Goal: Task Accomplishment & Management: Use online tool/utility

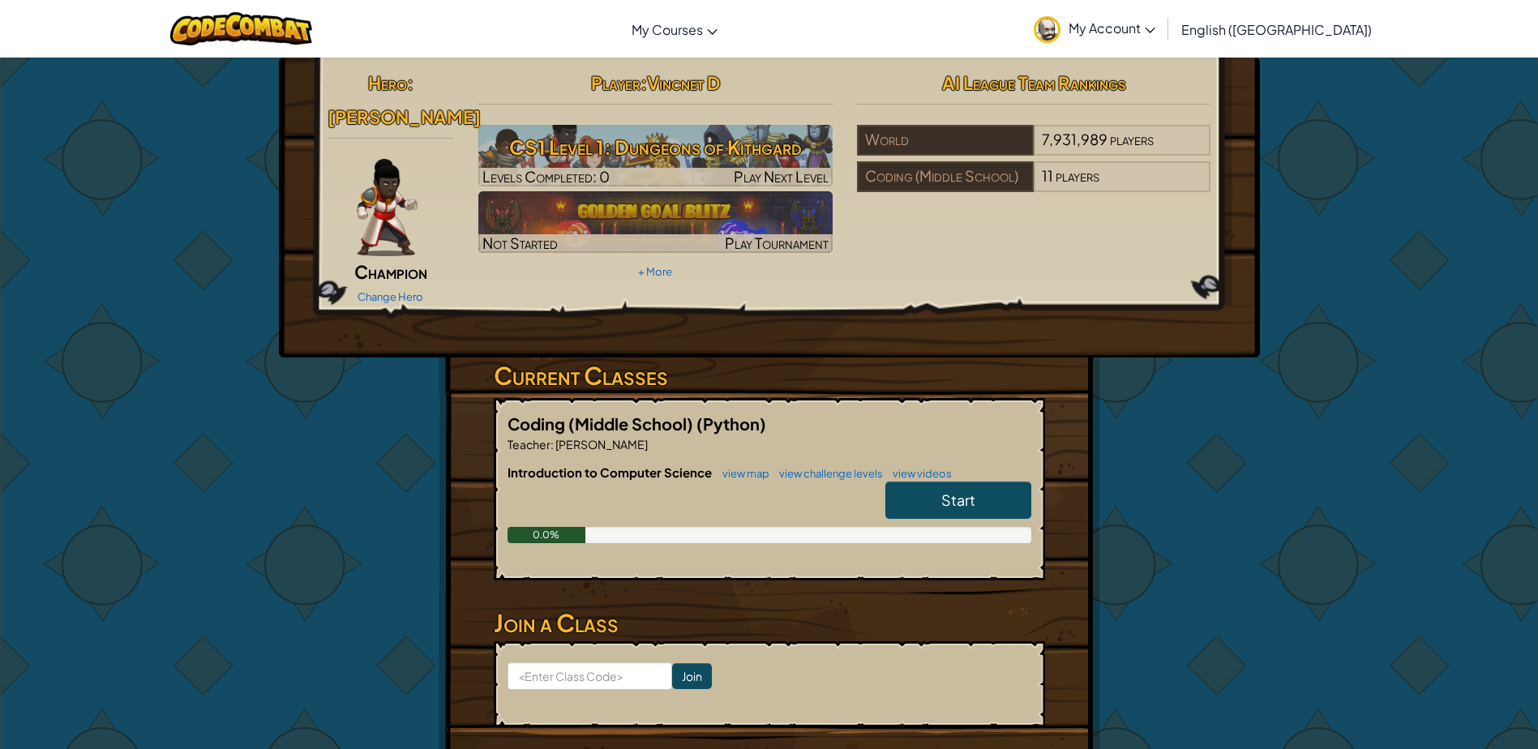
click at [943, 464] on h6 "Introduction to Computer Science view map view challenge levels view videos" at bounding box center [770, 473] width 524 height 18
click at [964, 491] on span "Start" at bounding box center [959, 500] width 34 height 19
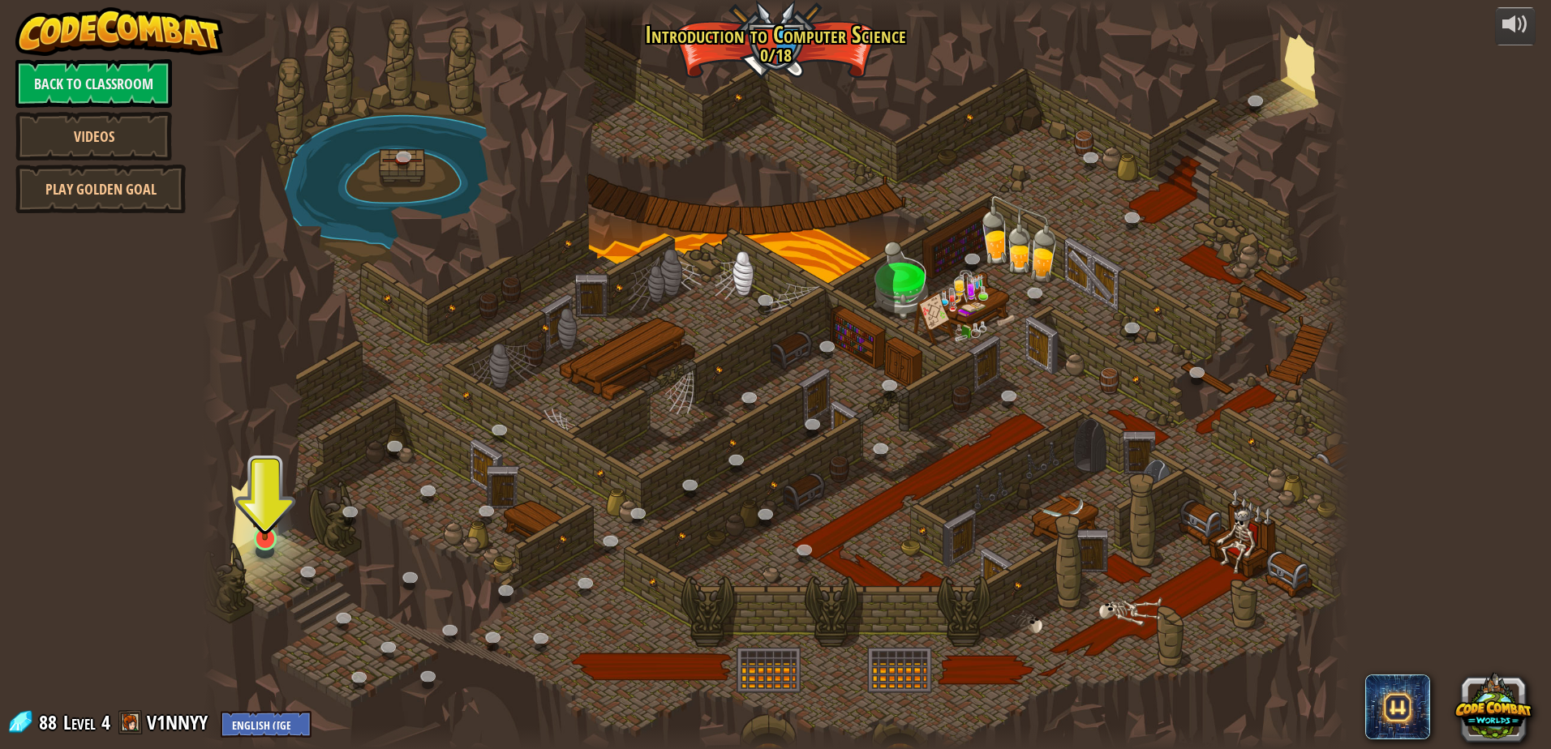
click at [256, 552] on div "25. [PERSON_NAME] (Locked By Teacher) Escape the Kithgard dungeons, and don't l…" at bounding box center [775, 374] width 1147 height 749
drag, startPoint x: 256, startPoint y: 552, endPoint x: 251, endPoint y: 536, distance: 16.9
click at [251, 536] on img at bounding box center [265, 505] width 31 height 71
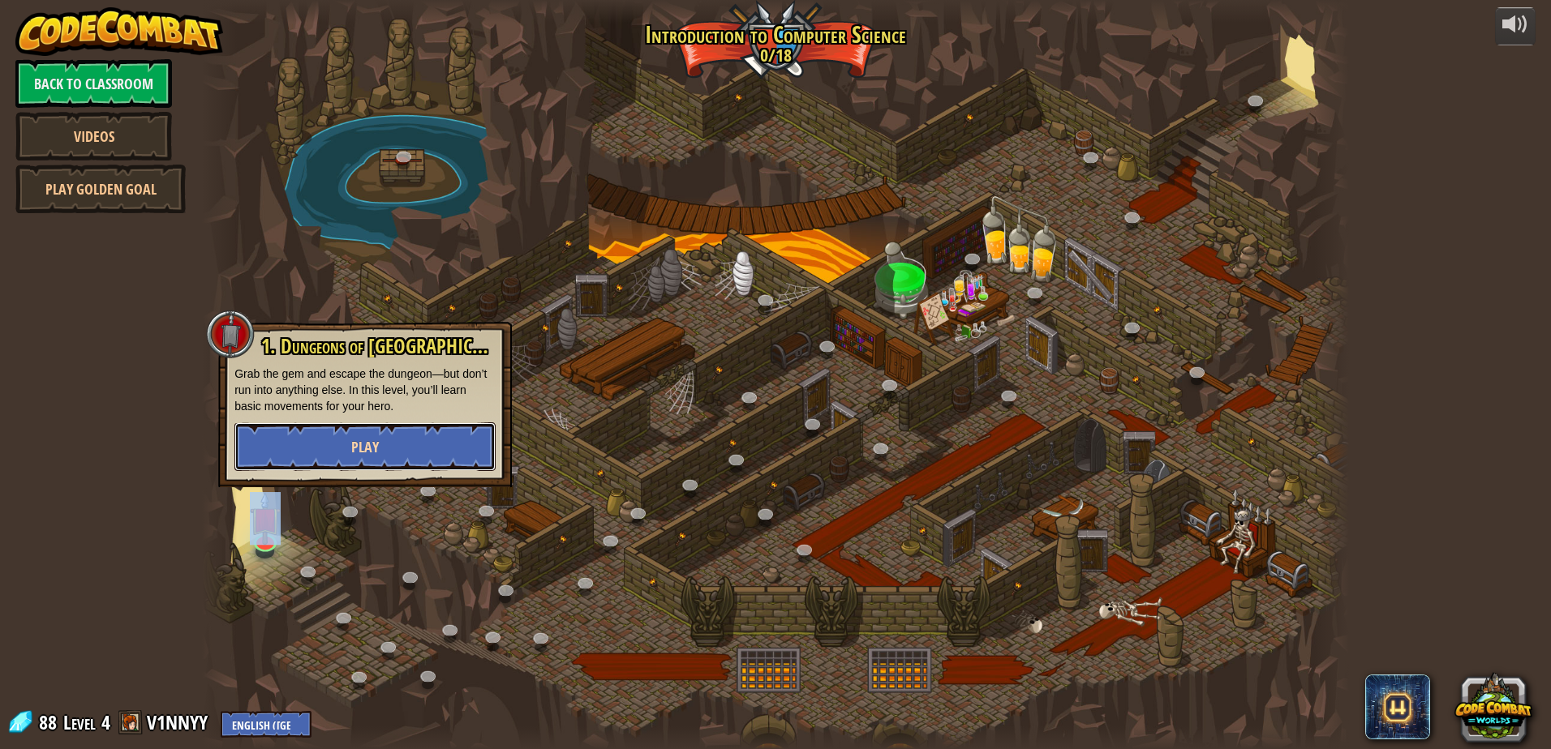
click at [393, 440] on button "Play" at bounding box center [364, 447] width 261 height 49
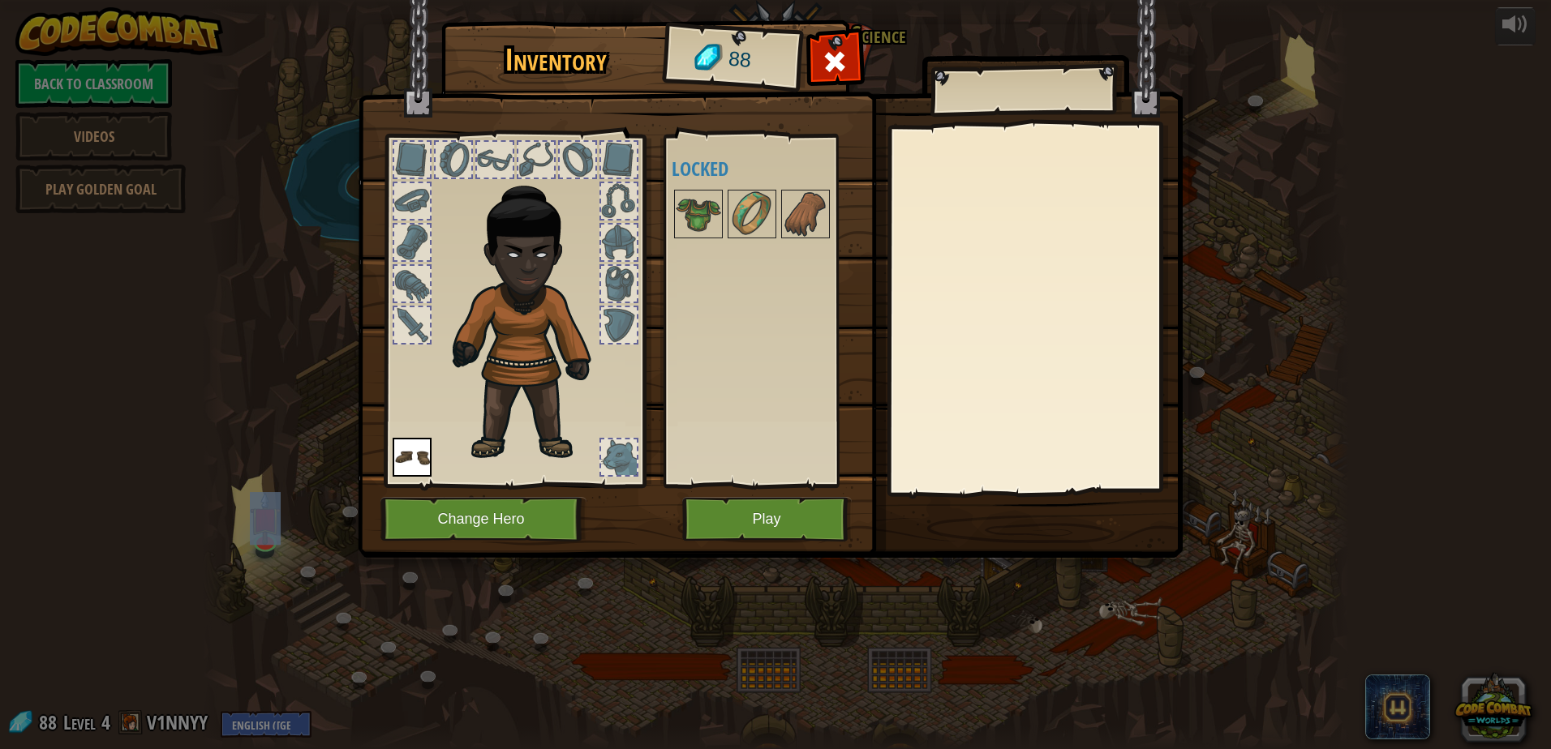
click at [525, 261] on img at bounding box center [532, 314] width 174 height 298
click at [717, 222] on img at bounding box center [698, 213] width 45 height 45
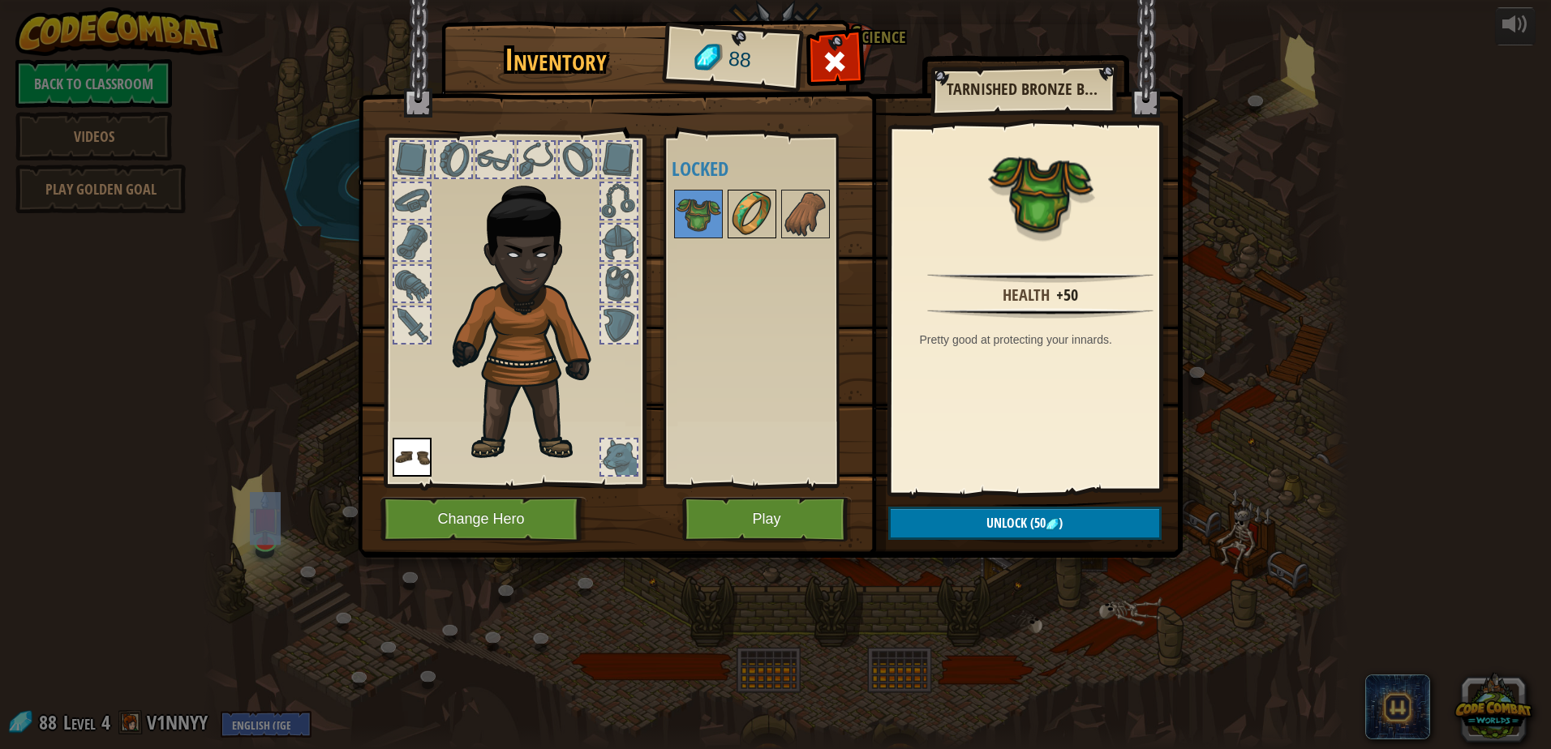
click at [757, 204] on img at bounding box center [751, 213] width 45 height 45
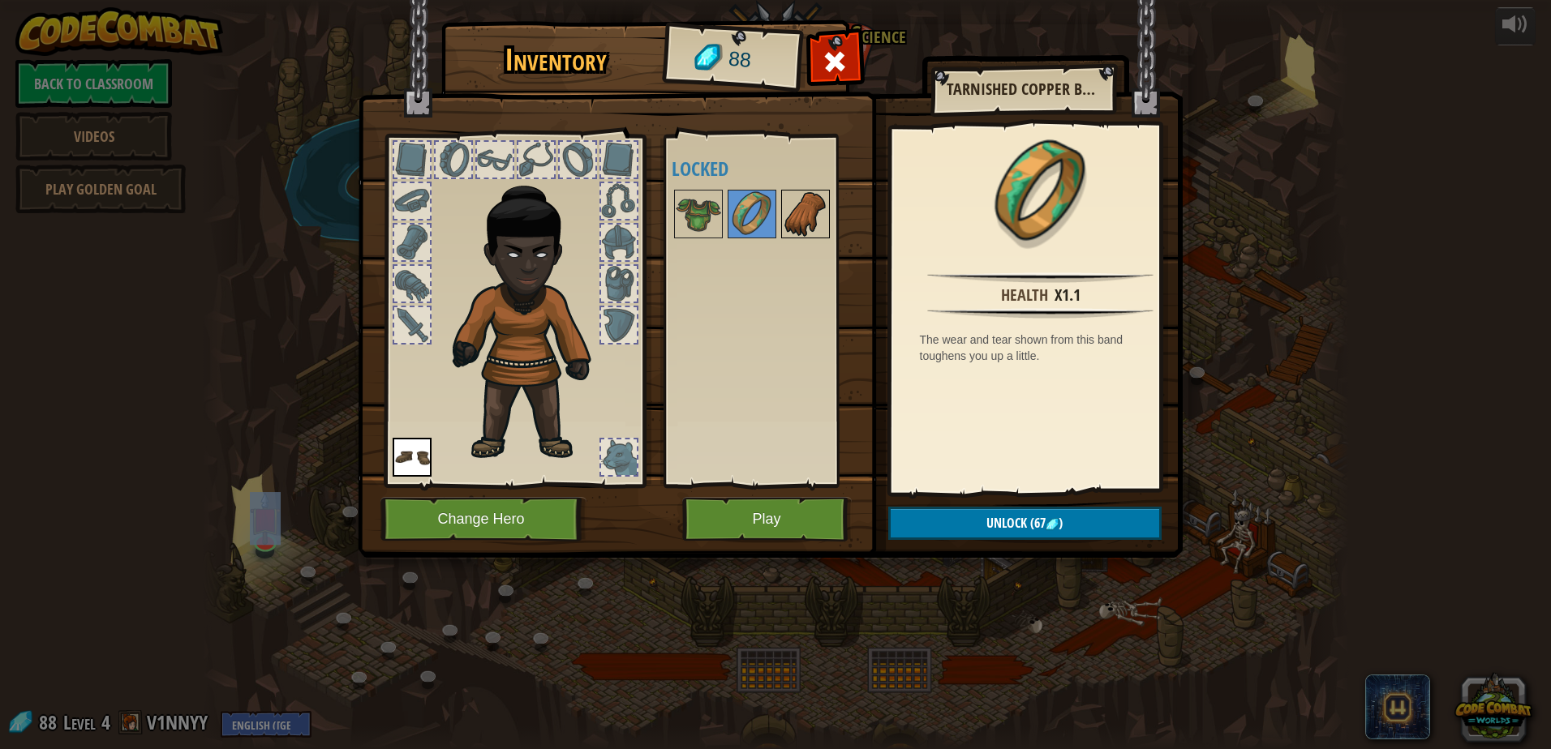
click at [791, 218] on img at bounding box center [805, 213] width 45 height 45
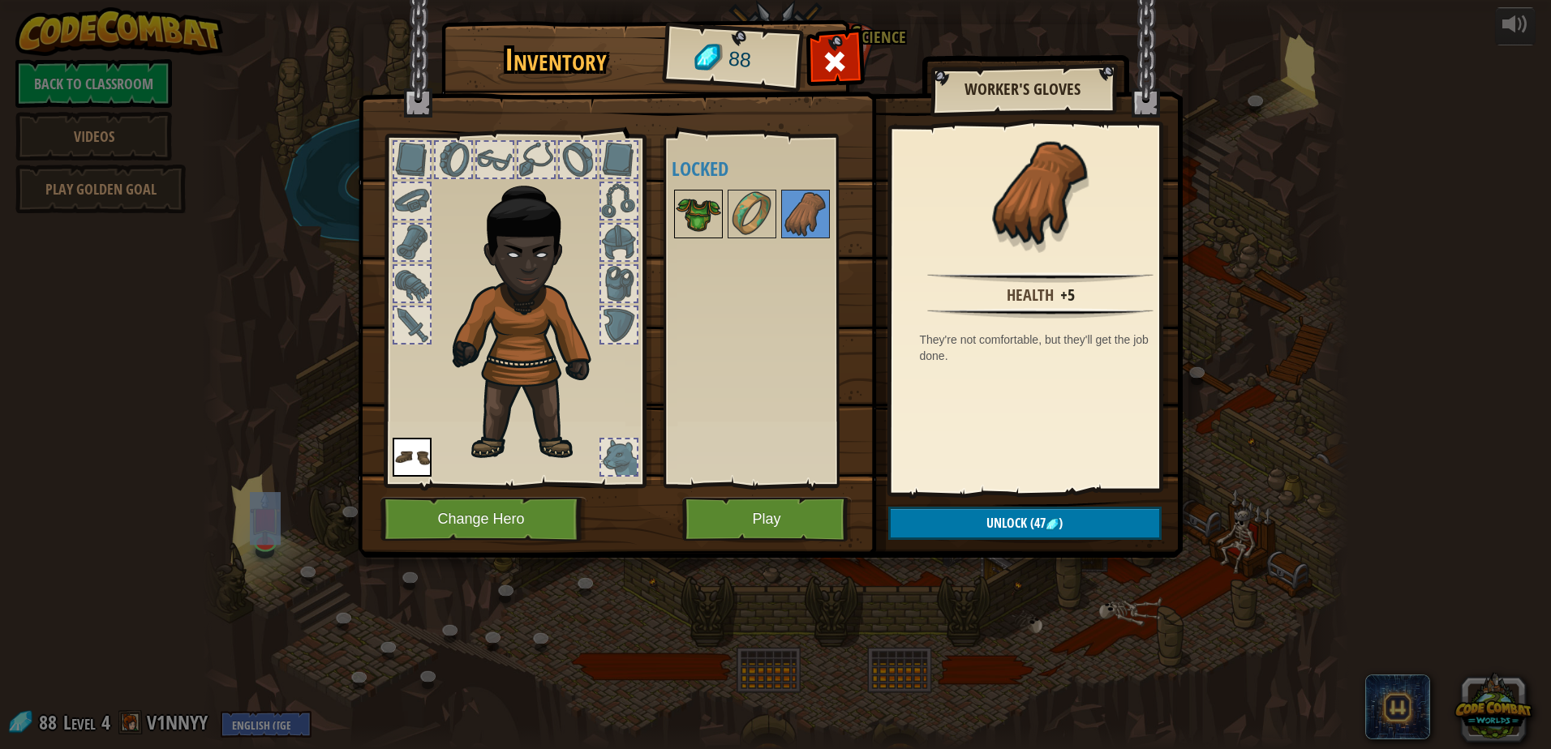
click at [703, 213] on img at bounding box center [698, 213] width 45 height 45
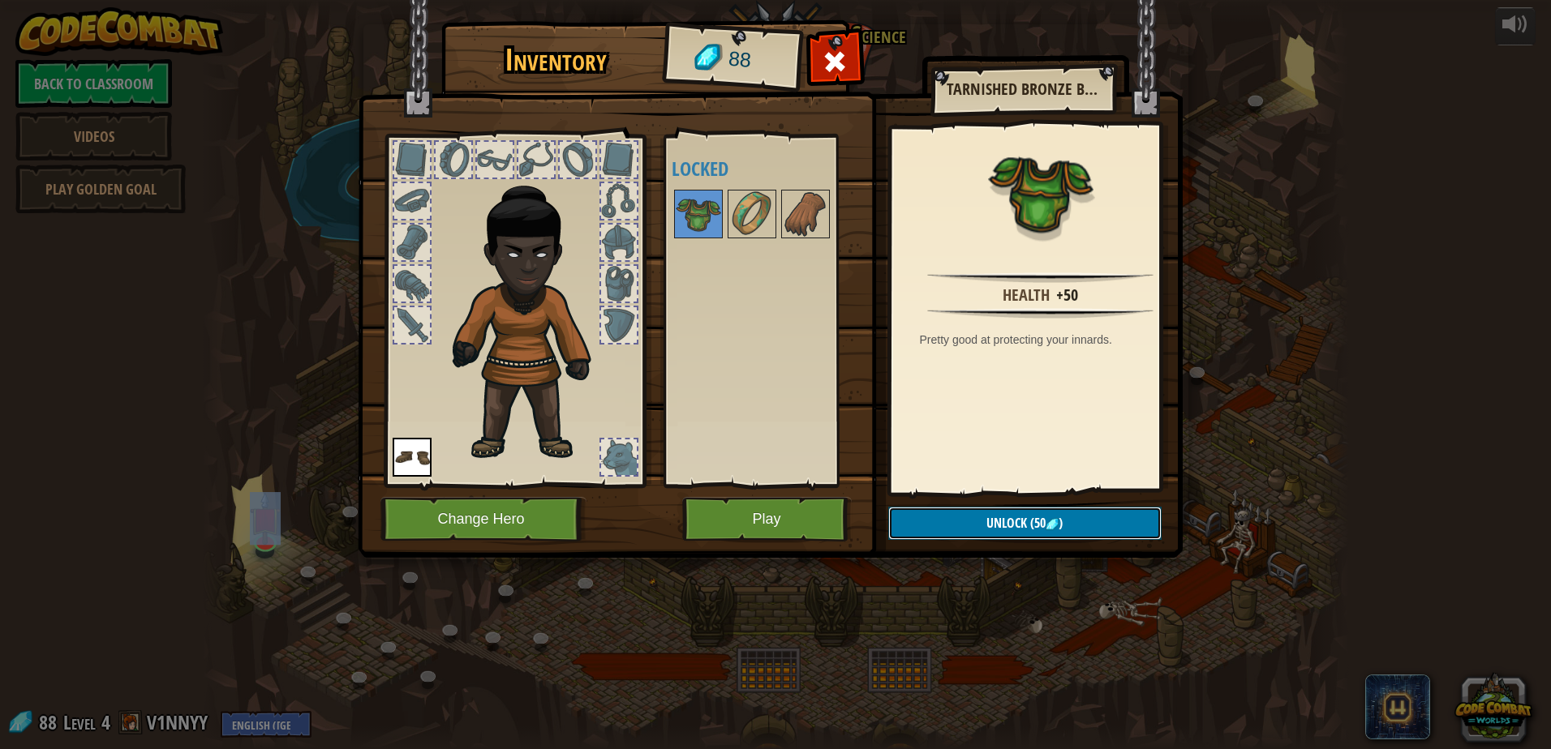
click at [972, 511] on button "Unlock (50 )" at bounding box center [1024, 523] width 273 height 33
click at [978, 522] on button "Confirm" at bounding box center [1024, 523] width 273 height 33
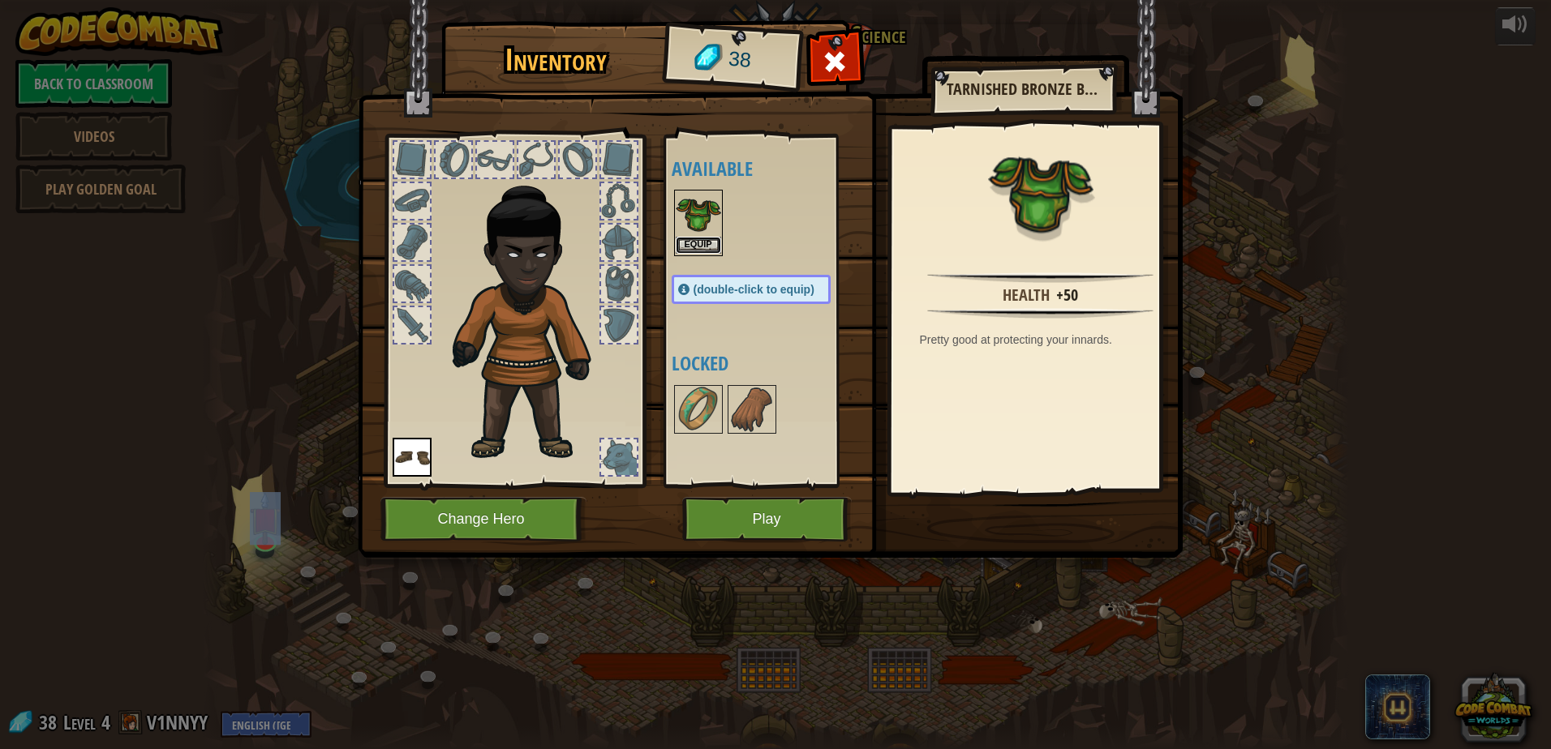
click at [687, 241] on button "Equip" at bounding box center [698, 245] width 45 height 17
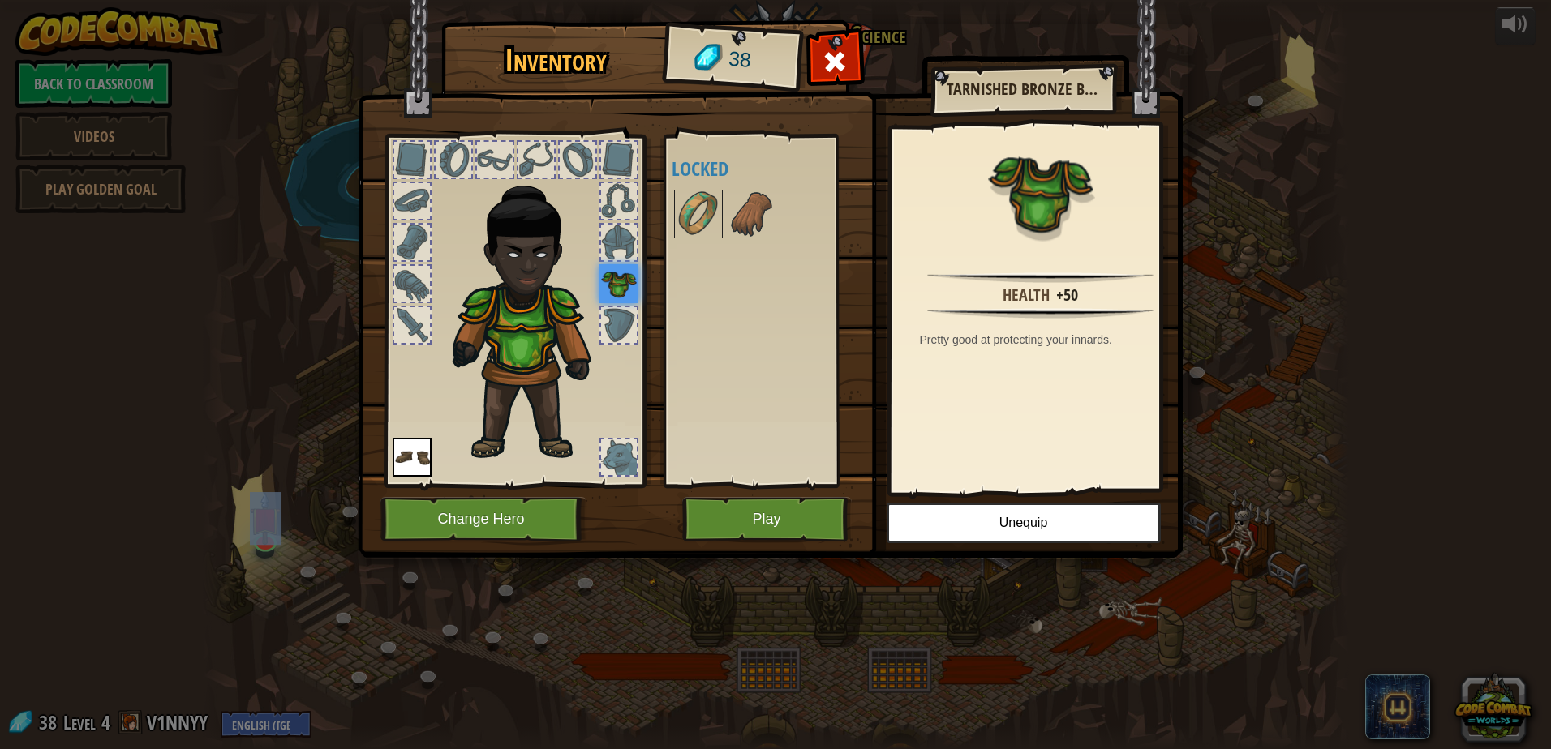
click at [606, 458] on div at bounding box center [619, 458] width 36 height 36
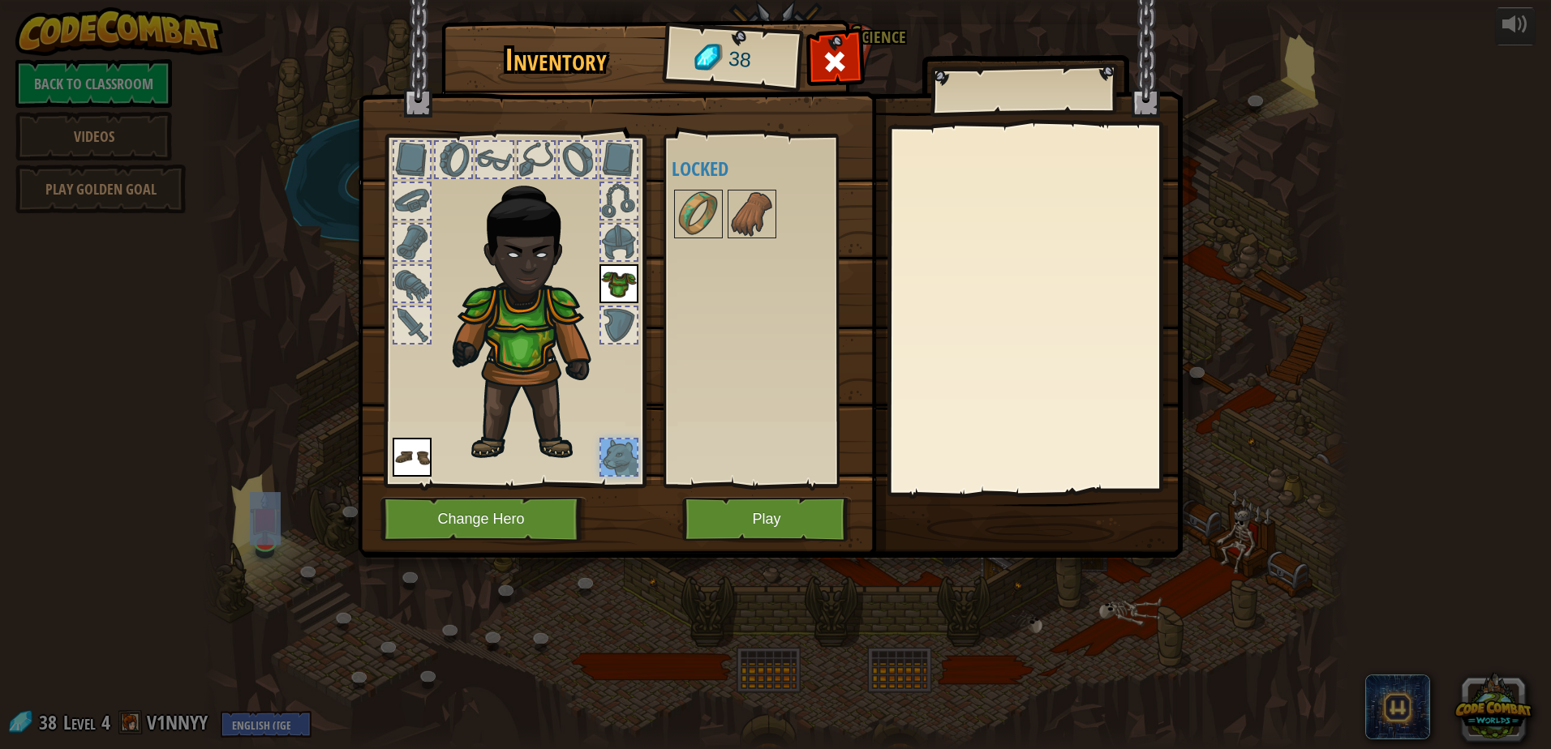
click at [632, 466] on div at bounding box center [619, 458] width 36 height 36
click at [487, 512] on button "Change Hero" at bounding box center [483, 519] width 206 height 45
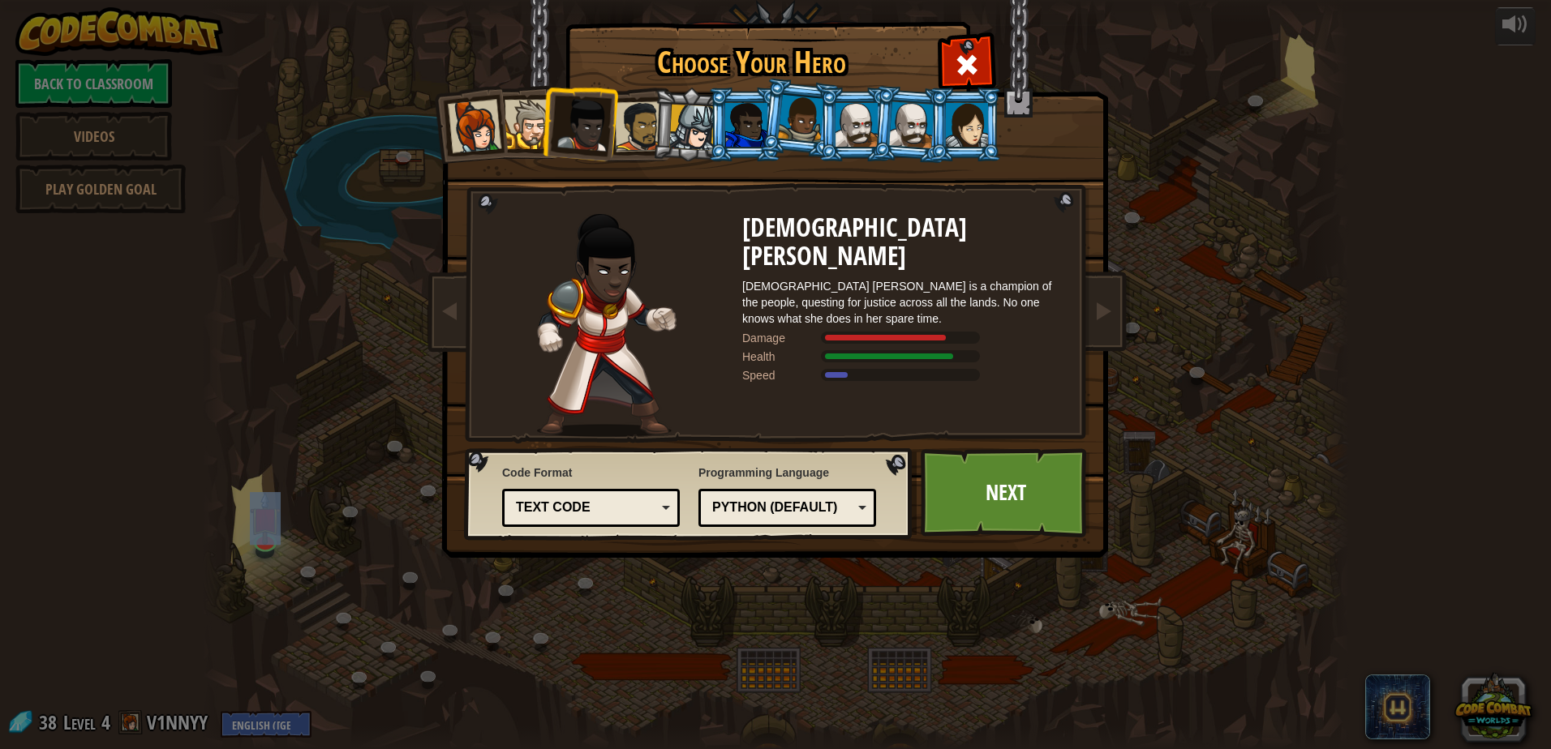
click at [697, 127] on div at bounding box center [692, 128] width 46 height 46
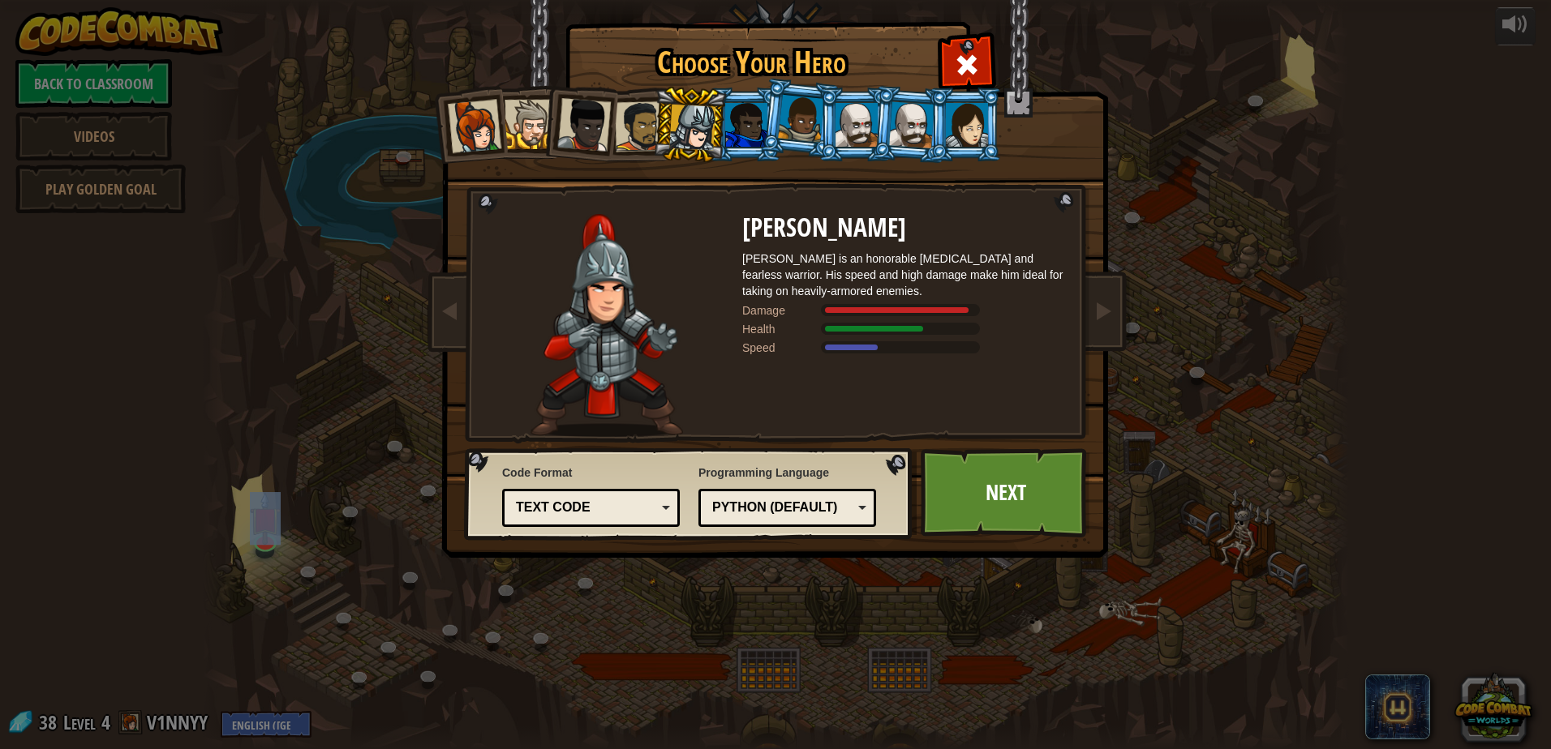
click at [842, 121] on div at bounding box center [856, 125] width 42 height 44
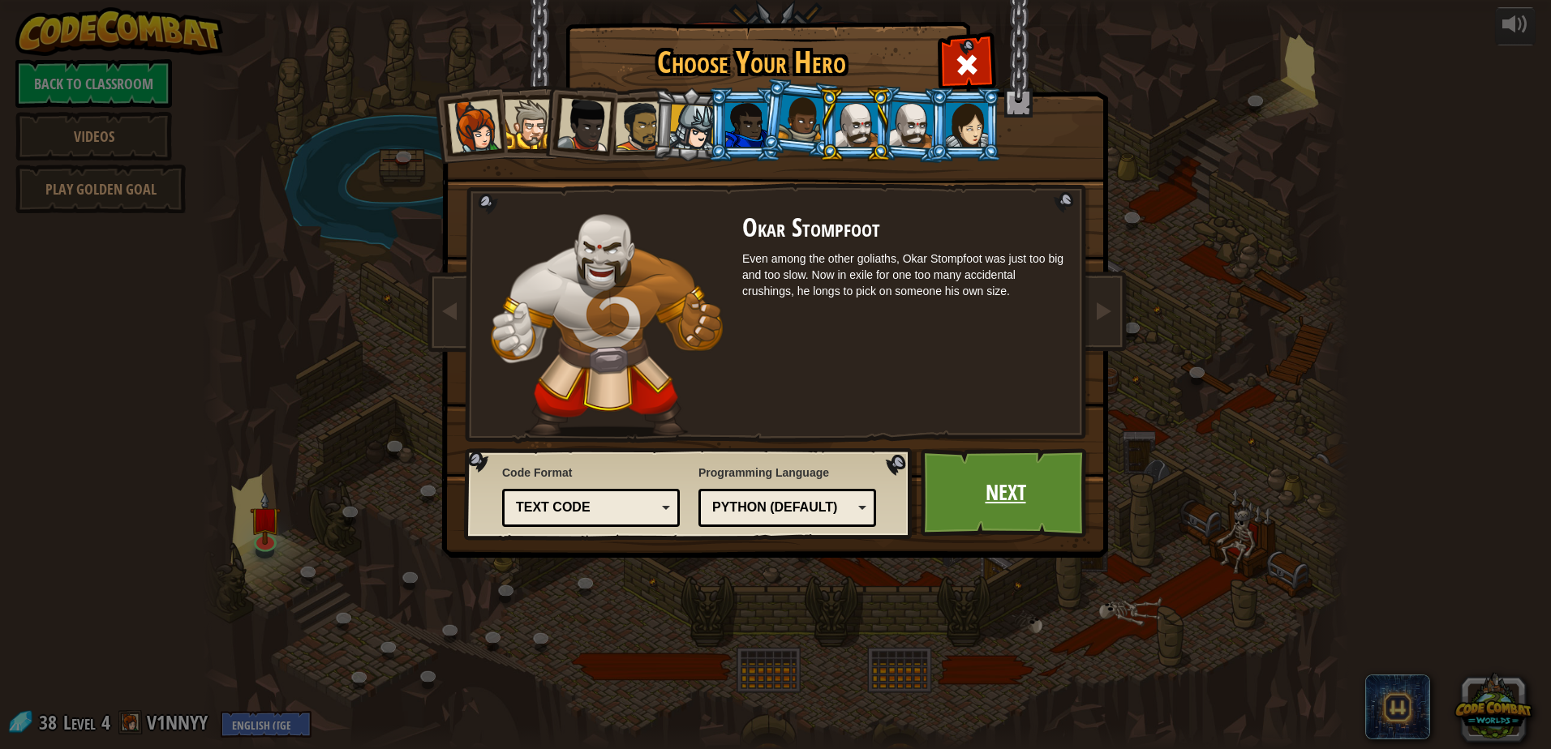
click at [957, 483] on link "Next" at bounding box center [1004, 492] width 169 height 89
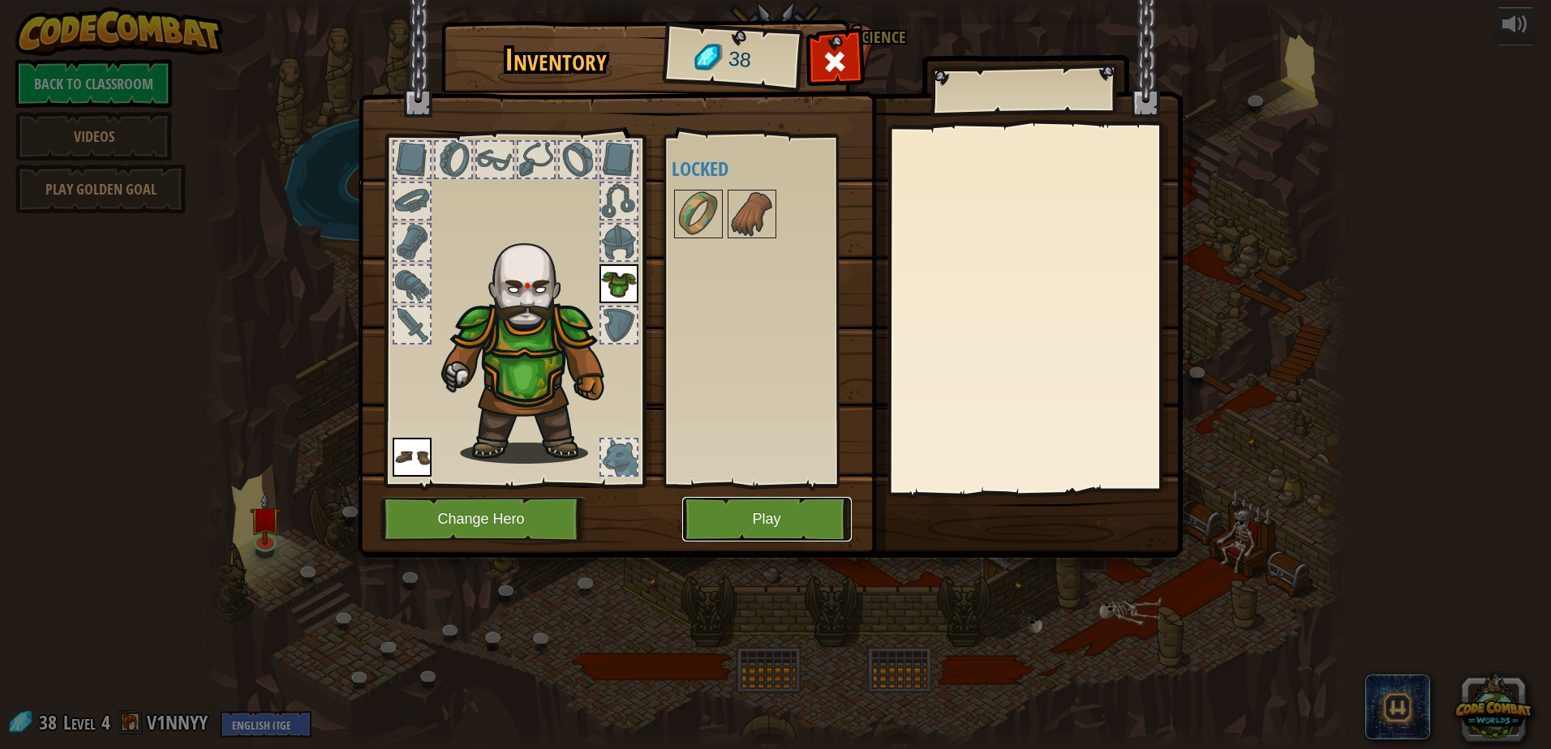
click at [756, 521] on button "Play" at bounding box center [766, 519] width 169 height 45
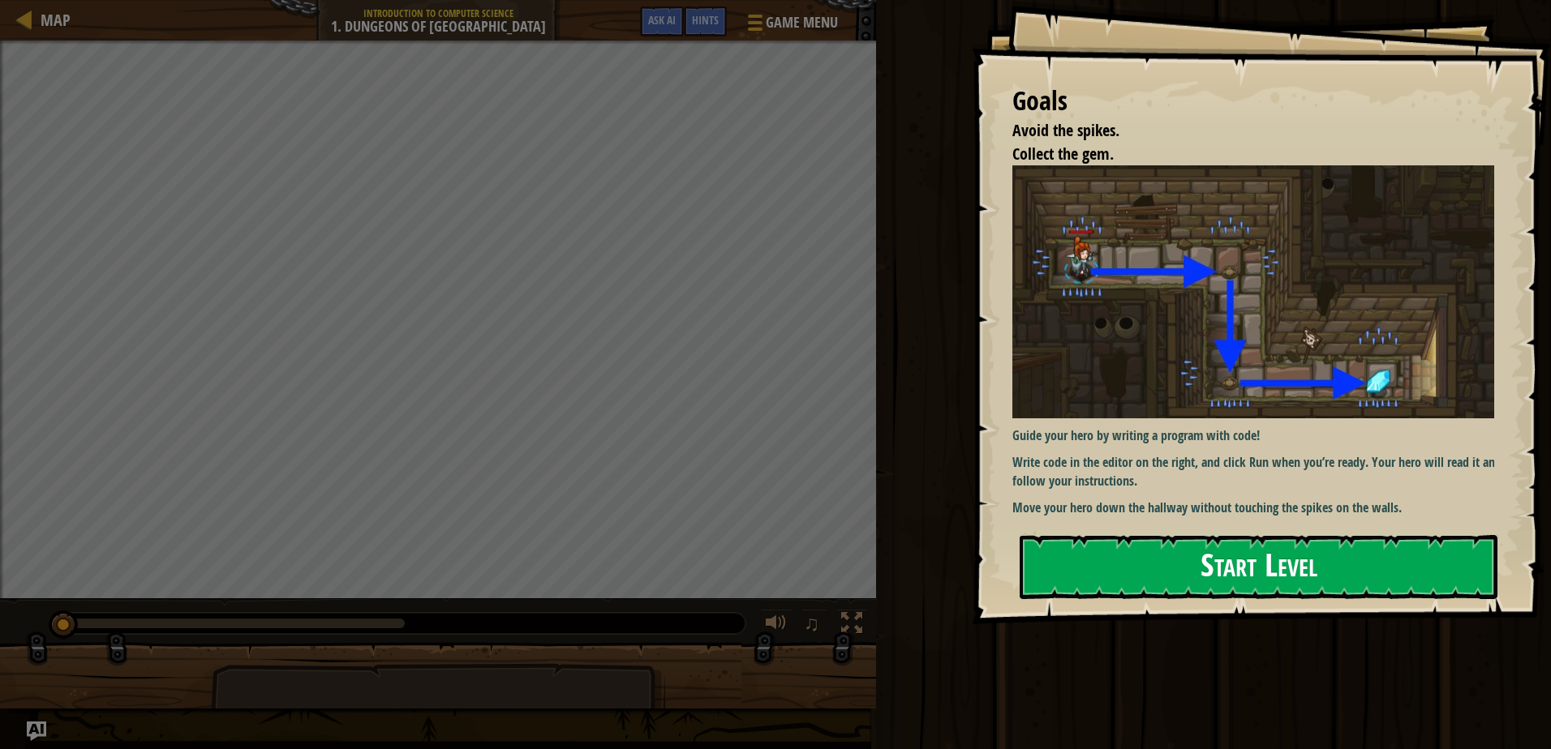
click at [1212, 582] on button "Start Level" at bounding box center [1258, 567] width 478 height 64
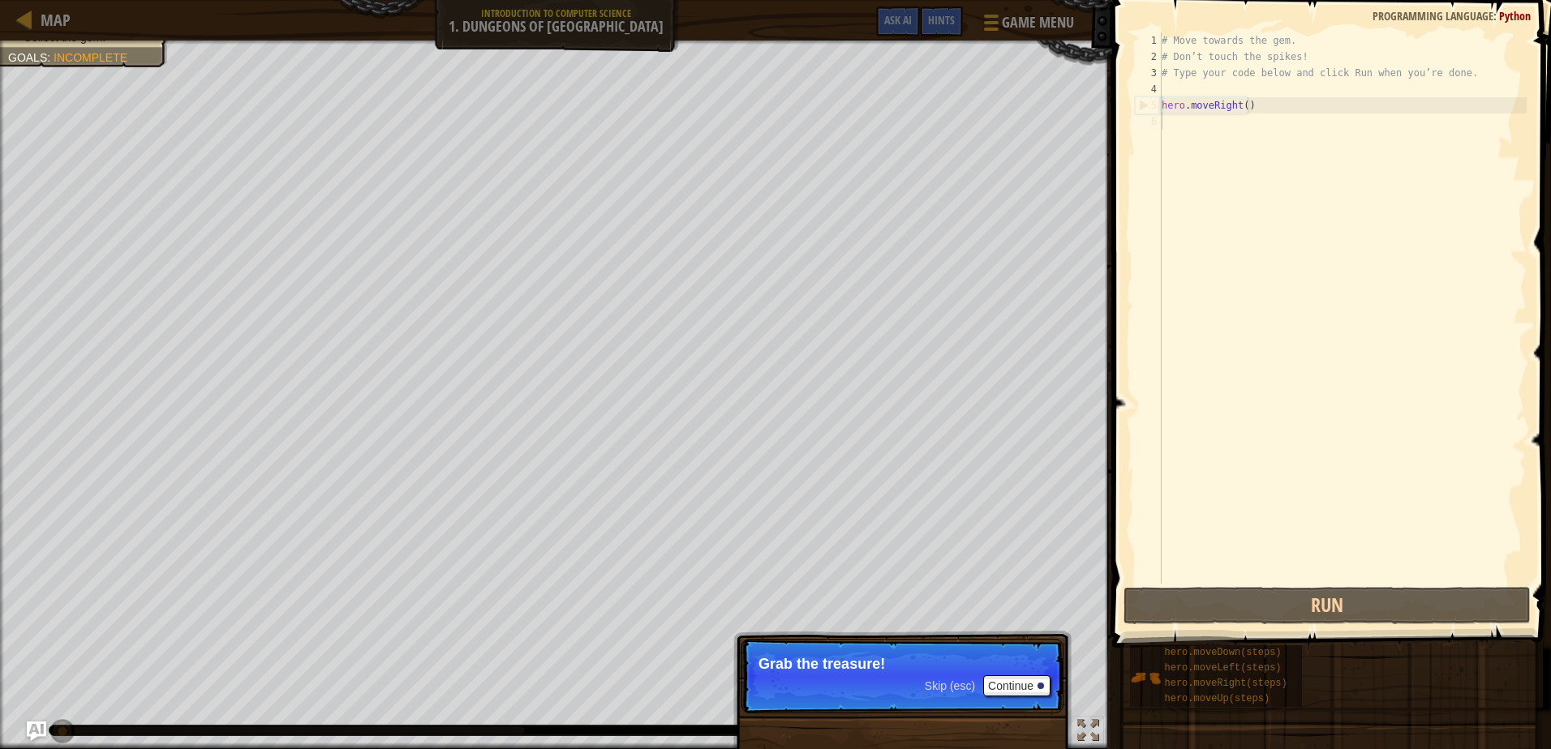
click at [943, 646] on div "Avoid the spikes. Collect the gem. Goals : Incomplete ♫ Okar 11 x: 7 y: 18 x: 1…" at bounding box center [775, 395] width 1551 height 709
drag, startPoint x: 993, startPoint y: 679, endPoint x: 1004, endPoint y: 680, distance: 11.4
click at [1002, 680] on p "Skip (esc) Continue Grab the treasure!" at bounding box center [902, 676] width 322 height 75
click at [1002, 682] on button "Continue" at bounding box center [1016, 686] width 67 height 21
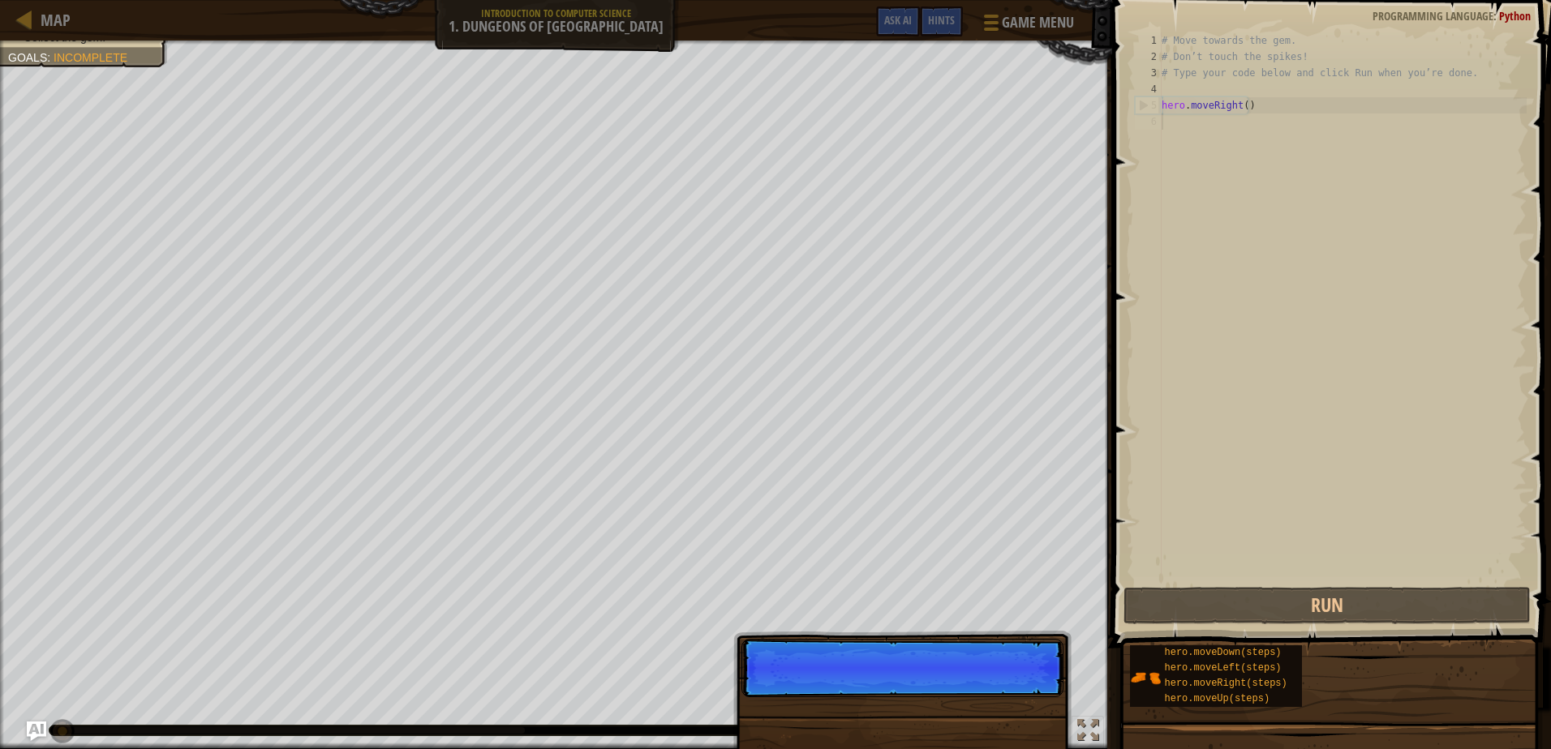
scroll to position [7, 0]
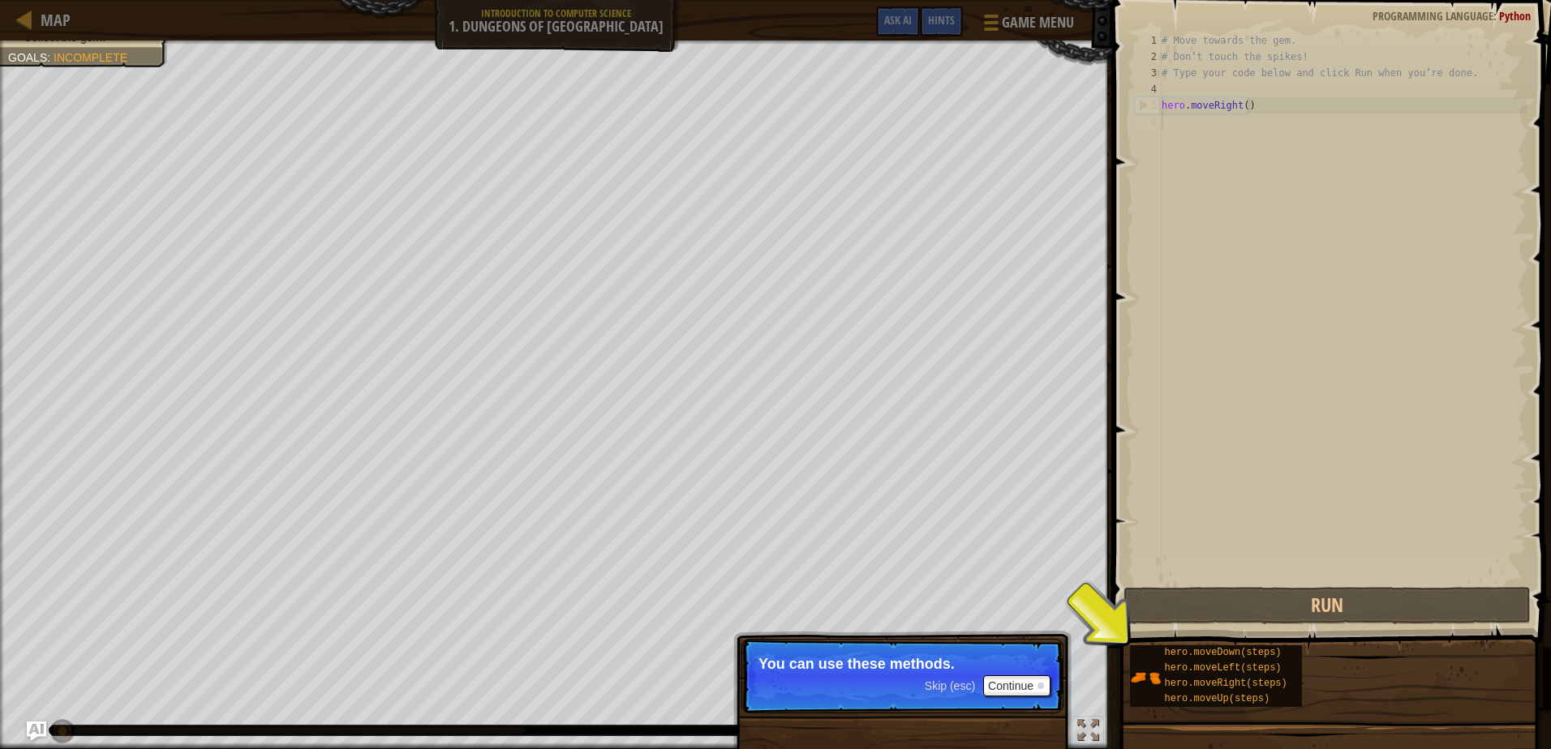
drag, startPoint x: 1115, startPoint y: 663, endPoint x: 1112, endPoint y: 674, distance: 11.0
click at [1112, 673] on div "Hints Videos 1 2 3 4 5 6 # Move towards the gem. # Don’t touch the spikes! # Ty…" at bounding box center [1329, 370] width 444 height 741
click at [1045, 689] on button "Continue" at bounding box center [1016, 686] width 67 height 21
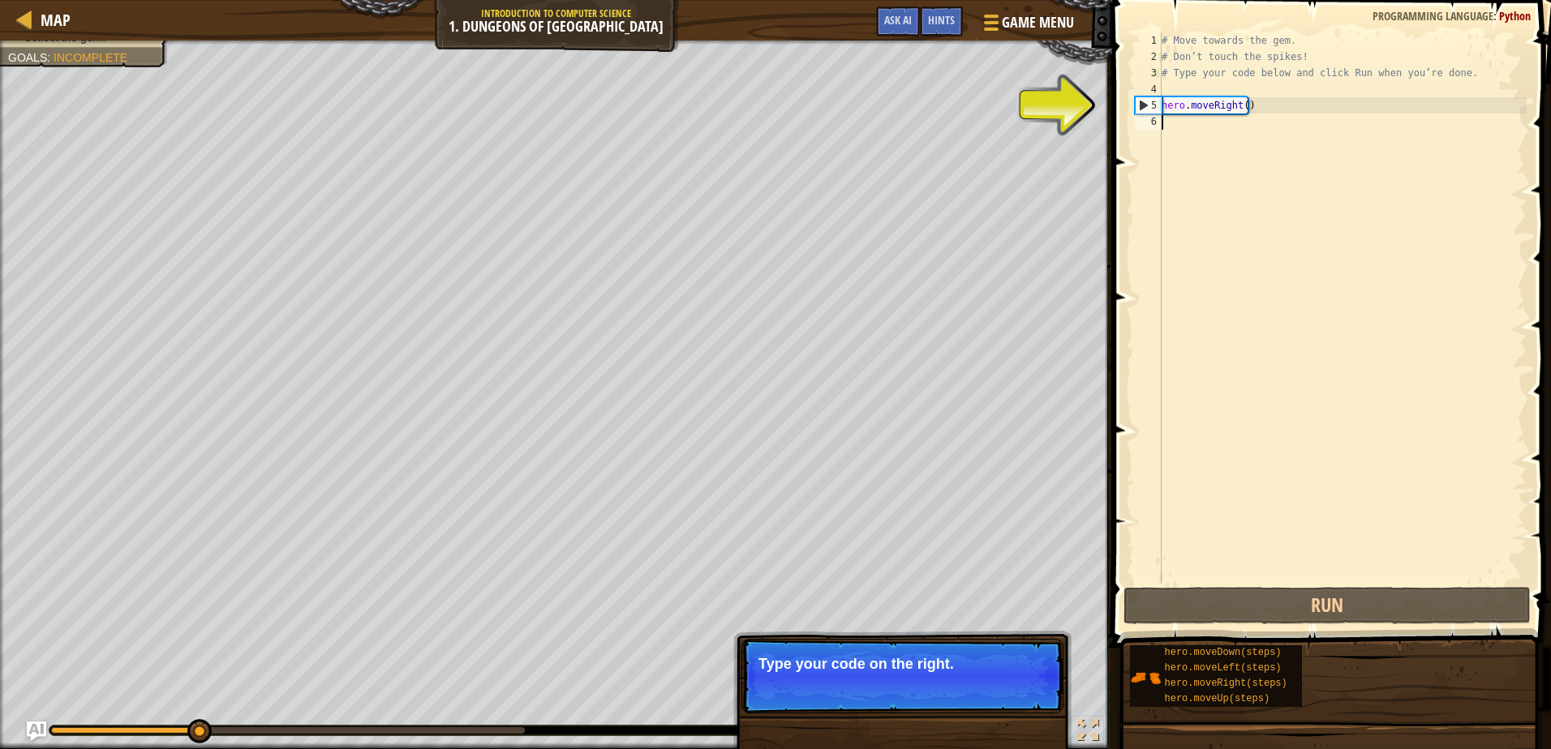
click at [1182, 129] on div "# Move towards the gem. # Don’t touch the spikes! # Type your code below and cl…" at bounding box center [1342, 324] width 368 height 584
click at [1154, 121] on div "6" at bounding box center [1148, 122] width 27 height 16
click at [1174, 123] on div "# Move towards the gem. # Don’t touch the spikes! # Type your code below and cl…" at bounding box center [1342, 324] width 368 height 584
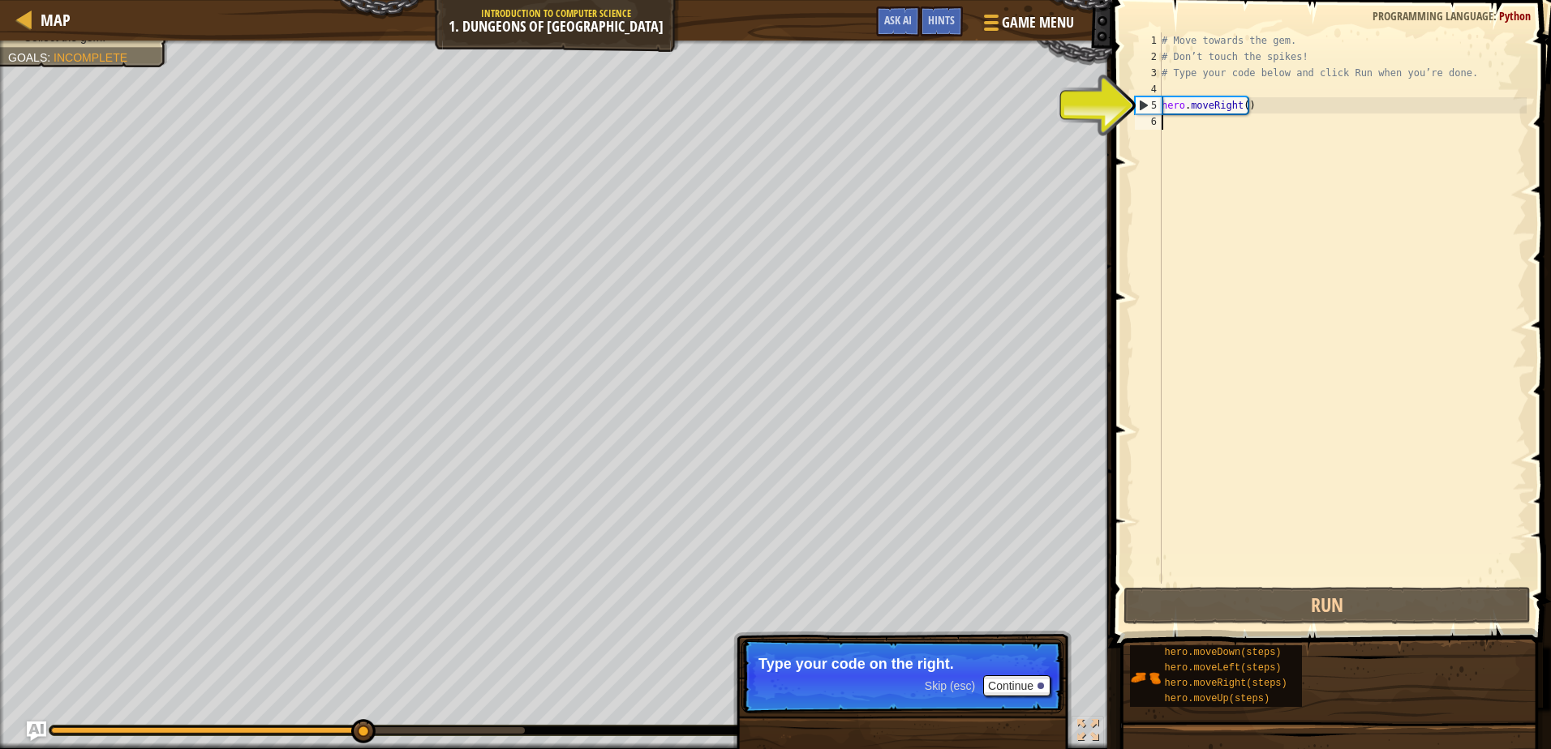
click at [1145, 112] on div "5" at bounding box center [1148, 105] width 26 height 16
click at [1145, 105] on div "5" at bounding box center [1148, 105] width 26 height 16
type textarea "hero.moveRight()"
click at [1145, 105] on div "5" at bounding box center [1148, 105] width 26 height 16
click at [1174, 127] on div "# Move towards the gem. # Don’t touch the spikes! # Type your code below and cl…" at bounding box center [1342, 324] width 368 height 584
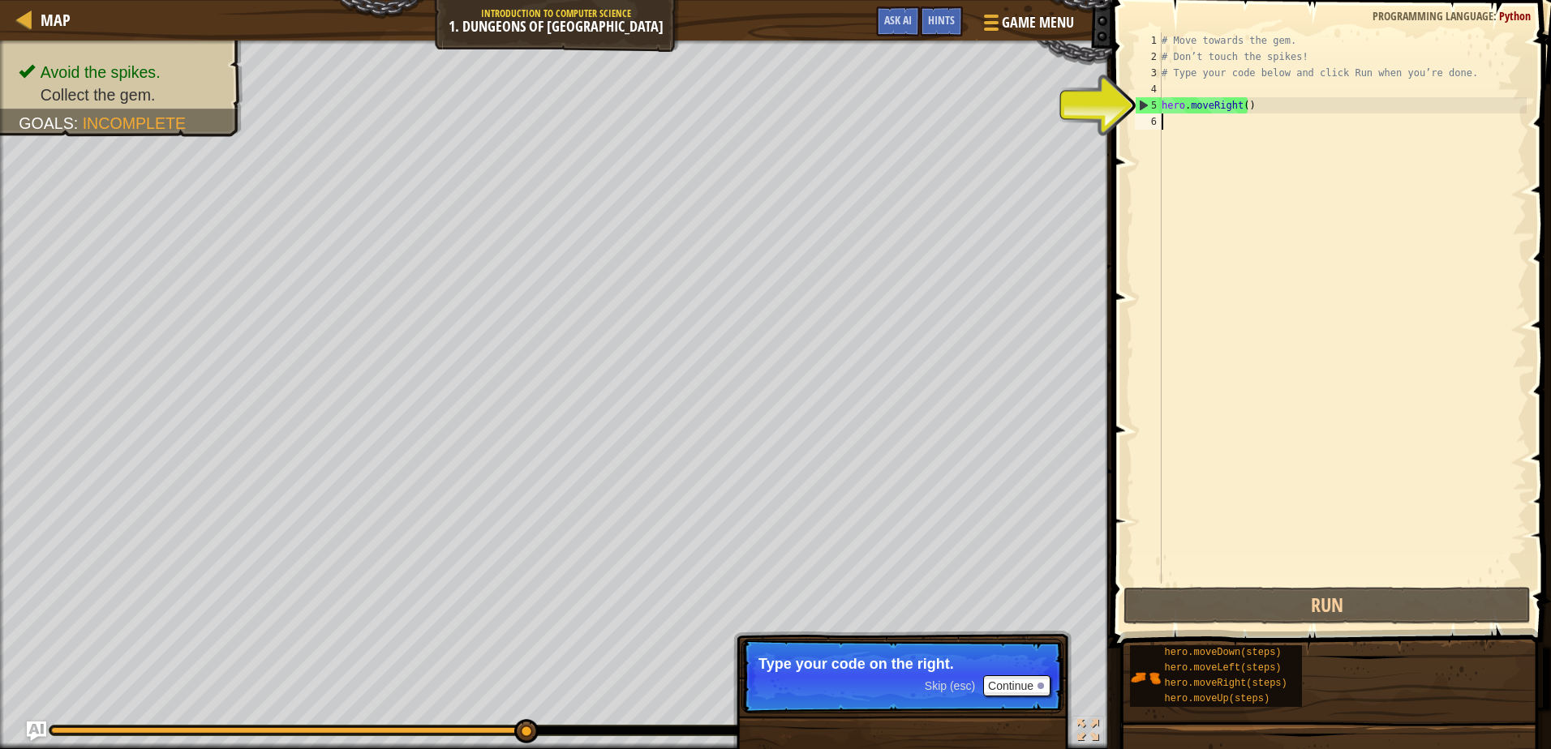
click at [1169, 120] on div "# Move towards the gem. # Don’t touch the spikes! # Type your code below and cl…" at bounding box center [1342, 324] width 368 height 584
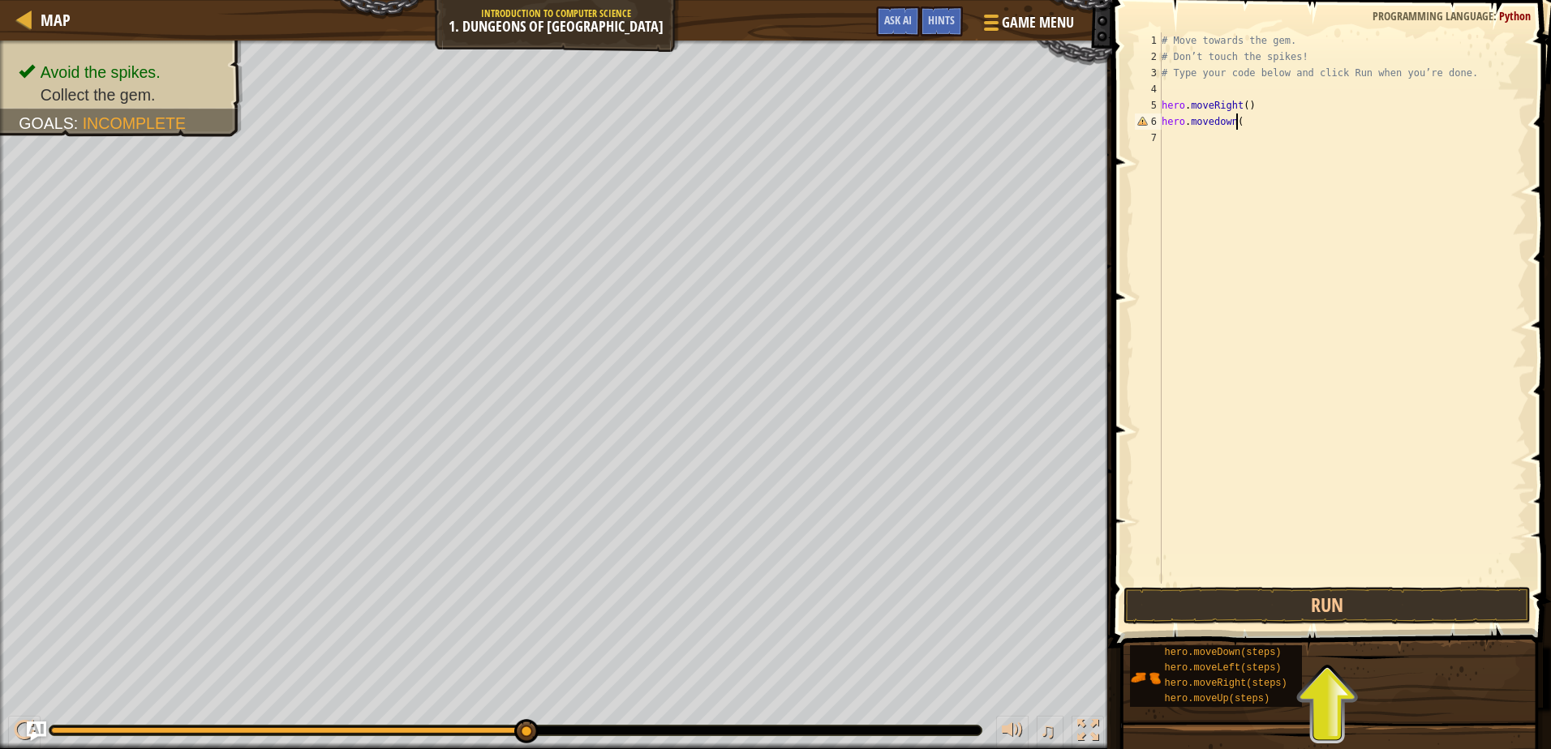
scroll to position [7, 6]
click at [1379, 591] on button "Run" at bounding box center [1326, 605] width 406 height 37
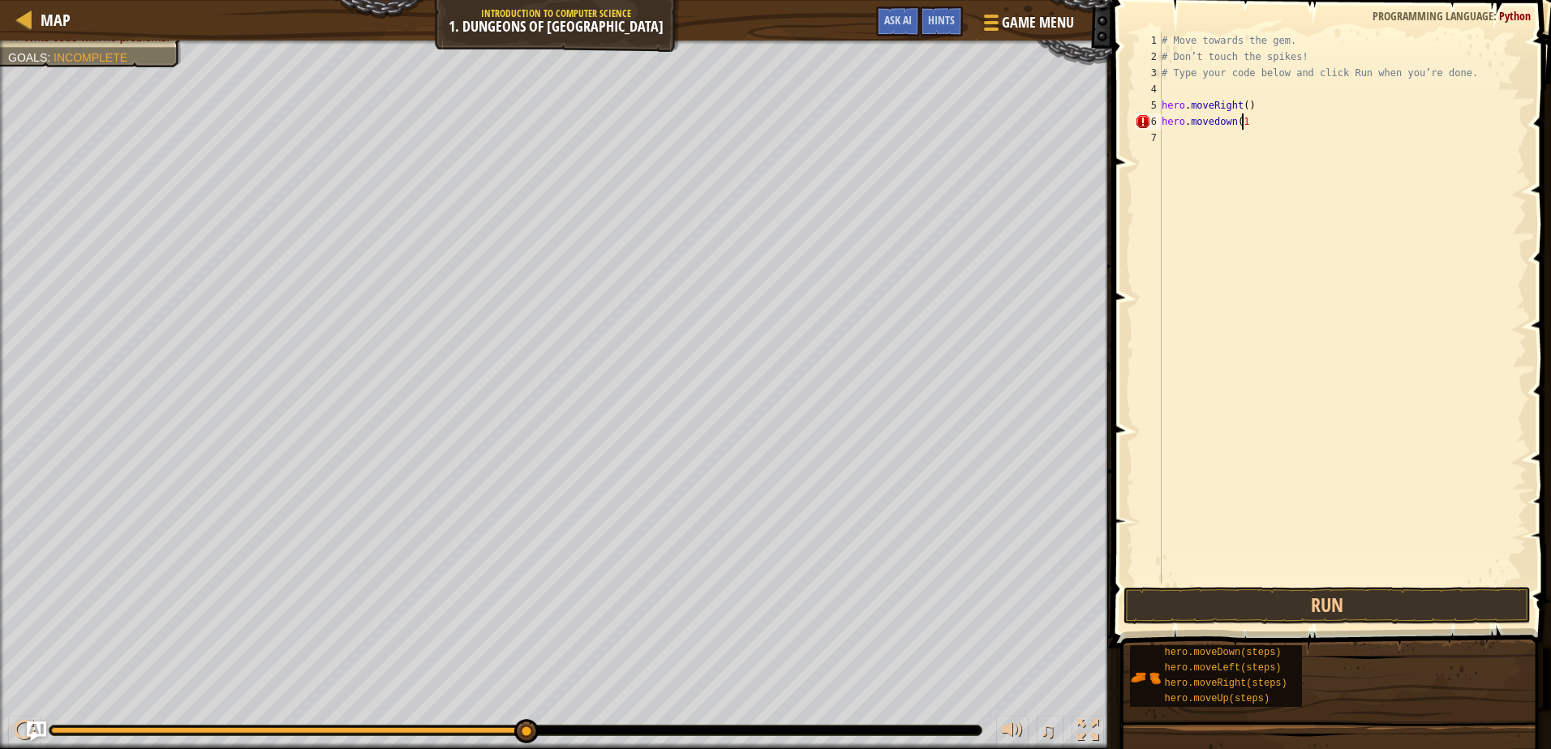
scroll to position [7, 6]
click at [1337, 608] on button "Run" at bounding box center [1326, 605] width 406 height 37
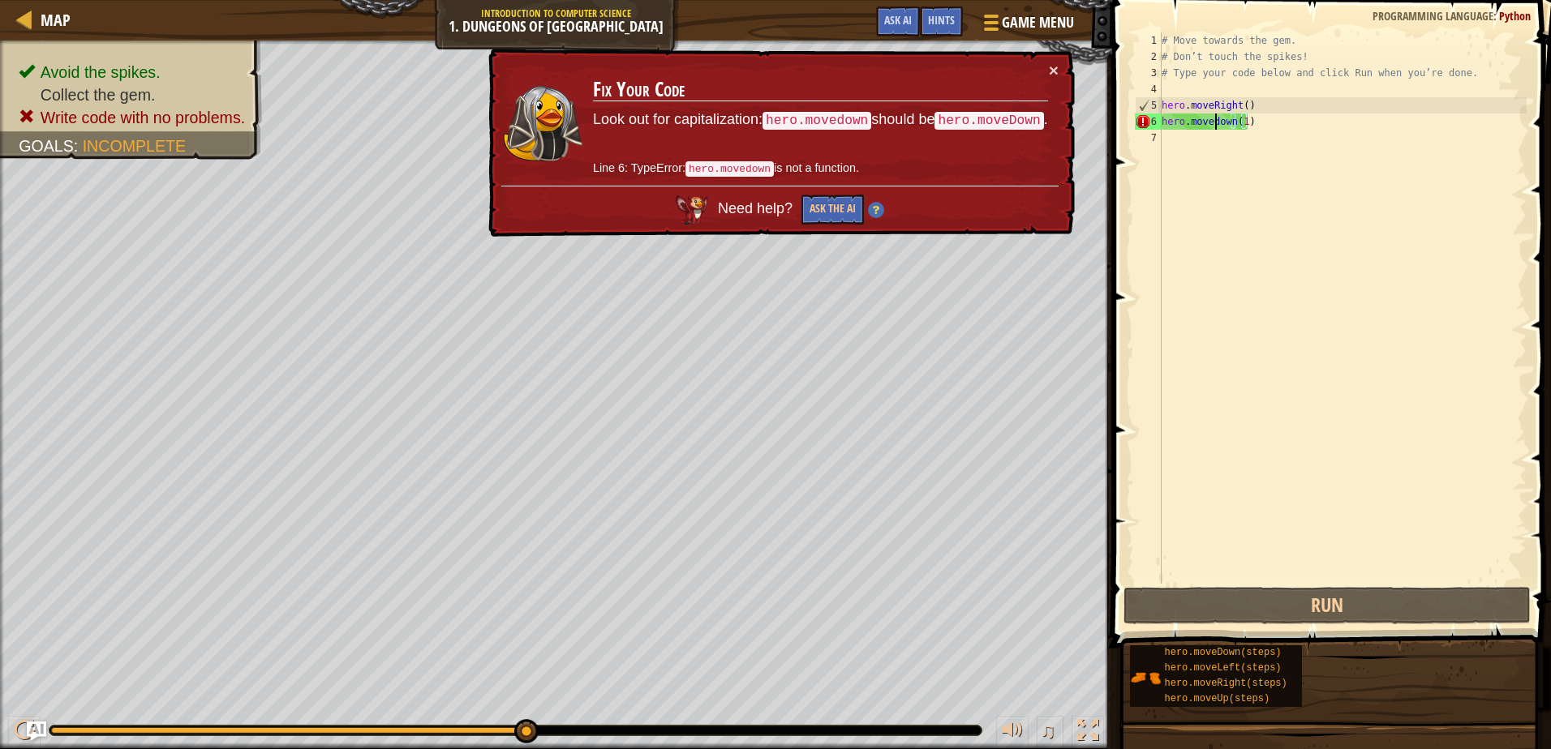
click at [1212, 120] on div "# Move towards the gem. # Don’t touch the spikes! # Type your code below and cl…" at bounding box center [1342, 324] width 368 height 584
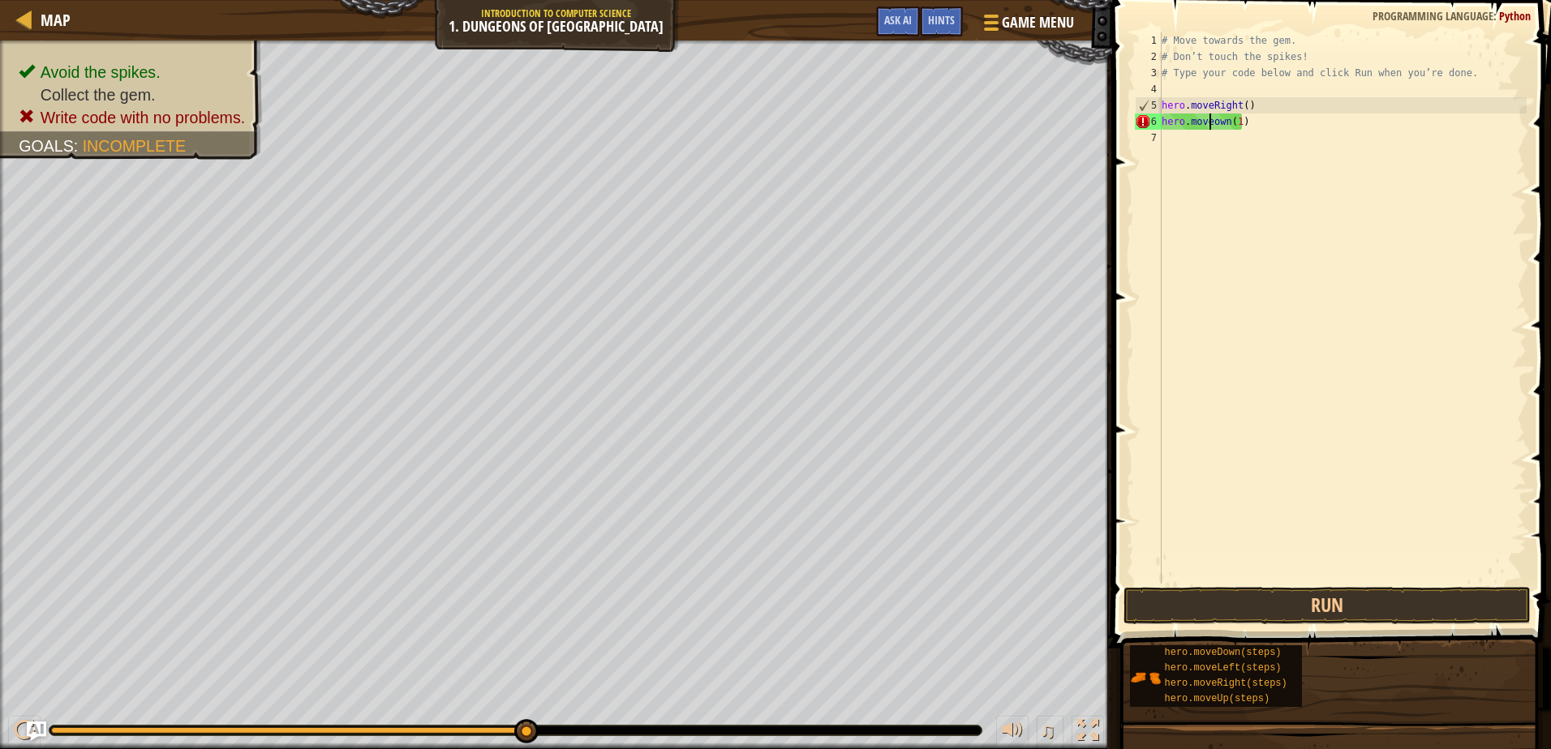
scroll to position [7, 5]
click at [1260, 608] on button "Run" at bounding box center [1326, 605] width 406 height 37
type textarea "hero.moveDown(1)"
click at [1318, 600] on button "Run" at bounding box center [1326, 605] width 406 height 37
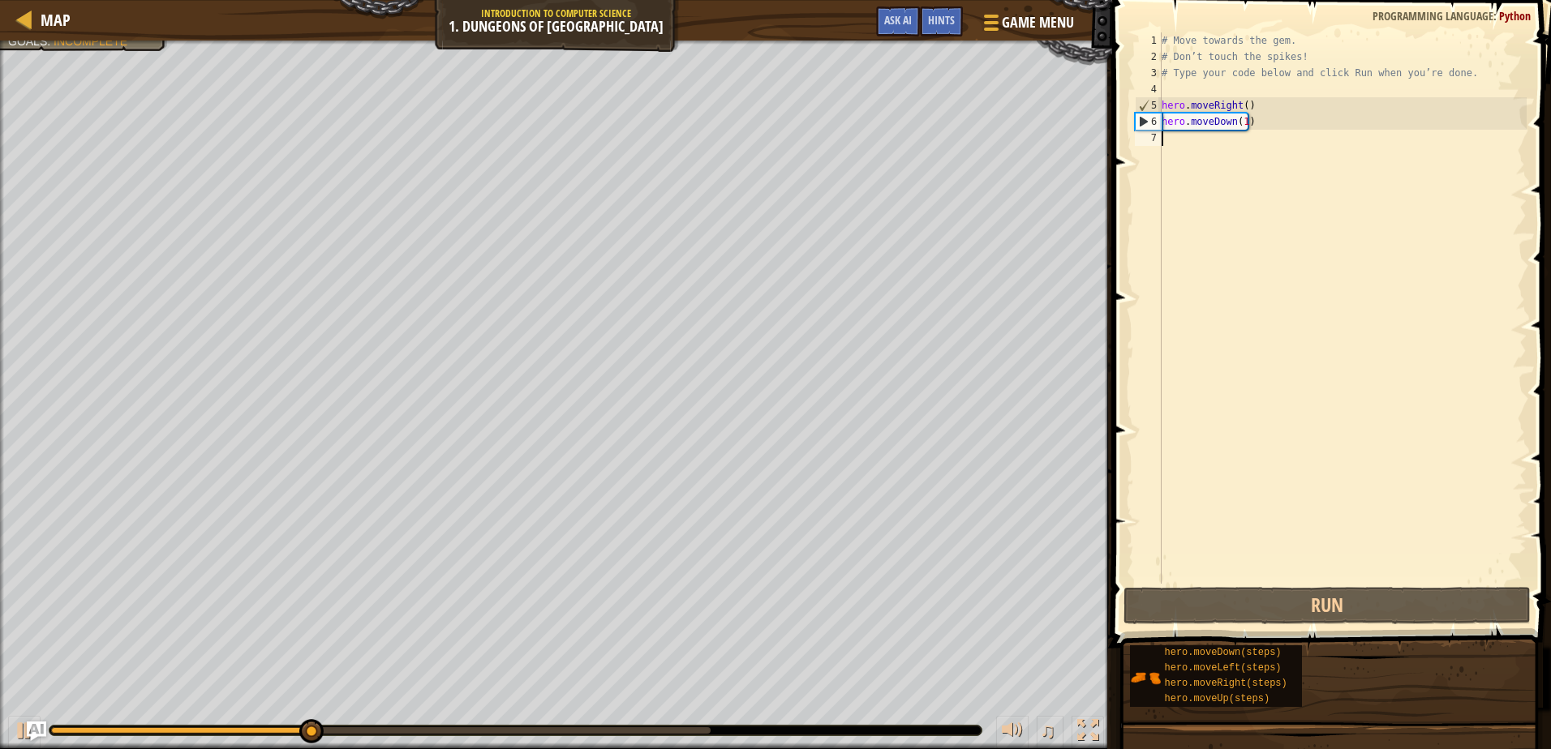
click at [1162, 145] on div "# Move towards the gem. # Don’t touch the spikes! # Type your code below and cl…" at bounding box center [1342, 324] width 368 height 584
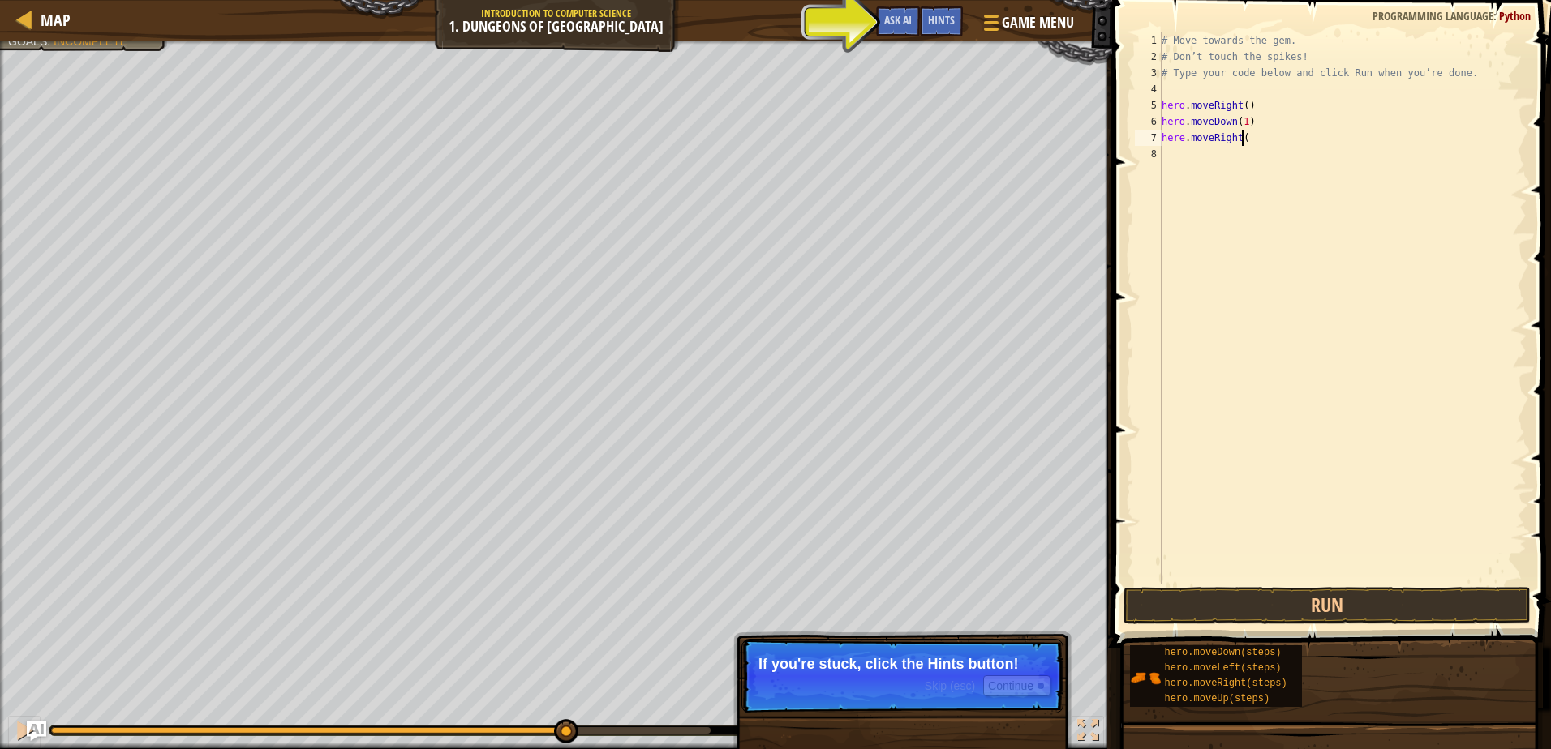
scroll to position [7, 6]
click at [1300, 607] on button "Run" at bounding box center [1326, 605] width 406 height 37
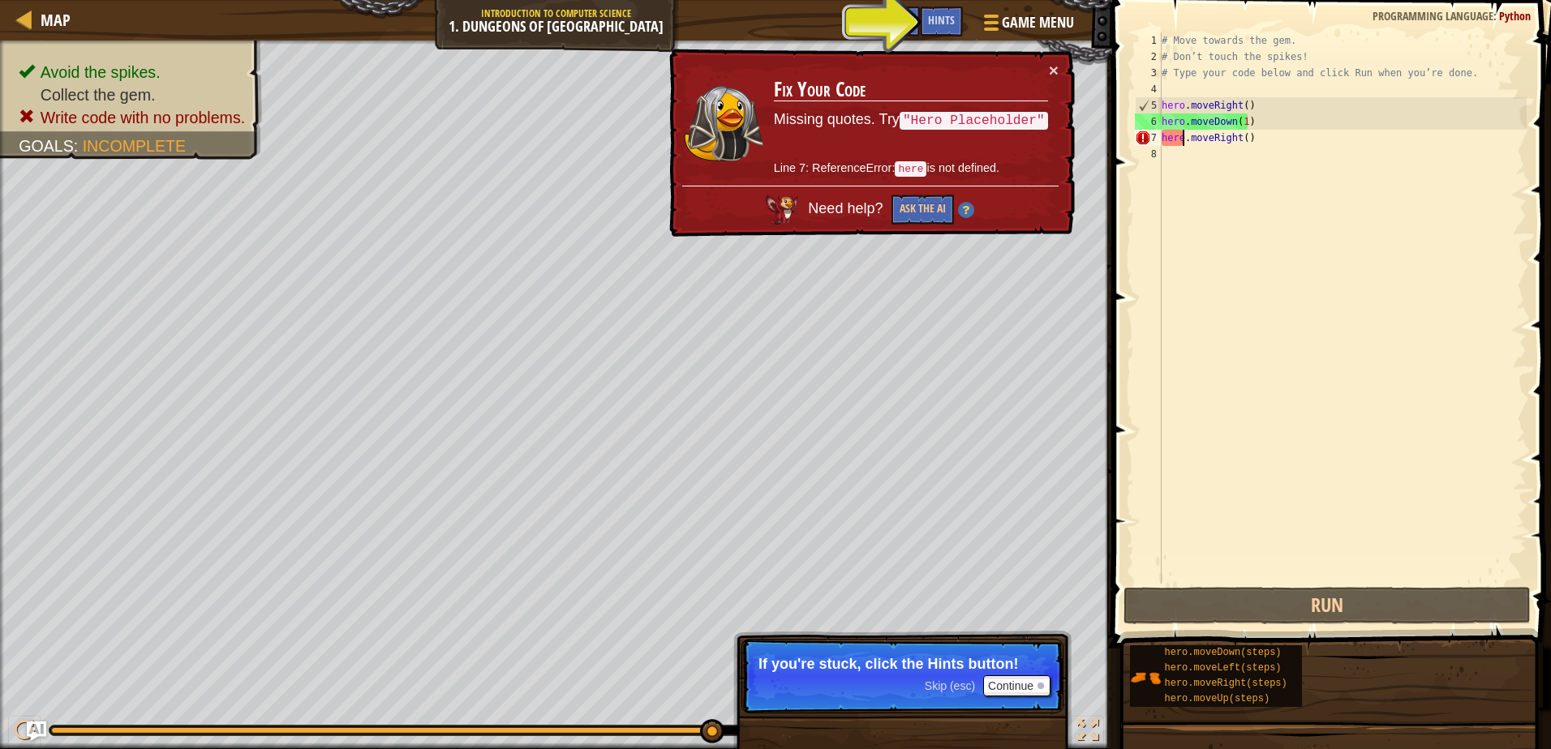
click at [1182, 136] on div "# Move towards the gem. # Don’t touch the spikes! # Type your code below and cl…" at bounding box center [1342, 324] width 368 height 584
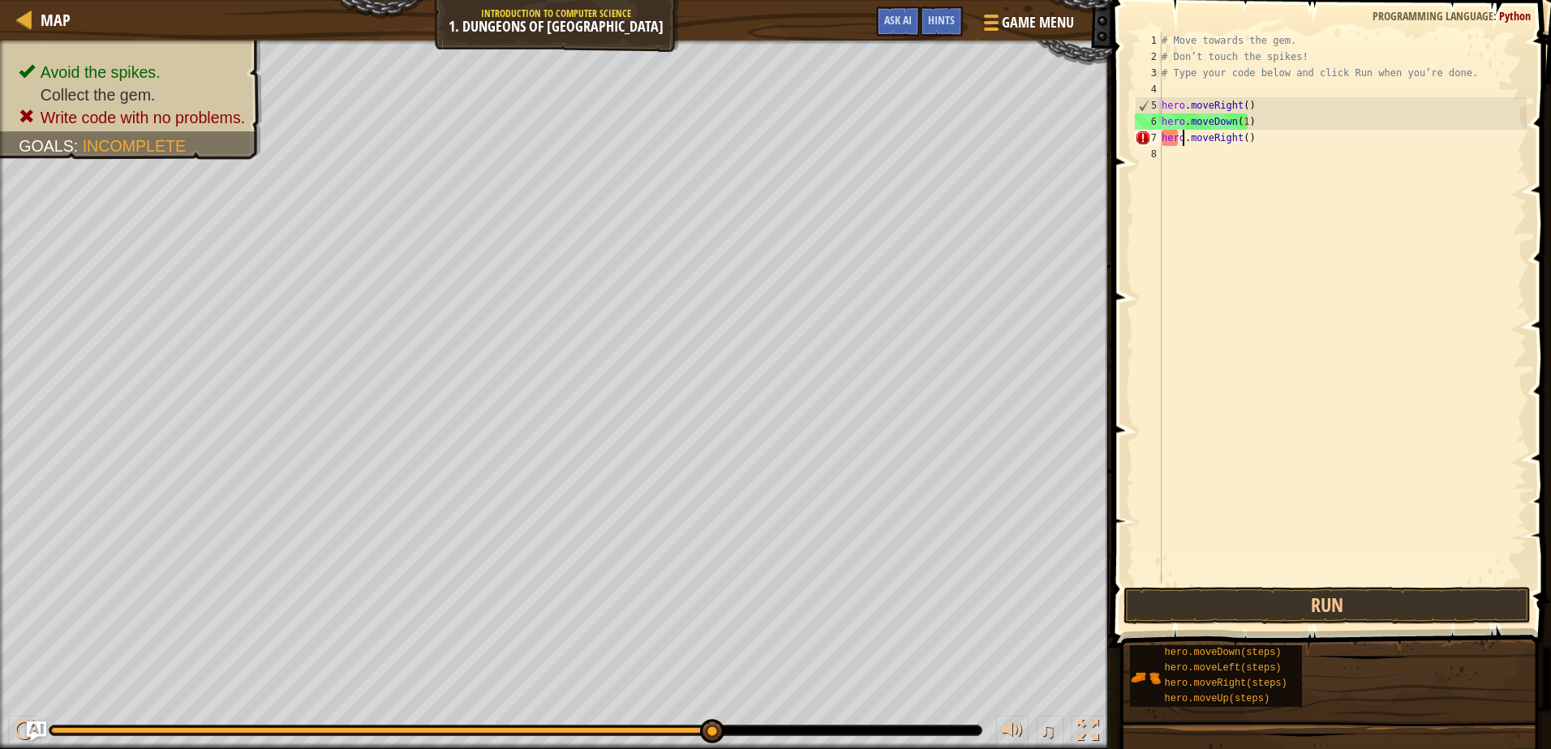
scroll to position [7, 2]
type textarea "hero.moveRight()"
click at [1307, 618] on button "Run" at bounding box center [1326, 605] width 406 height 37
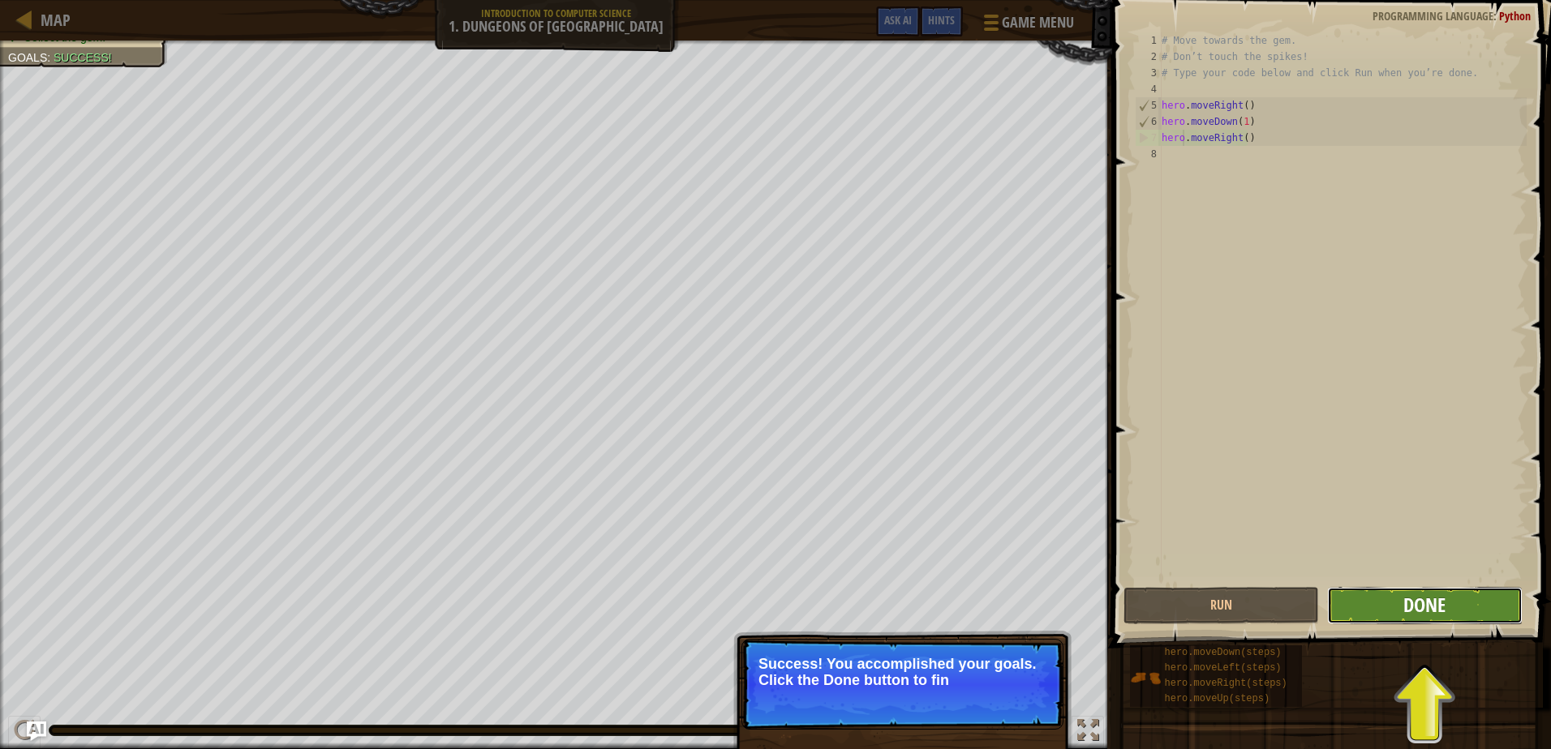
click at [1410, 615] on span "Done" at bounding box center [1424, 605] width 42 height 26
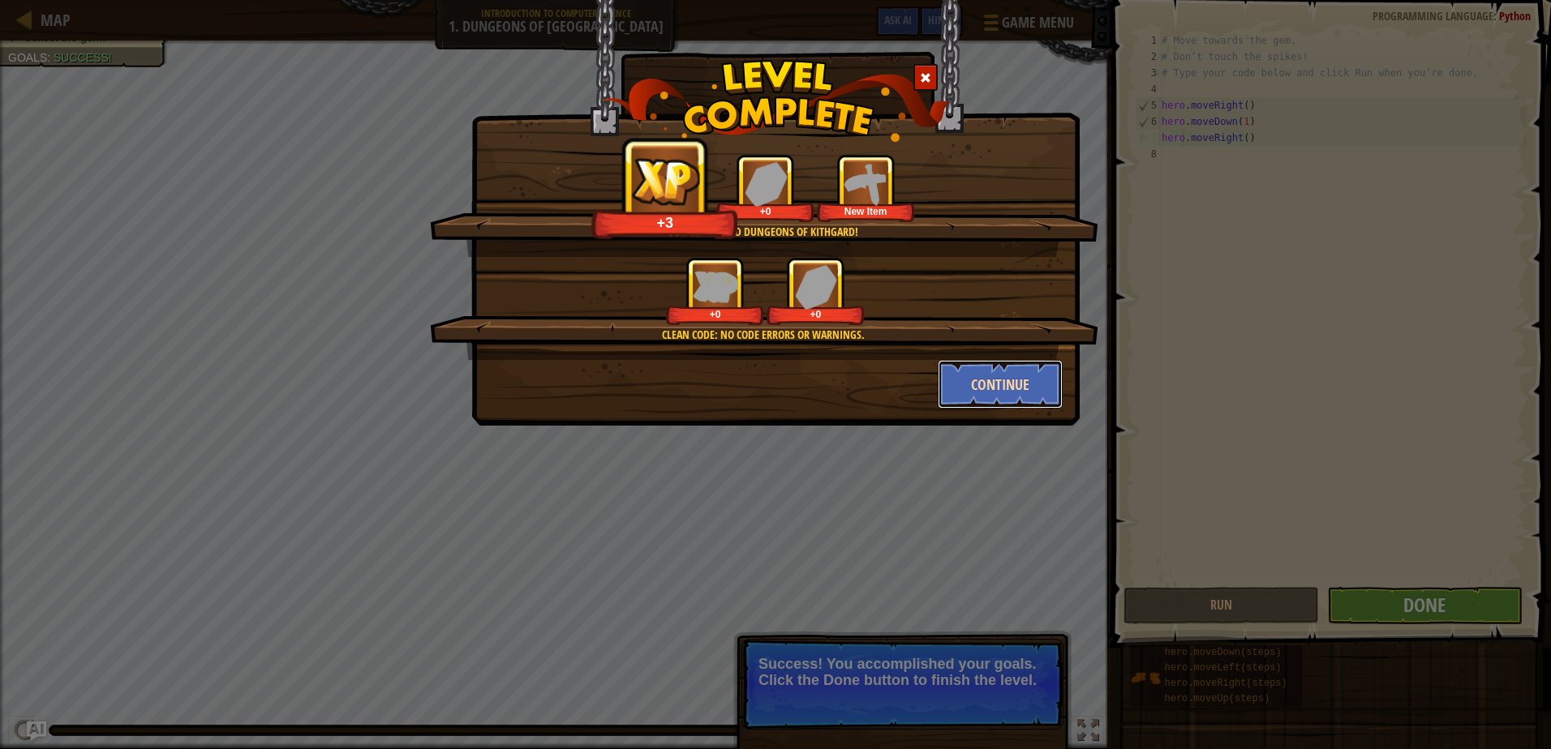
click at [1032, 379] on button "Continue" at bounding box center [1001, 384] width 126 height 49
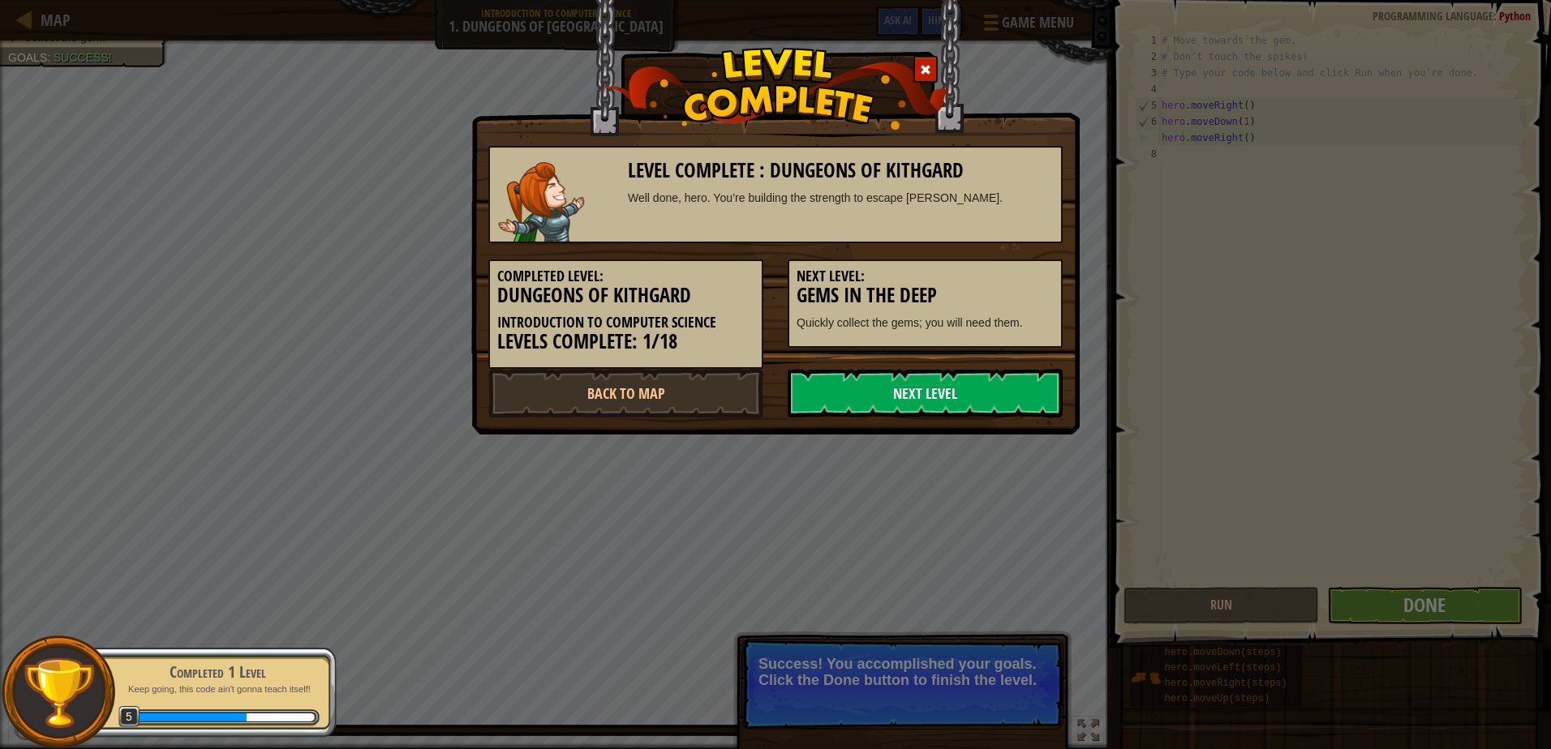
click at [906, 384] on link "Next Level" at bounding box center [924, 393] width 275 height 49
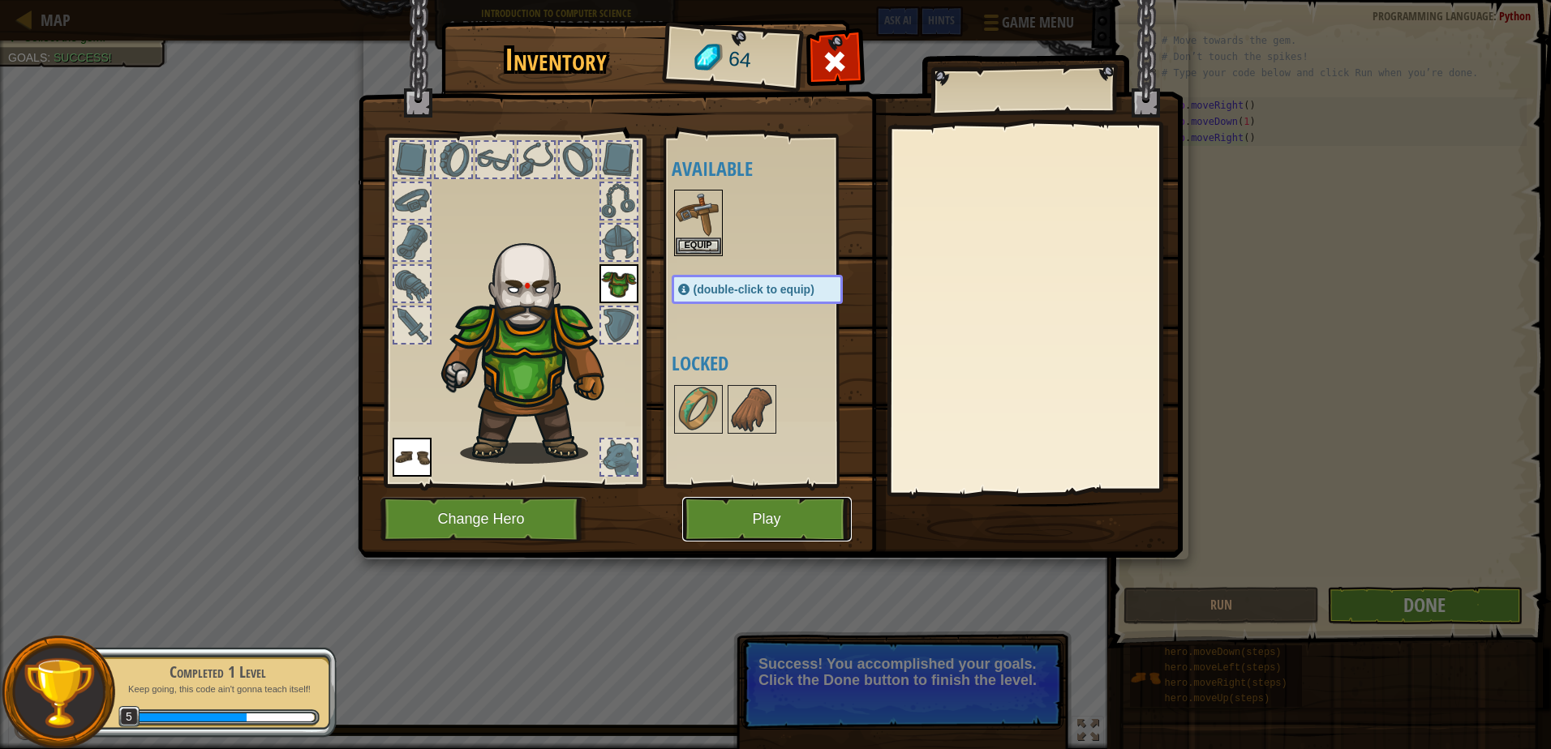
click at [773, 513] on button "Play" at bounding box center [766, 519] width 169 height 45
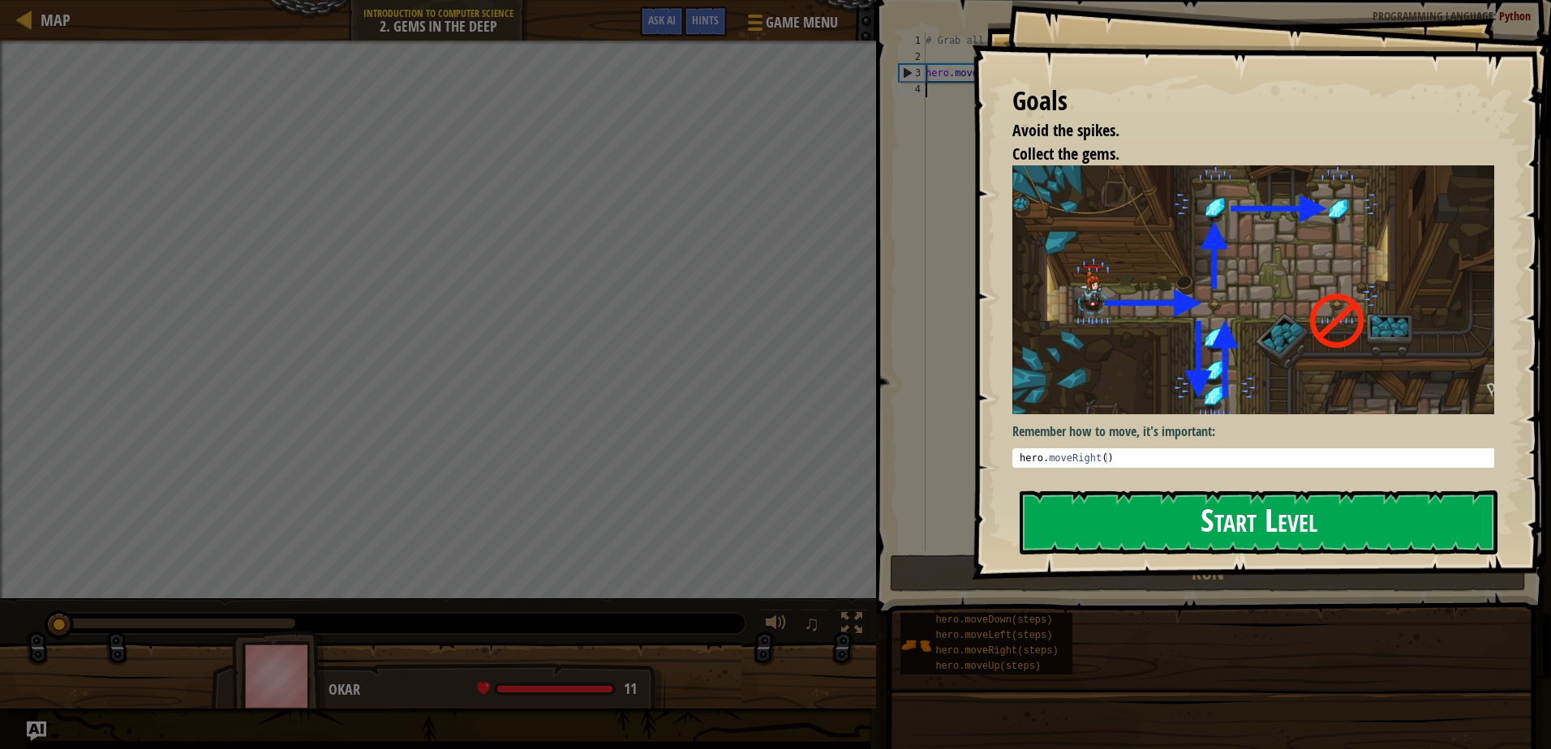
click at [1199, 521] on button "Start Level" at bounding box center [1258, 523] width 478 height 64
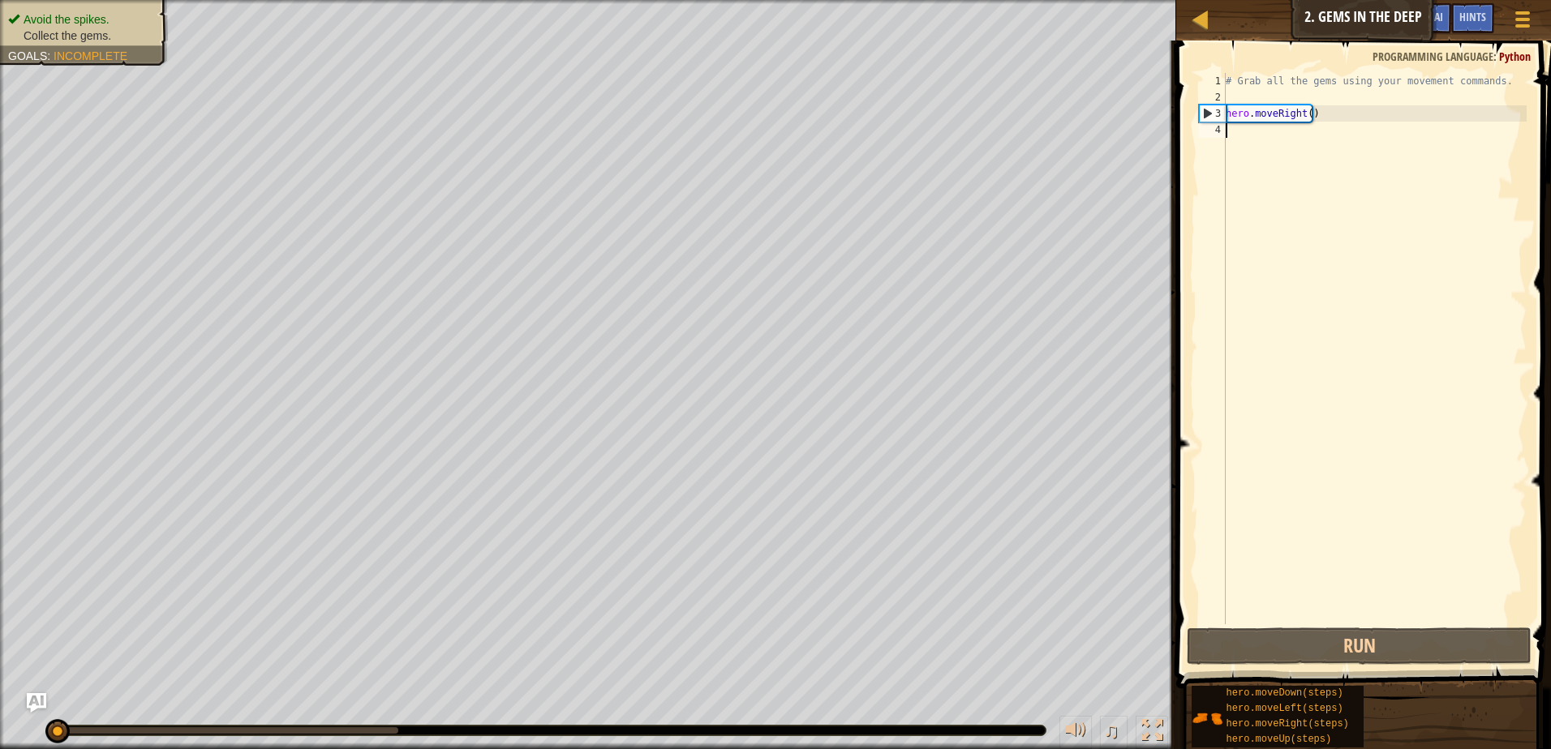
click at [1231, 130] on div "# Grab all the gems using your movement commands. hero . moveRight ( )" at bounding box center [1374, 365] width 304 height 584
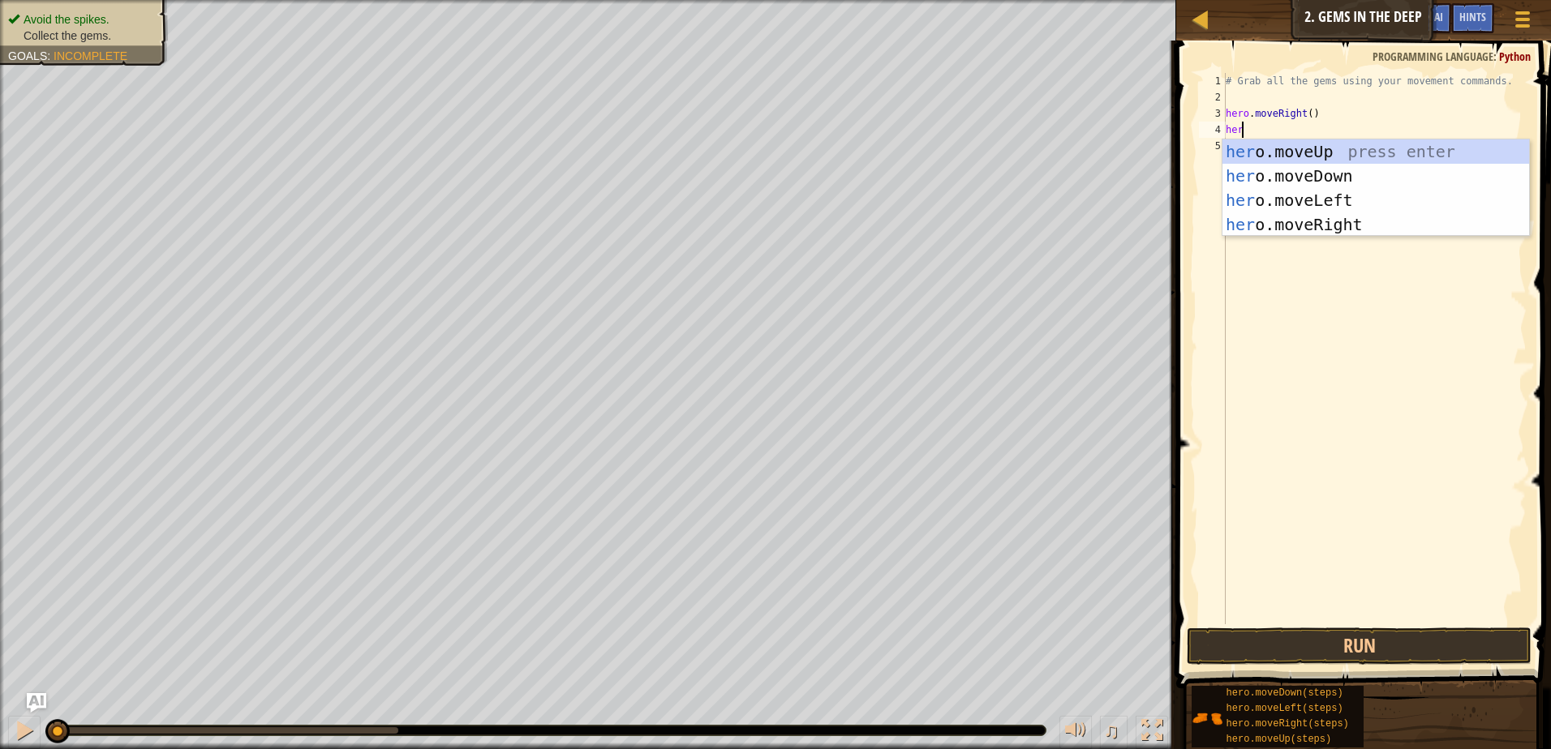
type textarea "hero"
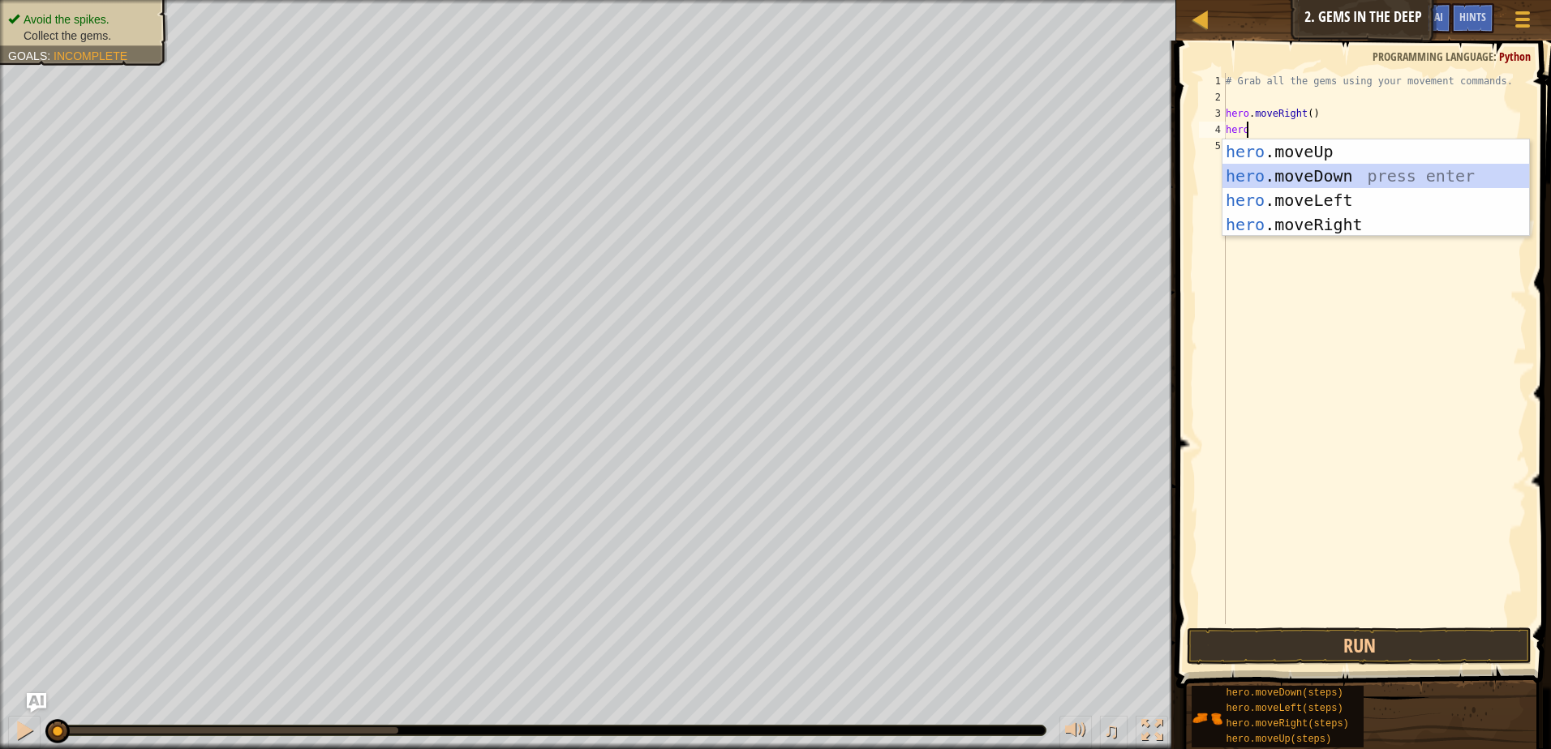
click at [1345, 174] on div "hero .moveUp press enter hero .moveDown press enter hero .moveLeft press enter …" at bounding box center [1375, 212] width 307 height 146
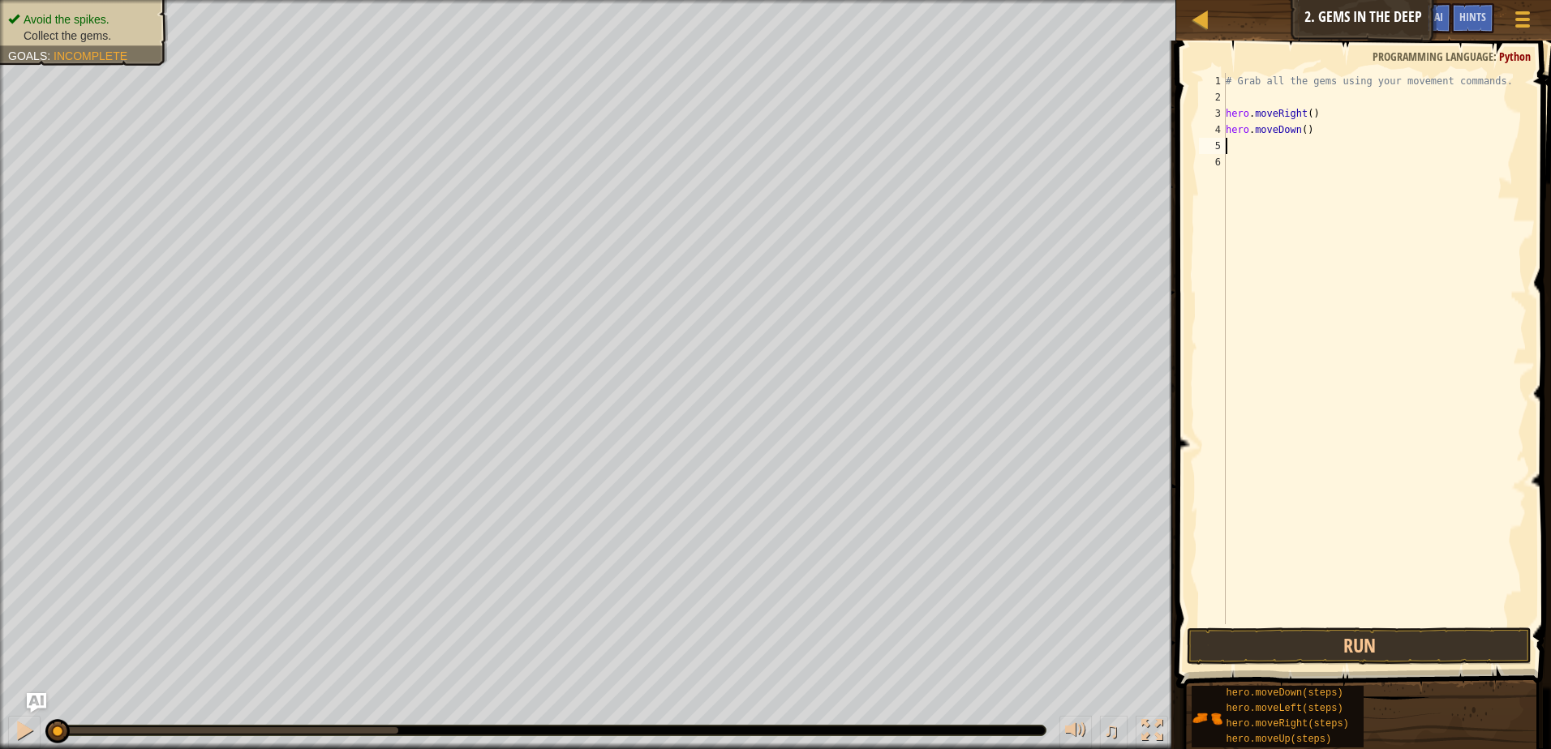
click at [1227, 146] on div "# Grab all the gems using your movement commands. hero . moveRight ( ) hero . m…" at bounding box center [1374, 365] width 304 height 584
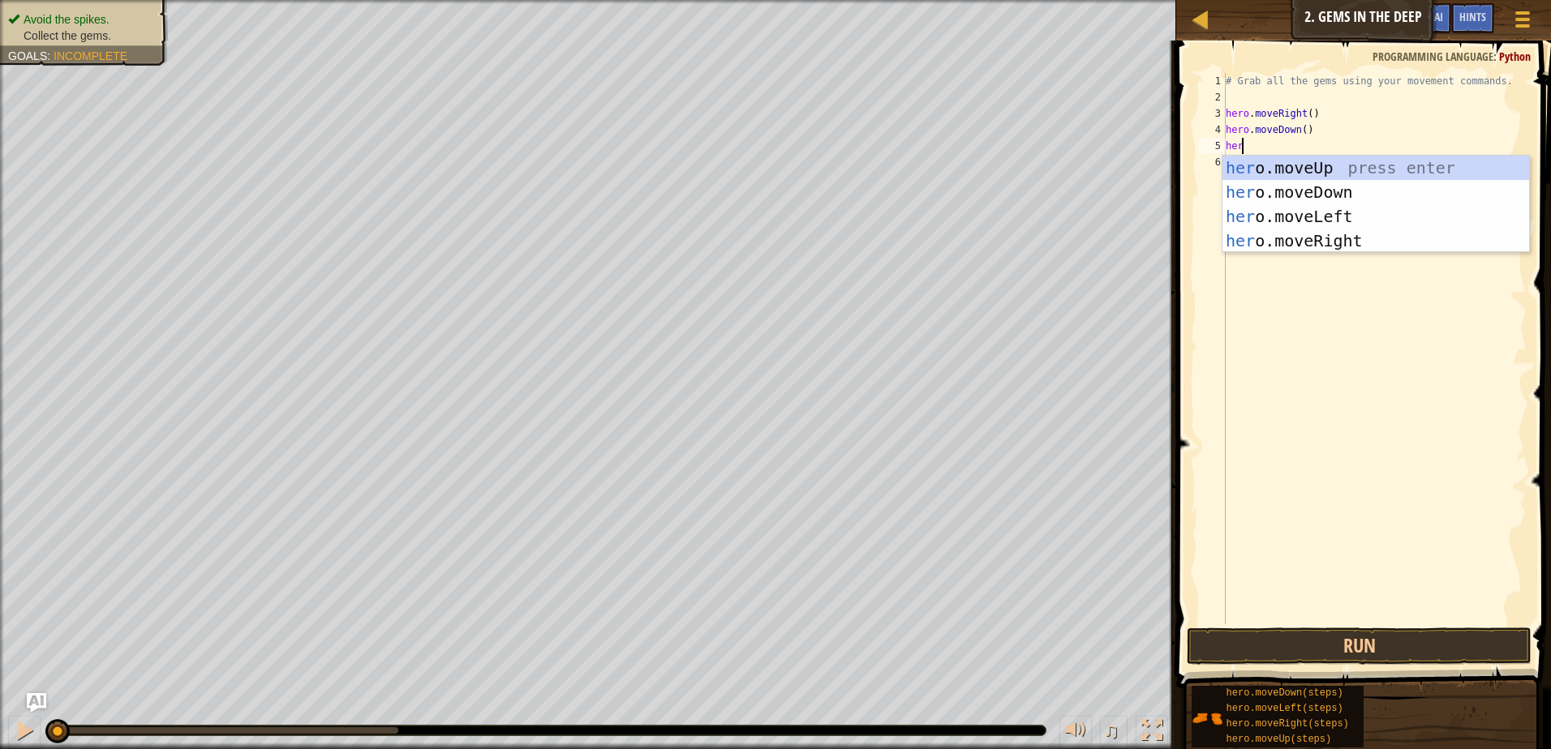
type textarea "hero"
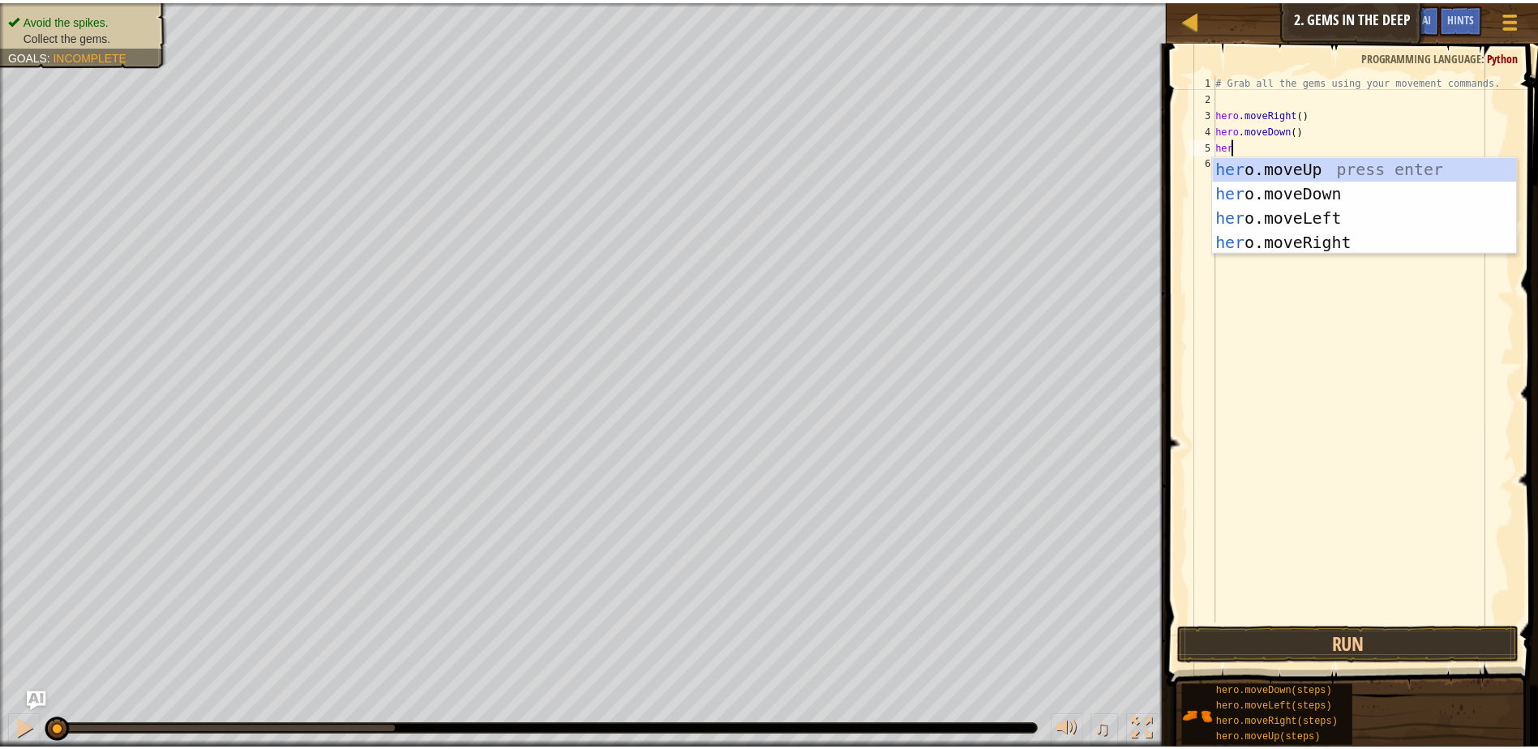
scroll to position [7, 1]
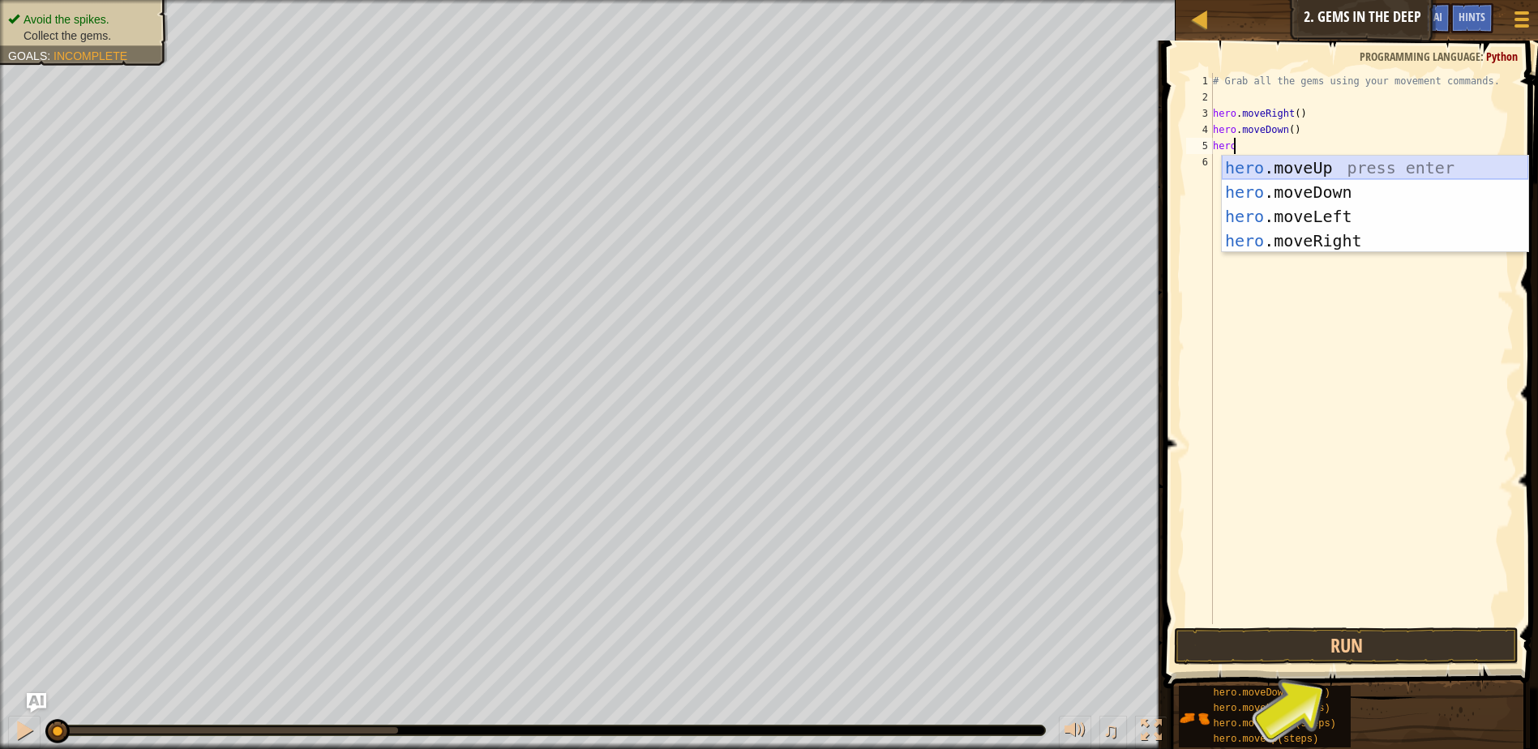
click at [1316, 165] on div "hero .moveUp press enter hero .moveDown press enter hero .moveLeft press enter …" at bounding box center [1375, 229] width 307 height 146
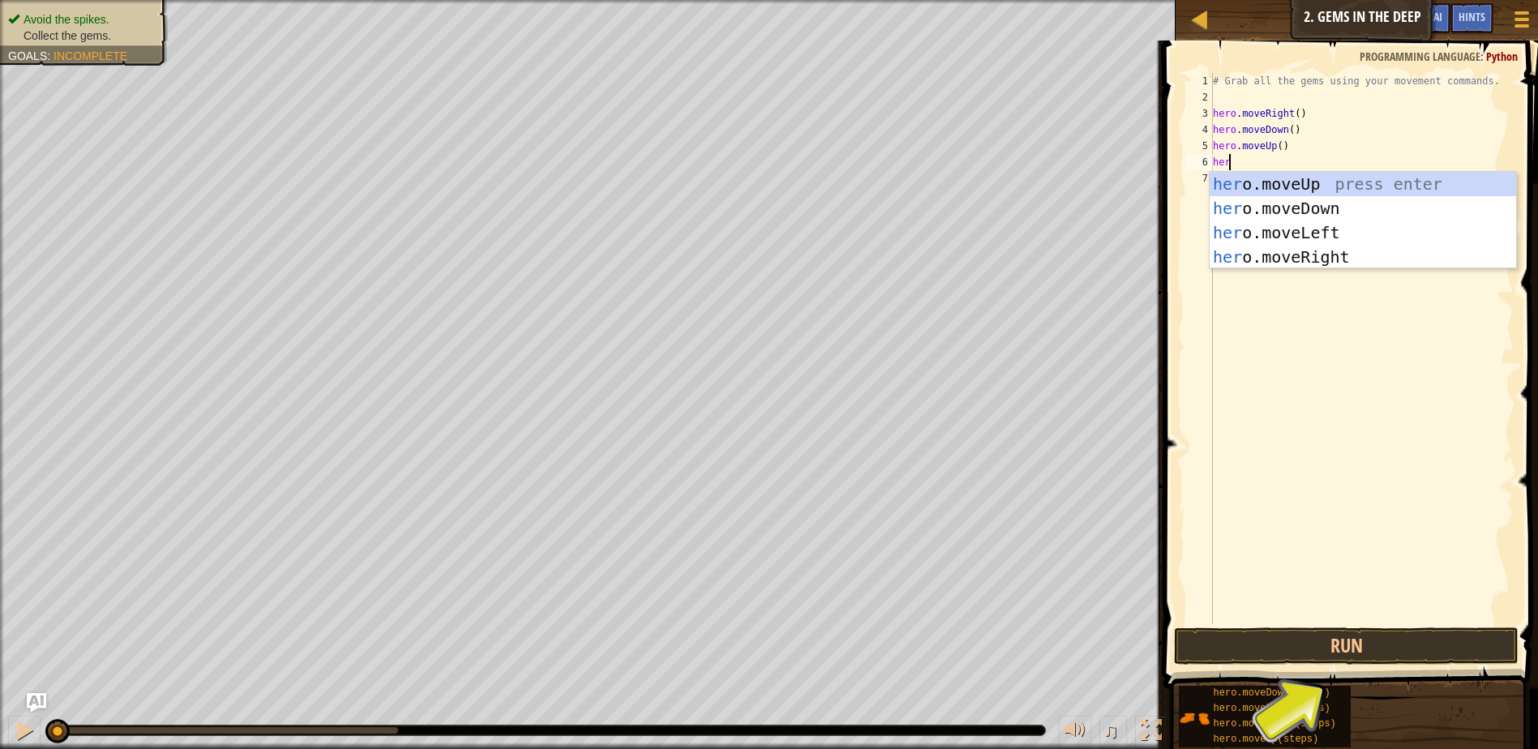
type textarea "hero"
click at [1320, 257] on div "hero .moveUp press enter hero .moveDown press enter hero .moveLeft press enter …" at bounding box center [1363, 245] width 307 height 146
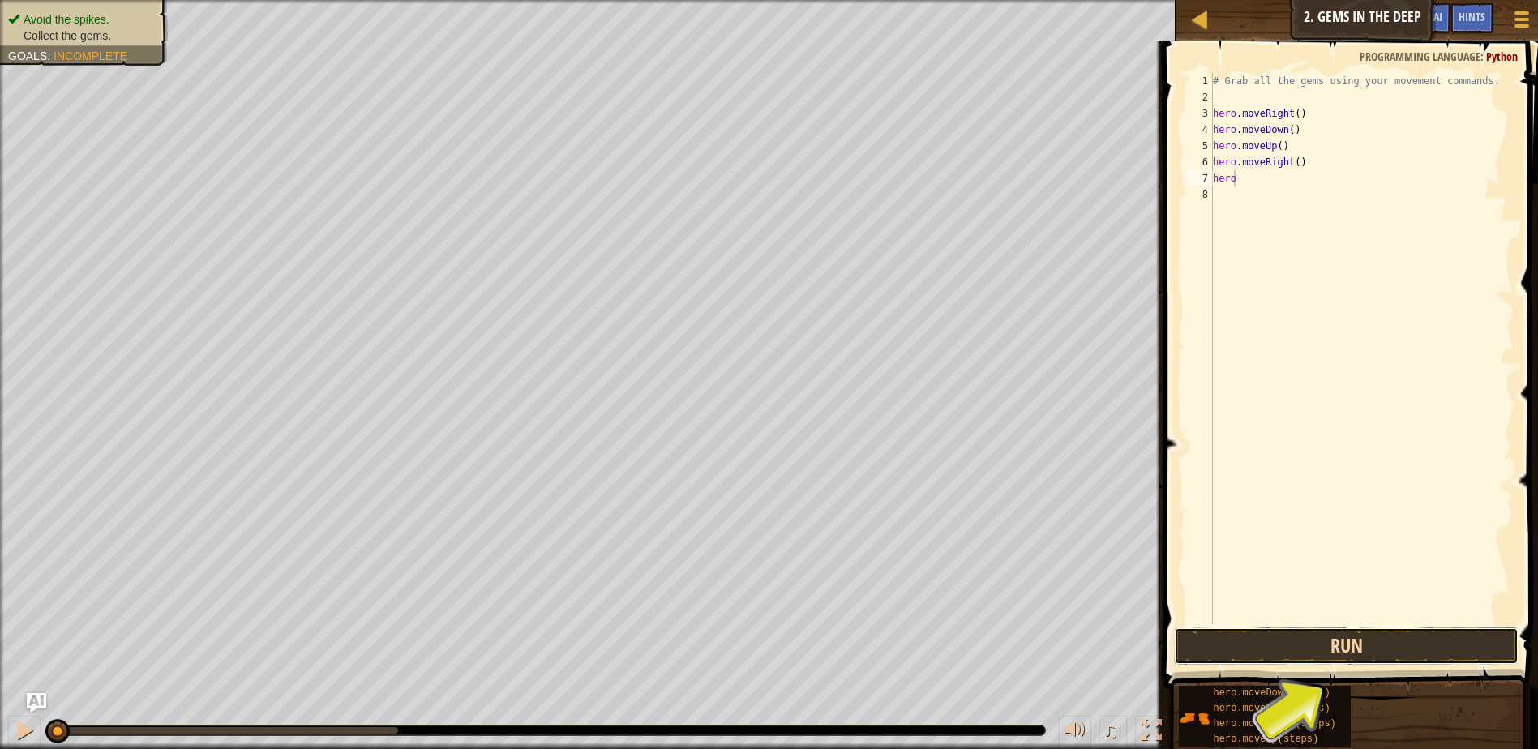
click at [1268, 637] on button "Run" at bounding box center [1346, 646] width 345 height 37
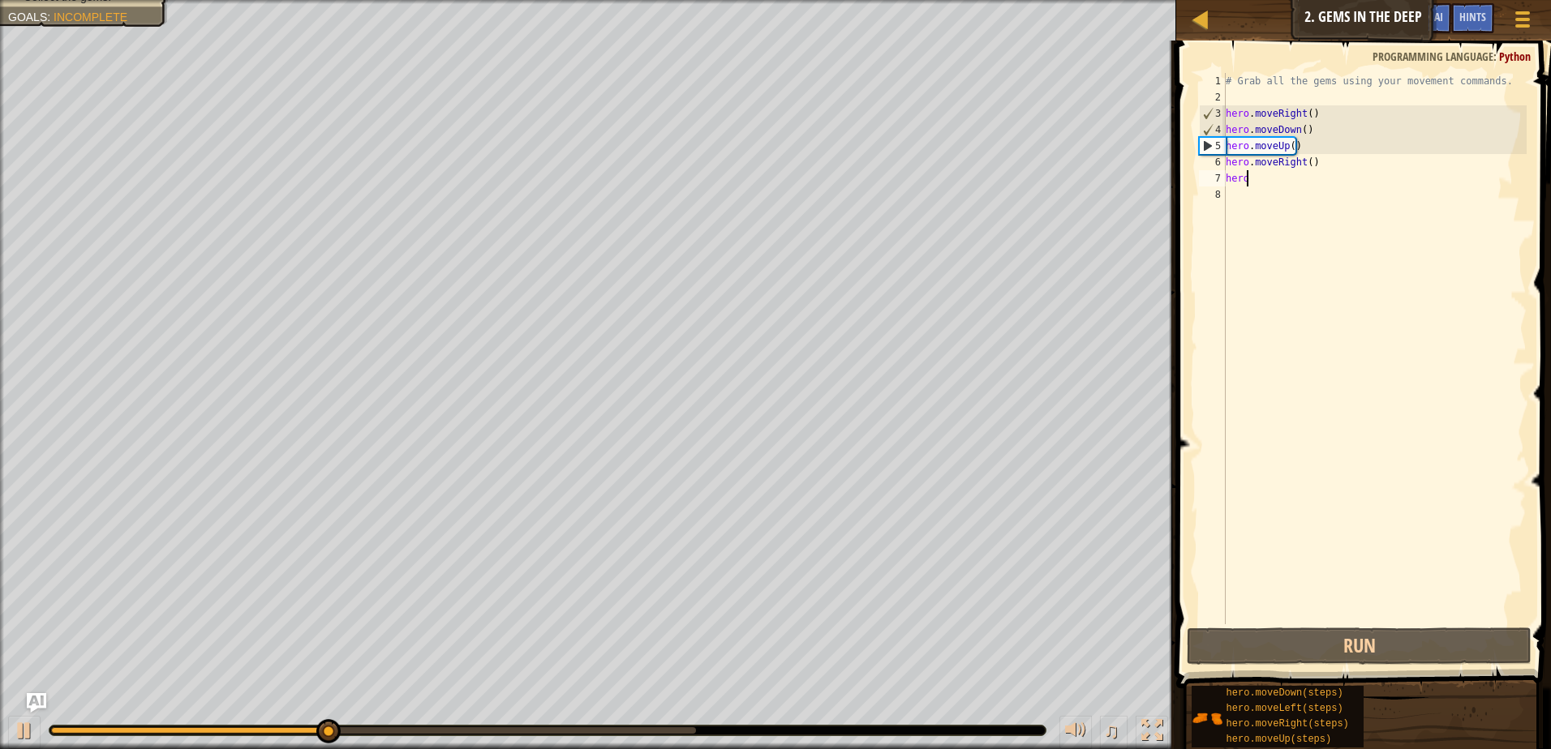
click at [1294, 163] on div "# Grab all the gems using your movement commands. hero . moveRight ( ) hero . m…" at bounding box center [1374, 365] width 304 height 584
click at [1298, 163] on div "# Grab all the gems using your movement commands. hero . moveRight ( ) hero . m…" at bounding box center [1374, 365] width 304 height 584
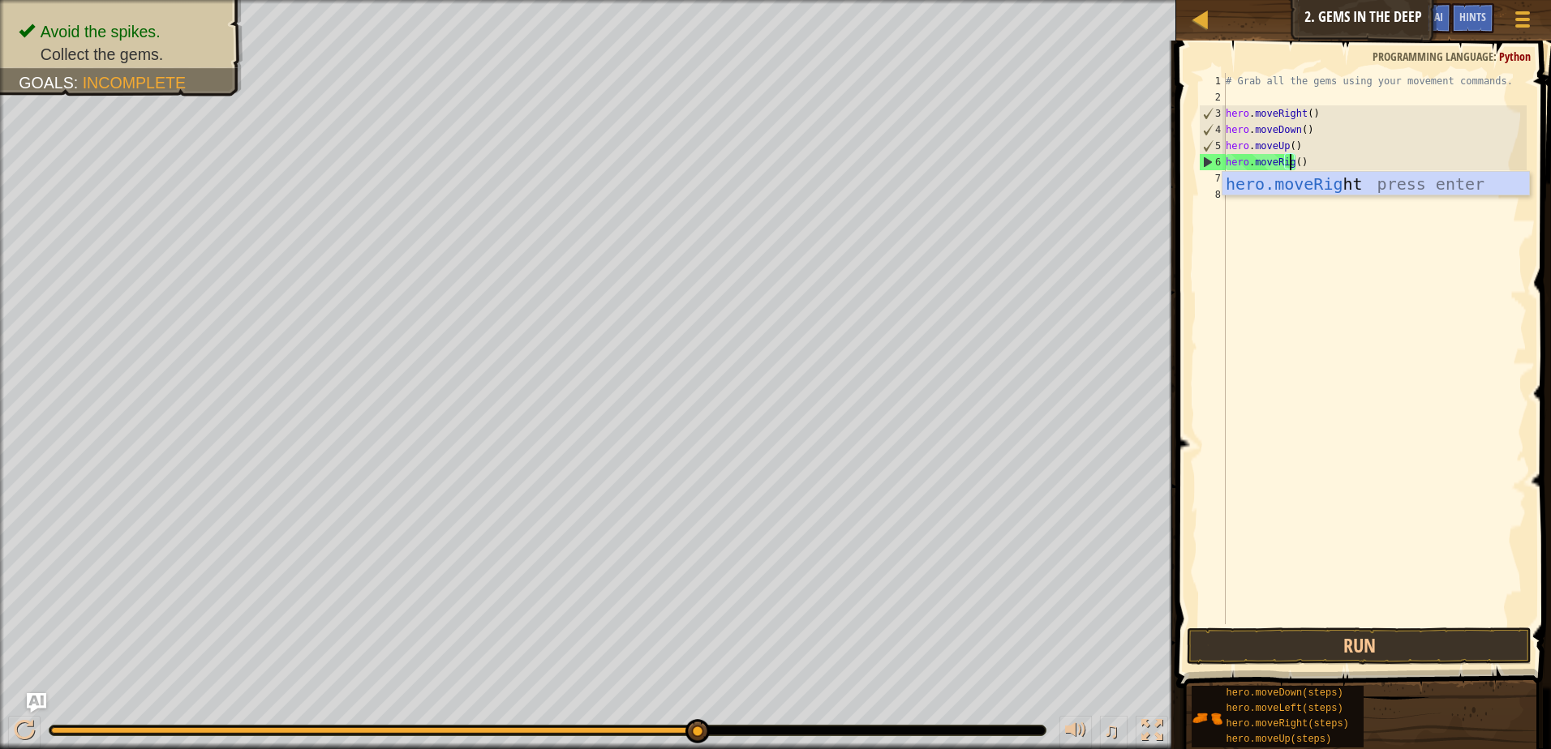
scroll to position [7, 6]
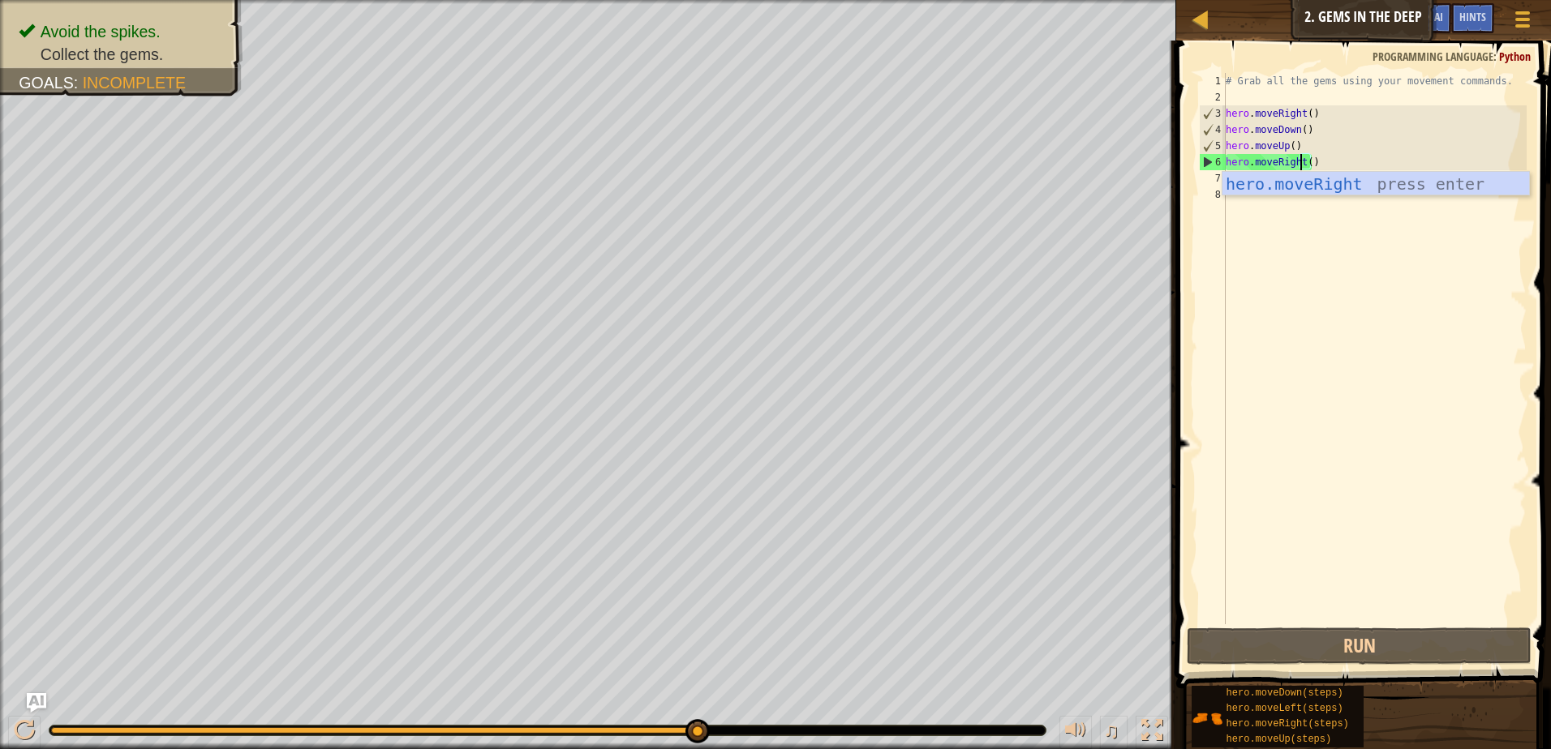
click at [1289, 143] on div "# Grab all the gems using your movement commands. hero . moveRight ( ) hero . m…" at bounding box center [1374, 365] width 304 height 584
type textarea "hero.moveUp(2)"
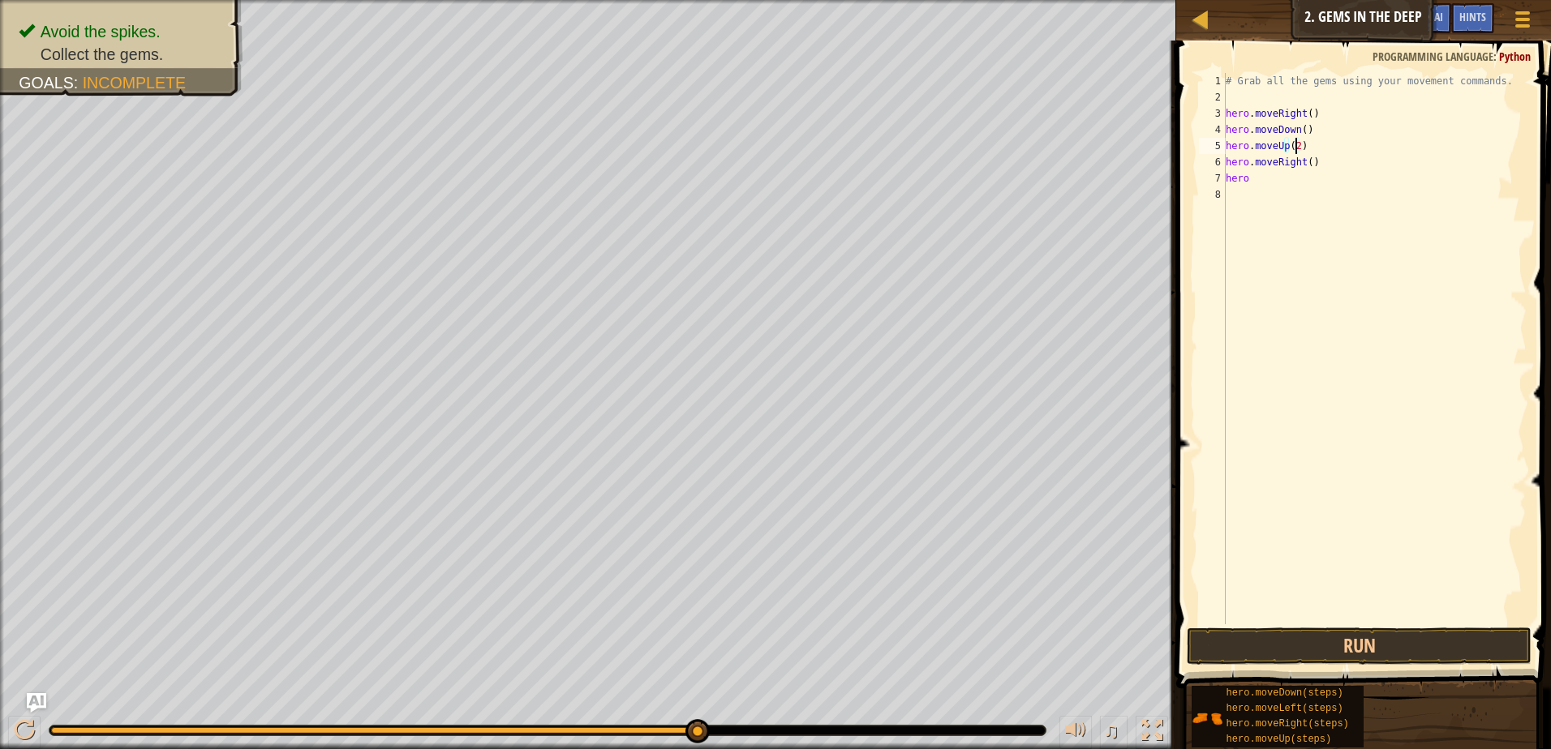
click at [1233, 193] on div "# Grab all the gems using your movement commands. hero . moveRight ( ) hero . m…" at bounding box center [1374, 365] width 304 height 584
click at [1243, 178] on div "# Grab all the gems using your movement commands. hero . moveRight ( ) hero . m…" at bounding box center [1374, 365] width 304 height 584
click at [1251, 179] on div "# Grab all the gems using your movement commands. hero . moveRight ( ) hero . m…" at bounding box center [1374, 365] width 304 height 584
type textarea "h"
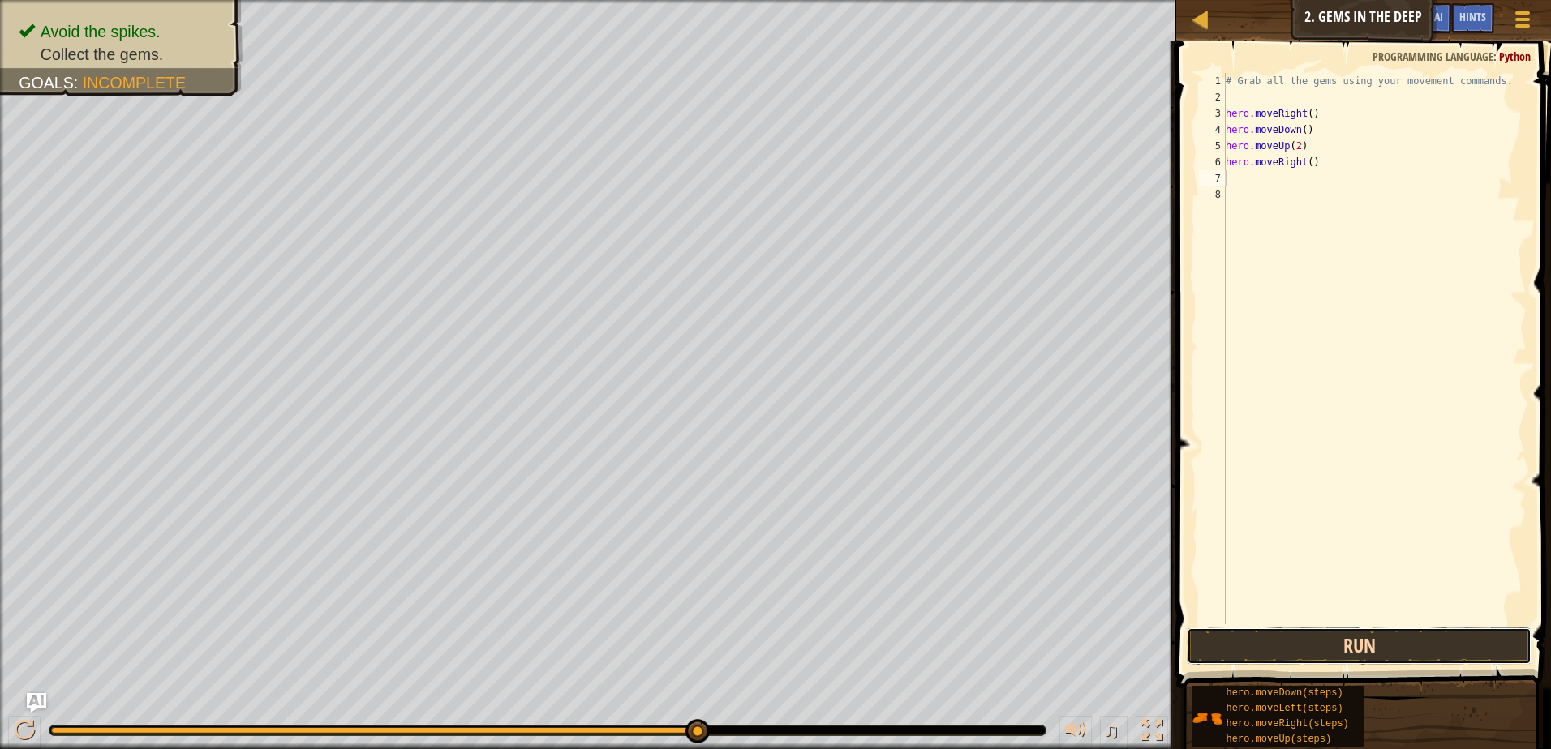
click at [1377, 634] on button "Run" at bounding box center [1358, 646] width 345 height 37
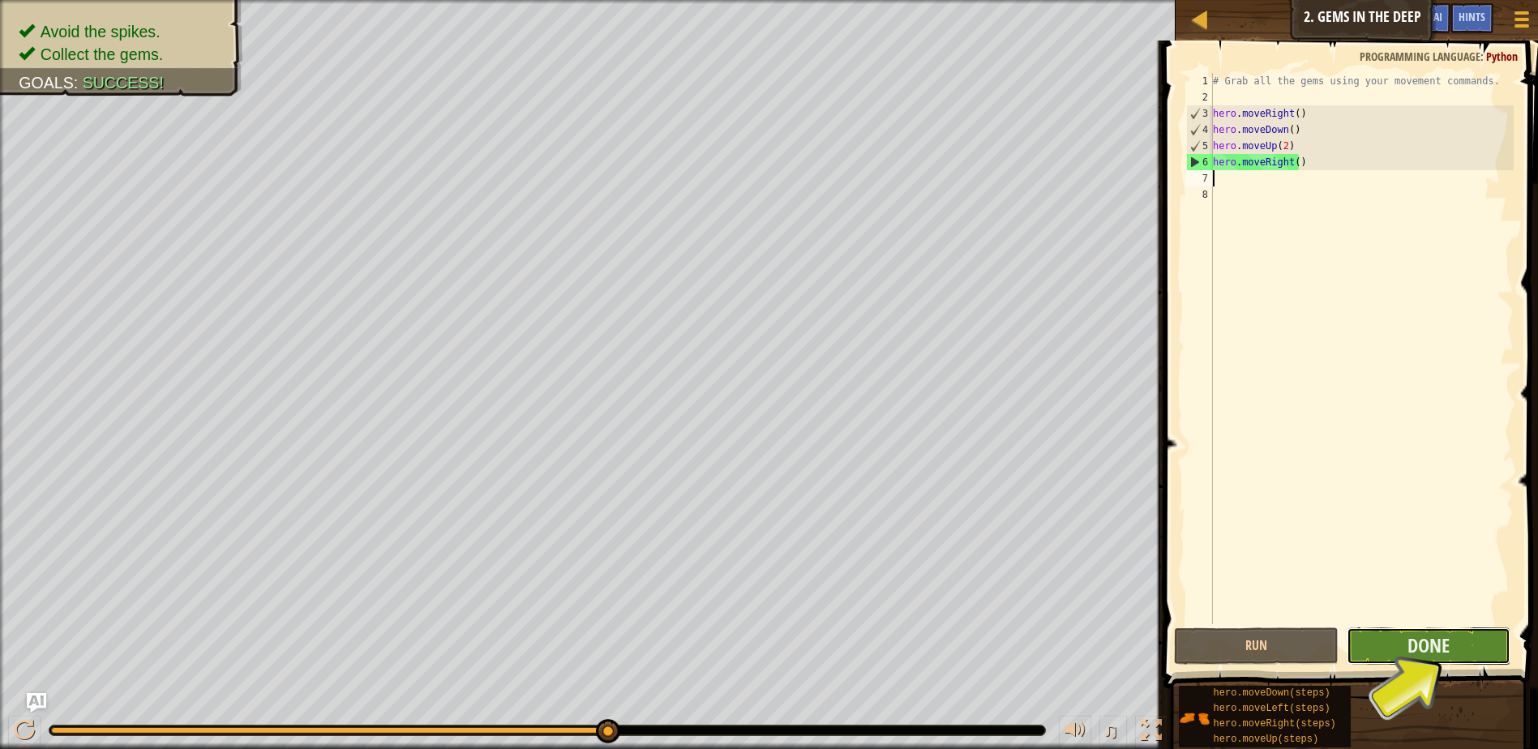
click at [1375, 641] on button "Done" at bounding box center [1429, 646] width 165 height 37
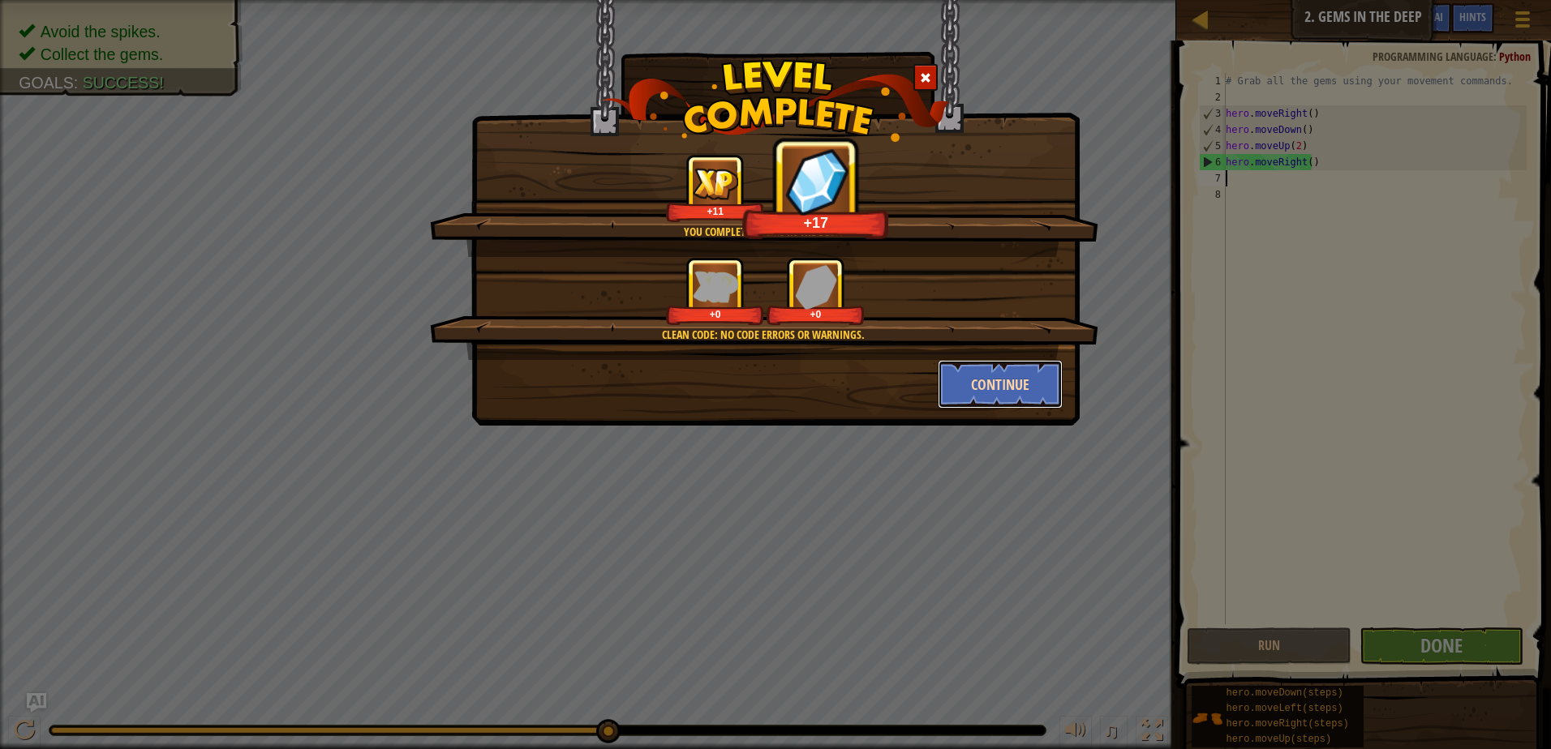
click at [1026, 362] on button "Continue" at bounding box center [1001, 384] width 126 height 49
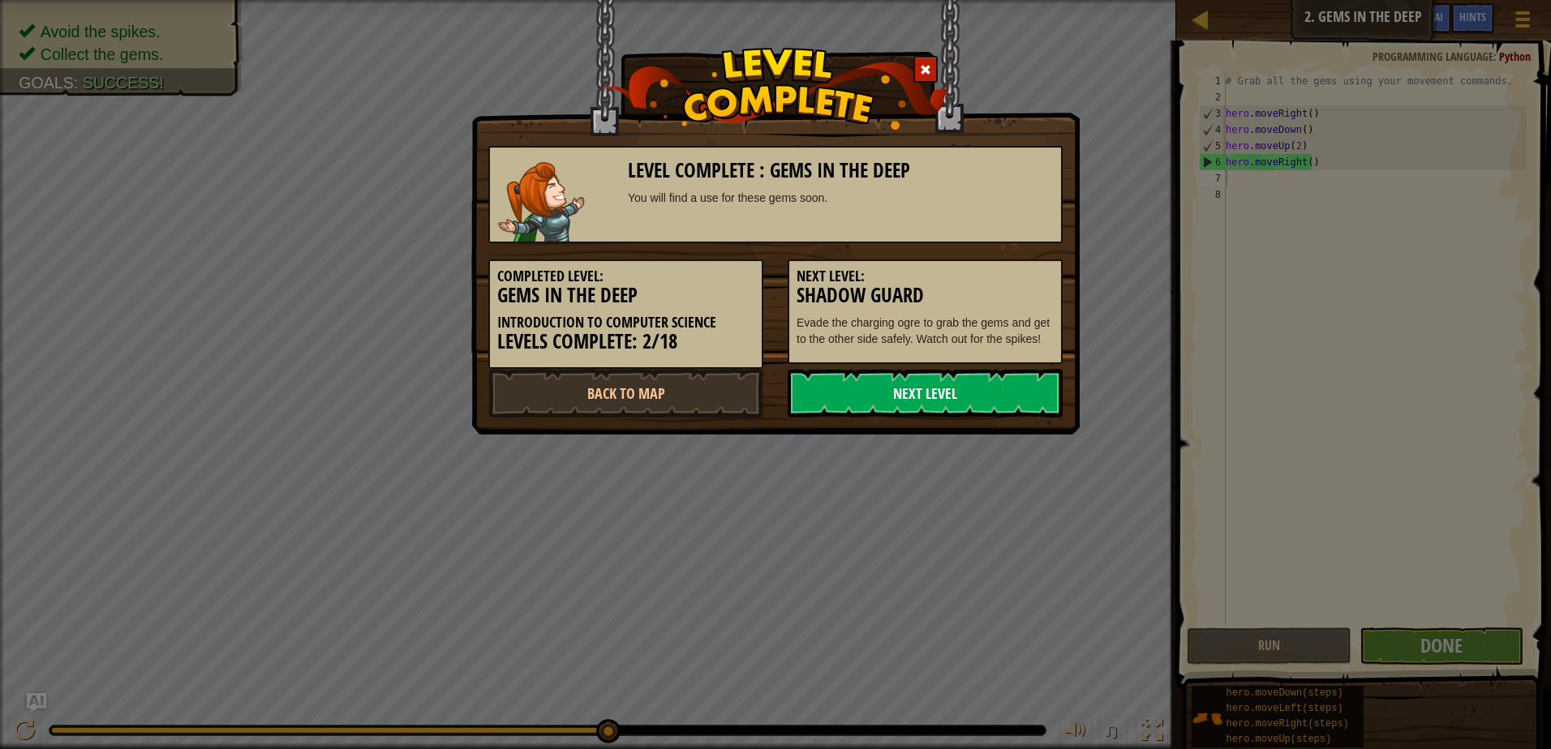
click at [976, 403] on link "Next Level" at bounding box center [924, 393] width 275 height 49
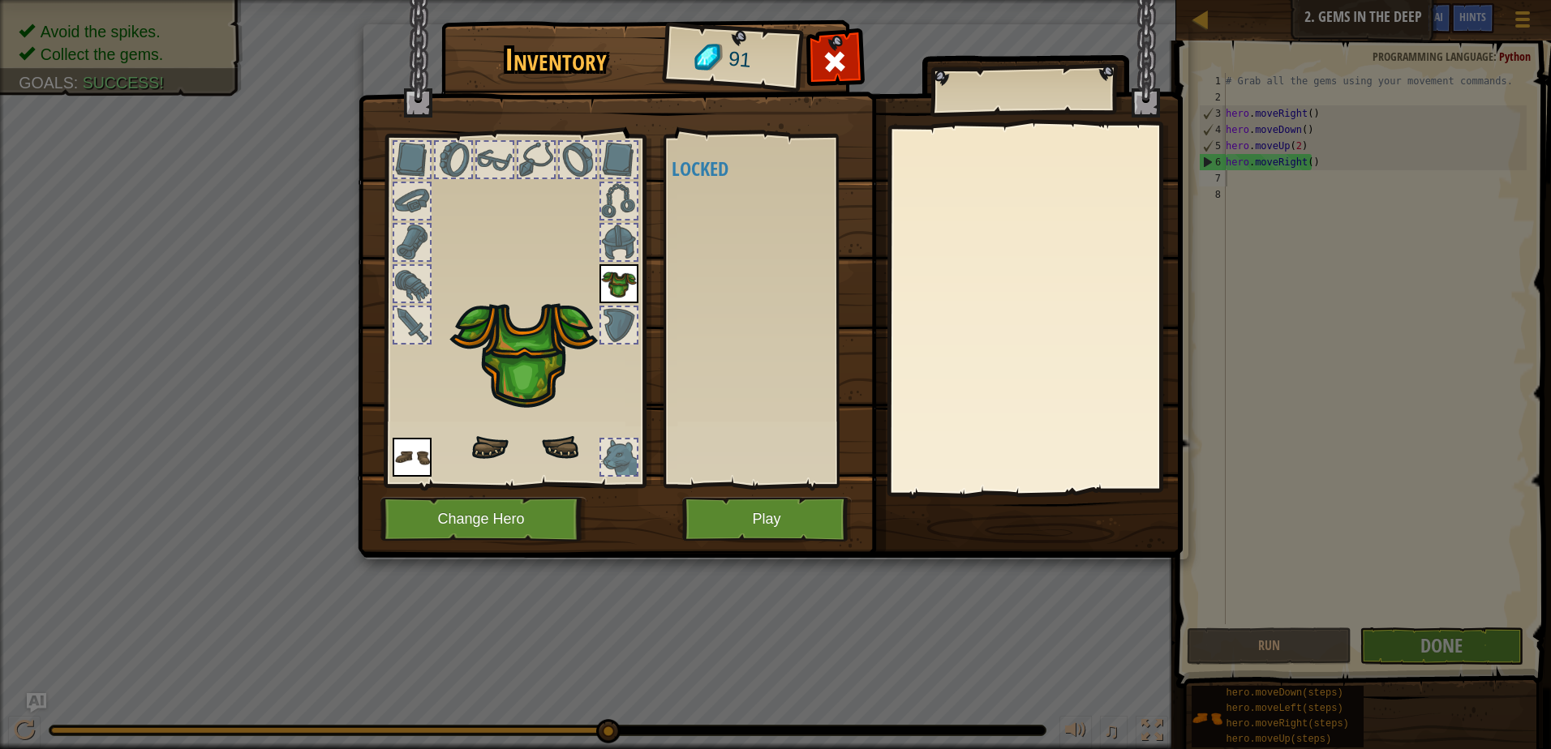
click at [946, 380] on div "Inventory 91 Available (double-click to equip) Locked Equip Unequip Subscribe t…" at bounding box center [775, 291] width 825 height 535
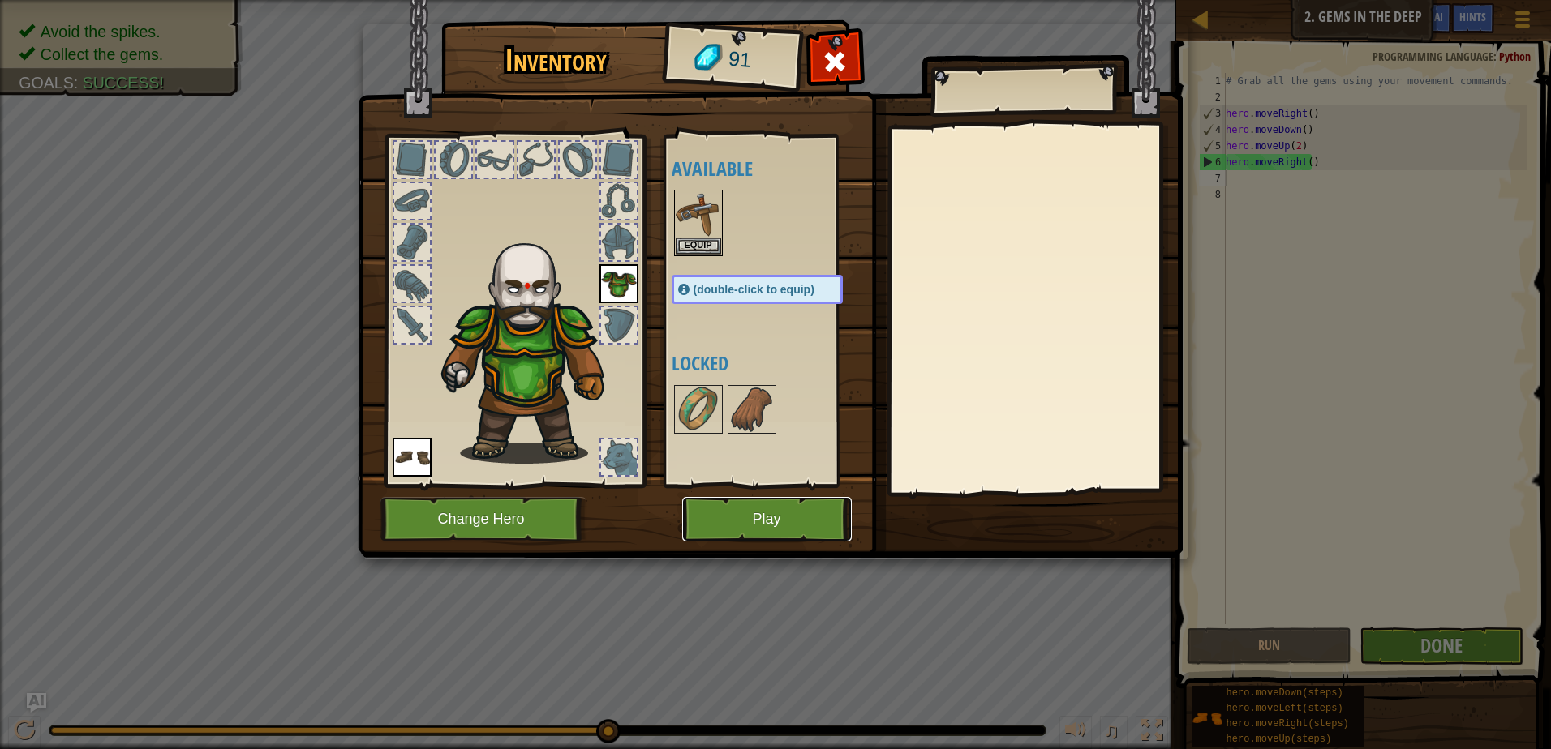
click at [748, 525] on button "Play" at bounding box center [766, 519] width 169 height 45
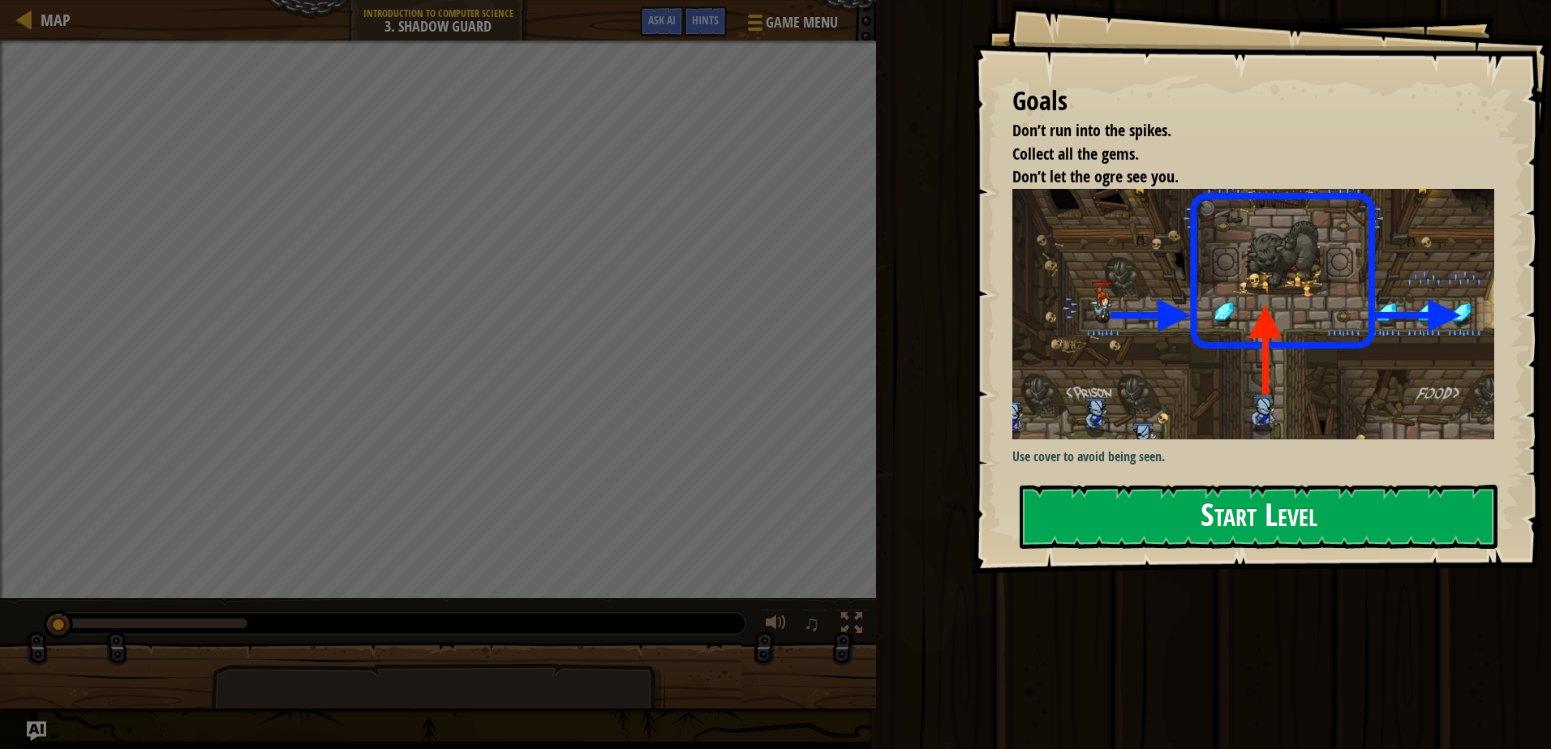
click at [1159, 479] on div "Goals Don’t run into the spikes. Collect all the gems. Don’t let the ogre see y…" at bounding box center [1261, 287] width 579 height 574
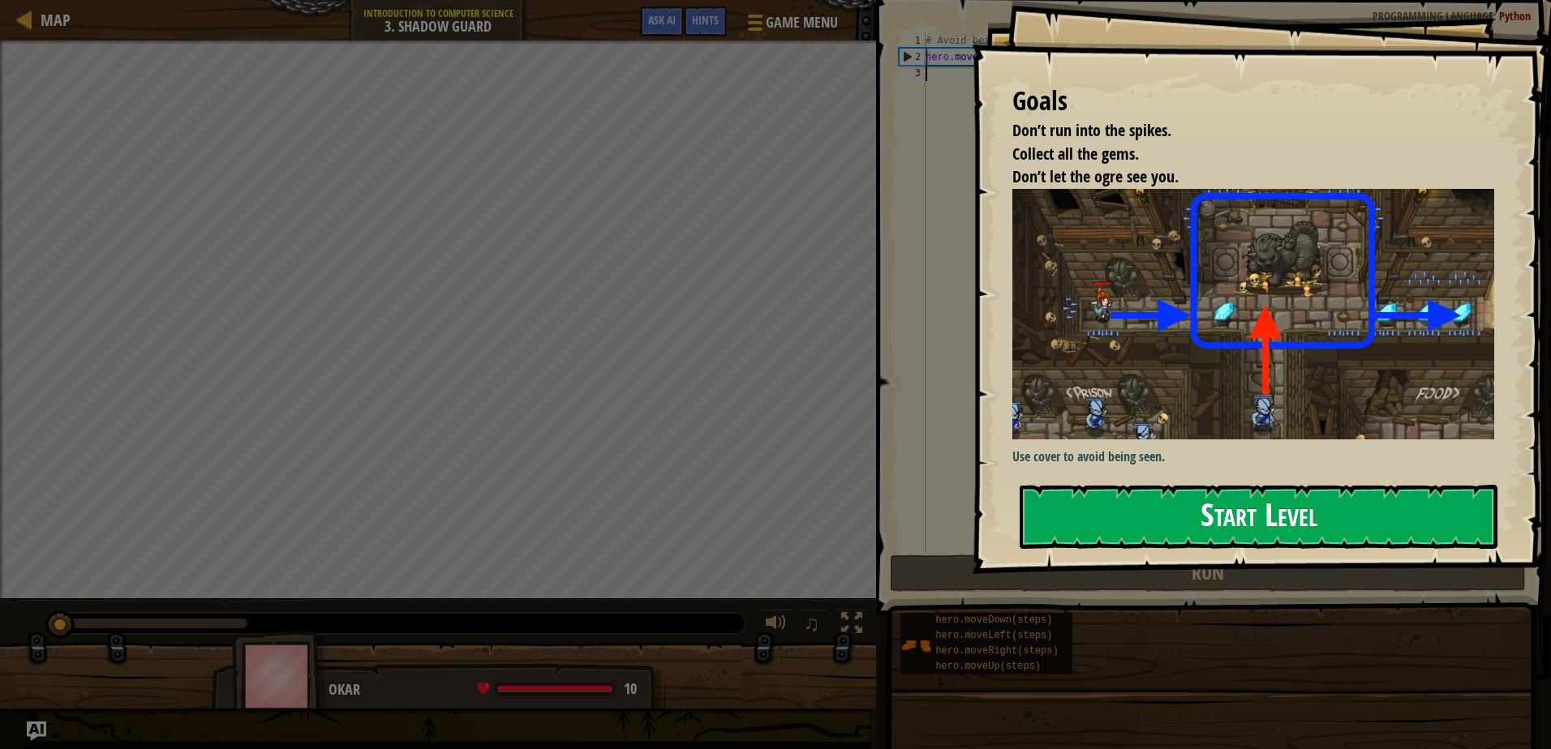
click at [1185, 514] on button "Start Level" at bounding box center [1258, 517] width 478 height 64
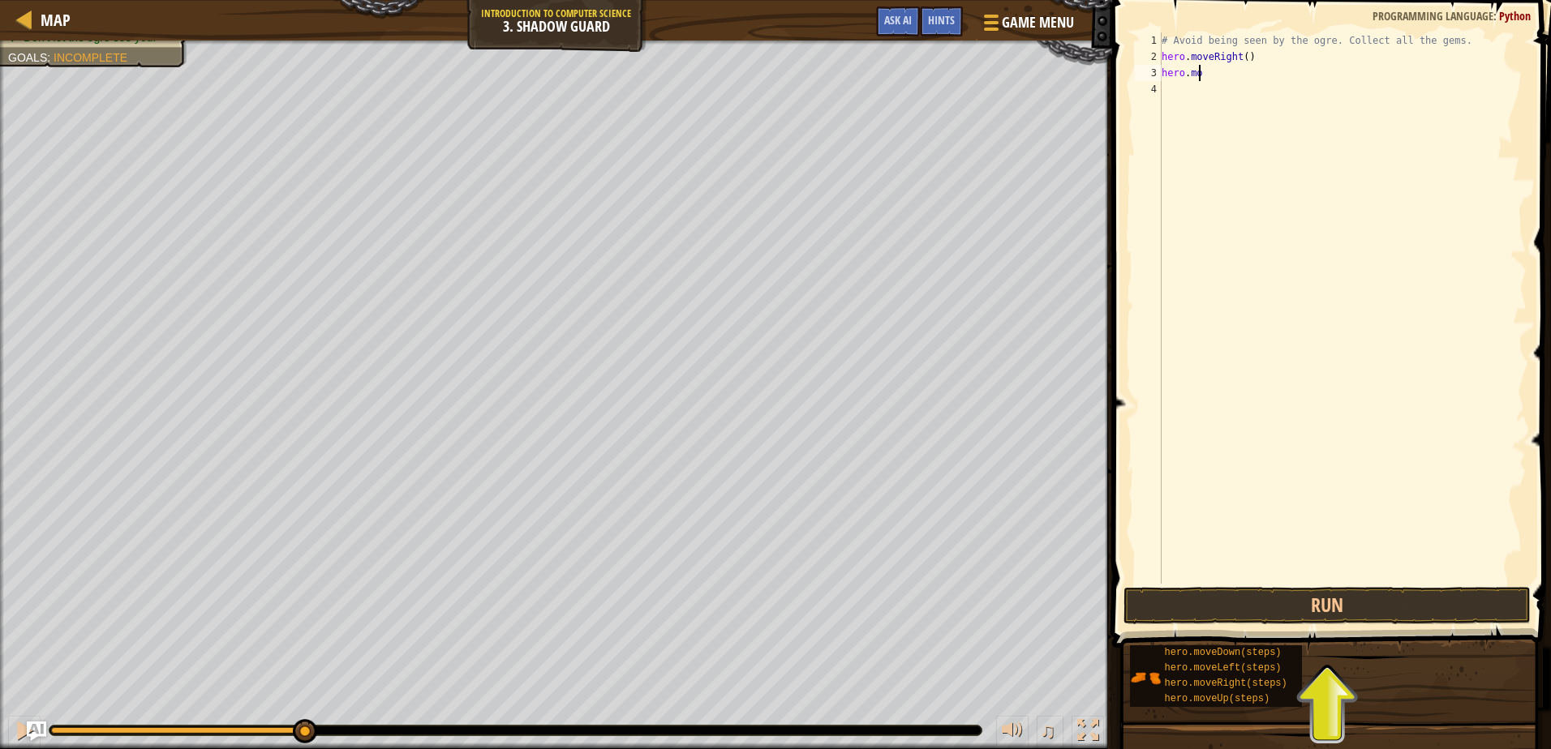
scroll to position [7, 2]
click at [1369, 596] on button "Run" at bounding box center [1326, 605] width 406 height 37
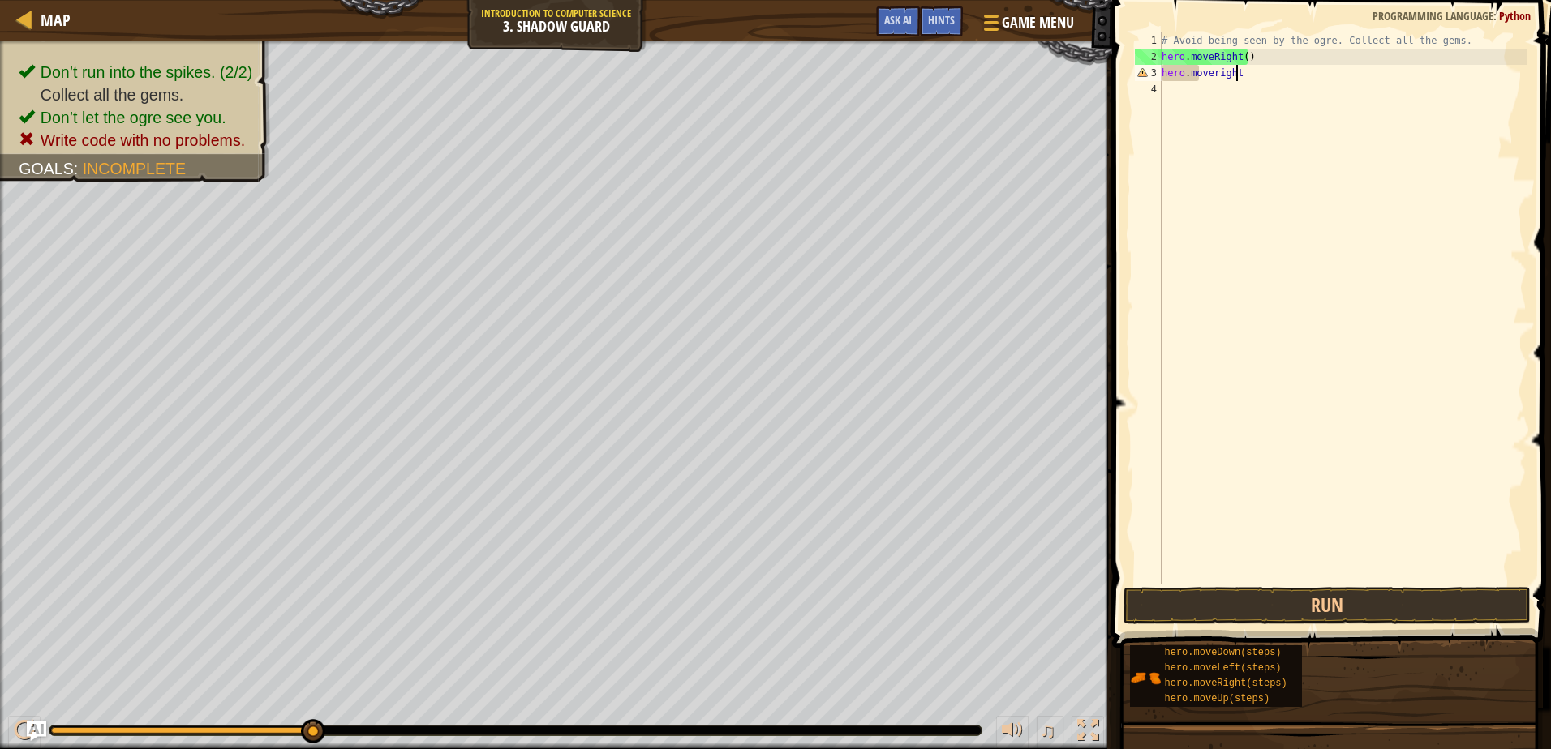
scroll to position [7, 6]
click at [1328, 609] on button "Run" at bounding box center [1326, 605] width 406 height 37
click at [1244, 79] on div "# Avoid being seen by the ogre. Collect all the gems. hero . moveRight ( ) hero…" at bounding box center [1342, 324] width 368 height 584
drag, startPoint x: 1344, startPoint y: 612, endPoint x: 1345, endPoint y: 603, distance: 9.0
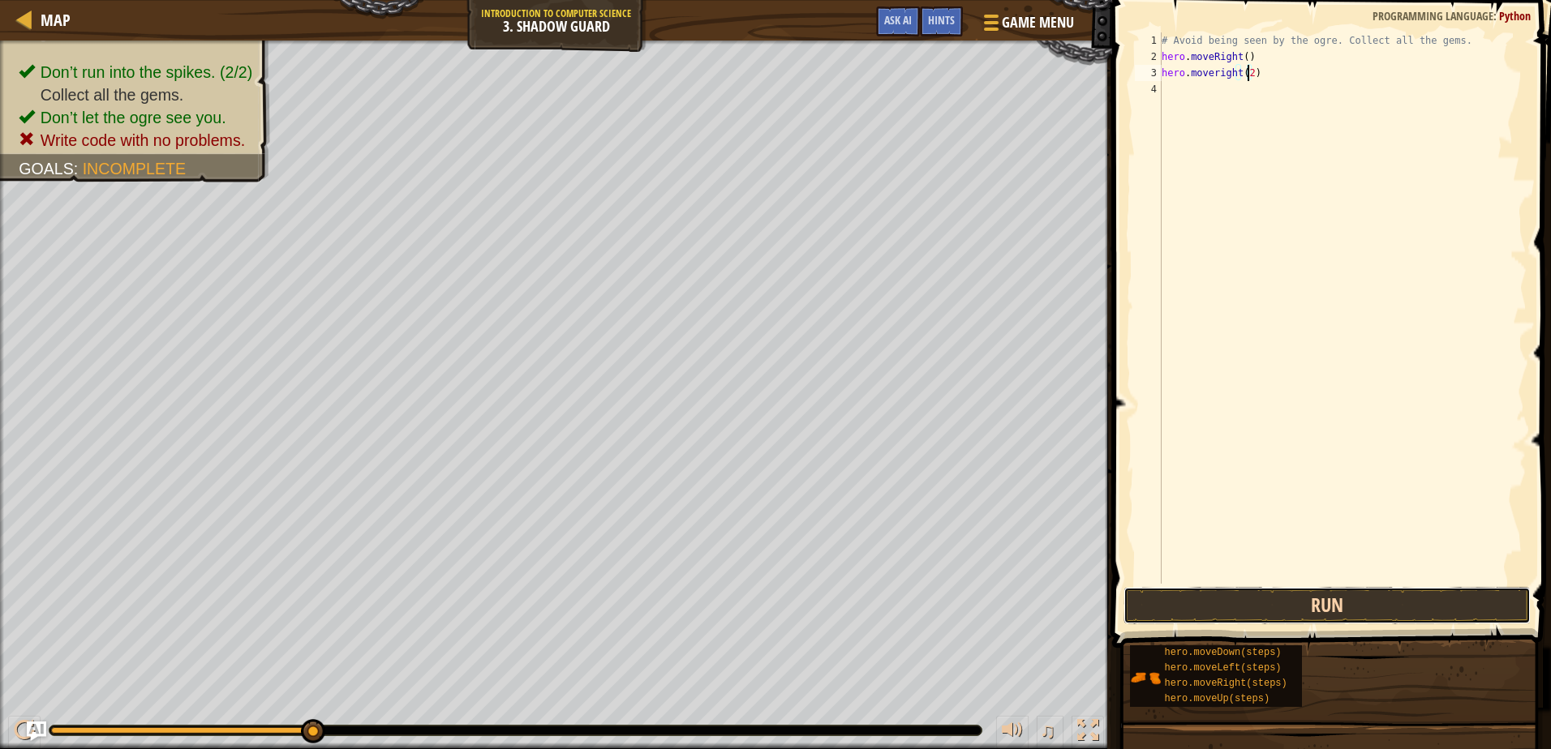
click at [1345, 605] on button "Run" at bounding box center [1326, 605] width 406 height 37
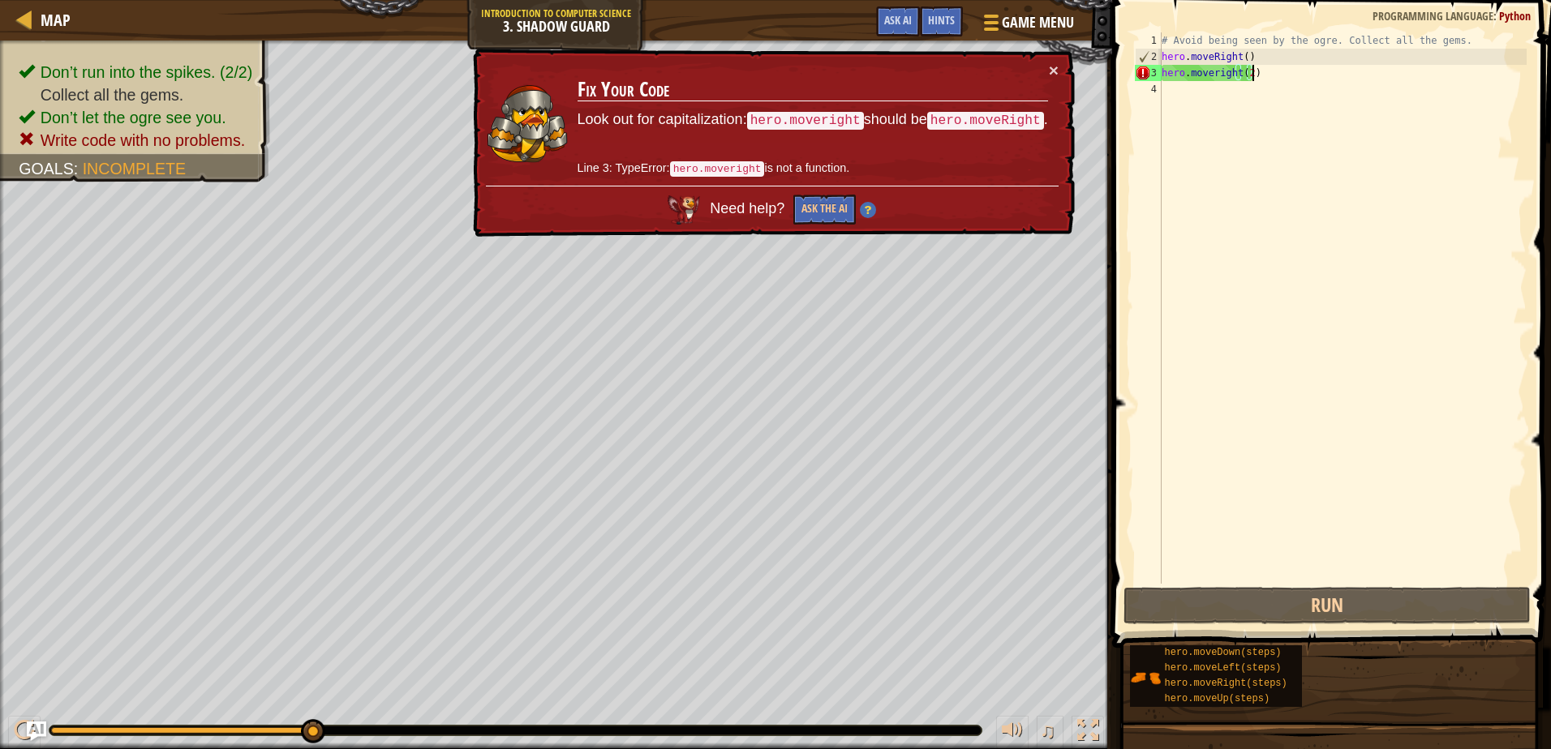
click at [1313, 75] on div "# Avoid being seen by the ogre. Collect all the gems. hero . moveRight ( ) hero…" at bounding box center [1342, 324] width 368 height 584
click at [1215, 71] on div "# Avoid being seen by the ogre. Collect all the gems. hero . moveRight ( ) hero…" at bounding box center [1342, 324] width 368 height 584
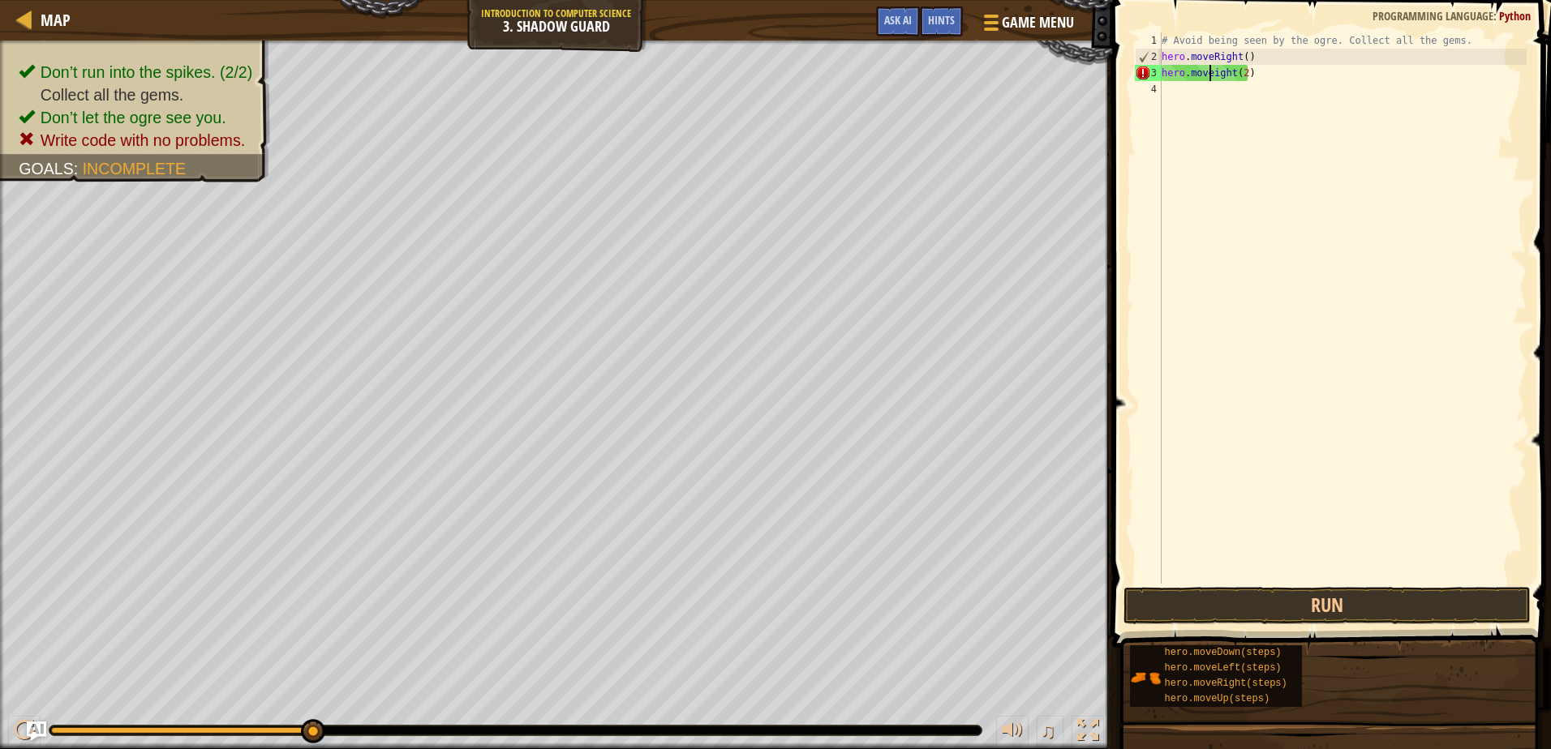
scroll to position [7, 5]
click at [1372, 600] on button "Run" at bounding box center [1326, 605] width 406 height 37
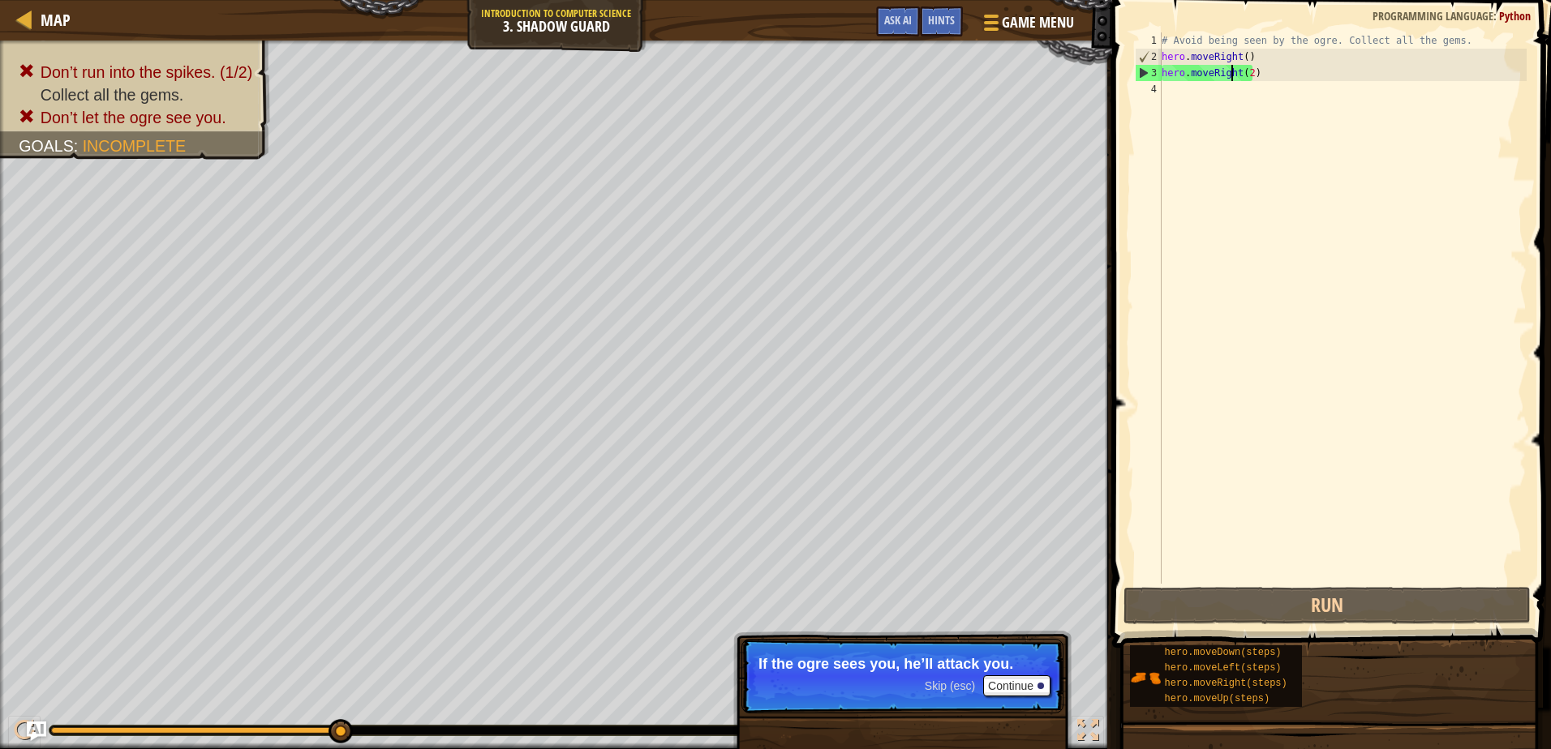
click at [1229, 71] on div "# Avoid being seen by the ogre. Collect all the gems. hero . moveRight ( ) hero…" at bounding box center [1342, 324] width 368 height 584
click at [1232, 72] on div "# Avoid being seen by the ogre. Collect all the gems. hero . moveRight ( ) hero…" at bounding box center [1342, 324] width 368 height 584
click at [1234, 71] on div "# Avoid being seen by the ogre. Collect all the gems. hero . moveRight ( ) hero…" at bounding box center [1342, 324] width 368 height 584
click at [1234, 69] on div "# Avoid being seen by the ogre. Collect all the gems. hero . moveRight ( ) hero…" at bounding box center [1342, 324] width 368 height 584
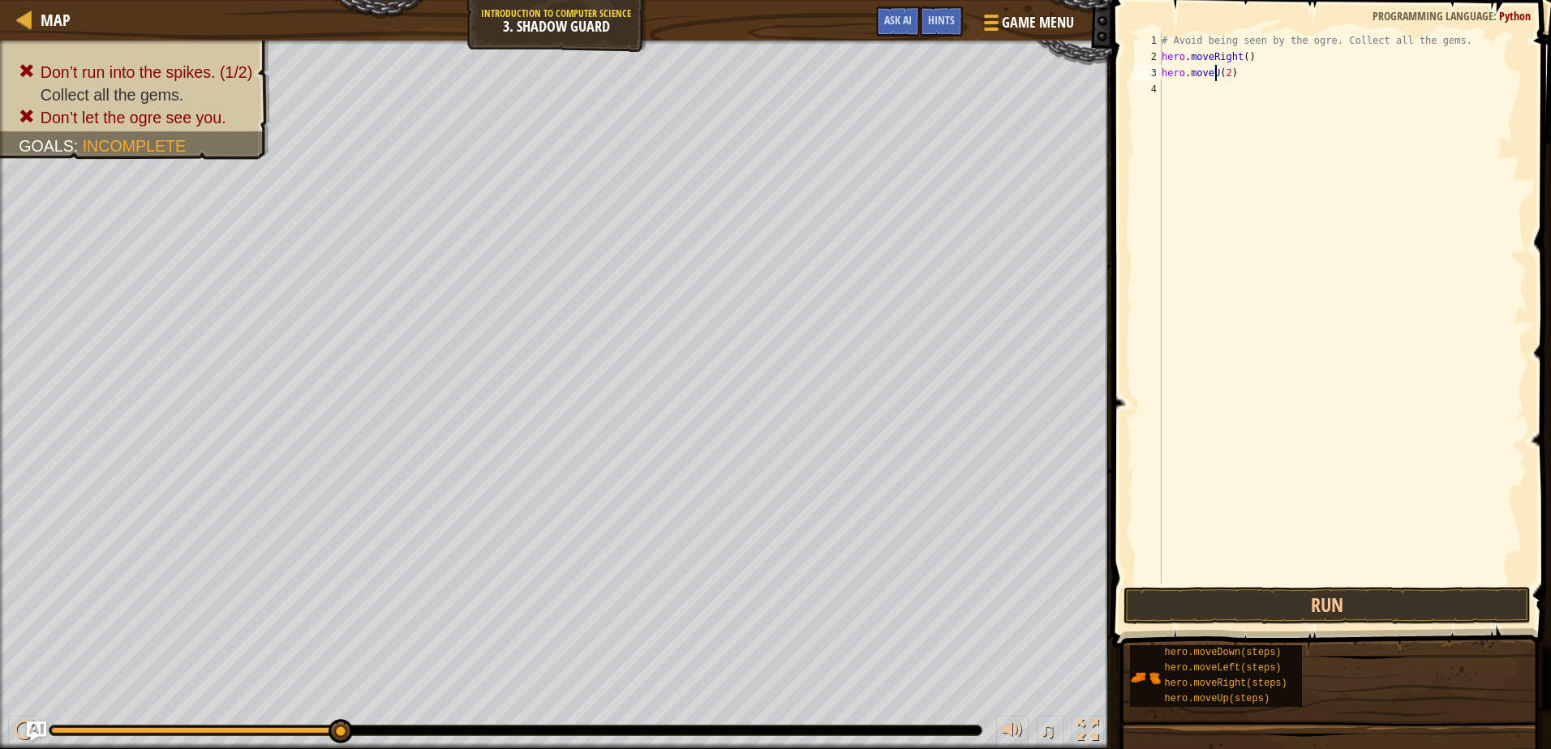
scroll to position [7, 6]
click at [1229, 73] on div "# Avoid being seen by the ogre. Collect all the gems. hero . moveRight ( ) hero…" at bounding box center [1342, 324] width 368 height 584
type textarea "hero.moveUp()"
click at [1180, 101] on div "# Avoid being seen by the ogre. Collect all the gems. hero . moveRight ( ) hero…" at bounding box center [1342, 324] width 368 height 584
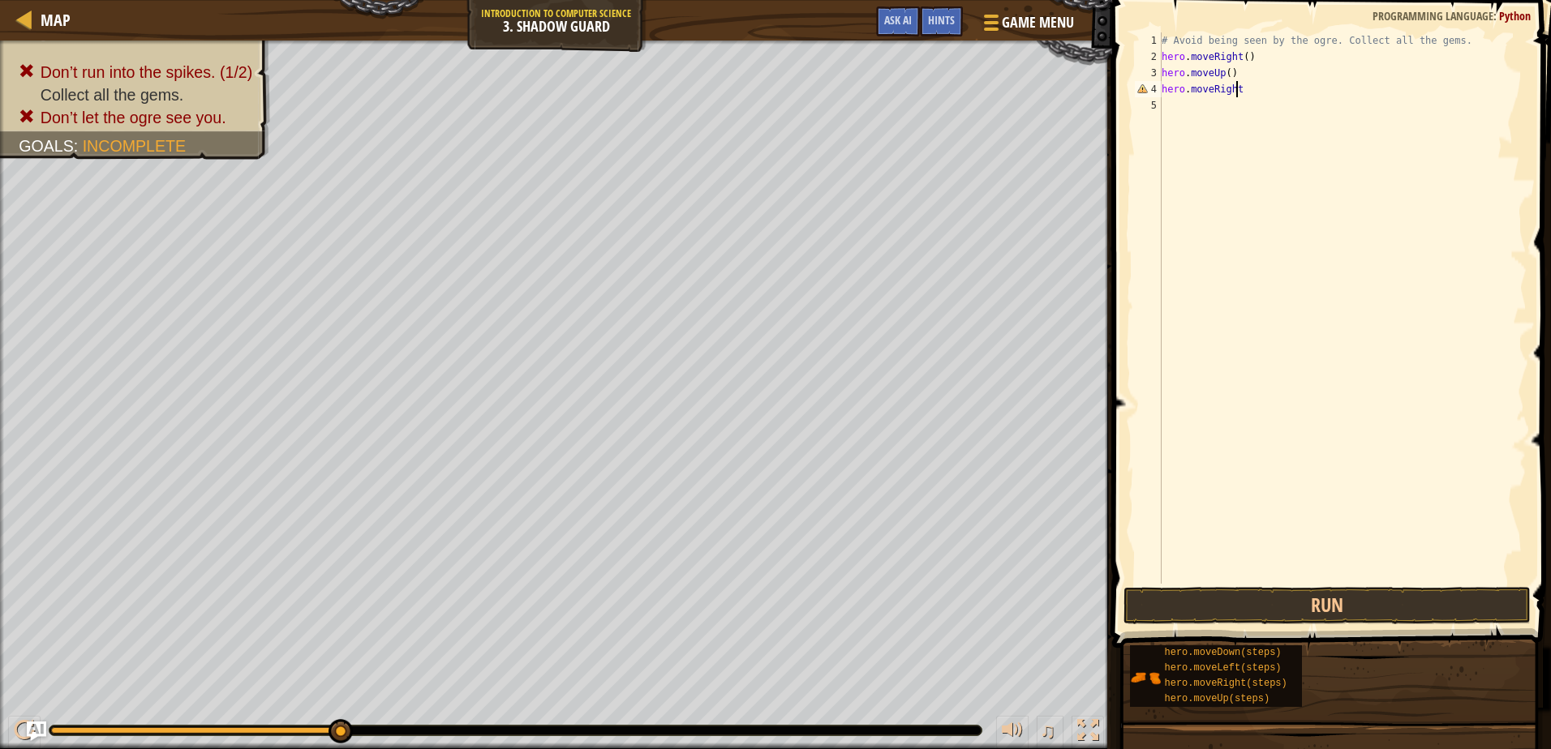
scroll to position [7, 6]
type textarea "hero.moveRight()"
click at [1176, 102] on div "# Avoid being seen by the ogre. Collect all the gems. hero . moveRight ( ) hero…" at bounding box center [1342, 324] width 368 height 584
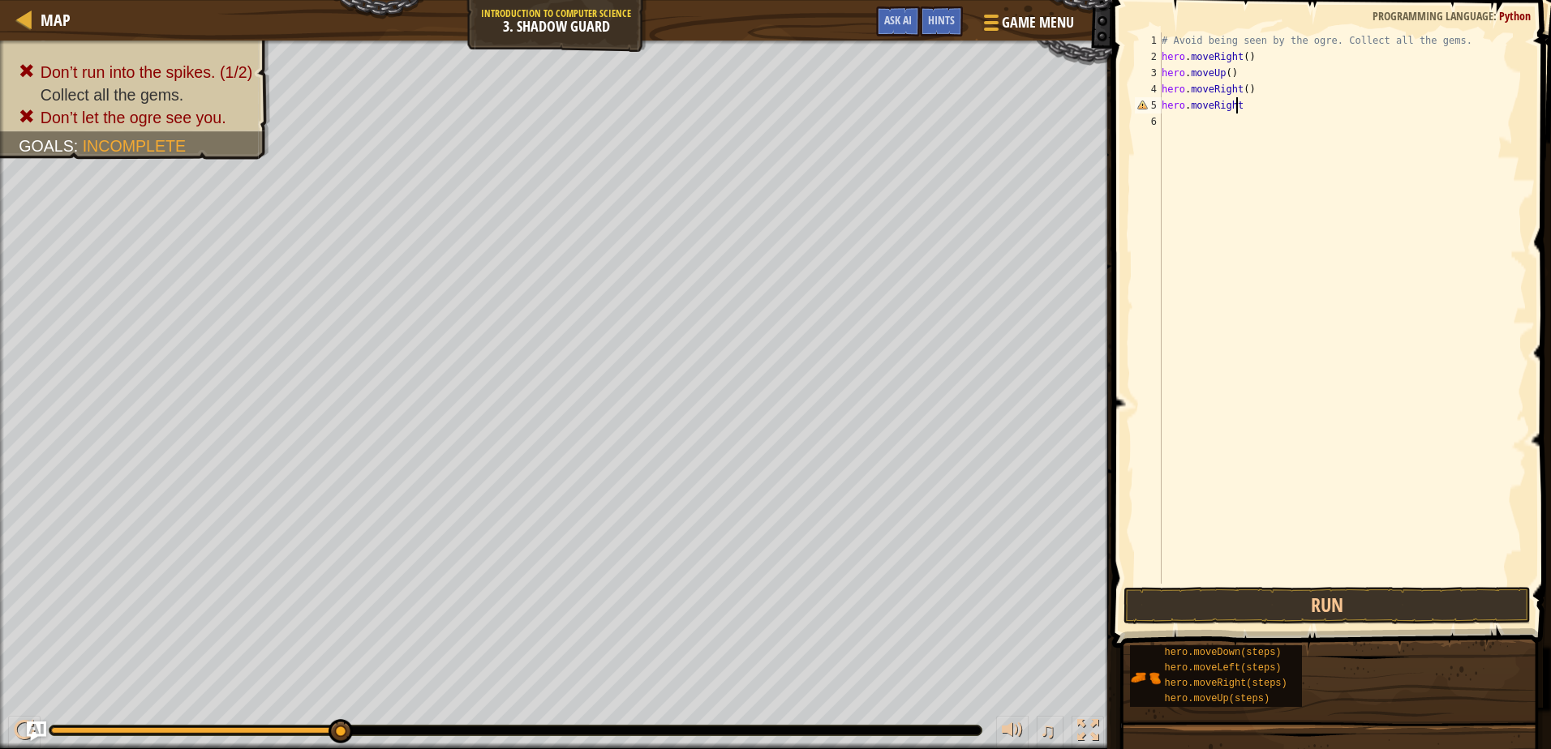
type textarea "hero.moveRight()"
click at [1182, 119] on div "# Avoid being seen by the ogre. Collect all the gems. hero . moveRight ( ) hero…" at bounding box center [1342, 324] width 368 height 584
click at [1234, 102] on div "# Avoid being seen by the ogre. Collect all the gems. hero . moveRight ( ) hero…" at bounding box center [1342, 324] width 368 height 584
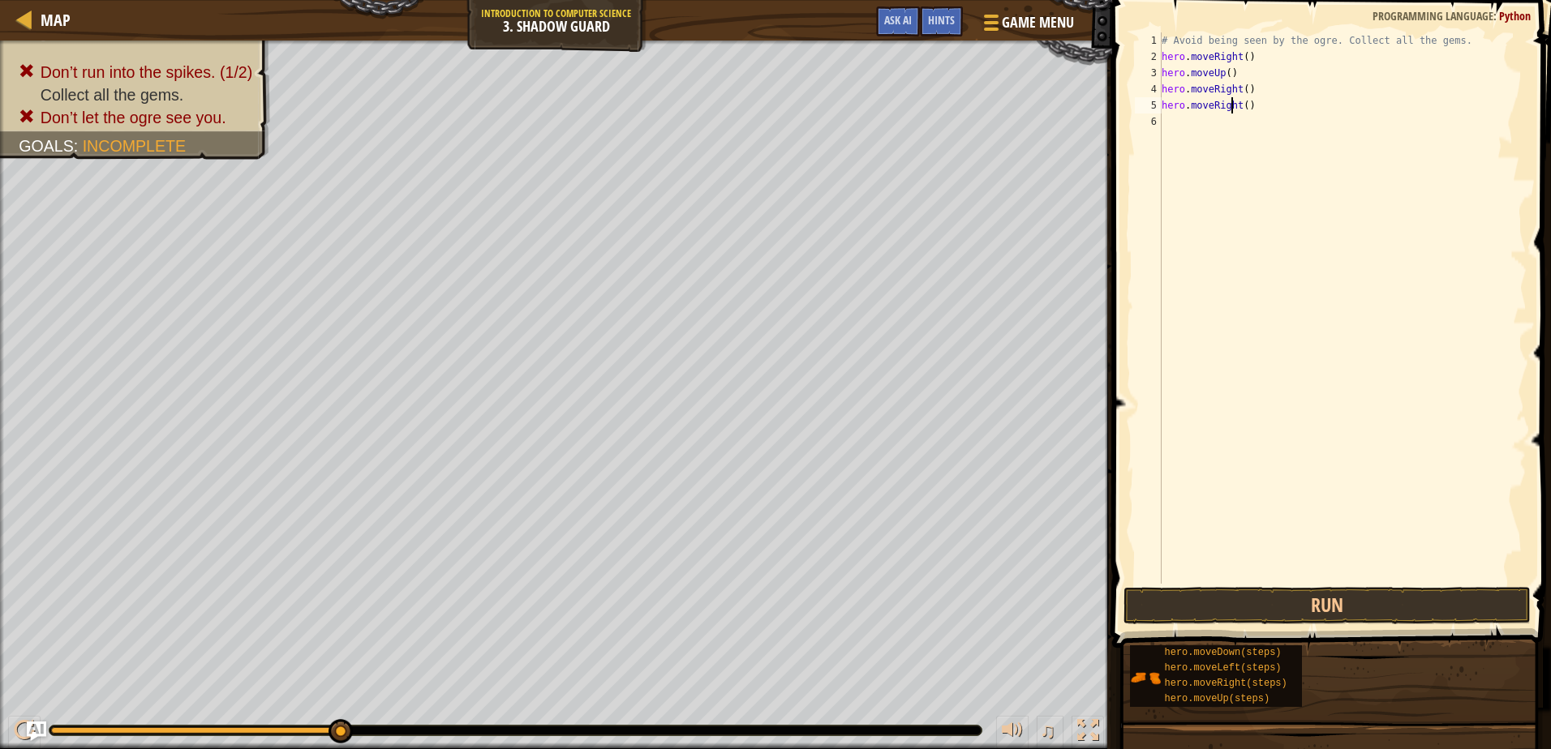
click at [1233, 101] on div "# Avoid being seen by the ogre. Collect all the gems. hero . moveRight ( ) hero…" at bounding box center [1342, 324] width 368 height 584
click at [1234, 107] on div "# Avoid being seen by the ogre. Collect all the gems. hero . moveRight ( ) hero…" at bounding box center [1342, 324] width 368 height 584
type textarea "hero.moveDown()"
click at [1178, 118] on div "# Avoid being seen by the ogre. Collect all the gems. hero . moveRight ( ) hero…" at bounding box center [1342, 324] width 368 height 584
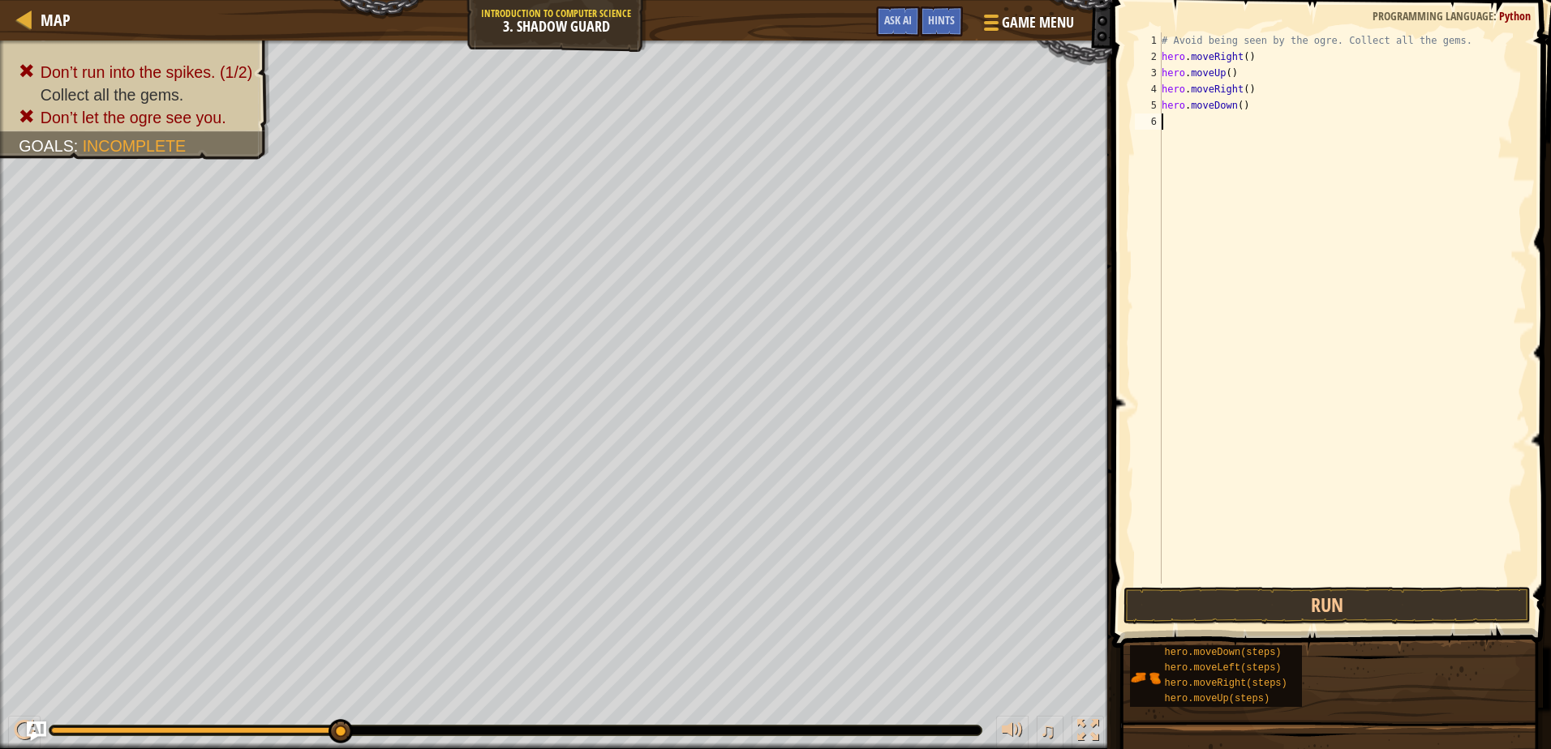
scroll to position [7, 0]
type textarea "H"
drag, startPoint x: 1274, startPoint y: 390, endPoint x: 1255, endPoint y: 149, distance: 241.6
click at [1277, 388] on div "# Avoid being seen by the ogre. Collect all the gems. hero . moveRight ( ) hero…" at bounding box center [1342, 324] width 368 height 584
click at [1198, 125] on div "# Avoid being seen by the ogre. Collect all the gems. hero . moveRight ( ) hero…" at bounding box center [1342, 324] width 368 height 584
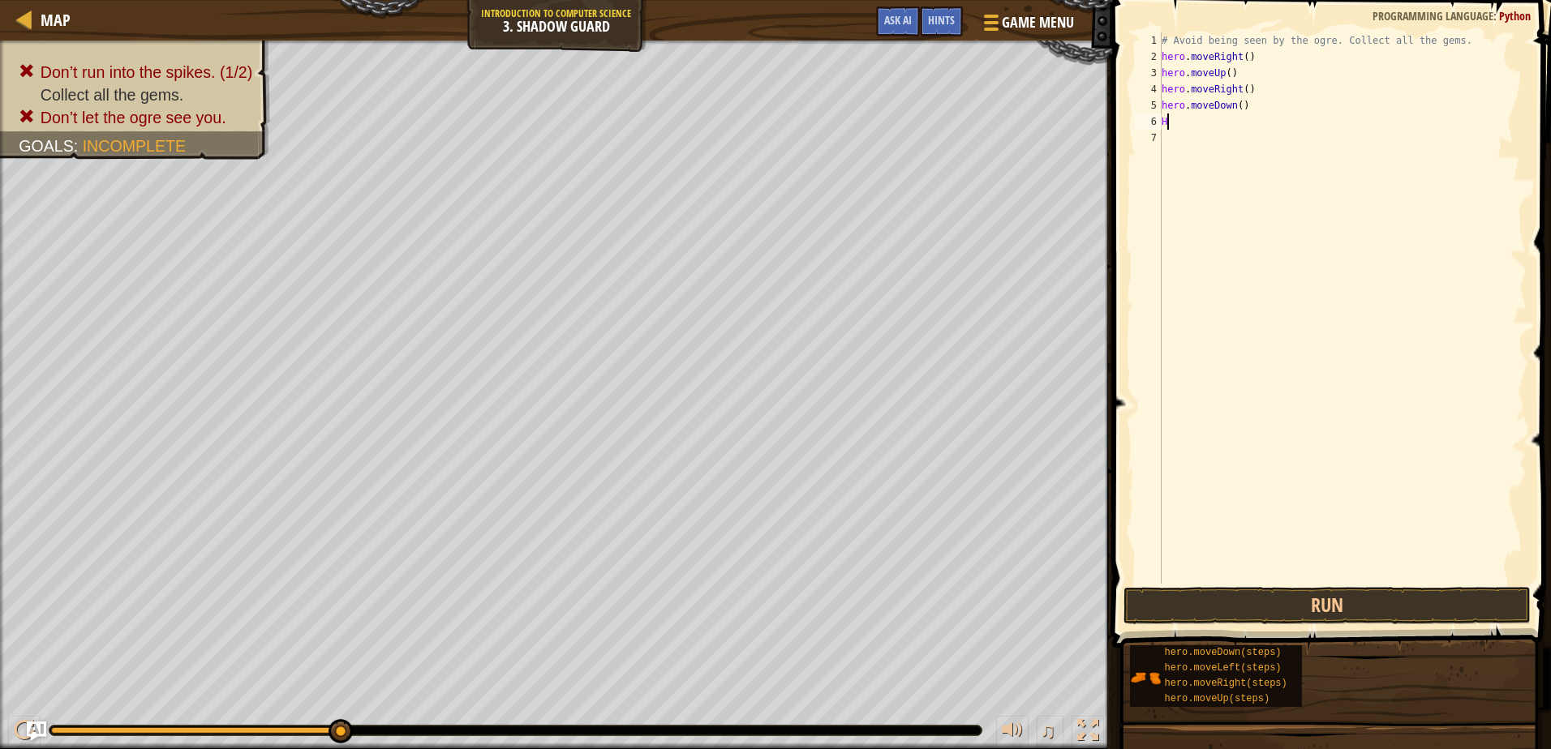
type textarea "H"
click at [1316, 606] on button "Run" at bounding box center [1326, 605] width 406 height 37
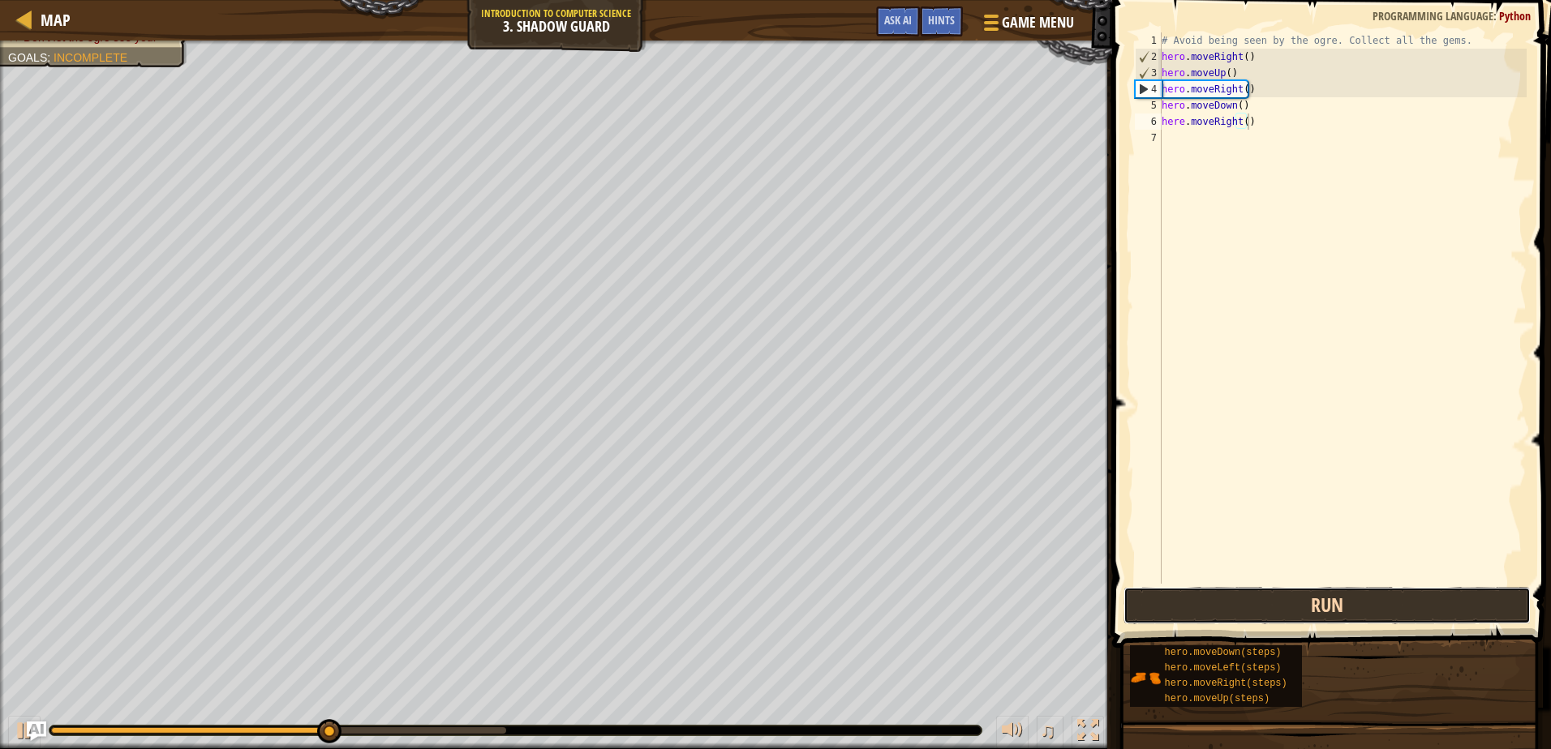
click at [1231, 600] on button "Run" at bounding box center [1326, 605] width 406 height 37
click at [1184, 597] on button "Run" at bounding box center [1326, 605] width 406 height 37
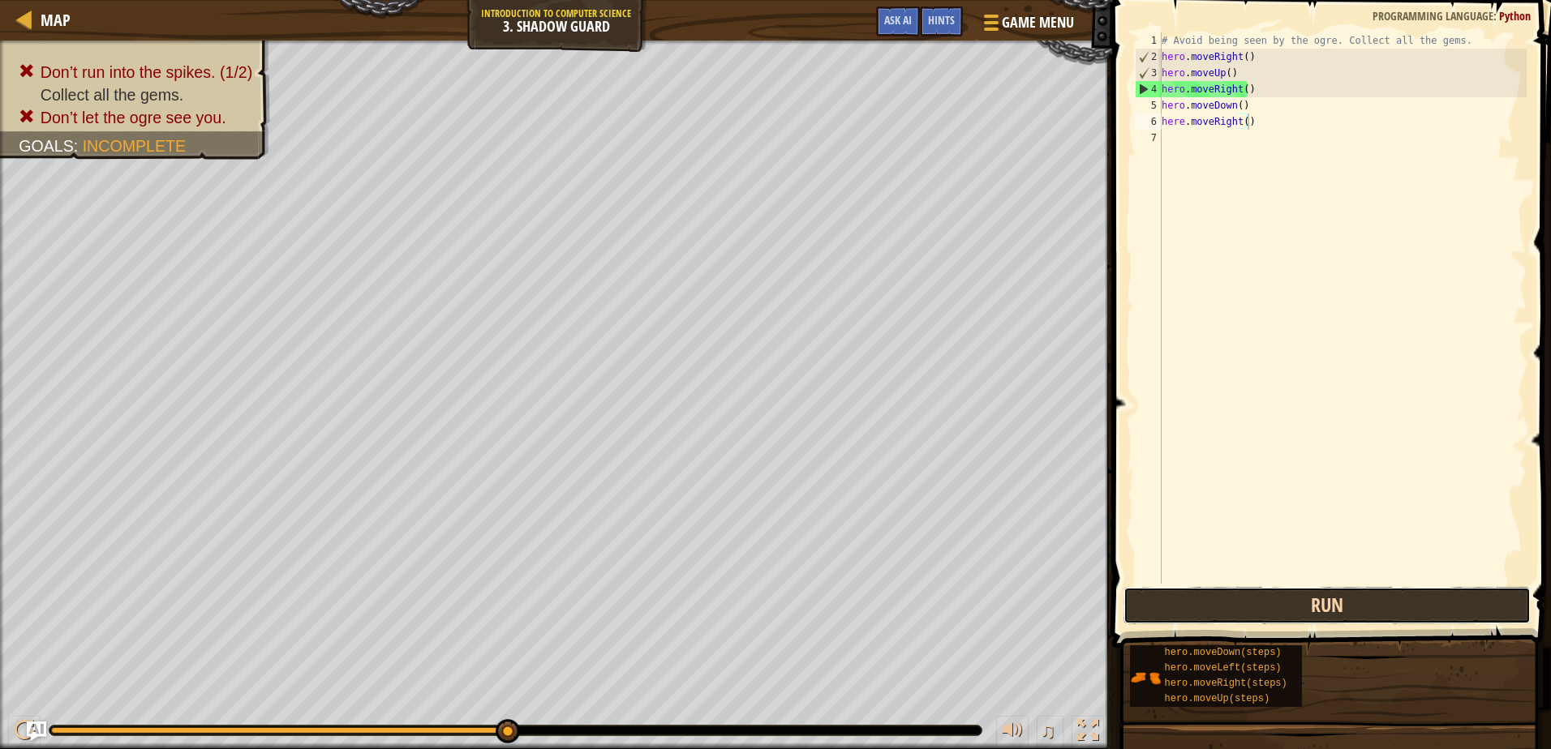
click at [1349, 603] on button "Run" at bounding box center [1326, 605] width 406 height 37
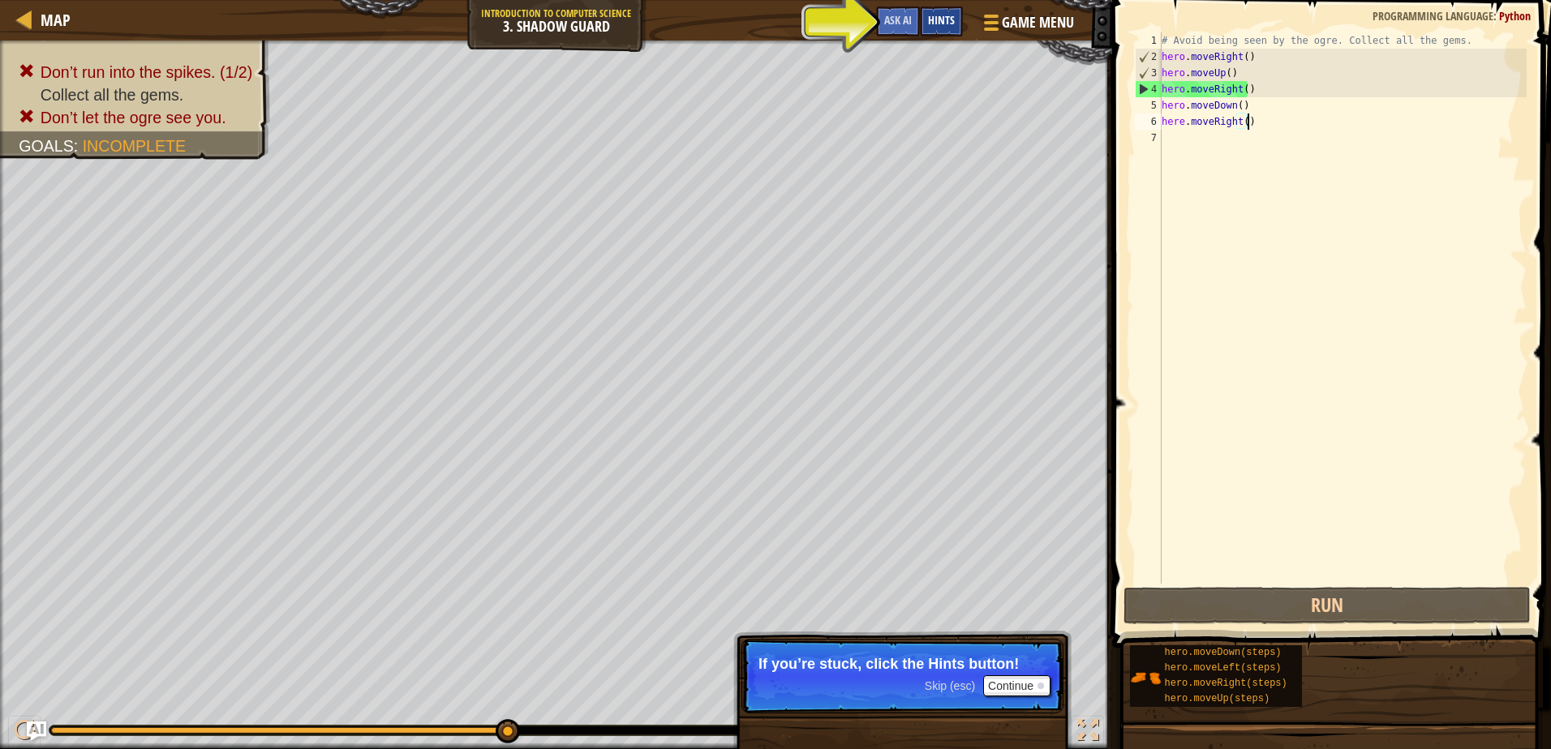
click at [931, 24] on span "Hints" at bounding box center [941, 19] width 27 height 15
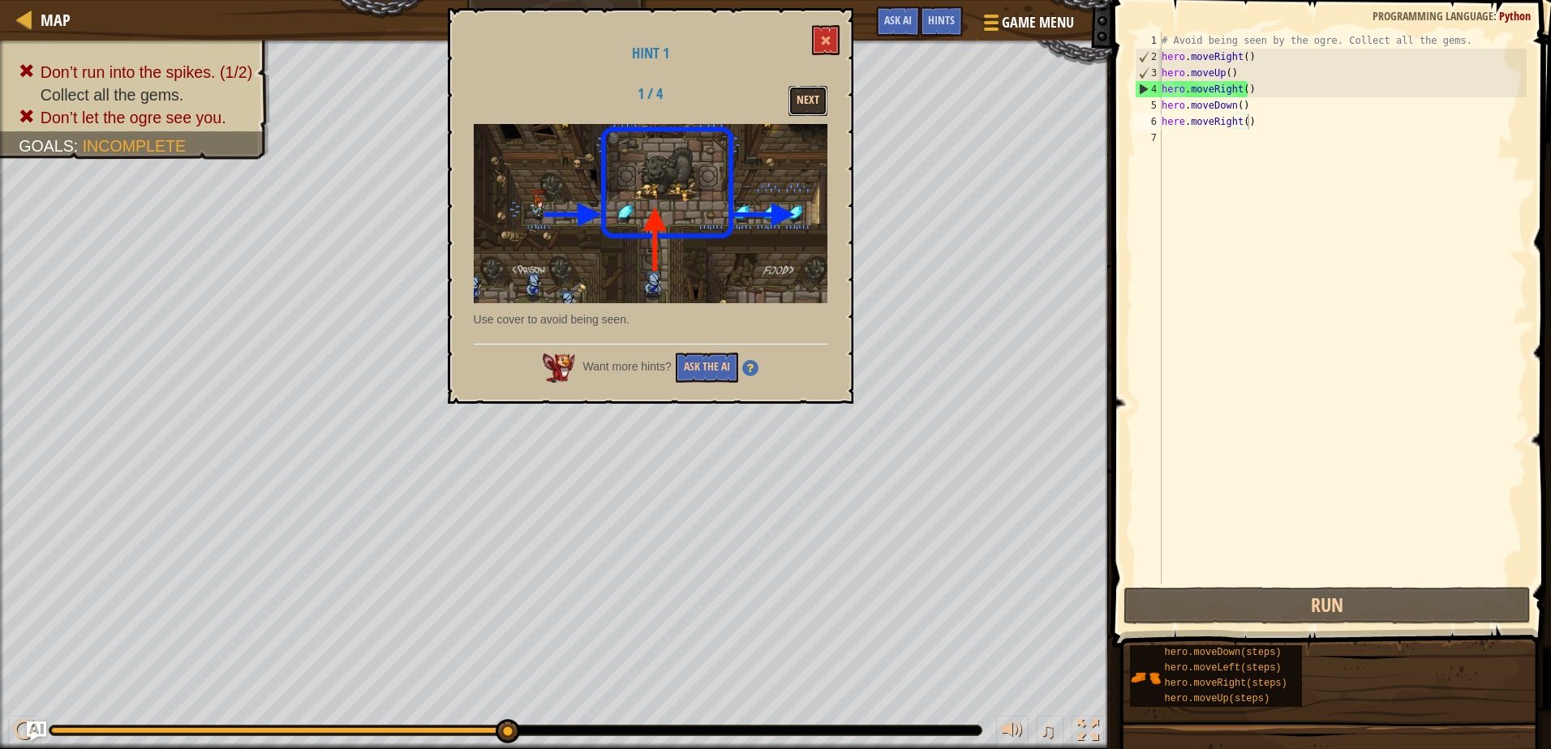
click at [813, 97] on button "Next" at bounding box center [807, 101] width 39 height 30
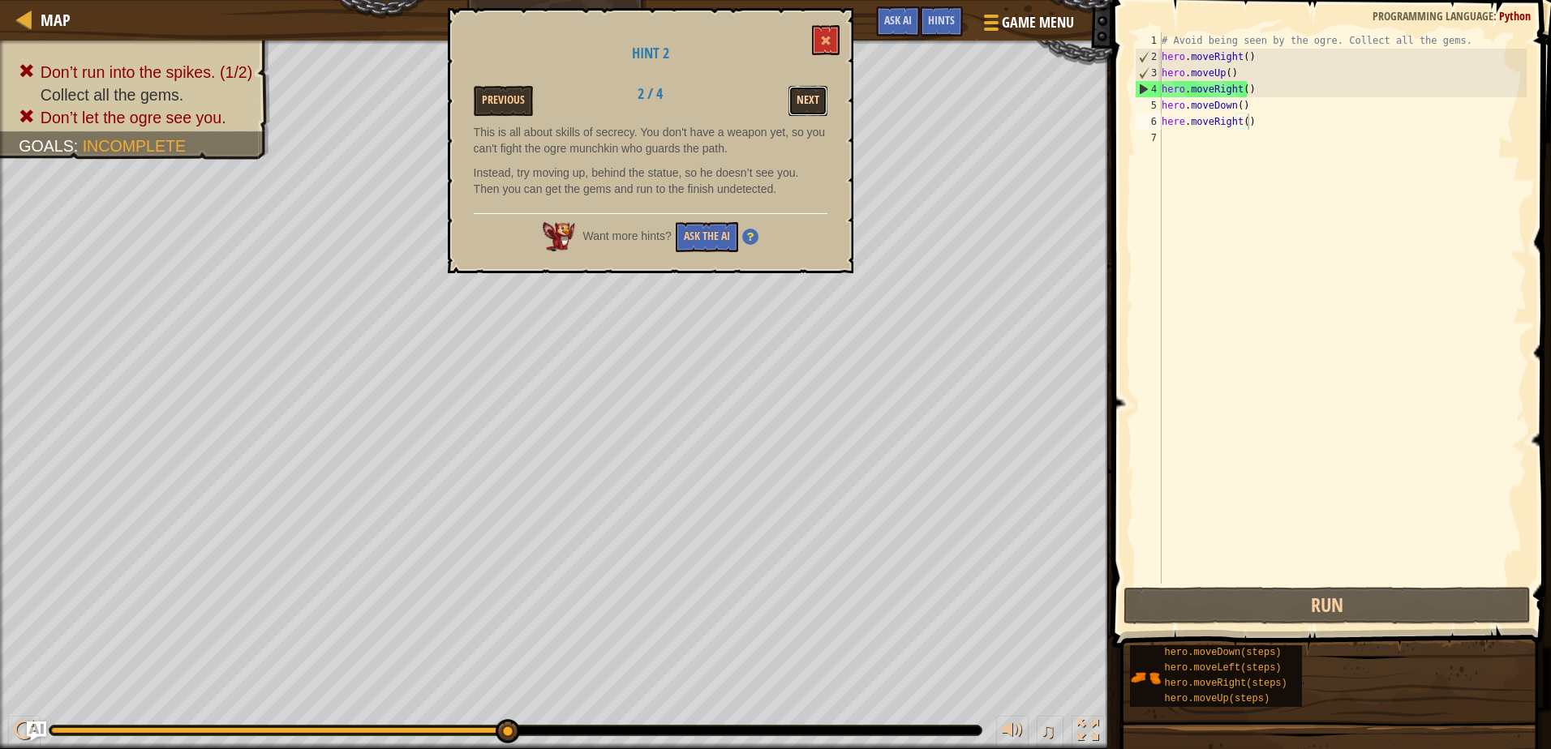
click at [813, 100] on button "Next" at bounding box center [807, 101] width 39 height 30
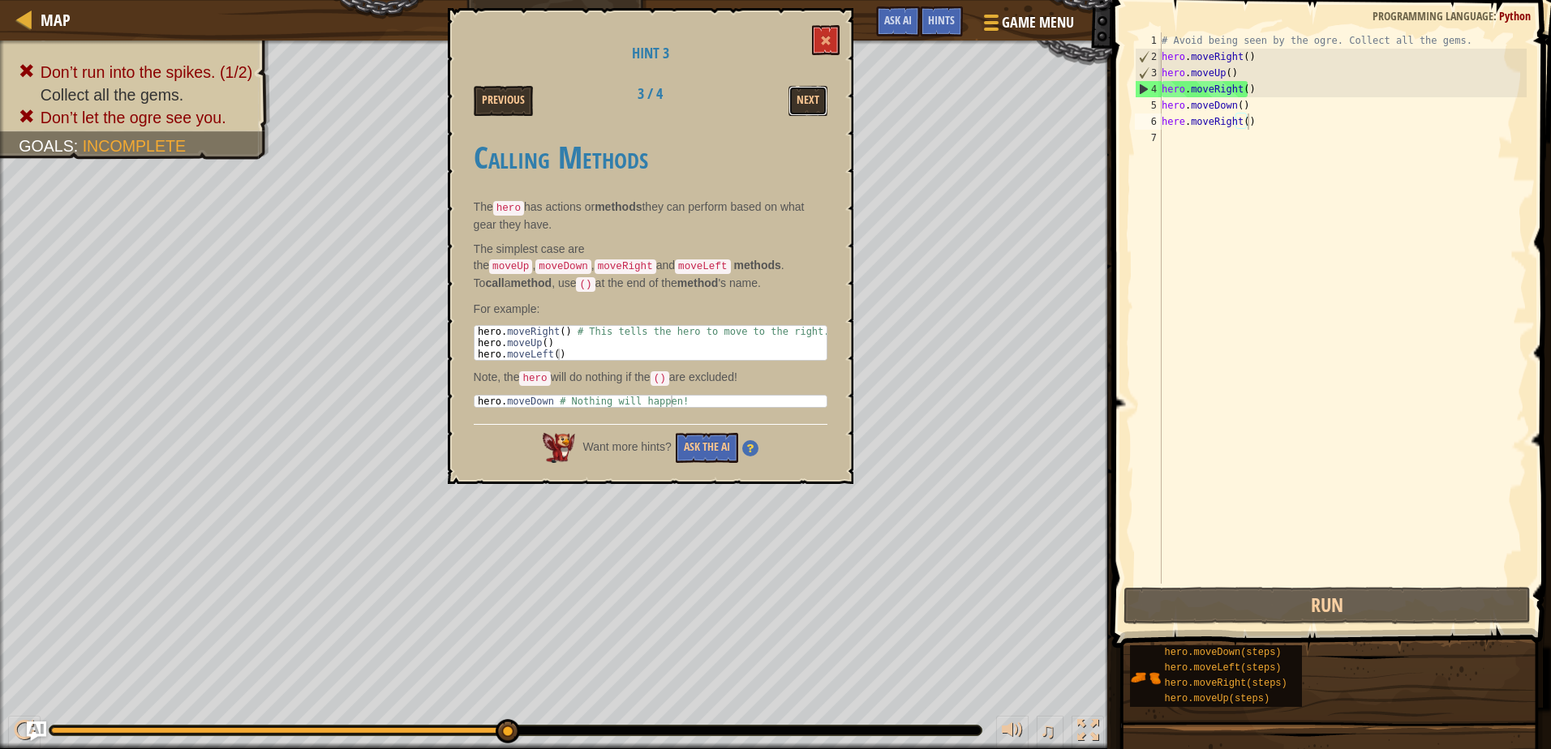
click at [813, 100] on button "Next" at bounding box center [807, 101] width 39 height 30
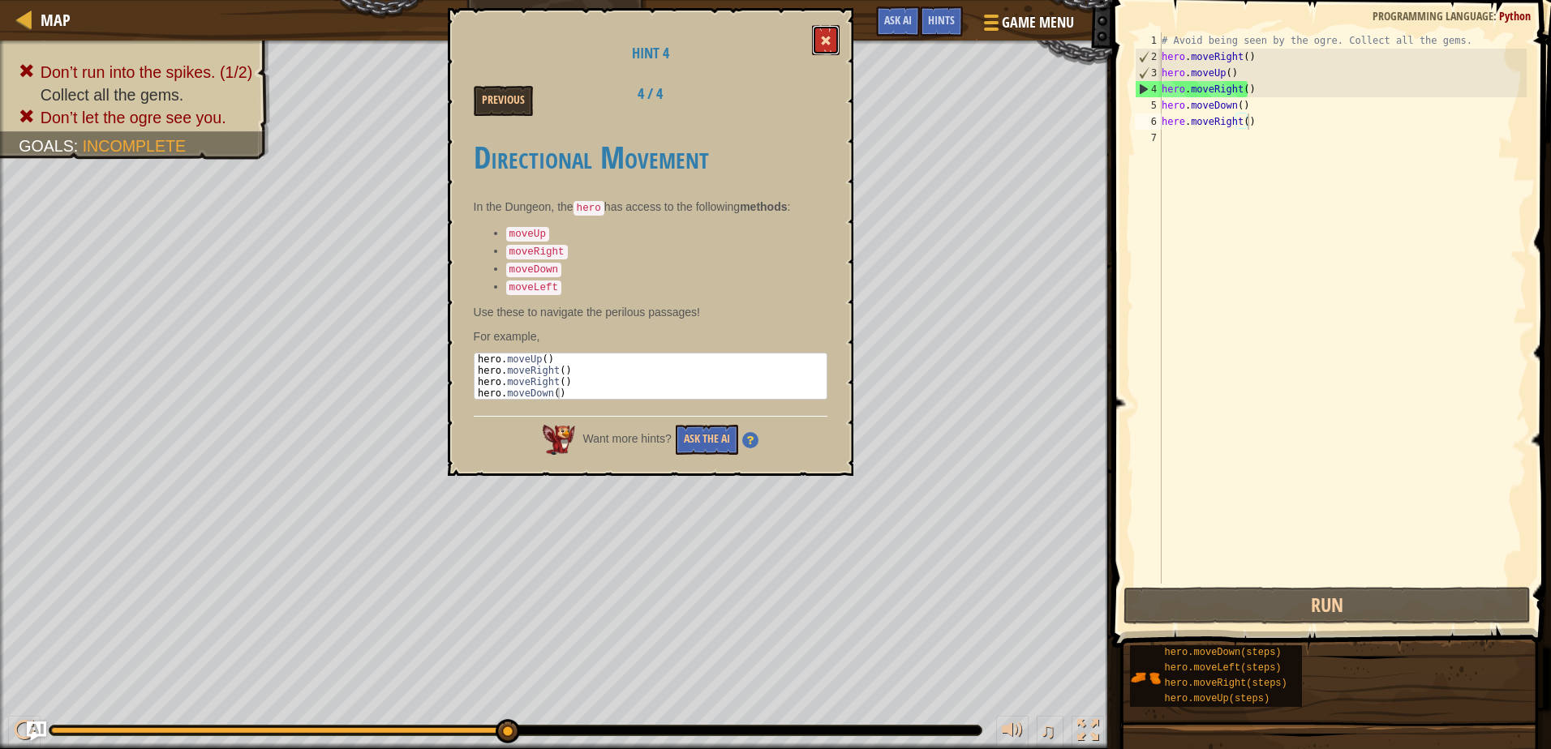
click at [836, 41] on button at bounding box center [826, 40] width 28 height 30
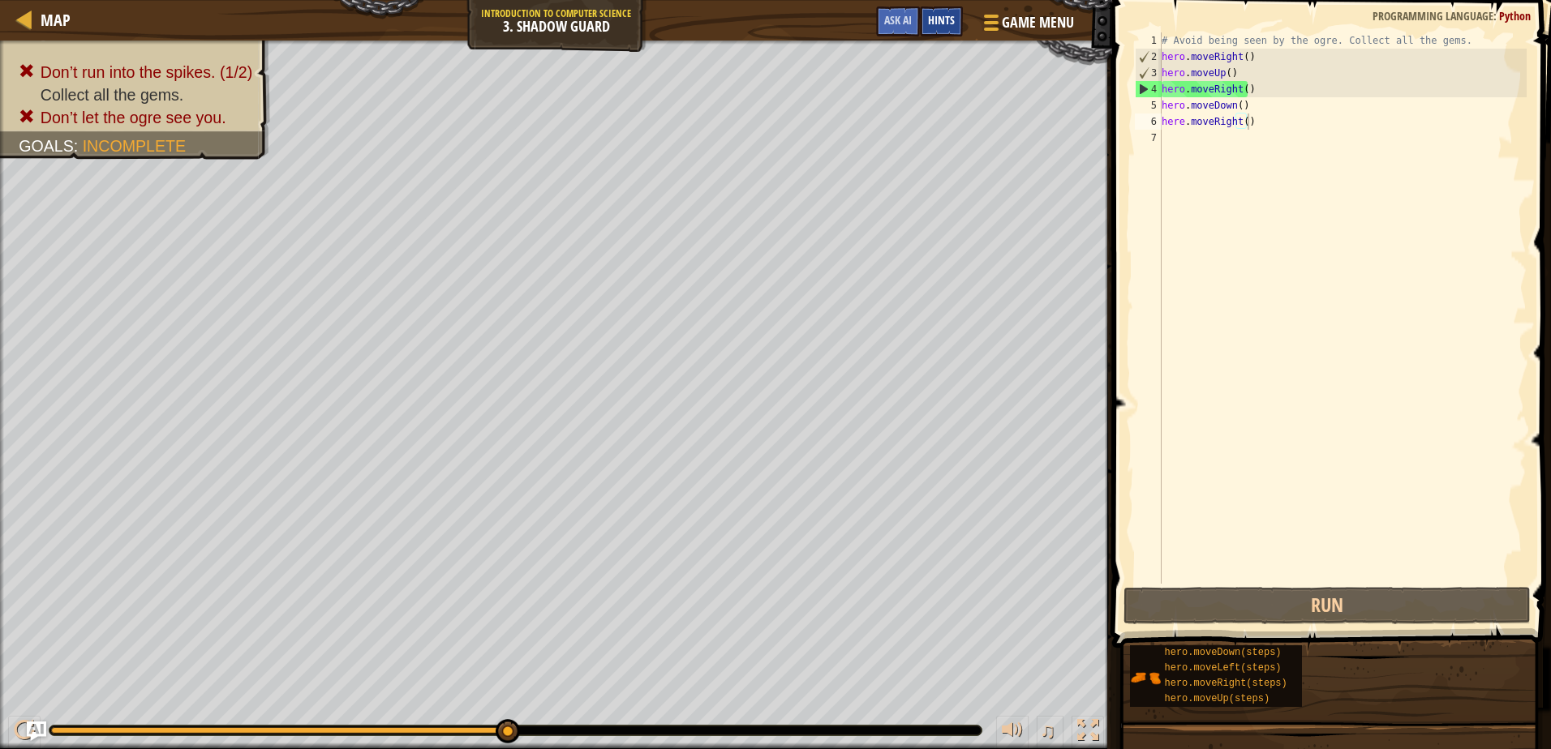
click at [924, 16] on div "Hints" at bounding box center [941, 21] width 43 height 30
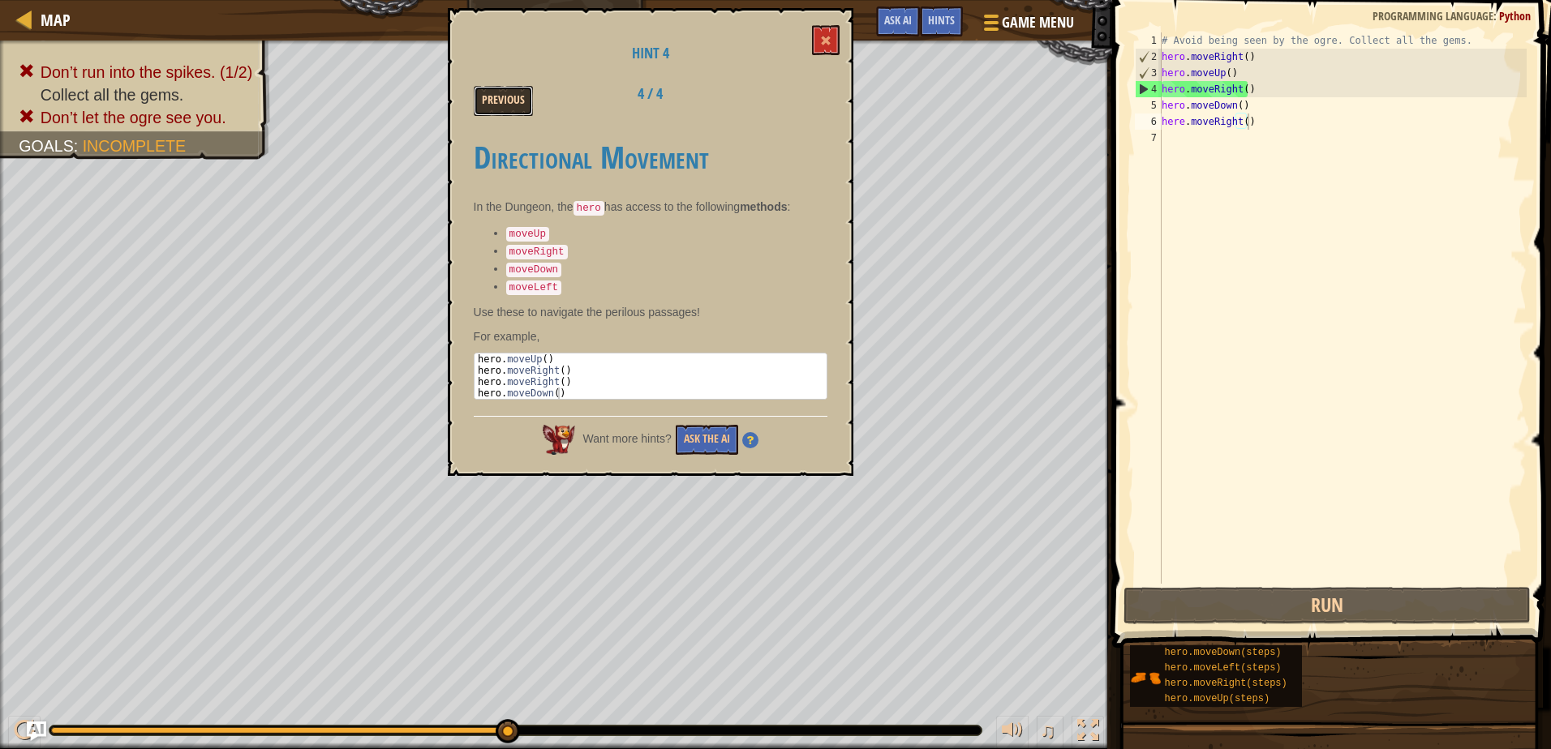
click at [496, 96] on button "Previous" at bounding box center [503, 101] width 59 height 30
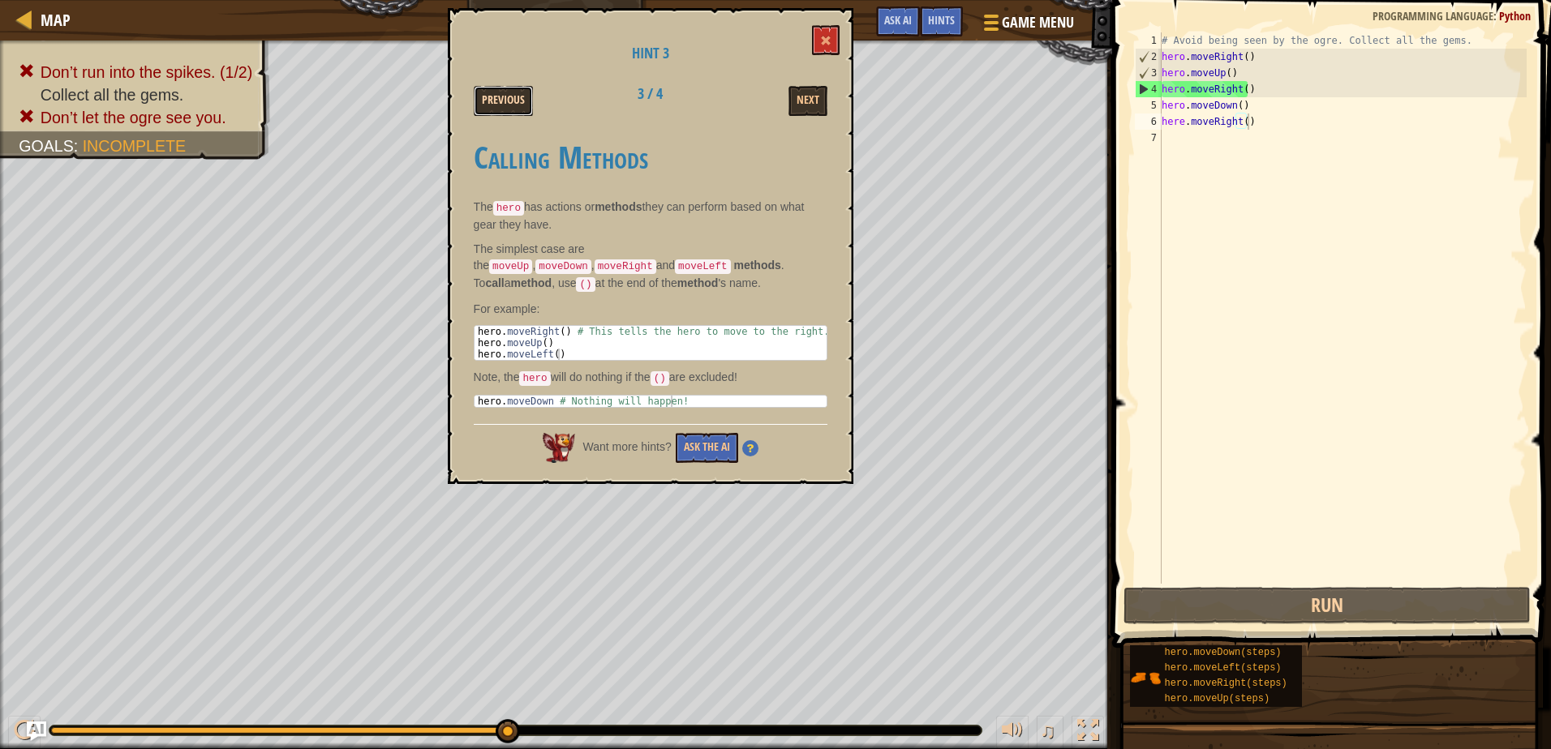
click at [485, 98] on button "Previous" at bounding box center [503, 101] width 59 height 30
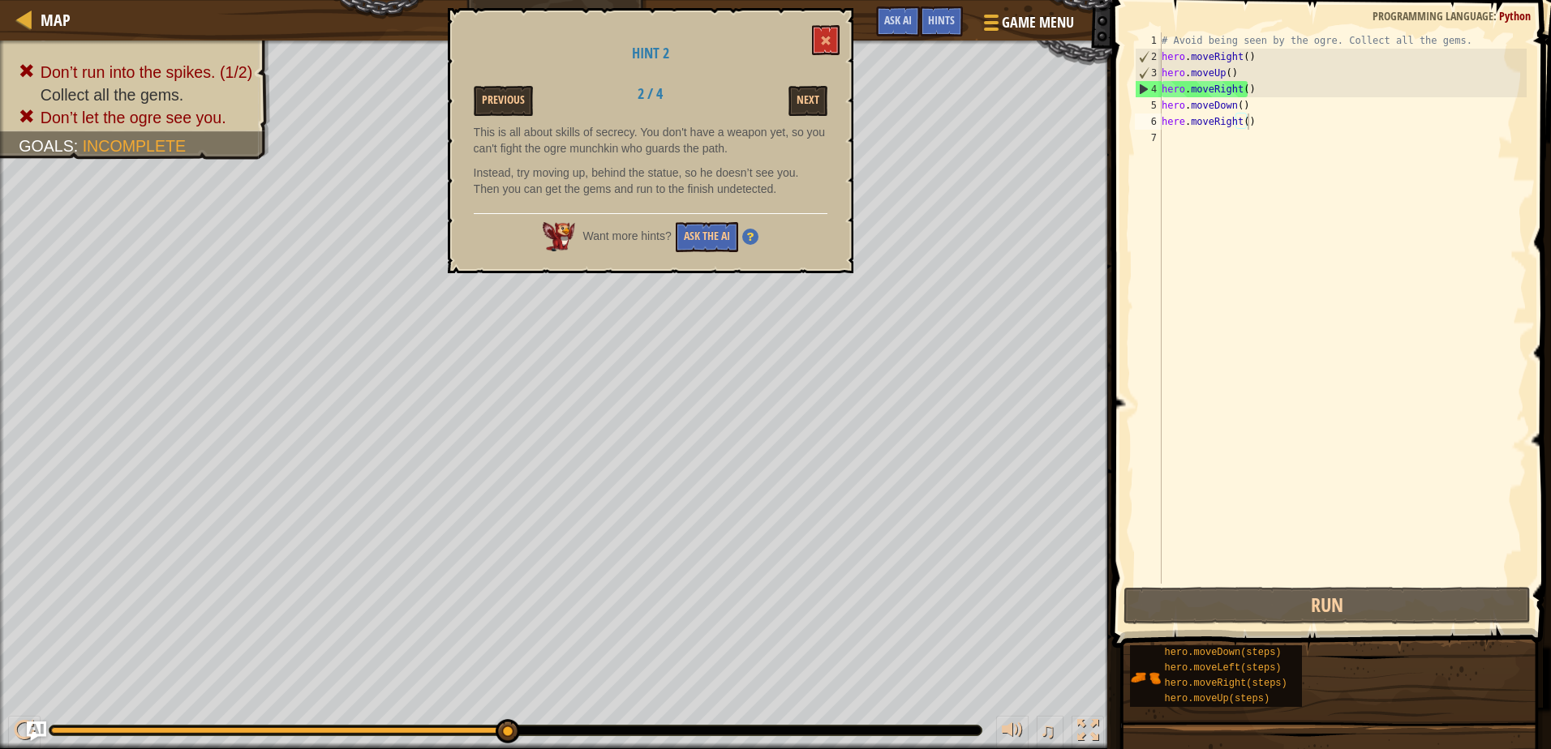
click at [485, 98] on button "Previous" at bounding box center [503, 101] width 59 height 30
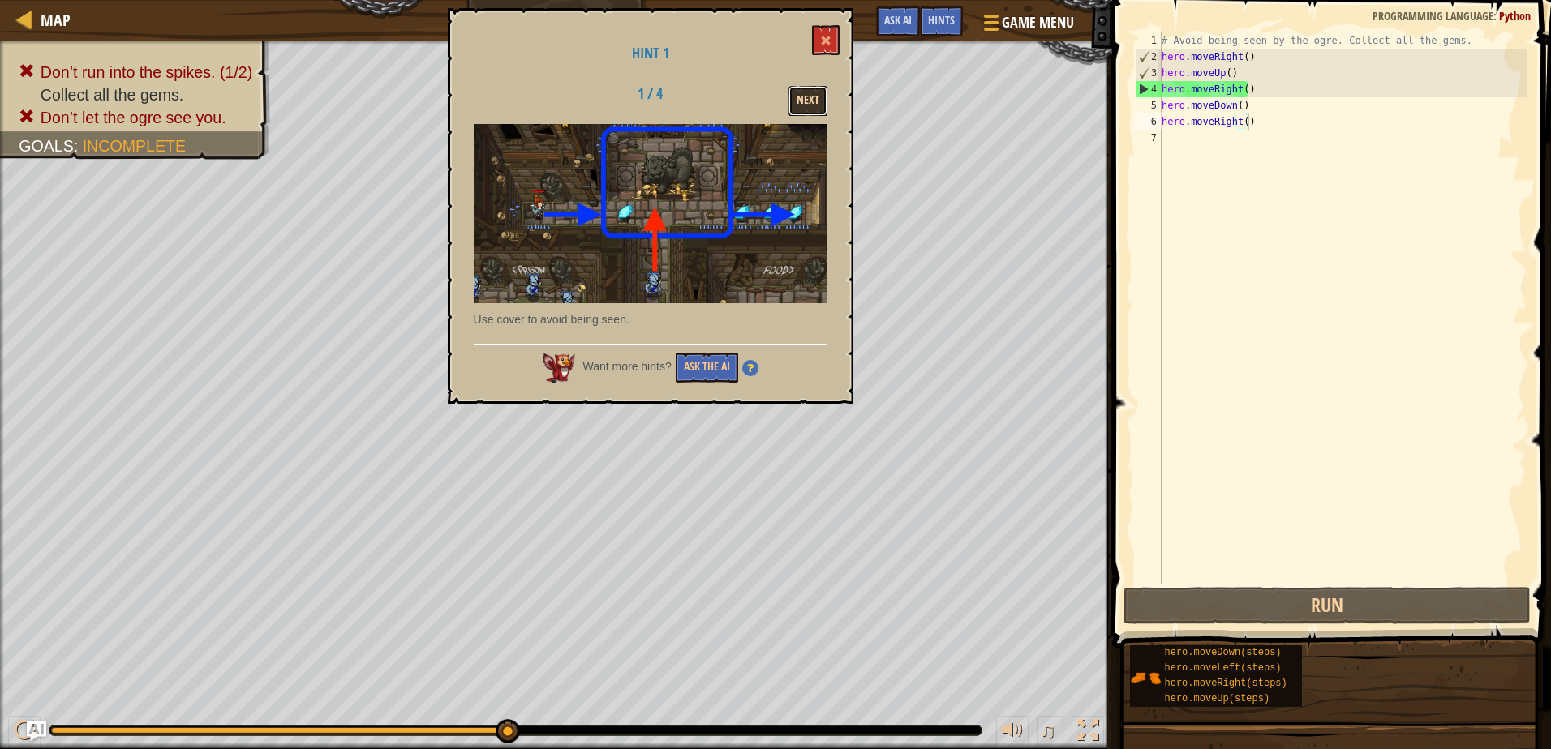
click at [793, 97] on button "Next" at bounding box center [807, 101] width 39 height 30
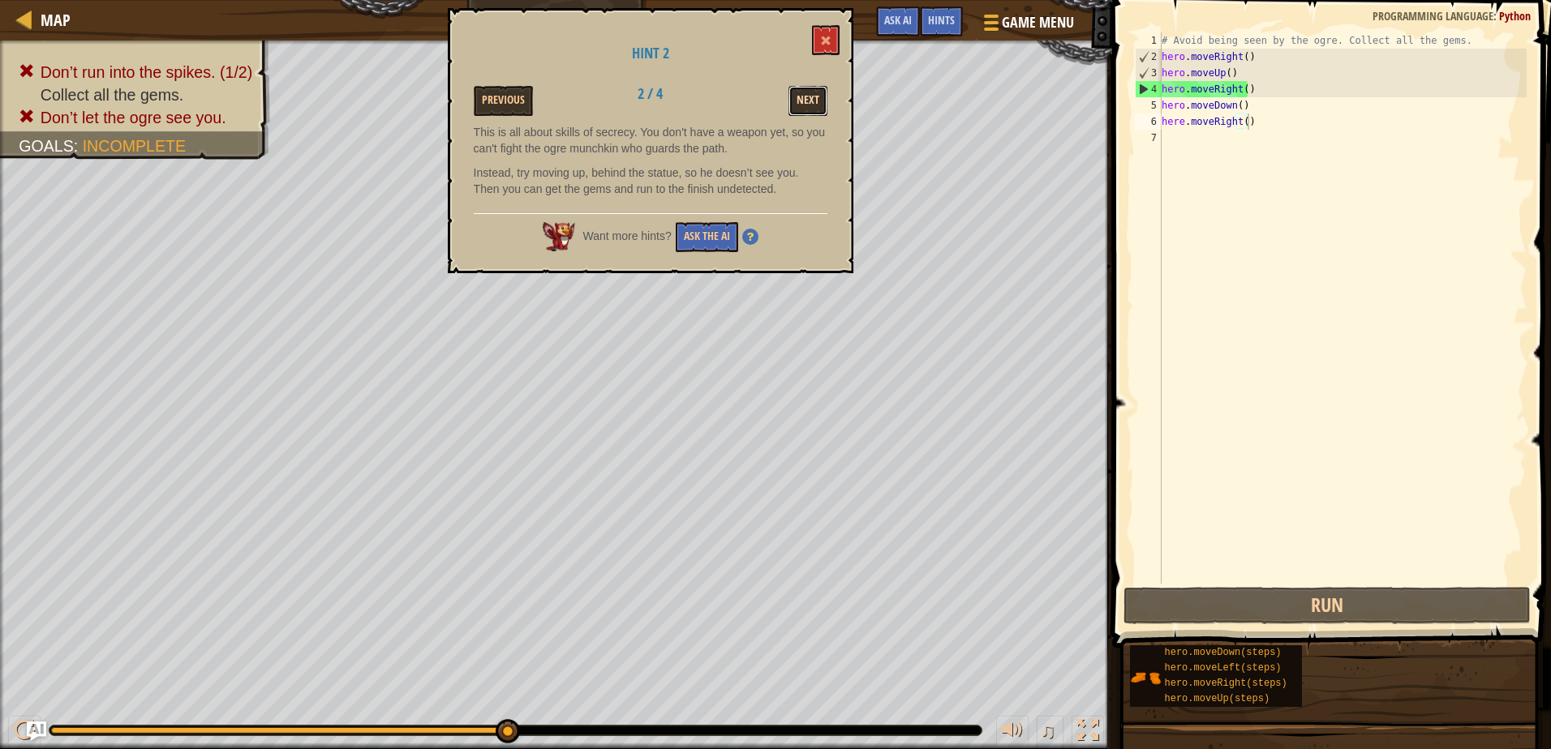
click at [806, 97] on button "Next" at bounding box center [807, 101] width 39 height 30
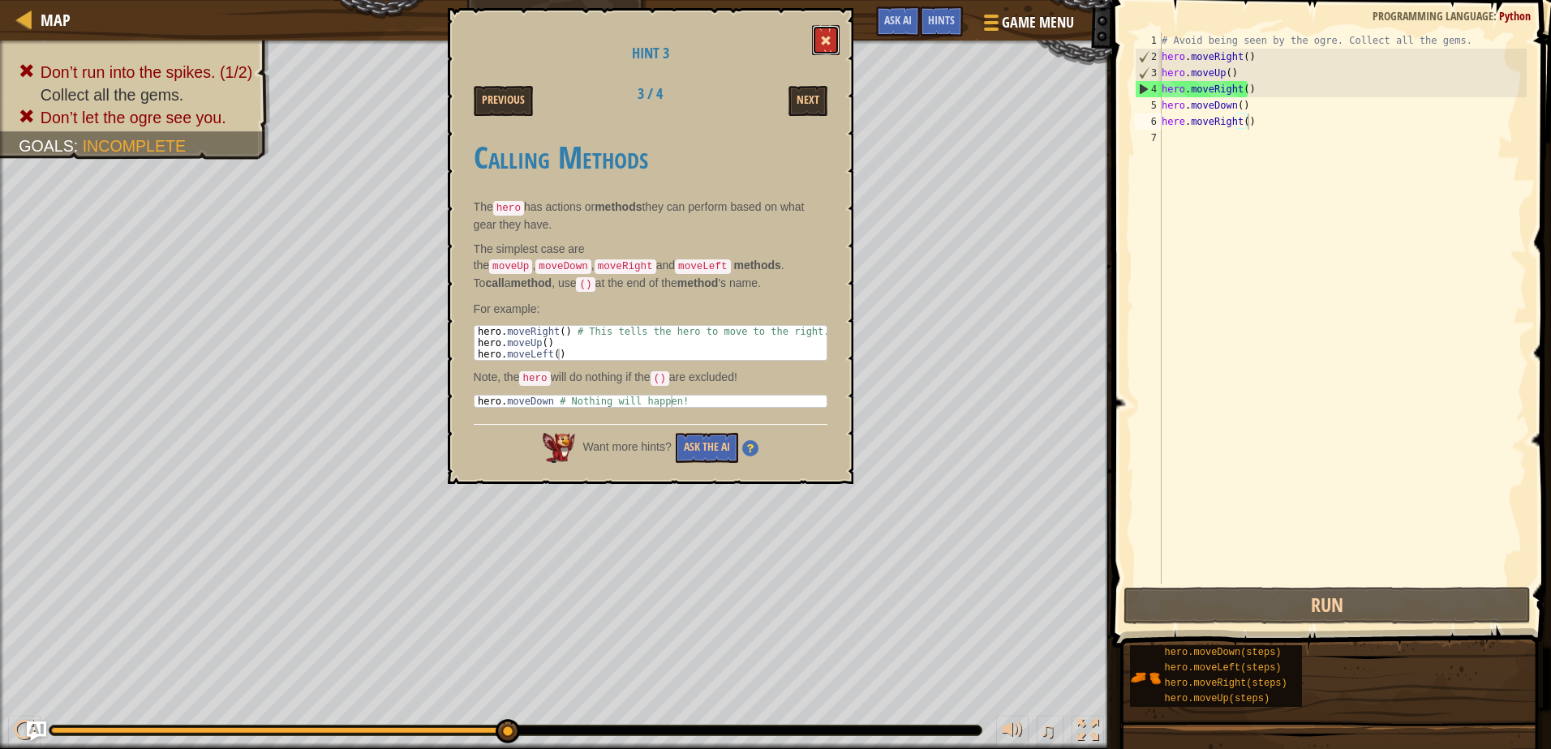
click at [818, 43] on button at bounding box center [826, 40] width 28 height 30
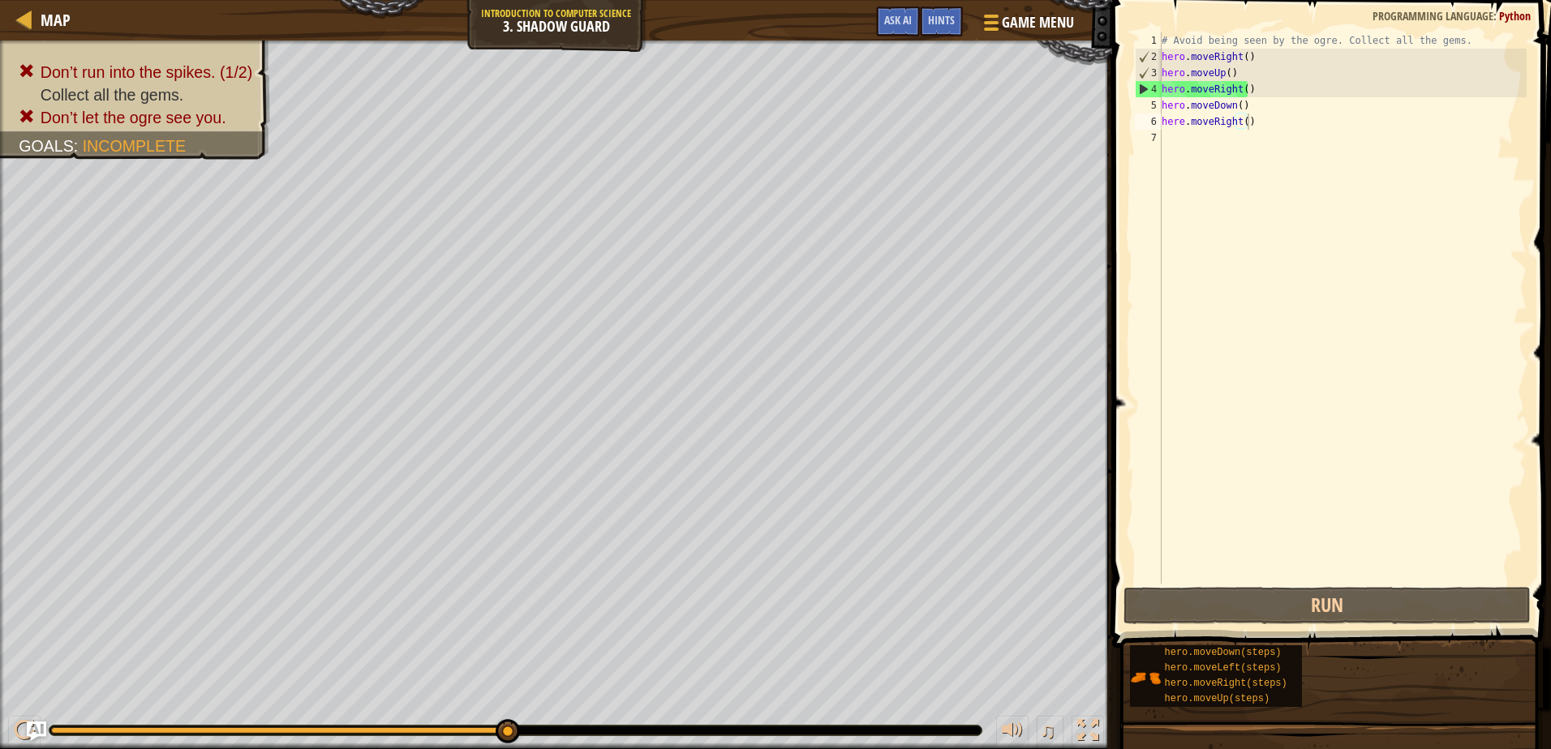
click at [1179, 122] on div "# Avoid being seen by the ogre. Collect all the gems. hero . moveRight ( ) hero…" at bounding box center [1342, 324] width 368 height 584
click at [1180, 116] on div "# Avoid being seen by the ogre. Collect all the gems. hero . moveRight ( ) hero…" at bounding box center [1342, 324] width 368 height 584
click at [1180, 120] on div "# Avoid being seen by the ogre. Collect all the gems. hero . moveRight ( ) hero…" at bounding box center [1342, 324] width 368 height 584
click at [1182, 118] on div "# Avoid being seen by the ogre. Collect all the gems. hero . moveRight ( ) hero…" at bounding box center [1342, 324] width 368 height 584
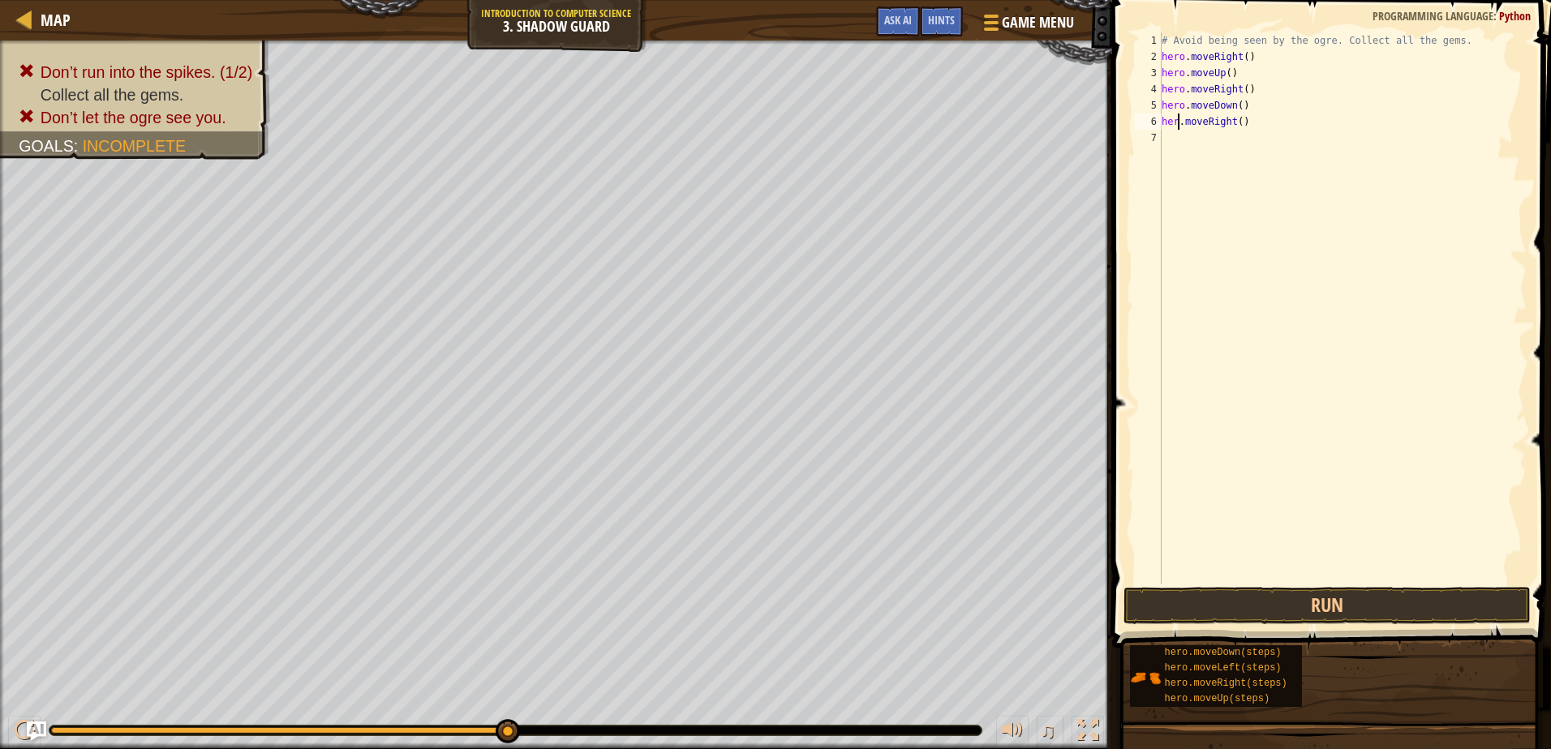
scroll to position [7, 2]
type textarea "hero.moveRight()"
click at [1294, 599] on button "Run" at bounding box center [1326, 605] width 406 height 37
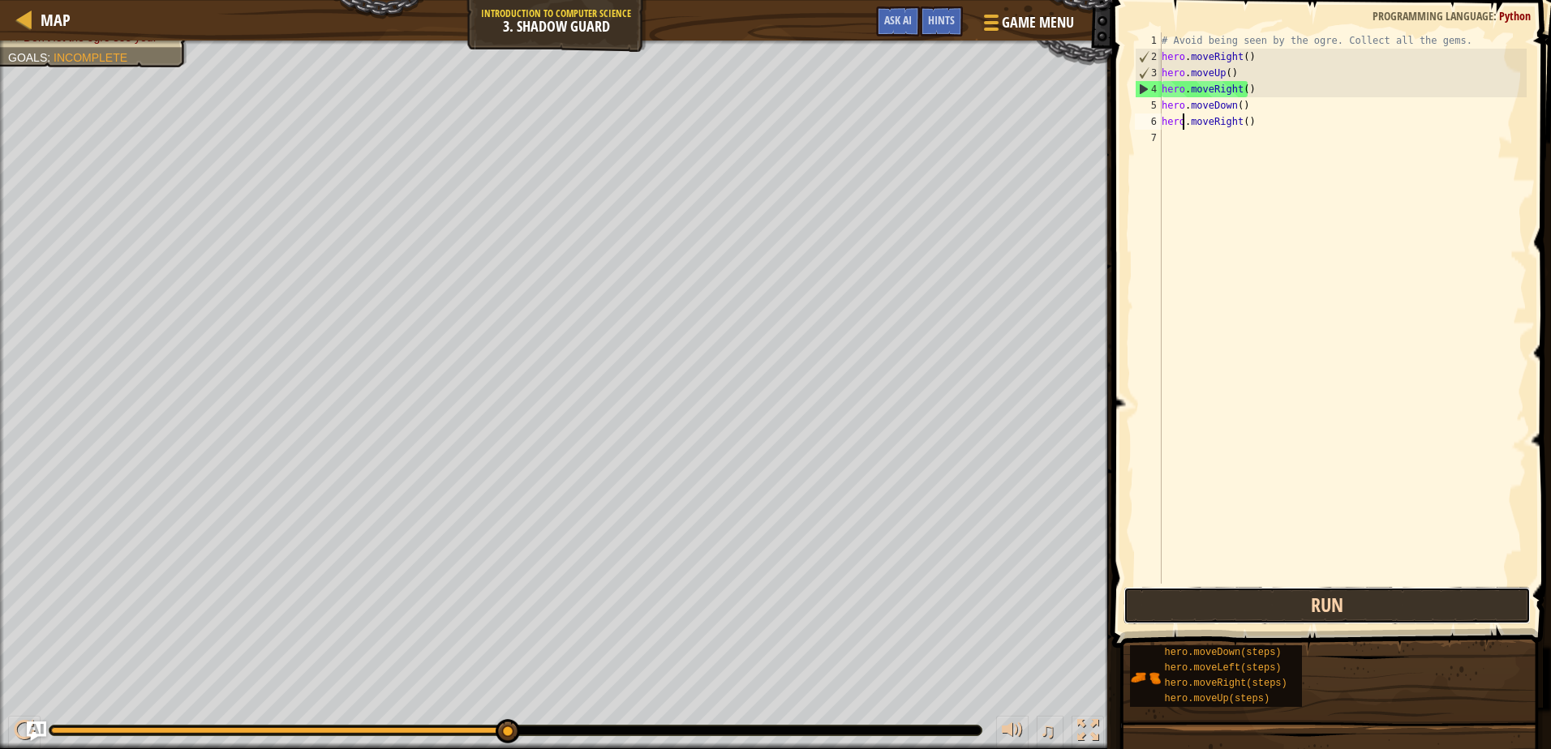
click at [1291, 602] on button "Run" at bounding box center [1326, 605] width 406 height 37
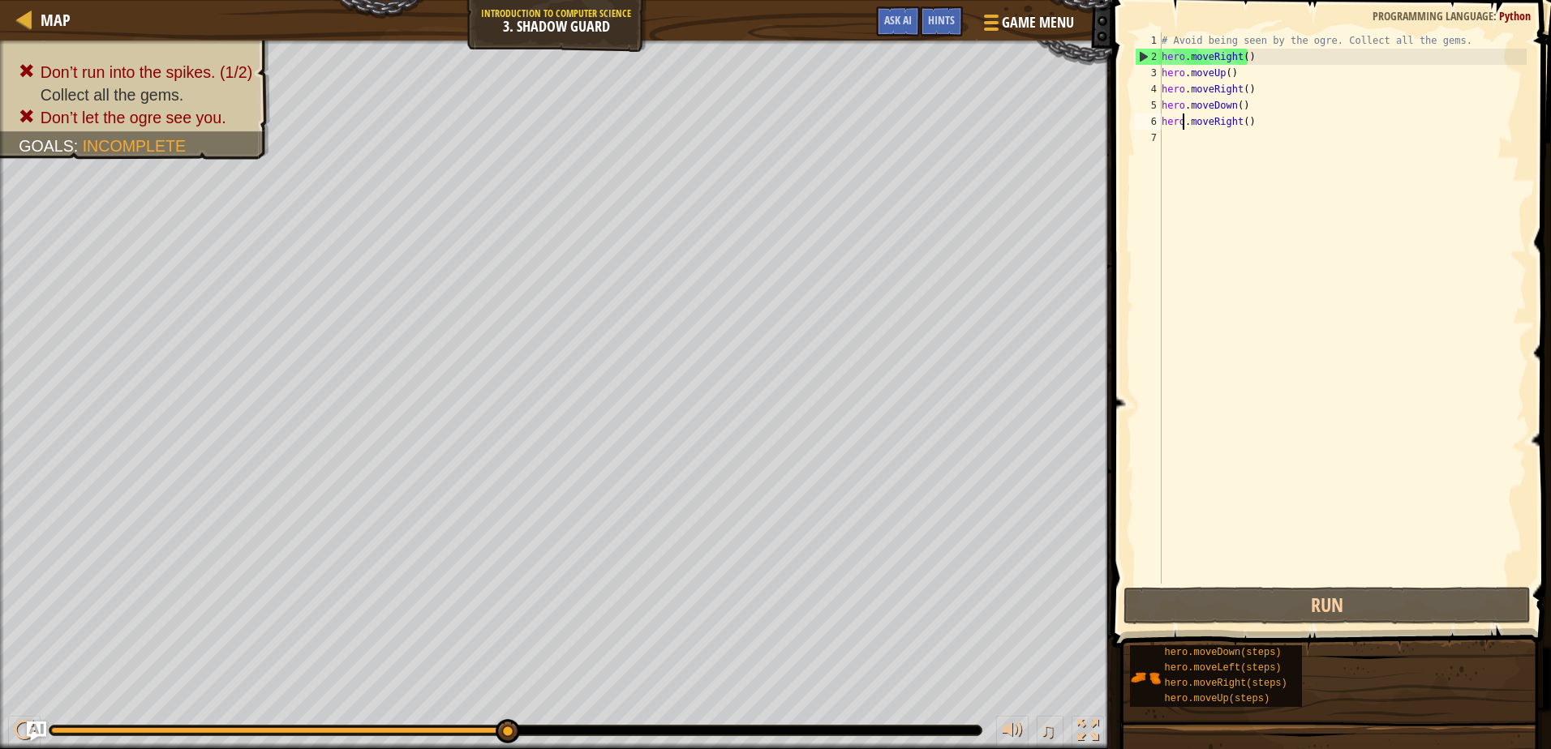
click at [1268, 60] on div "# Avoid being seen by the ogre. Collect all the gems. hero . moveRight ( ) hero…" at bounding box center [1342, 324] width 368 height 584
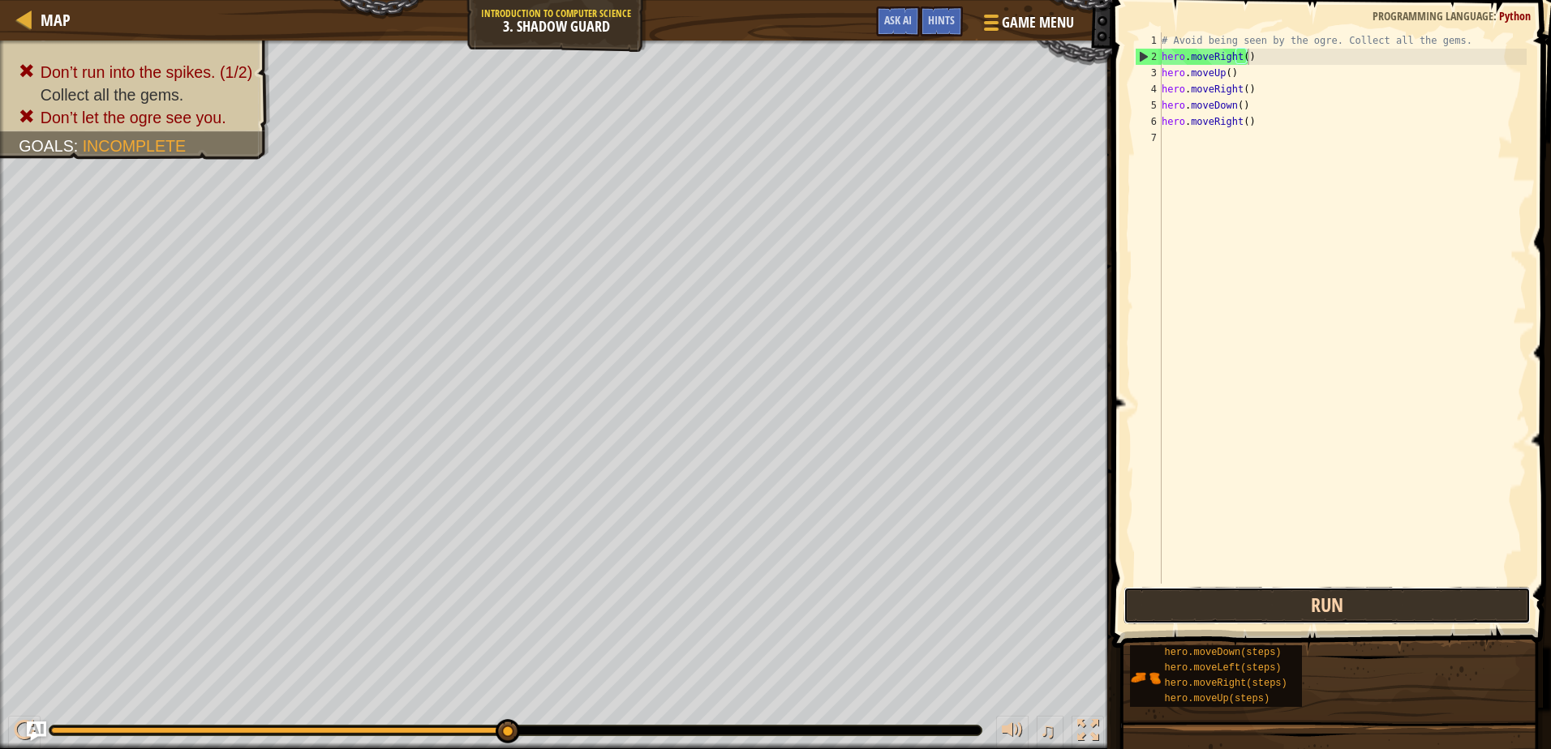
click at [1296, 588] on button "Run" at bounding box center [1326, 605] width 406 height 37
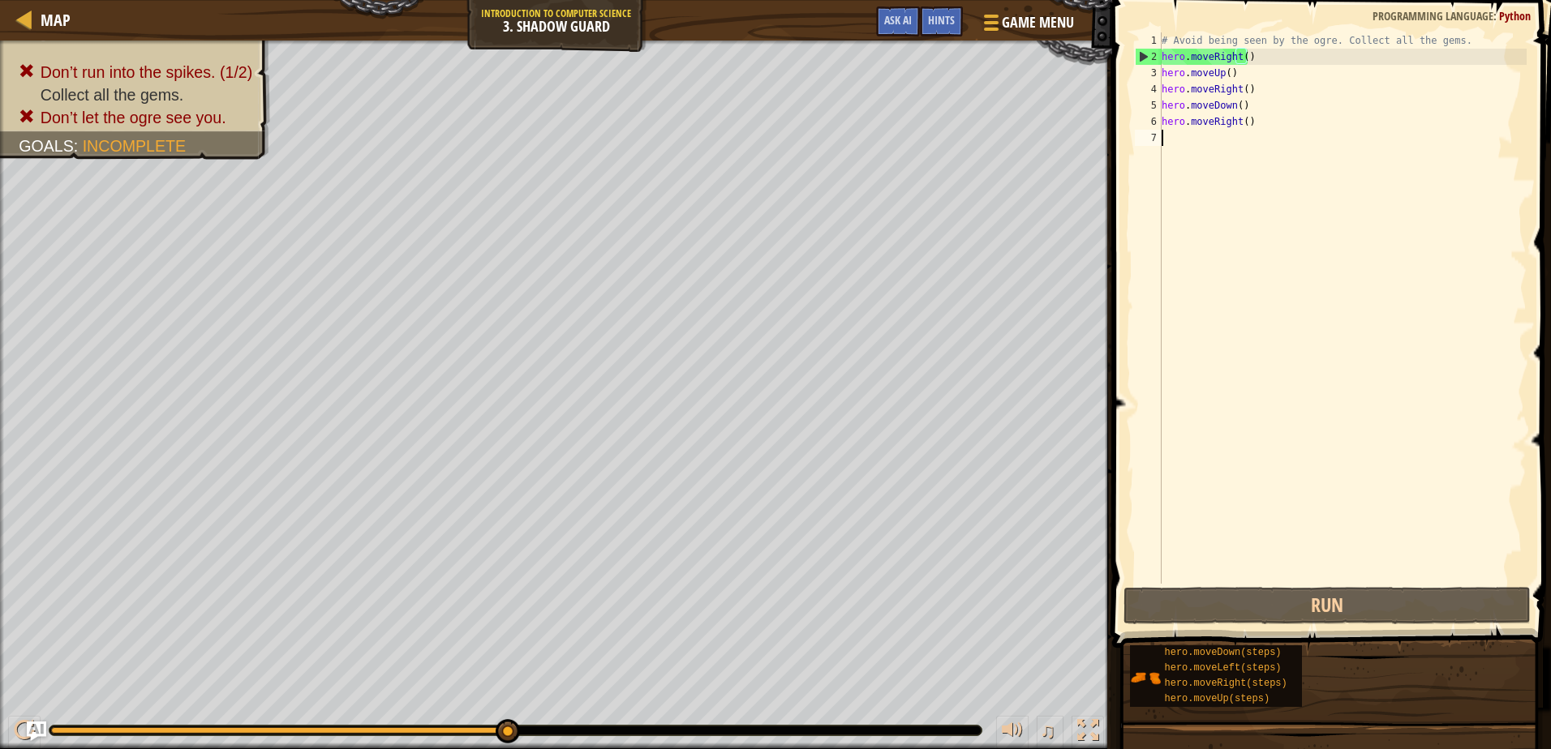
click at [1290, 583] on div "# Avoid being seen by the ogre. Collect all the gems. hero . moveRight ( ) hero…" at bounding box center [1342, 324] width 368 height 584
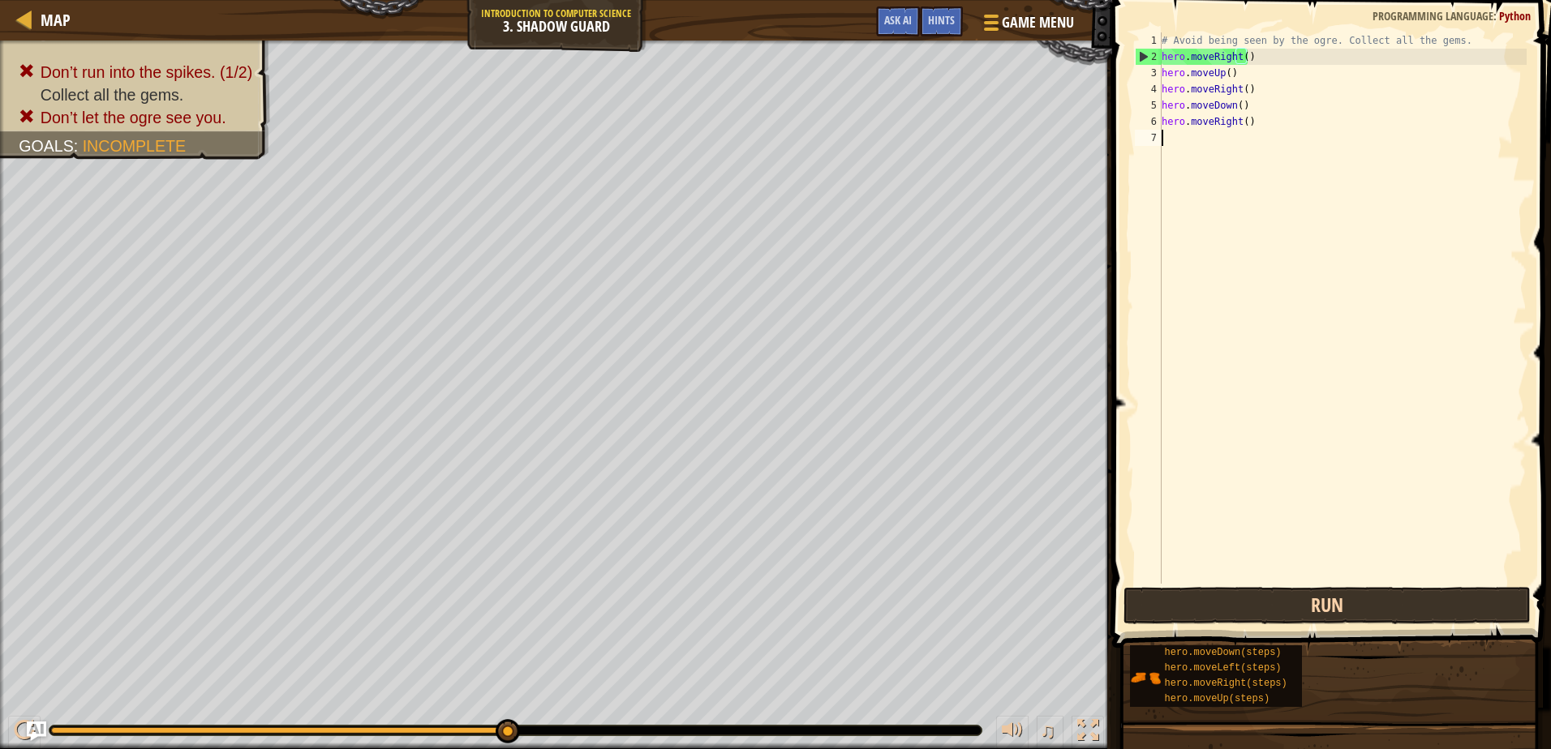
scroll to position [7, 0]
click at [1288, 597] on button "Run" at bounding box center [1326, 605] width 406 height 37
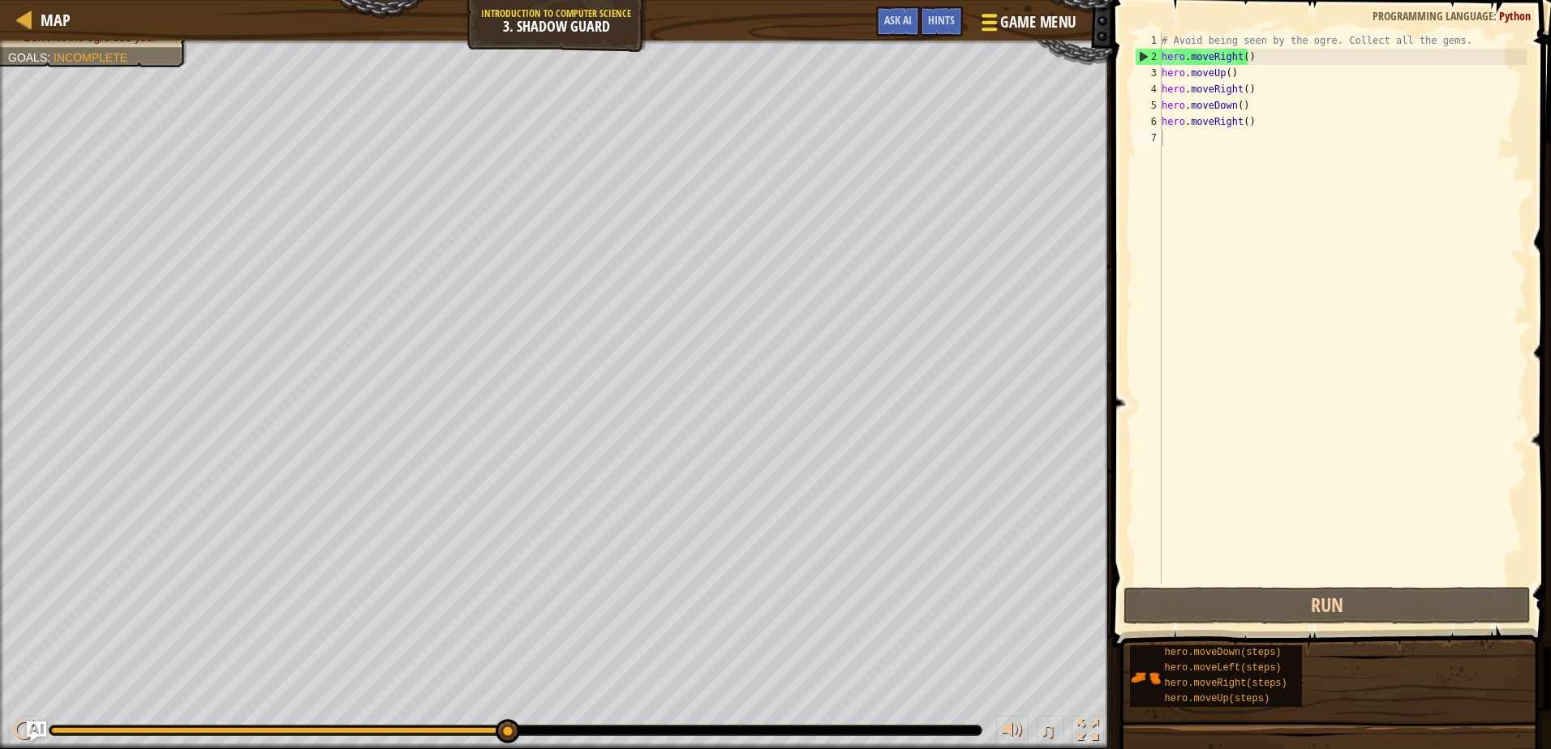
click at [980, 25] on div at bounding box center [989, 23] width 22 height 24
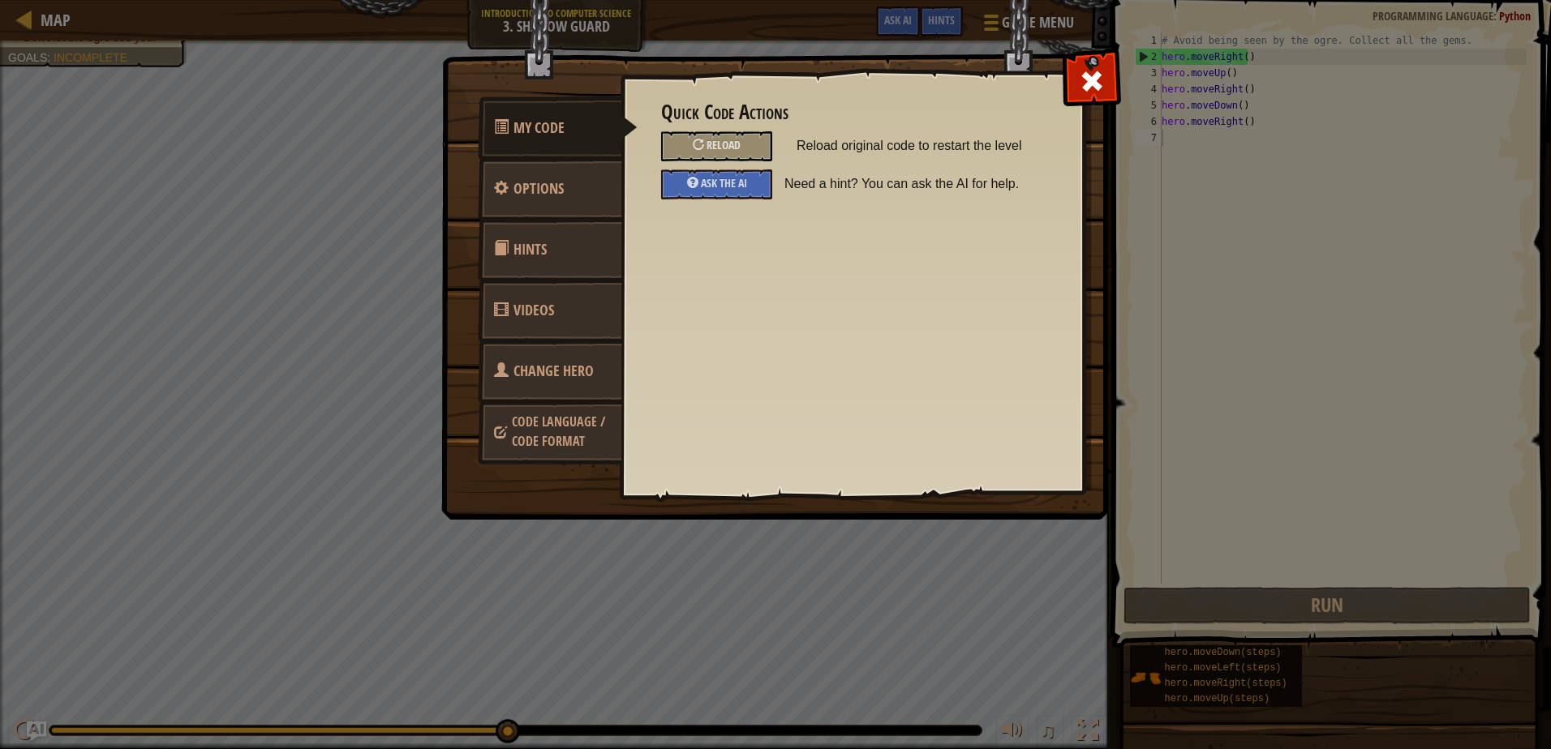
click at [564, 371] on span "Change Hero" at bounding box center [553, 371] width 80 height 20
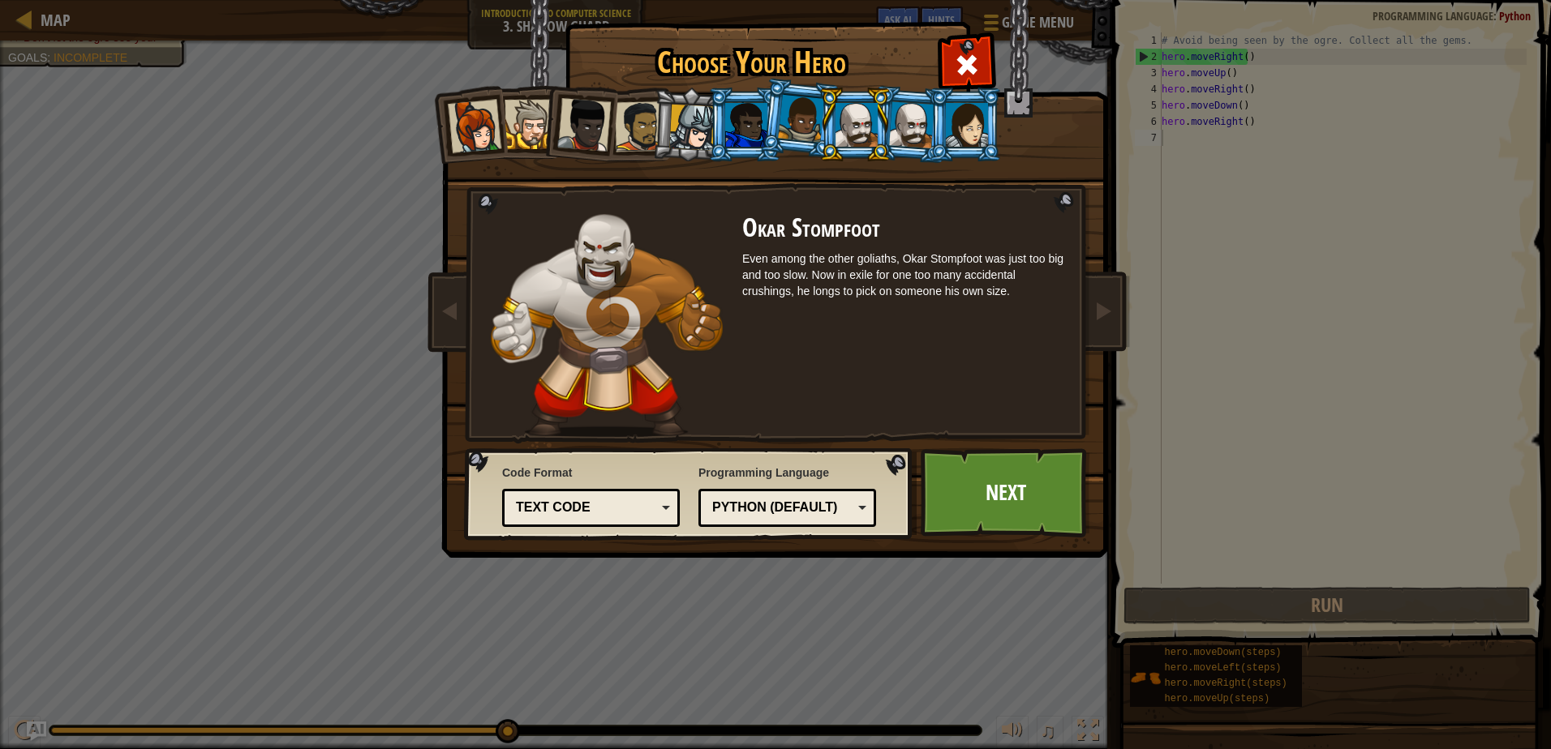
click at [754, 117] on div at bounding box center [746, 125] width 42 height 44
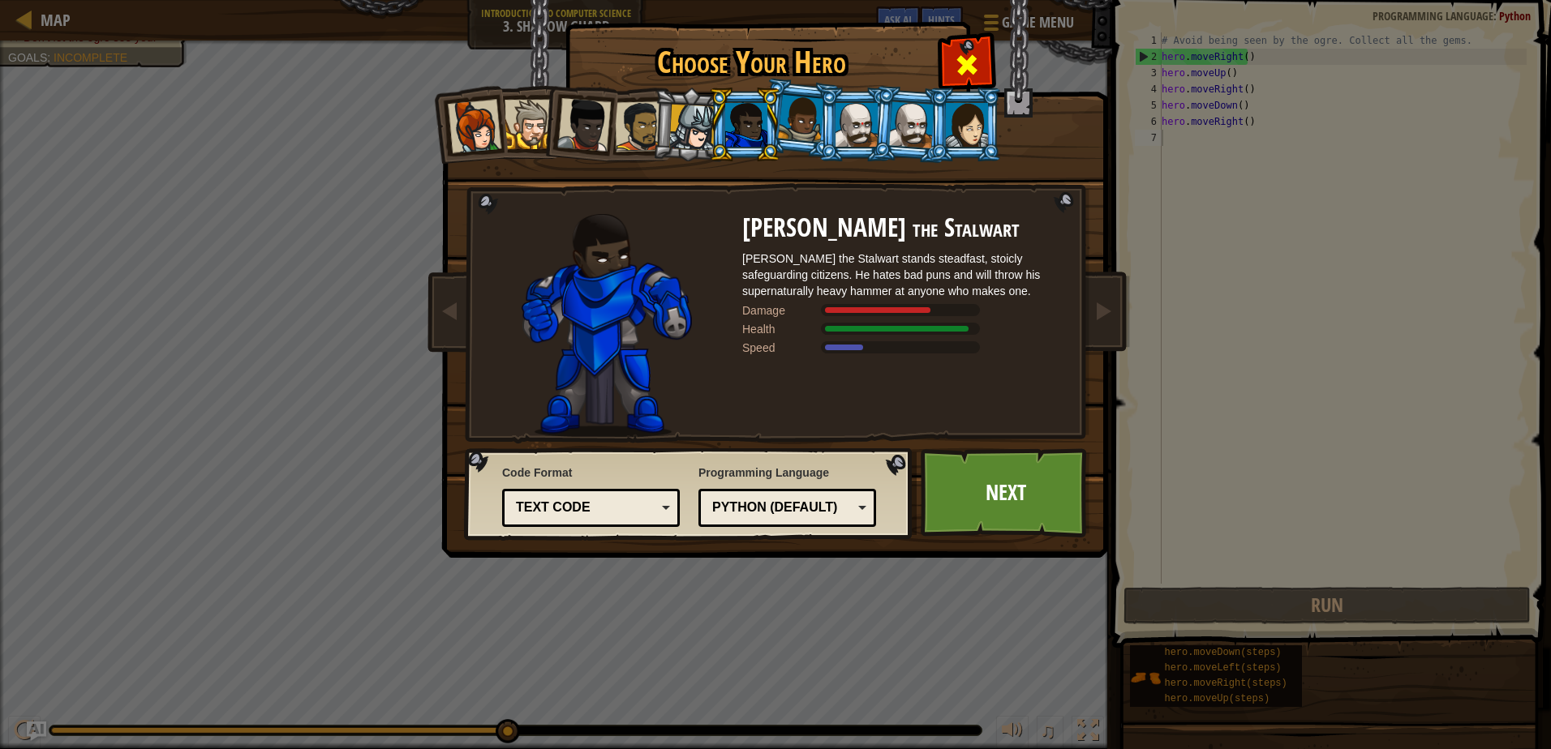
click at [972, 46] on div at bounding box center [966, 62] width 51 height 51
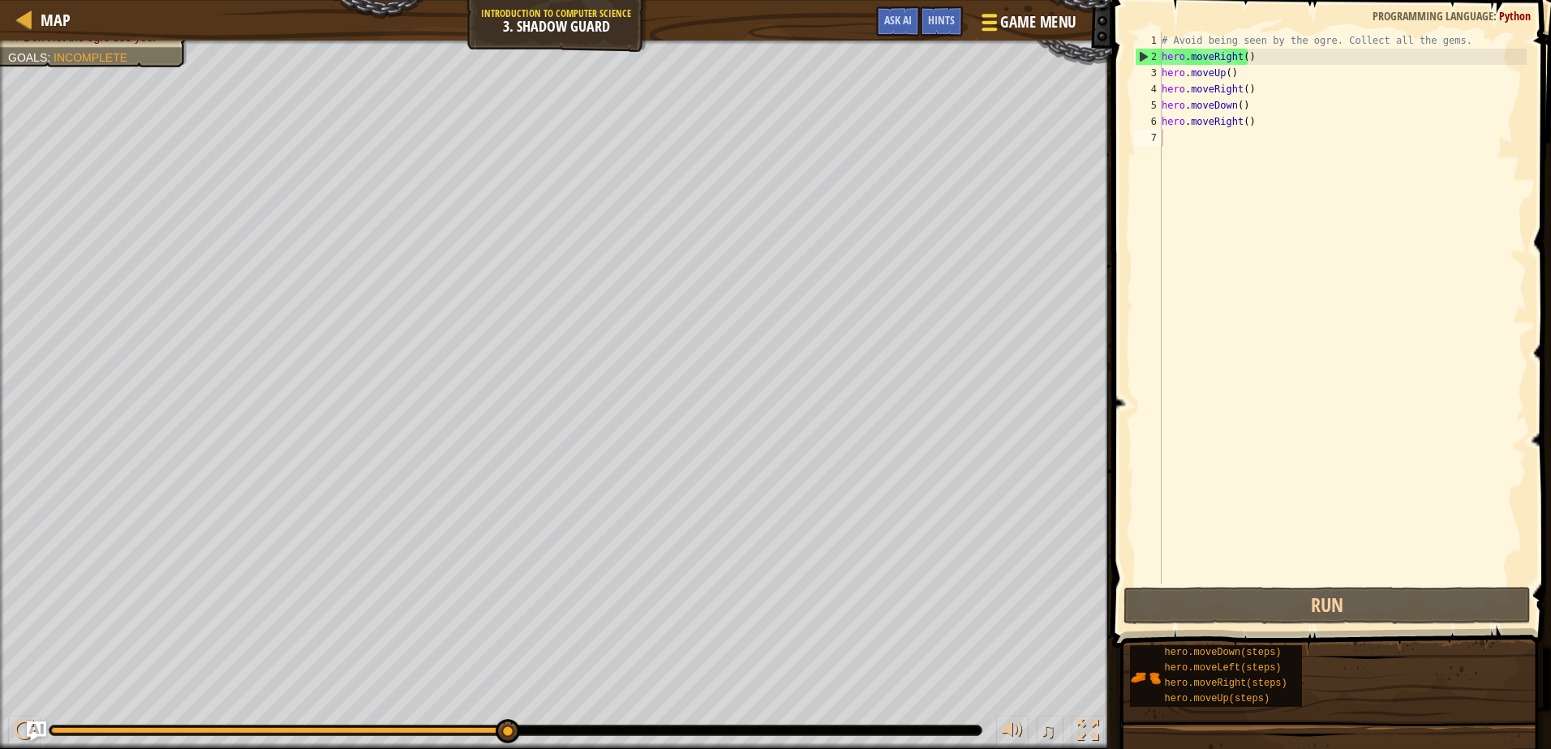
click at [1002, 32] on span "Game Menu" at bounding box center [1038, 22] width 75 height 22
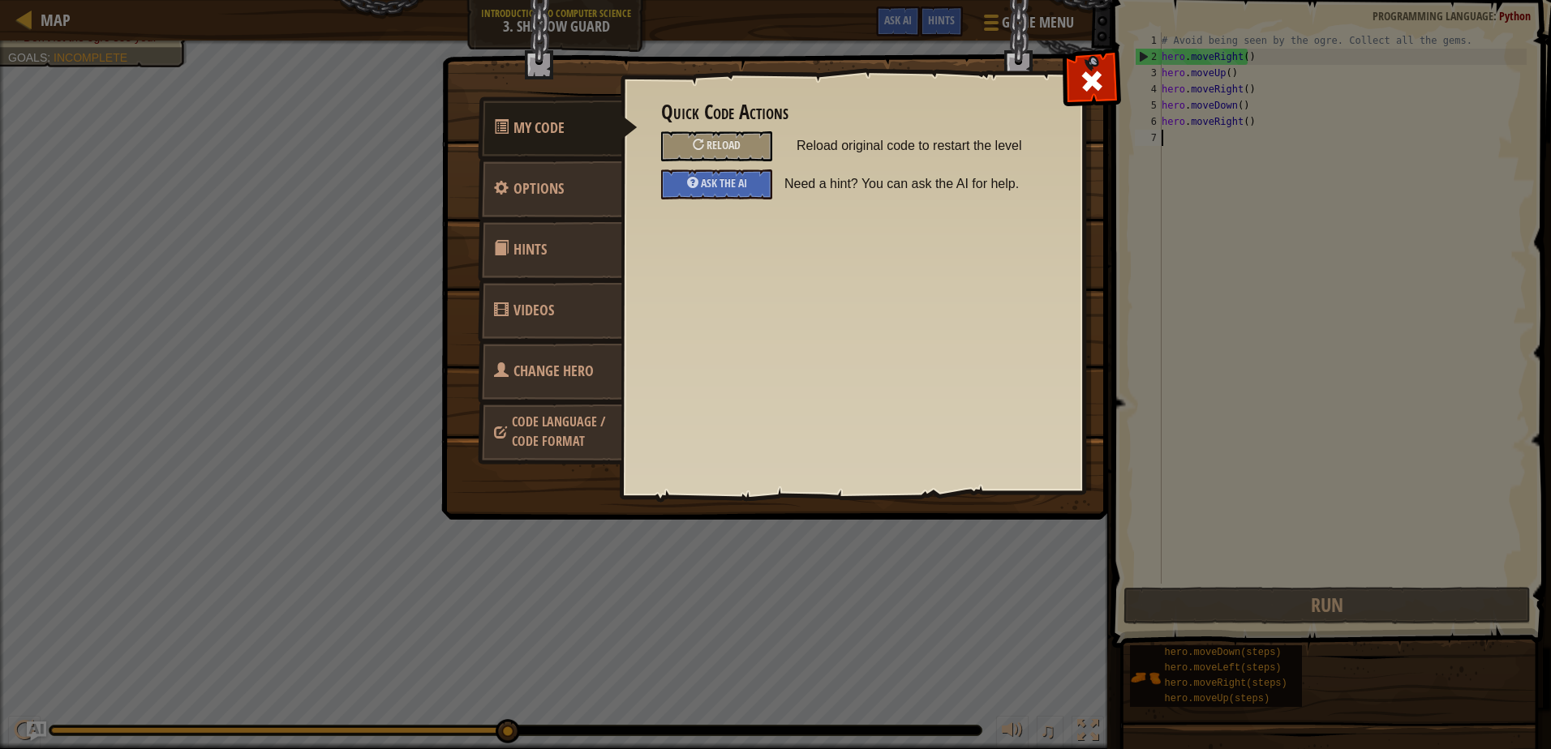
click at [550, 378] on span "Change Hero" at bounding box center [553, 371] width 80 height 20
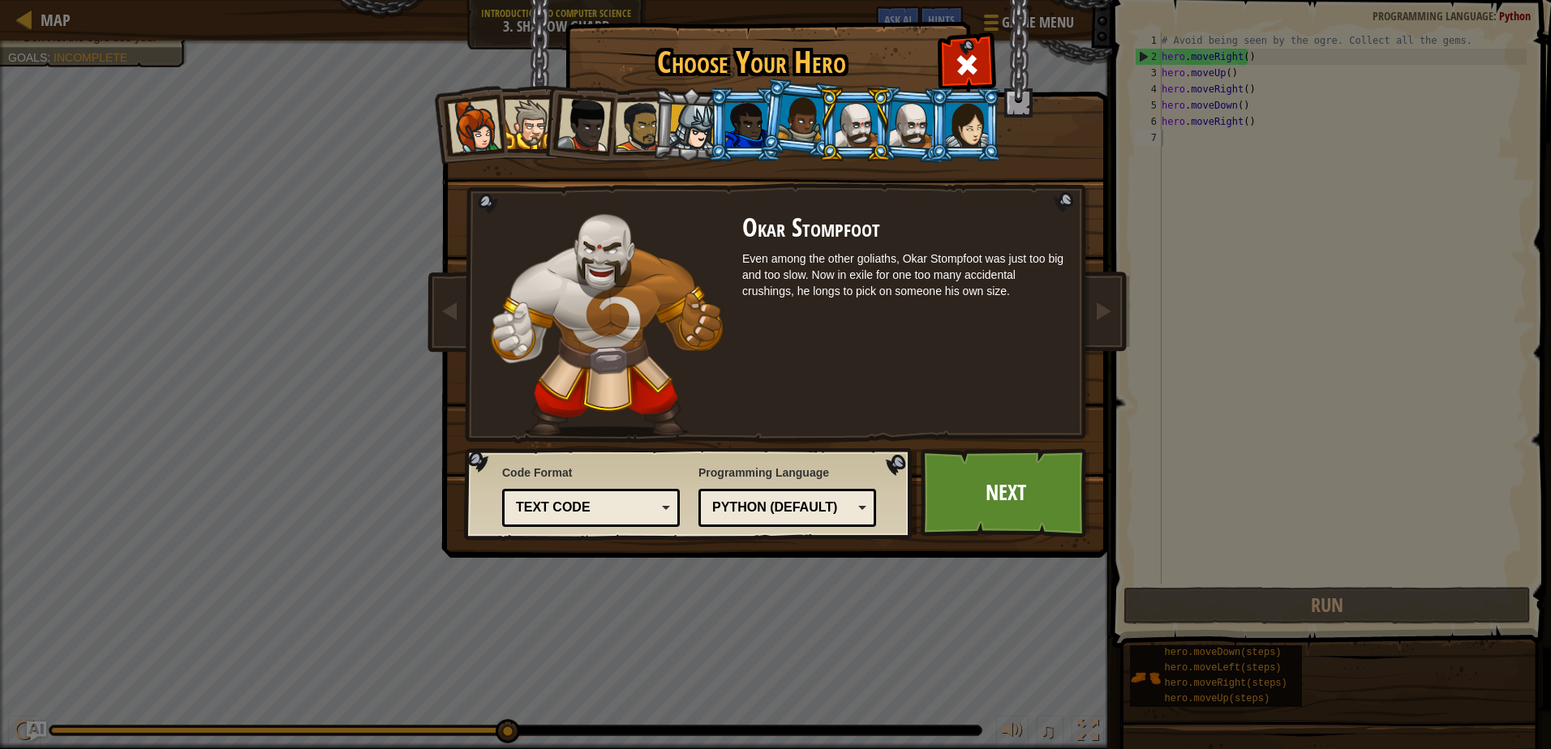
click at [581, 116] on div at bounding box center [584, 125] width 54 height 54
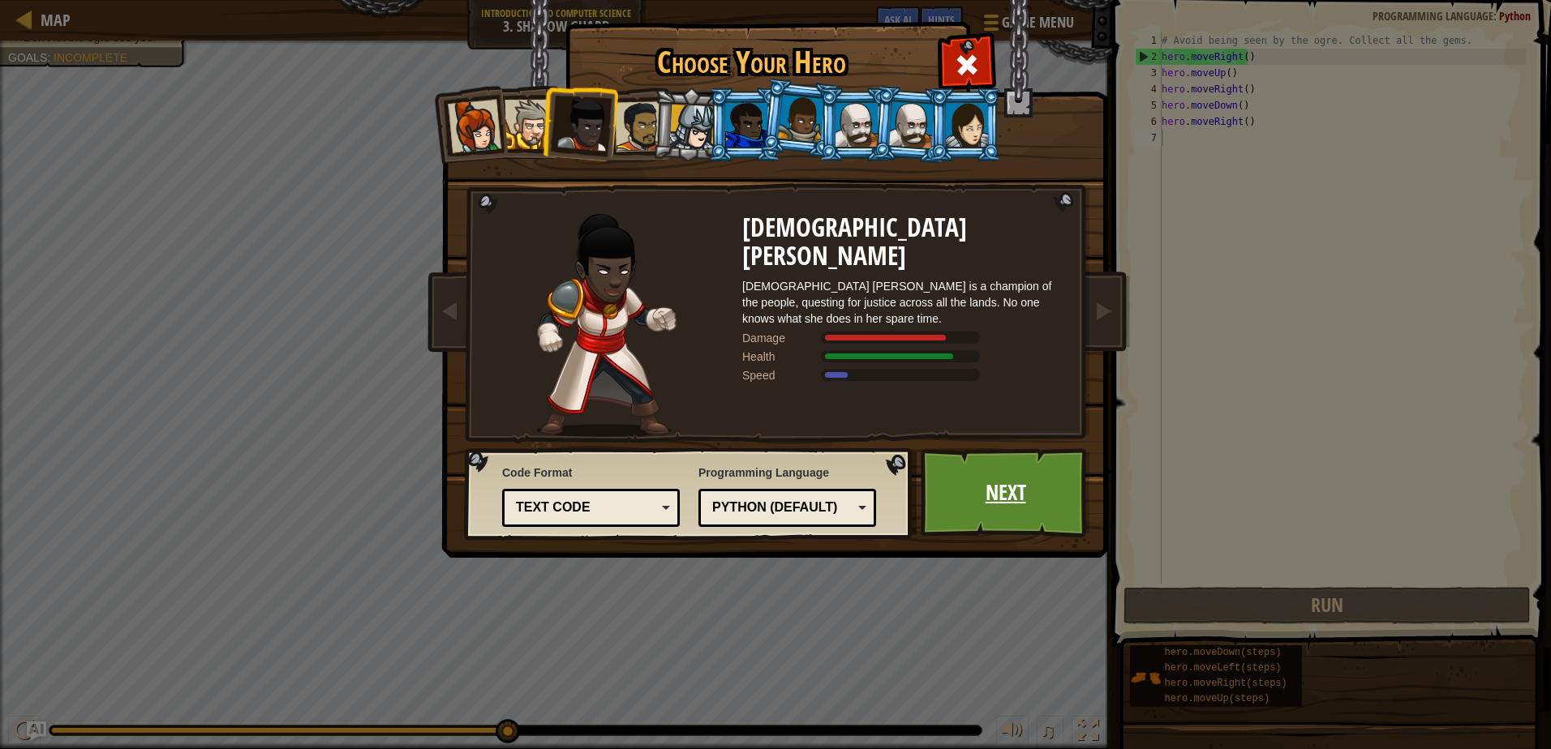
click at [980, 513] on link "Next" at bounding box center [1004, 492] width 169 height 89
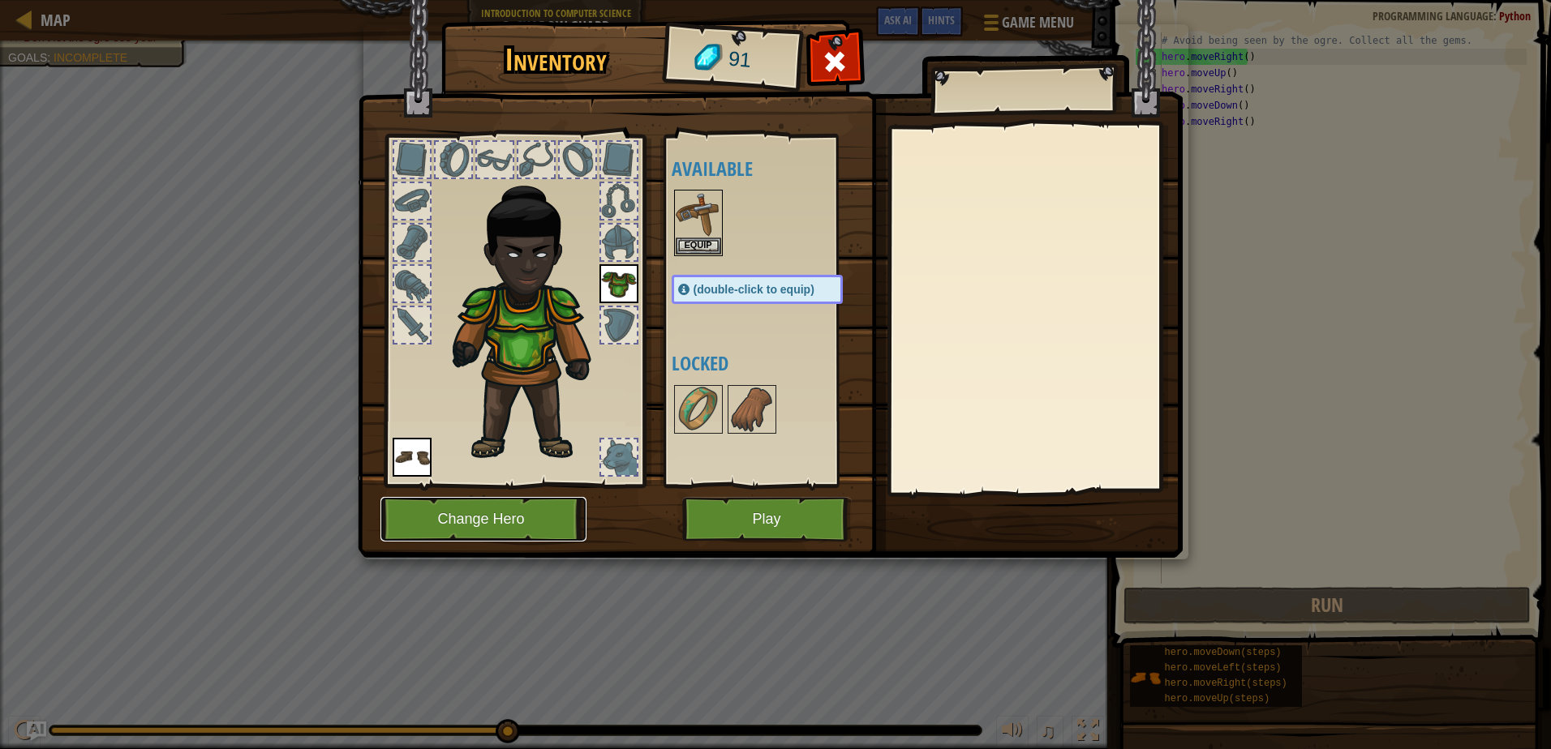
click at [558, 517] on button "Change Hero" at bounding box center [483, 519] width 206 height 45
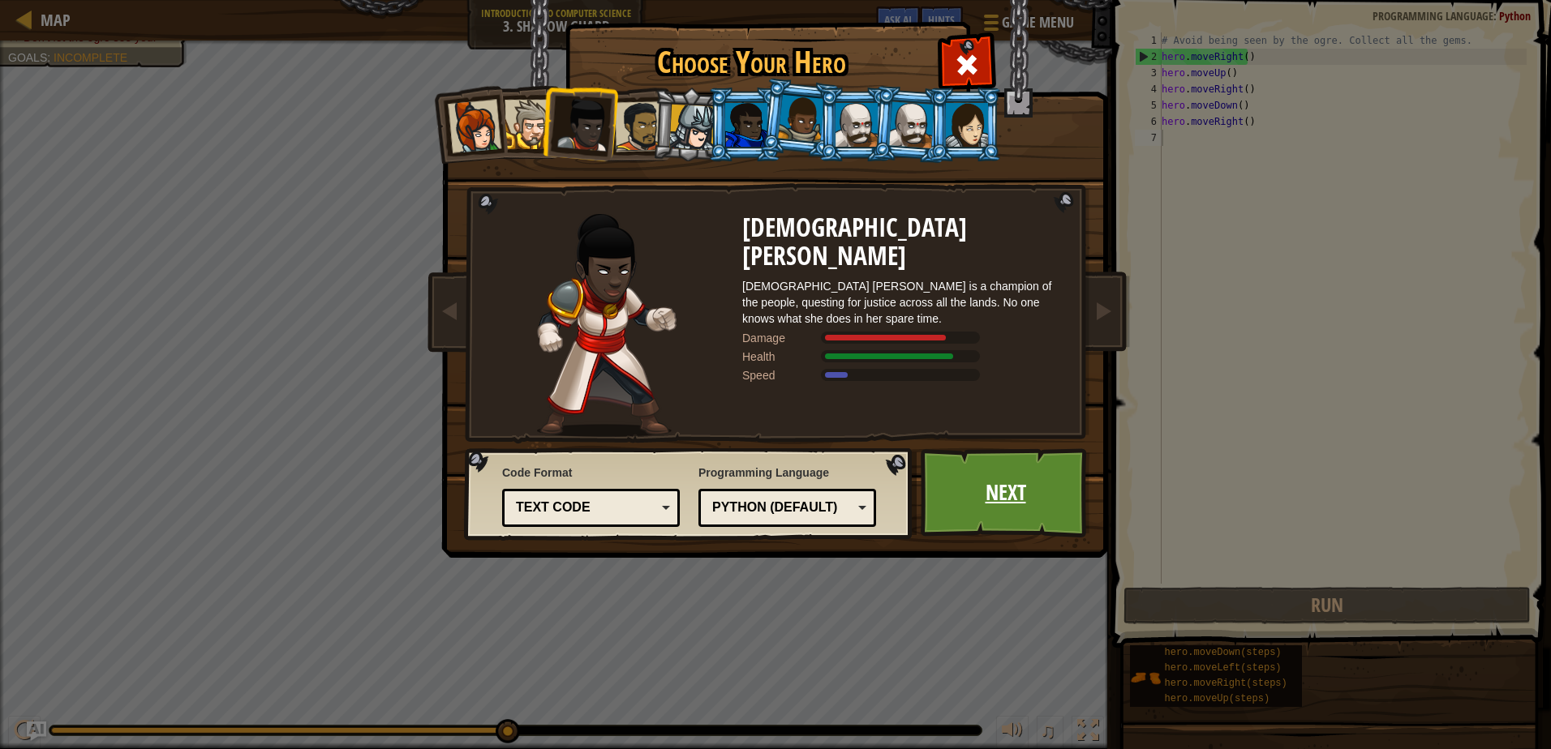
click at [1029, 496] on link "Next" at bounding box center [1004, 492] width 169 height 89
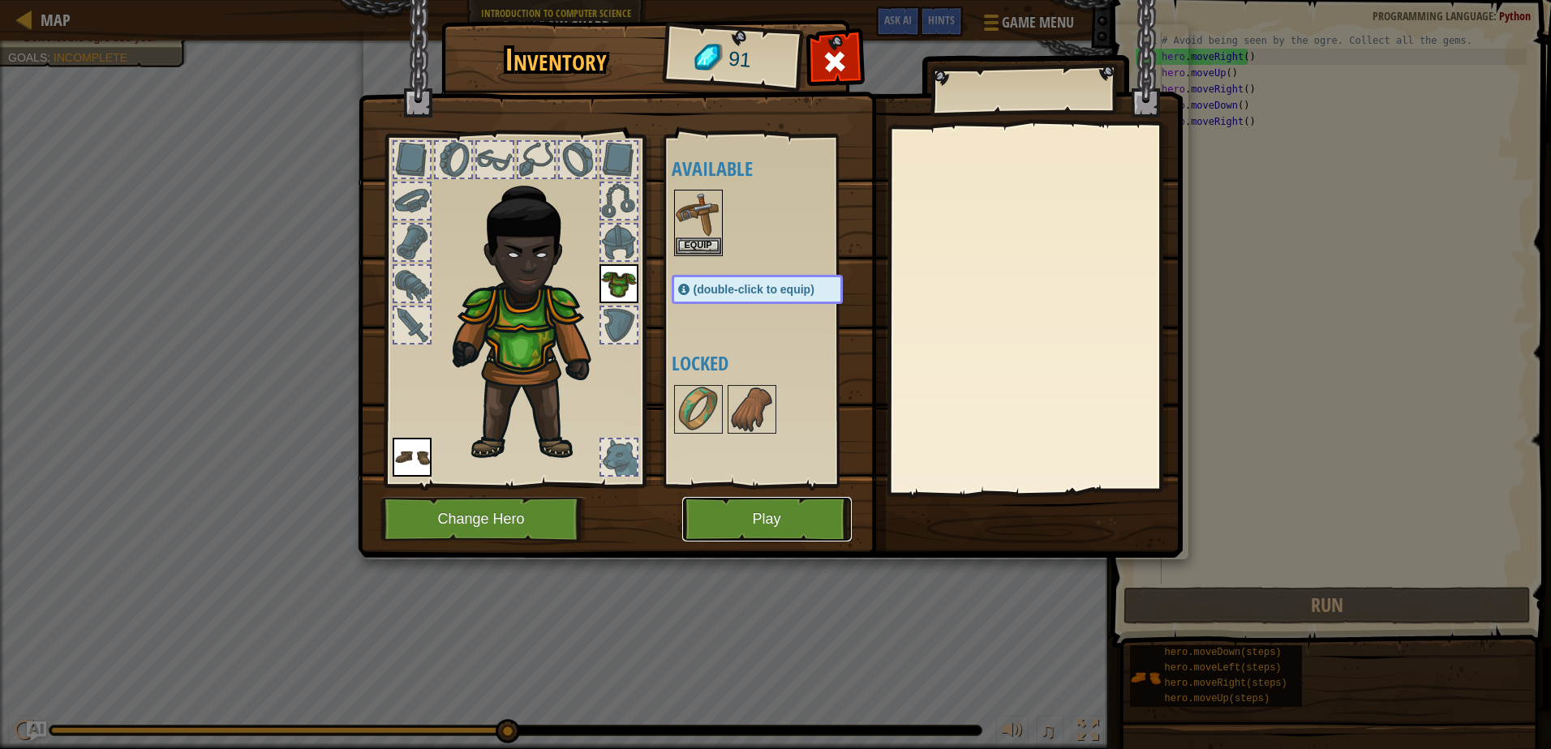
click at [796, 521] on button "Play" at bounding box center [766, 519] width 169 height 45
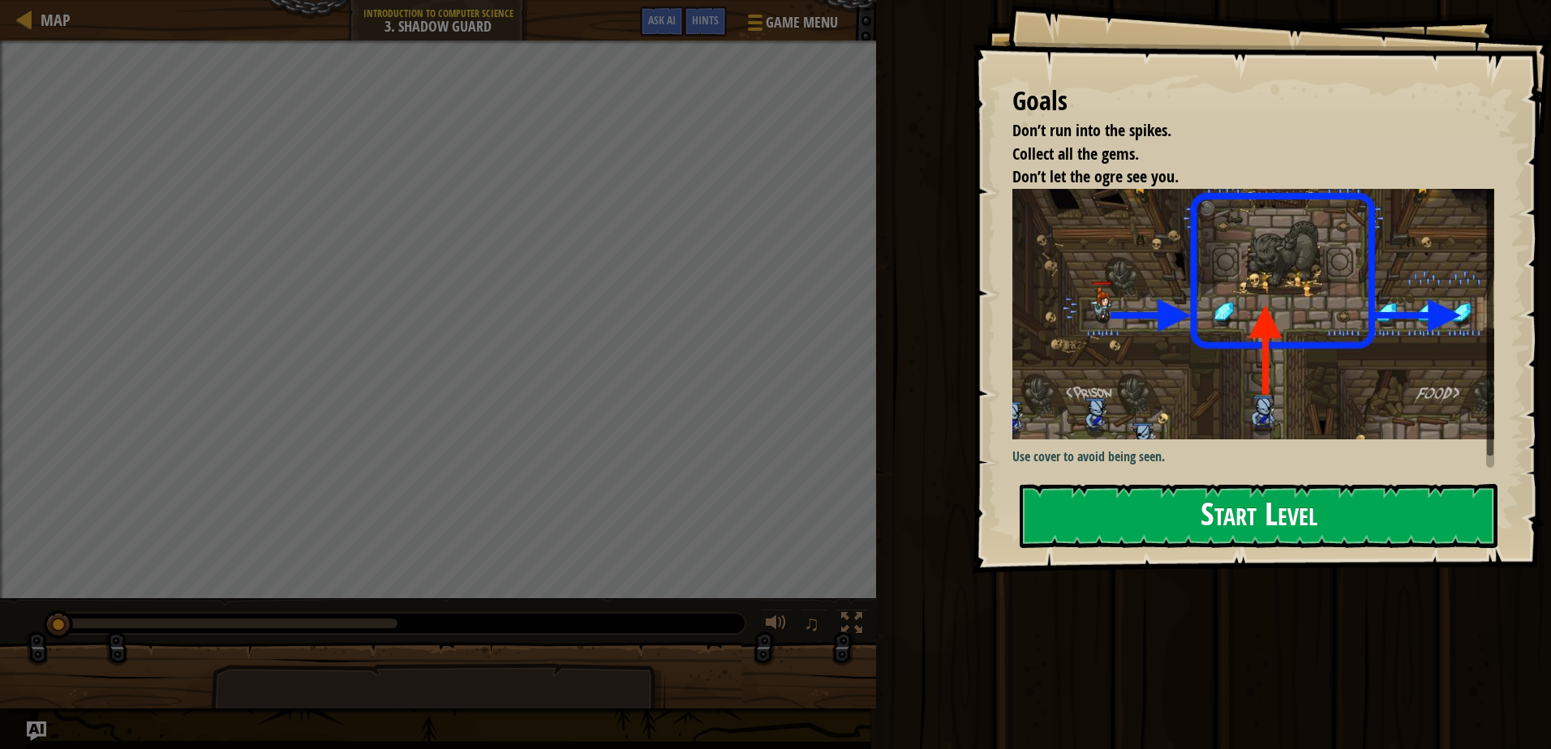
click at [1356, 492] on button "Start Level" at bounding box center [1258, 516] width 478 height 64
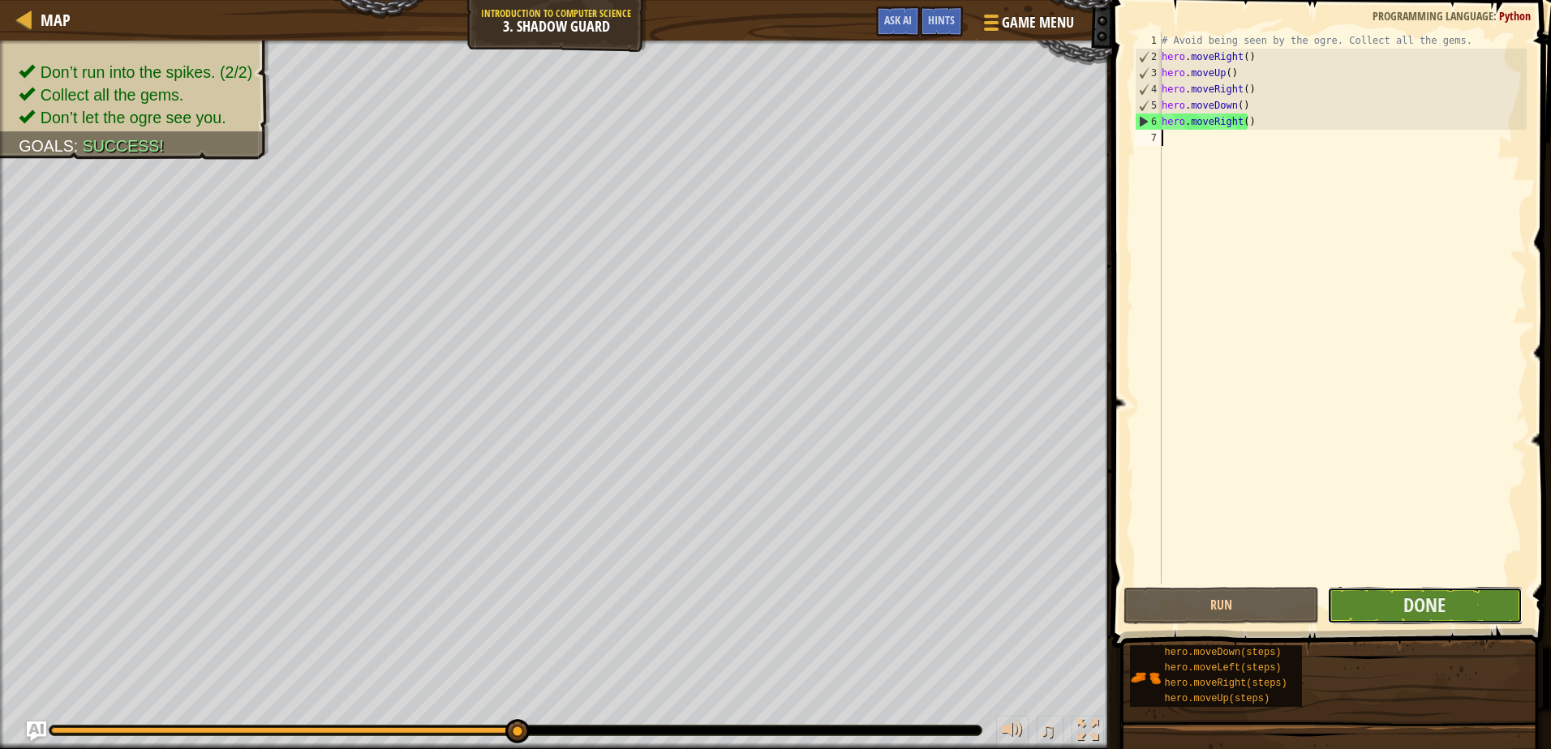
click at [1370, 605] on button "Done" at bounding box center [1424, 605] width 195 height 37
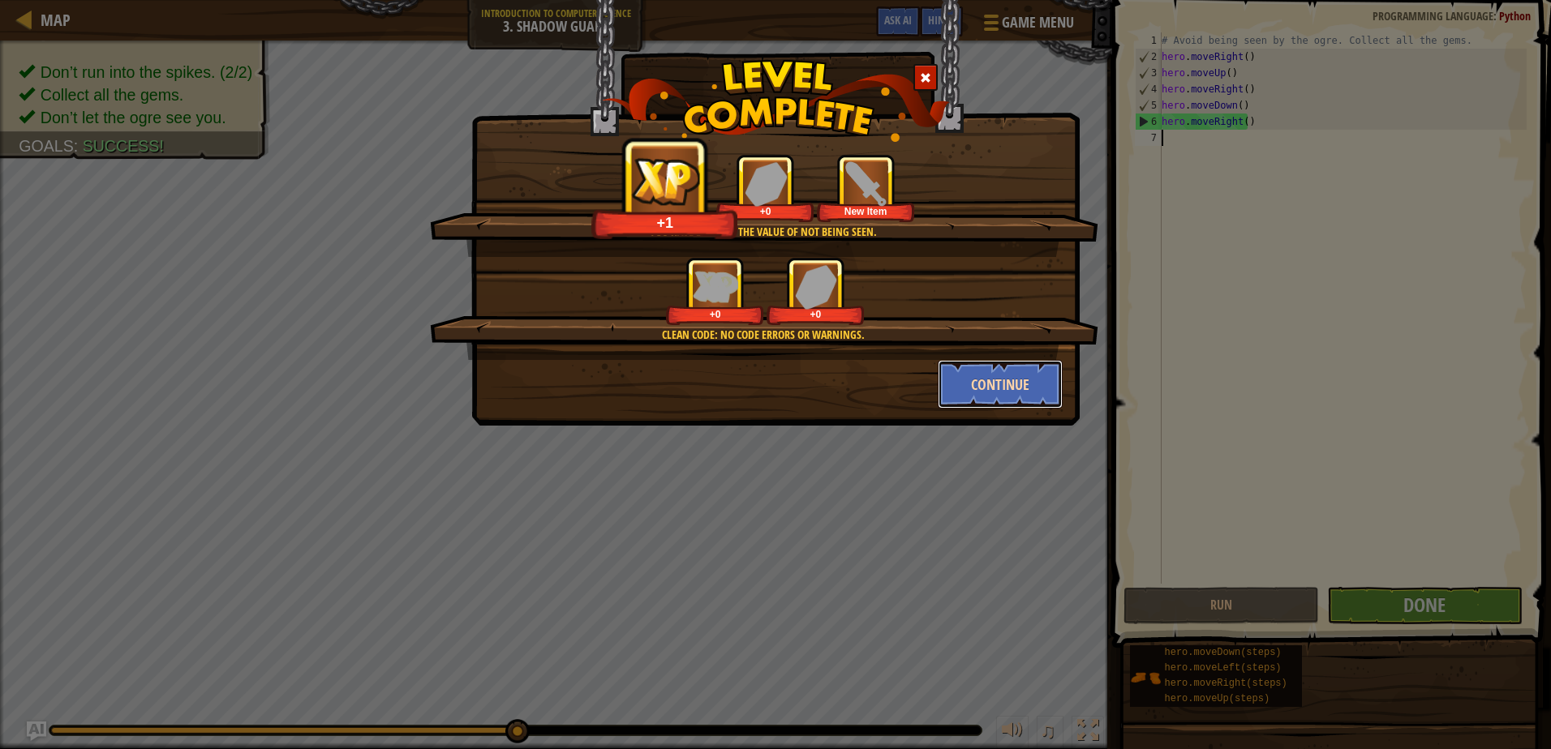
click at [990, 397] on button "Continue" at bounding box center [1001, 384] width 126 height 49
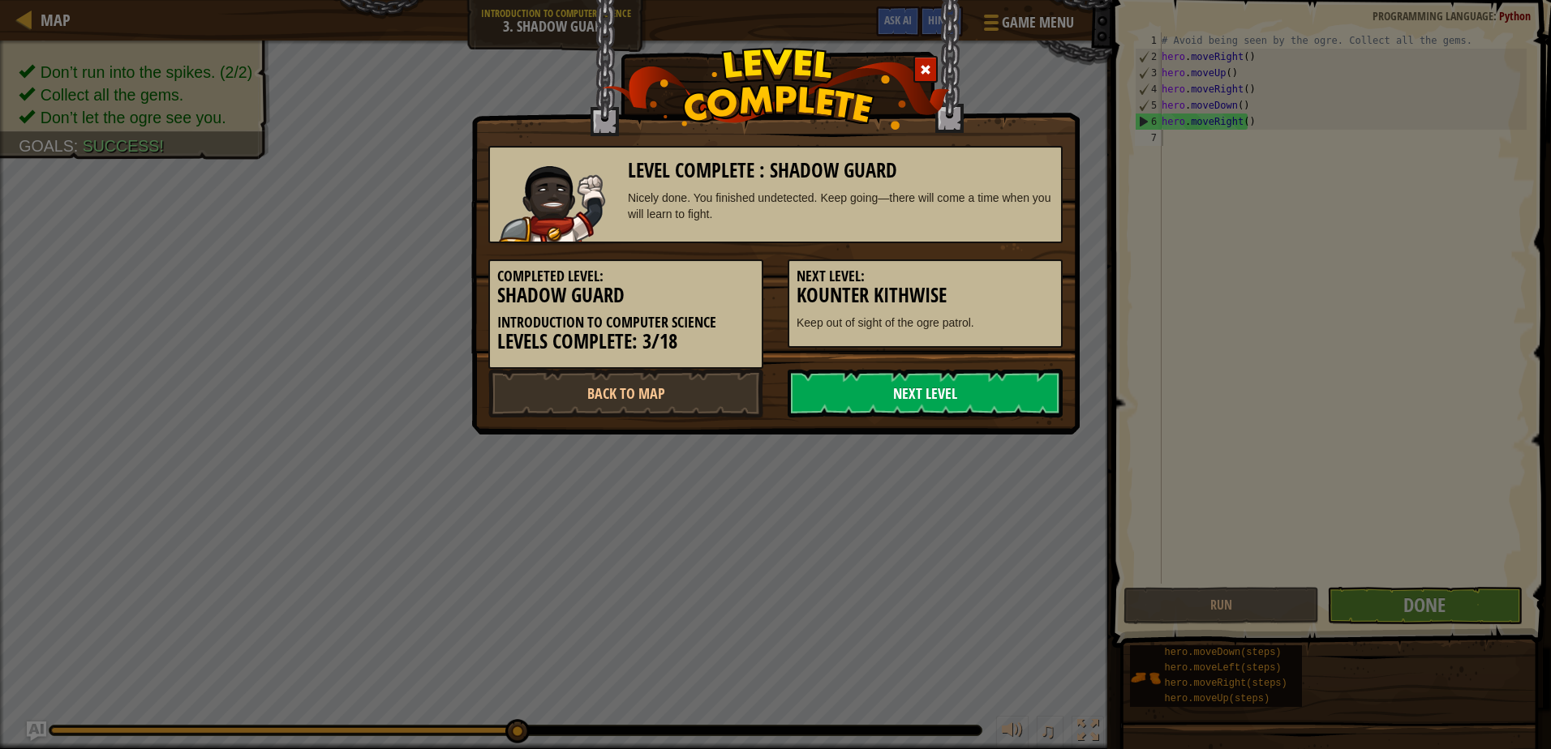
click at [963, 399] on link "Next Level" at bounding box center [924, 393] width 275 height 49
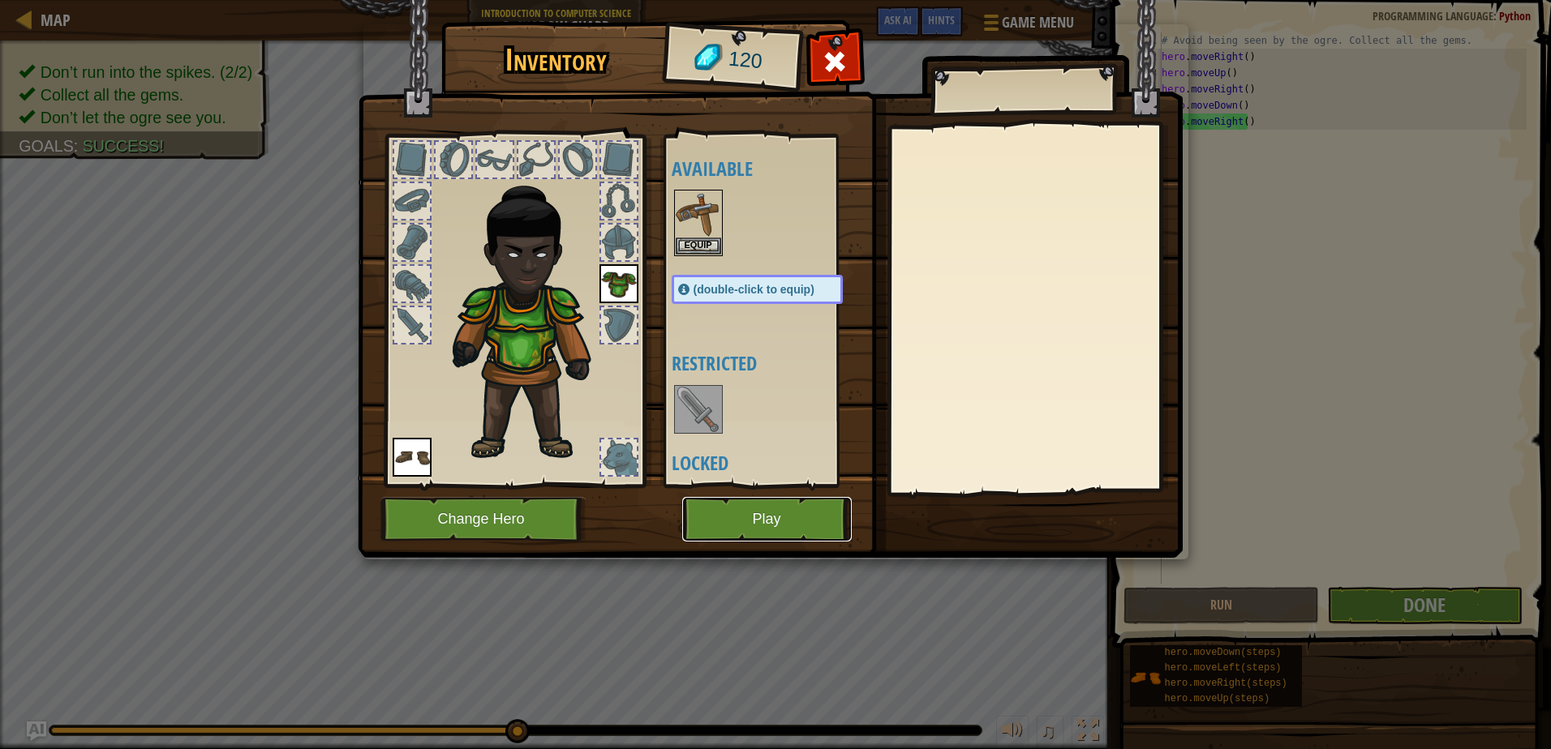
click at [755, 538] on button "Play" at bounding box center [766, 519] width 169 height 45
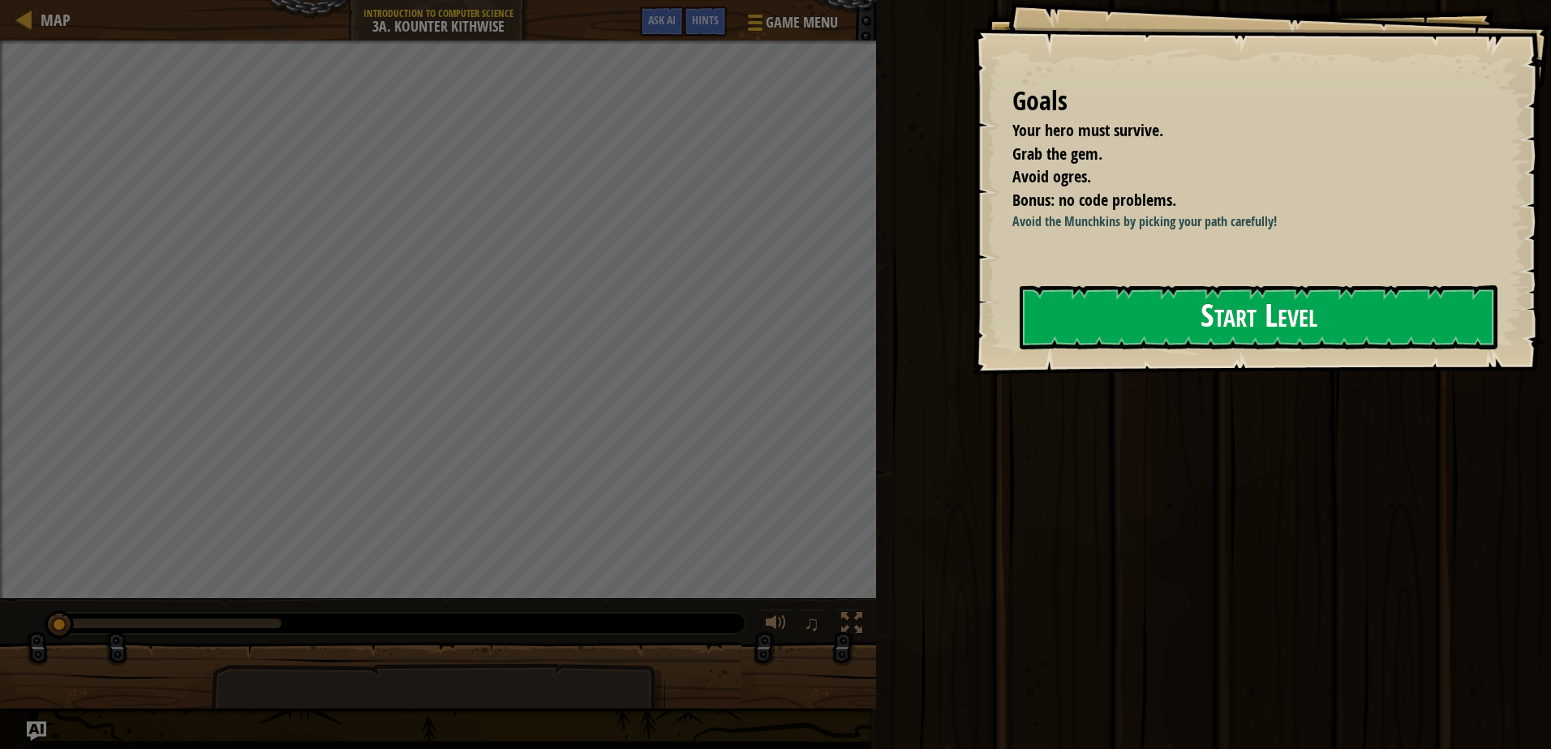
click at [1169, 303] on button "Start Level" at bounding box center [1258, 317] width 478 height 64
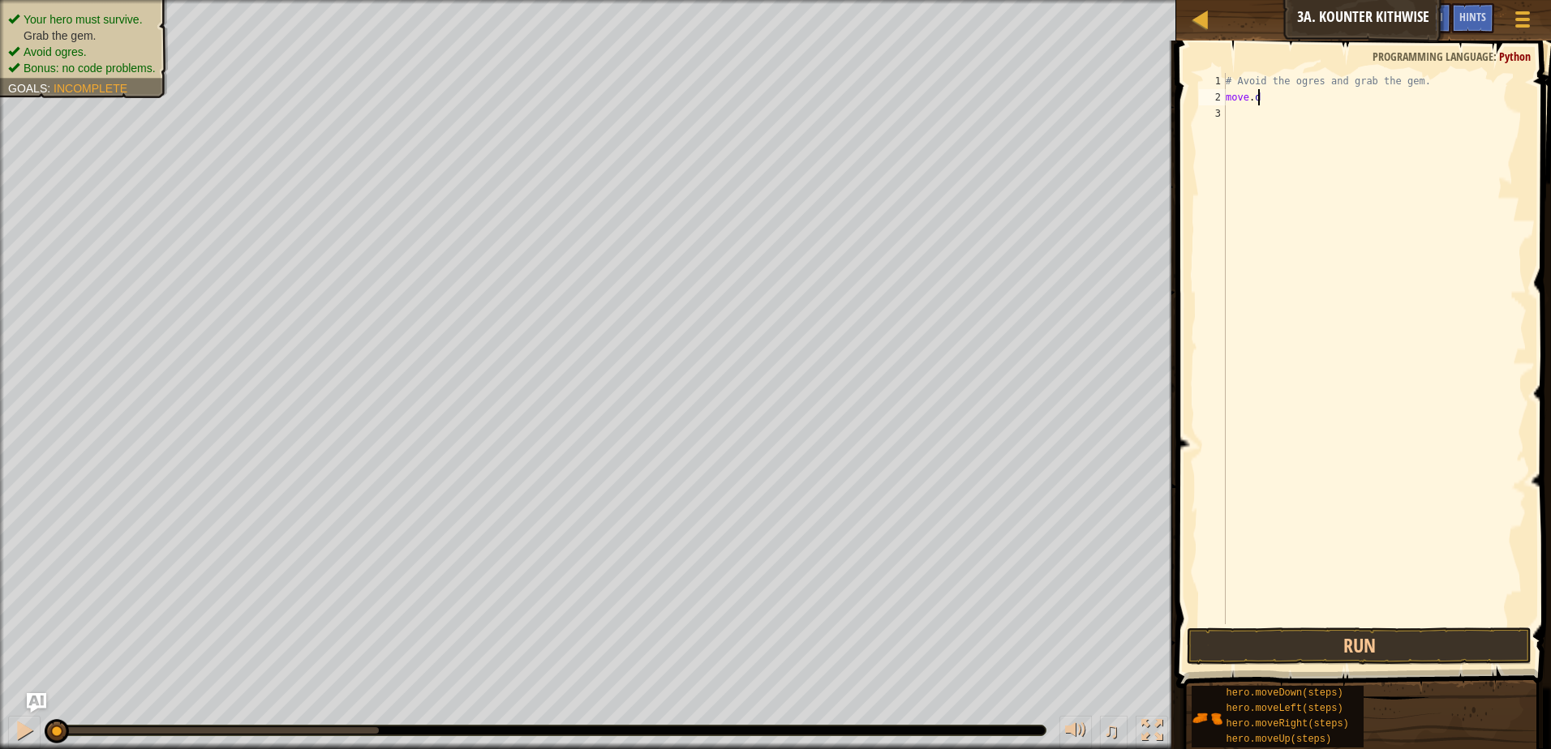
scroll to position [7, 0]
type textarea "m"
type textarea "hero.moveDown()"
click at [1246, 117] on div "# Avoid the ogres and grab the gem. hero . moveDown ( )" at bounding box center [1374, 365] width 304 height 584
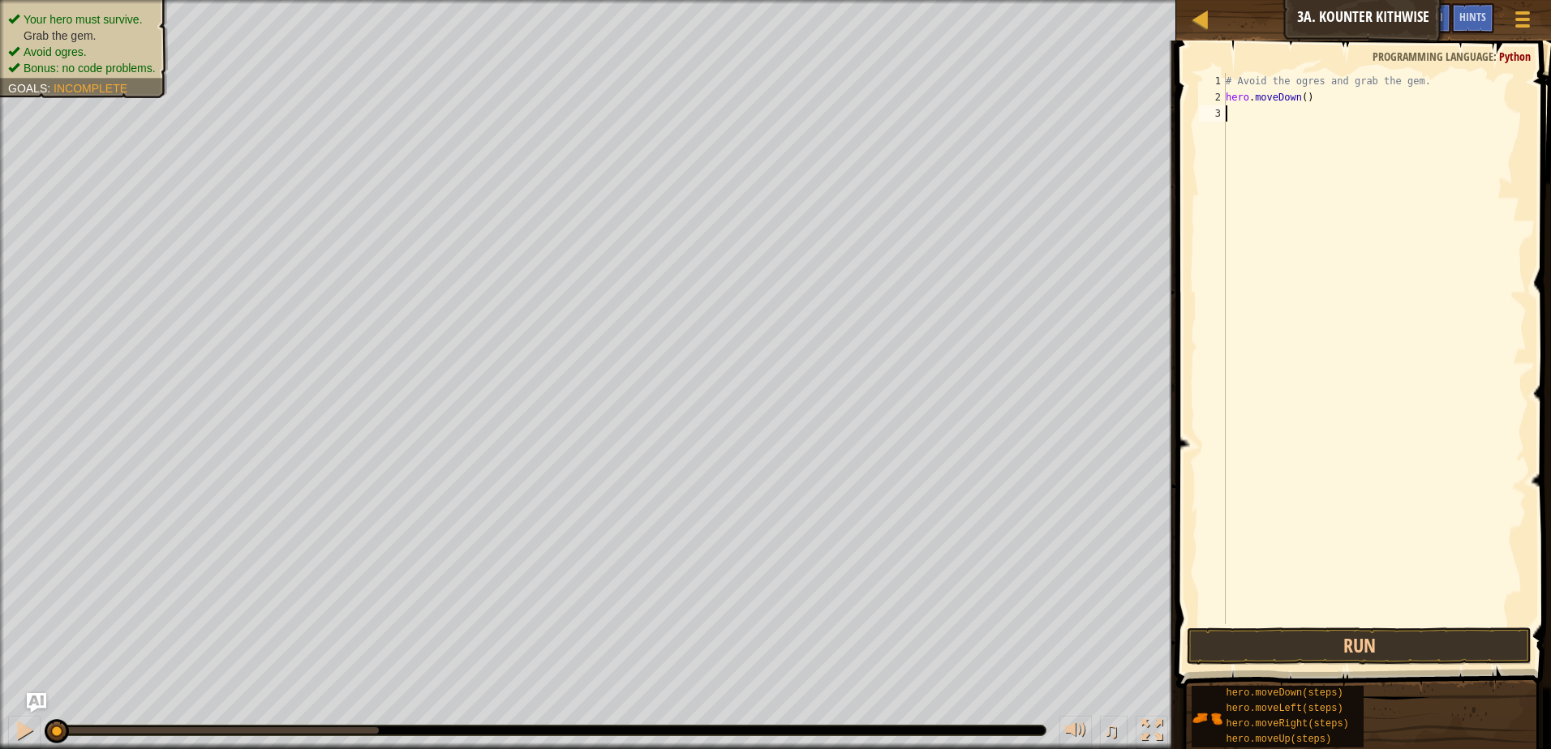
scroll to position [7, 0]
click at [1406, 645] on button "Run" at bounding box center [1358, 646] width 345 height 37
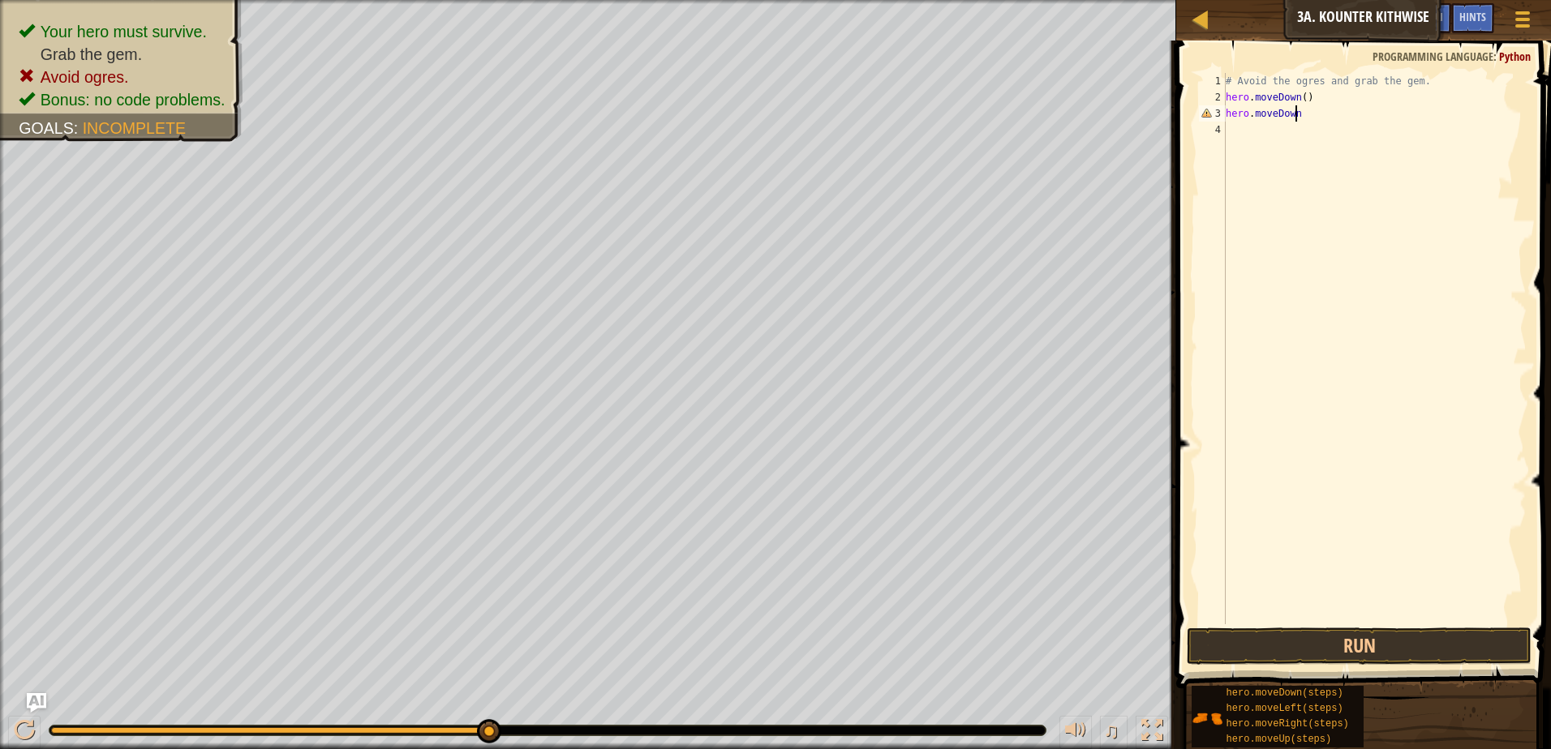
scroll to position [7, 5]
type textarea "hero.moveDown()"
click at [1238, 127] on div "1 2 3 4 # Avoid the ogres and grab the gem. hero . moveDown ( ) hero . moveDown…" at bounding box center [1360, 348] width 331 height 551
drag, startPoint x: 1238, startPoint y: 127, endPoint x: 1283, endPoint y: 465, distance: 340.3
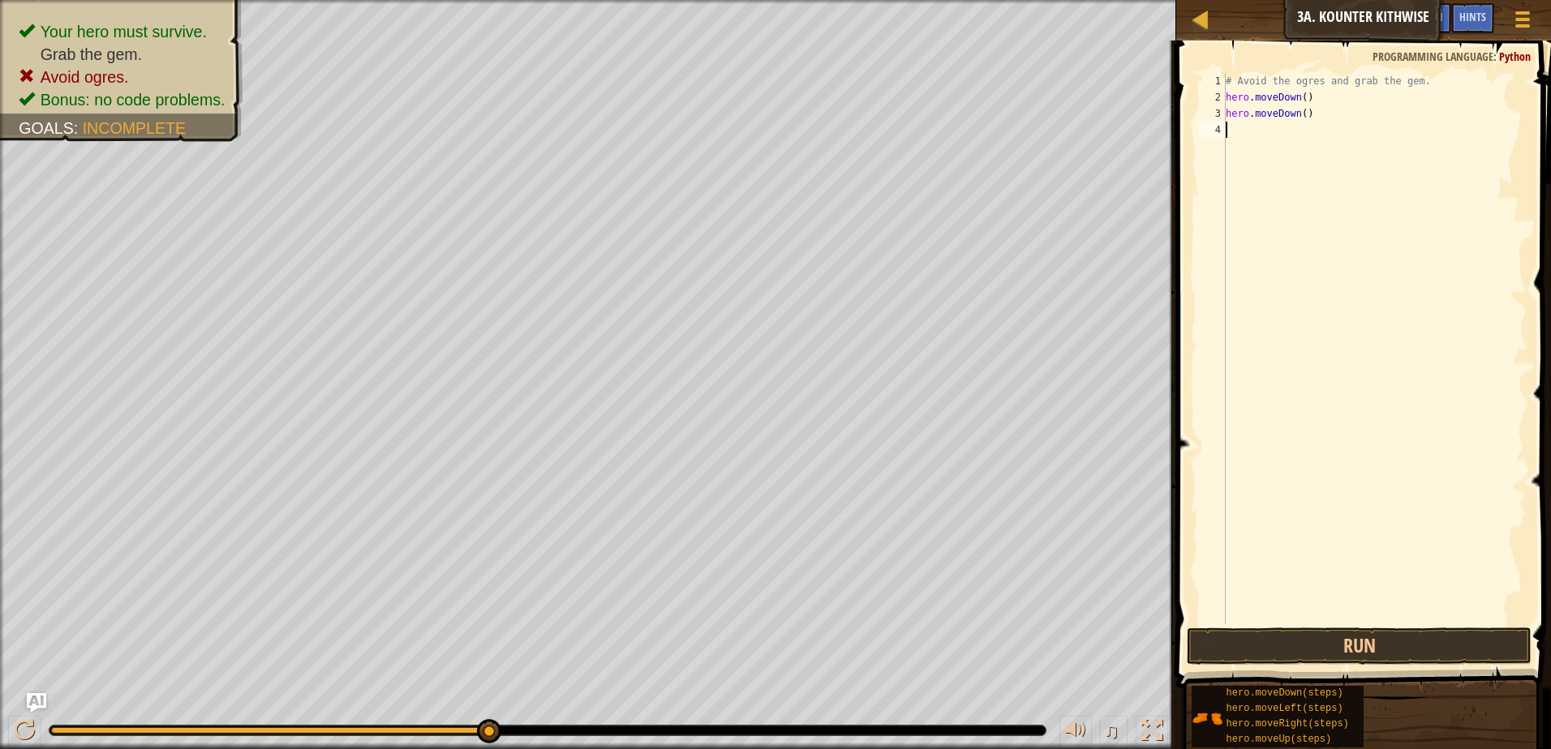
click at [1278, 504] on div "# Avoid the ogres and grab the gem. hero . moveDown ( ) hero . moveDown ( )" at bounding box center [1374, 365] width 304 height 584
click at [1291, 114] on div "# Avoid the ogres and grab the gem. hero . moveDown ( ) hero . moveDown ( )" at bounding box center [1374, 365] width 304 height 584
click at [1293, 114] on div "# Avoid the ogres and grab the gem. hero . moveDown ( ) hero . moveDown ( )" at bounding box center [1374, 365] width 304 height 584
click at [1298, 99] on div "# Avoid the ogres and grab the gem. hero . moveDown ( ) hero . moveRight ( )" at bounding box center [1374, 365] width 304 height 584
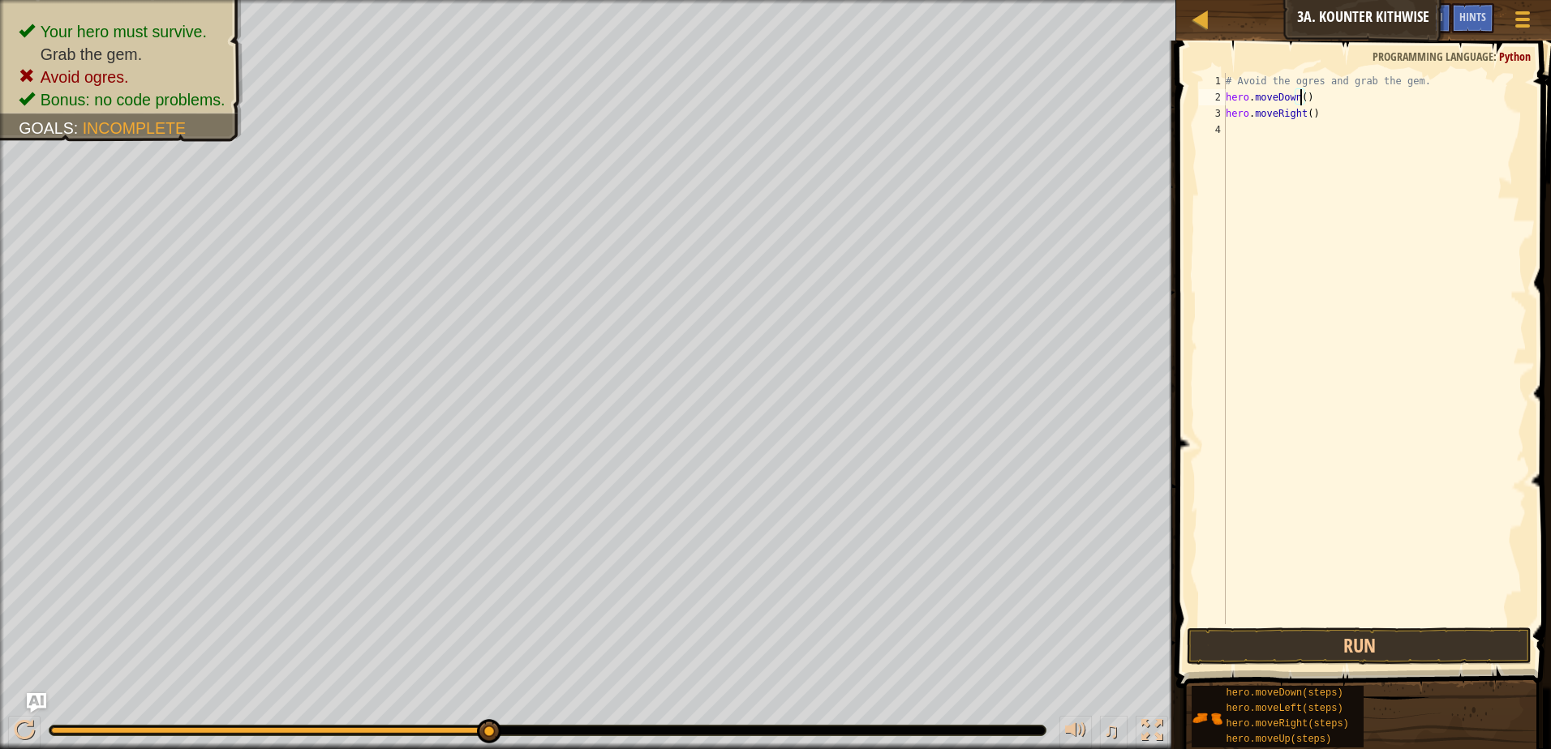
type textarea "hero.moveDown(2)"
click at [1237, 124] on div "# Avoid the ogres and grab the gem. hero . moveDown ( 2 ) hero . moveRight ( )" at bounding box center [1374, 365] width 304 height 584
type textarea "hero.moveUp()"
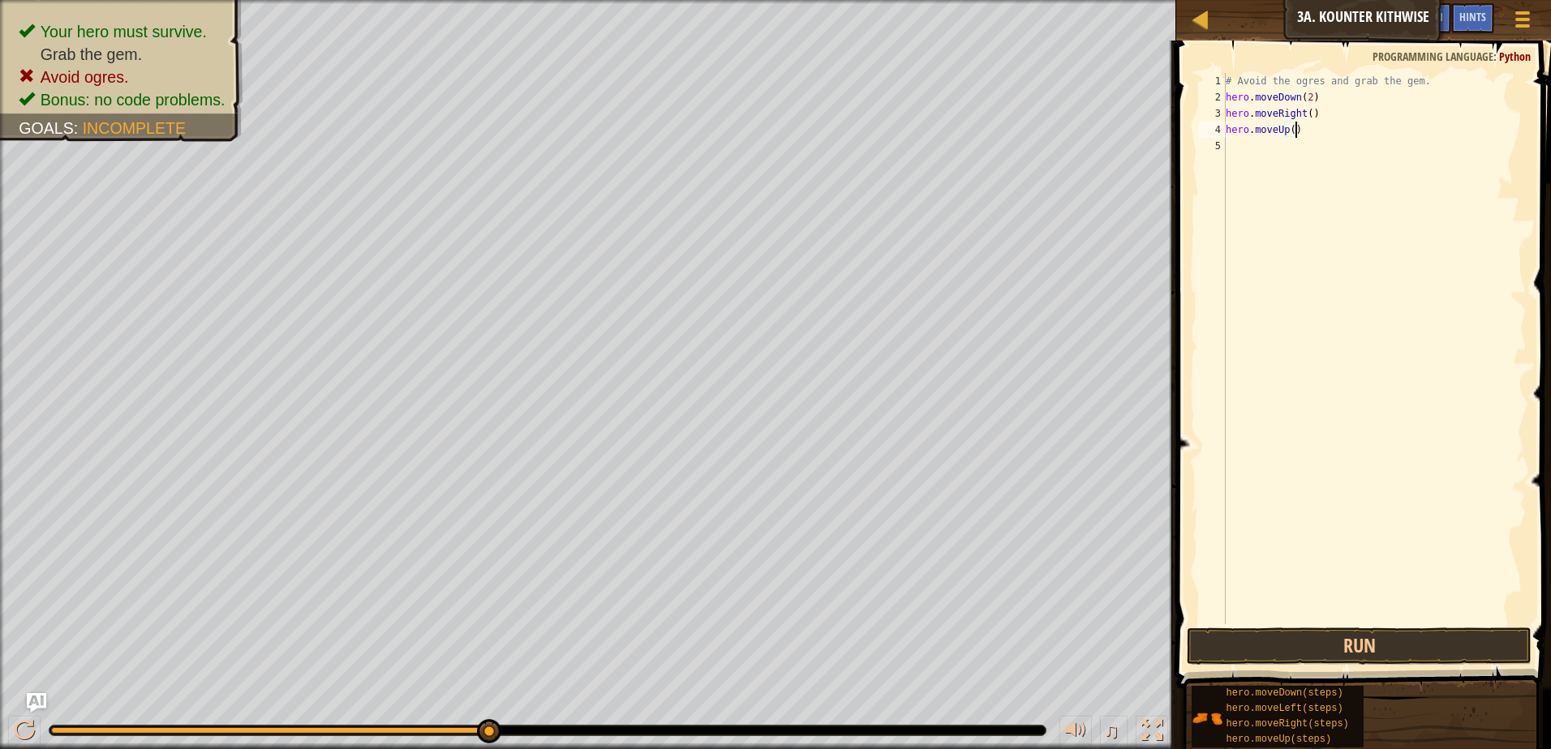
click at [1233, 146] on div "# Avoid the ogres and grab the gem. hero . moveDown ( 2 ) hero . moveRight ( ) …" at bounding box center [1374, 365] width 304 height 584
click at [1359, 638] on button "Run" at bounding box center [1358, 646] width 345 height 37
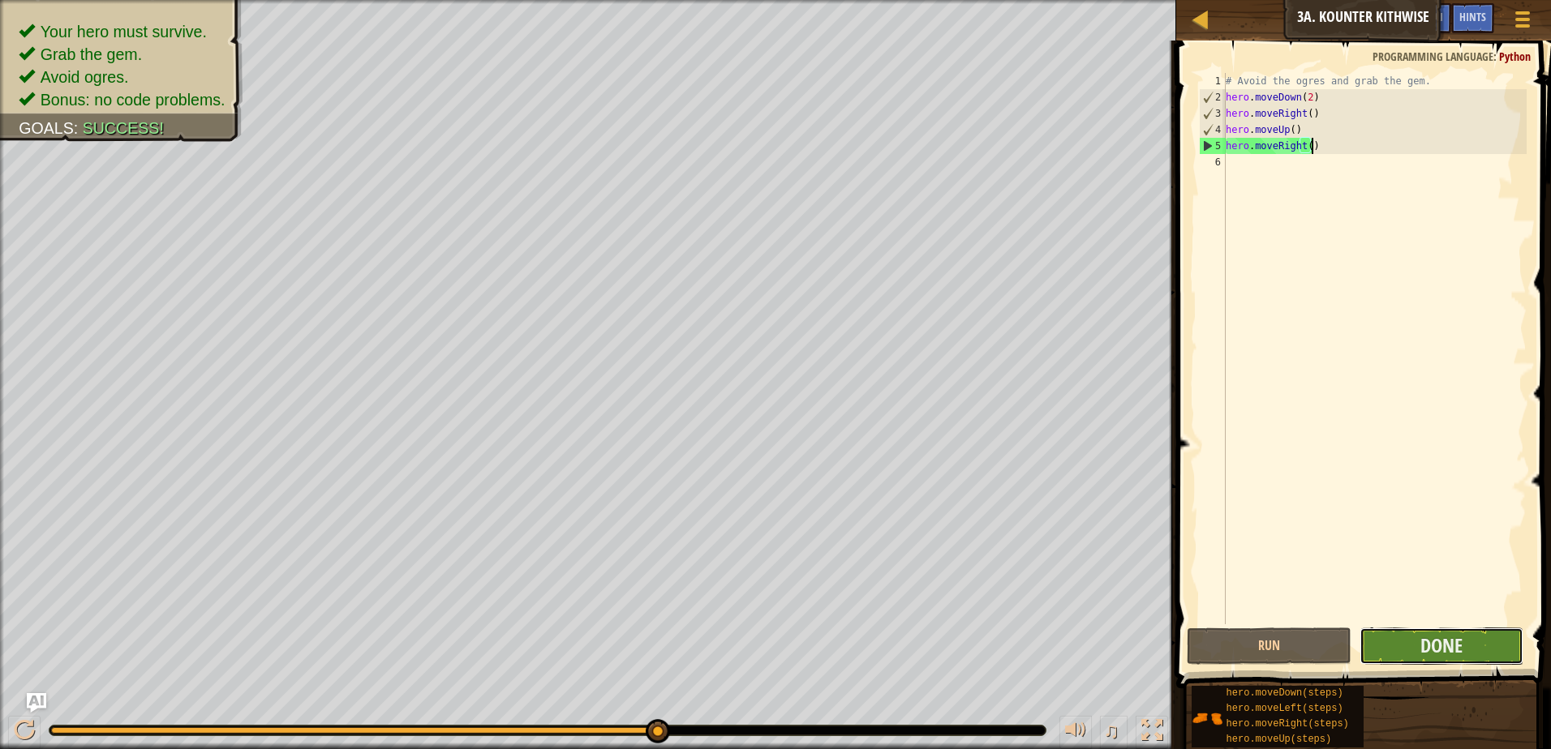
click at [1466, 651] on button "Done" at bounding box center [1441, 646] width 165 height 37
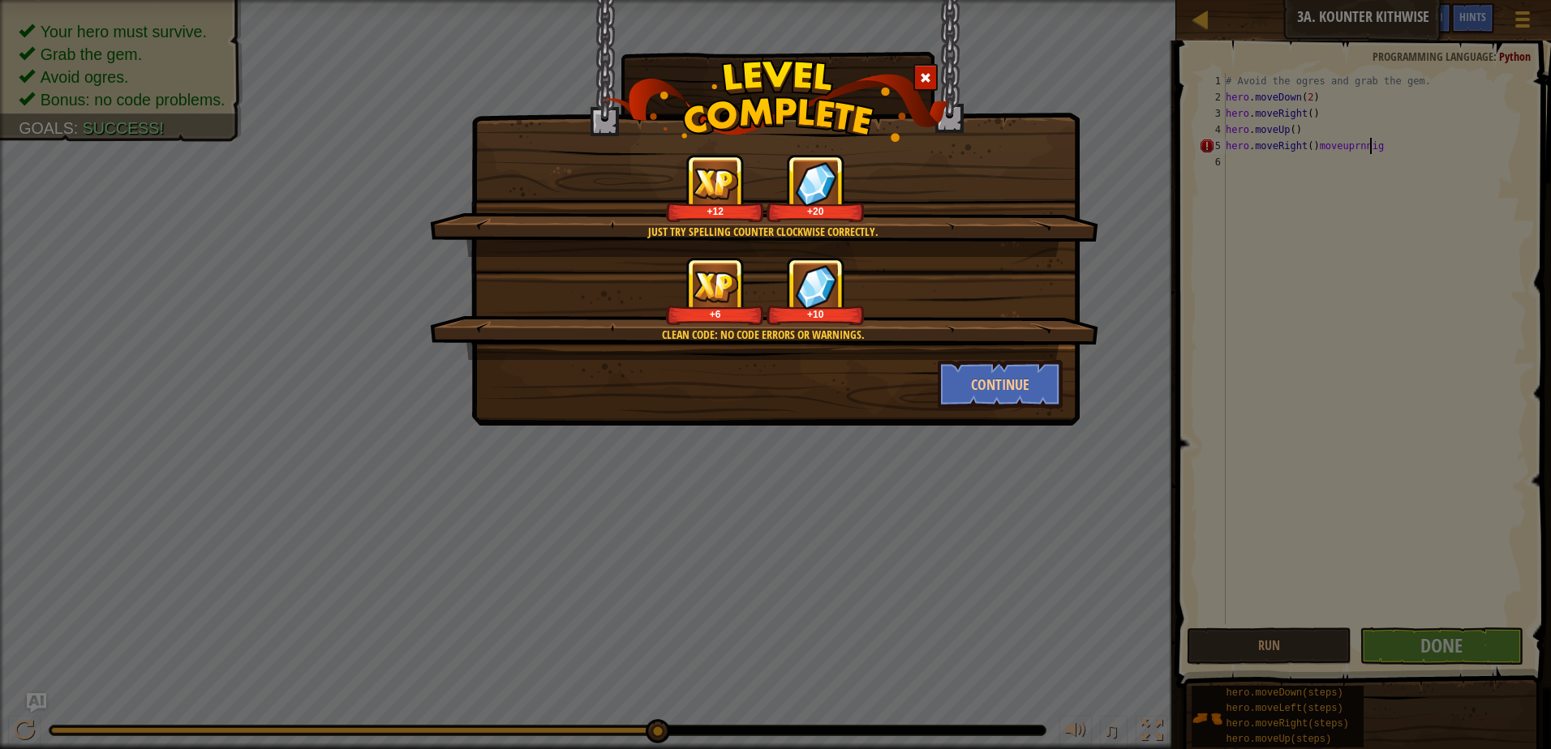
scroll to position [7, 11]
type textarea "hero.moveRight()"
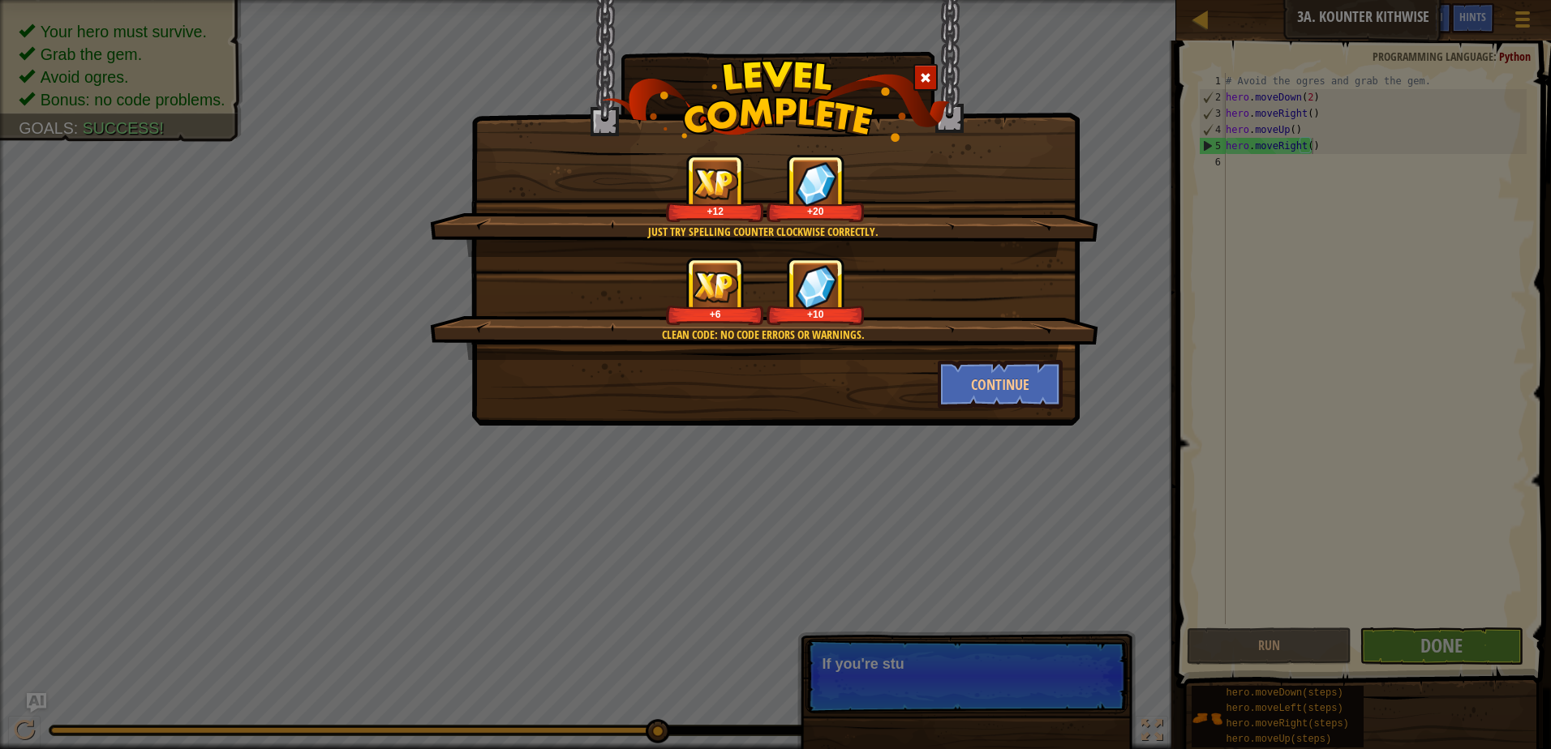
click at [1473, 636] on div "Just try spelling counter clockwise correctly. +12 +20 Clean code: no code erro…" at bounding box center [775, 374] width 1551 height 749
click at [1326, 6] on div "Just try spelling counter clockwise correctly. +12 +20 Clean code: no code erro…" at bounding box center [775, 374] width 1551 height 749
click at [1018, 397] on button "Continue" at bounding box center [1001, 384] width 126 height 49
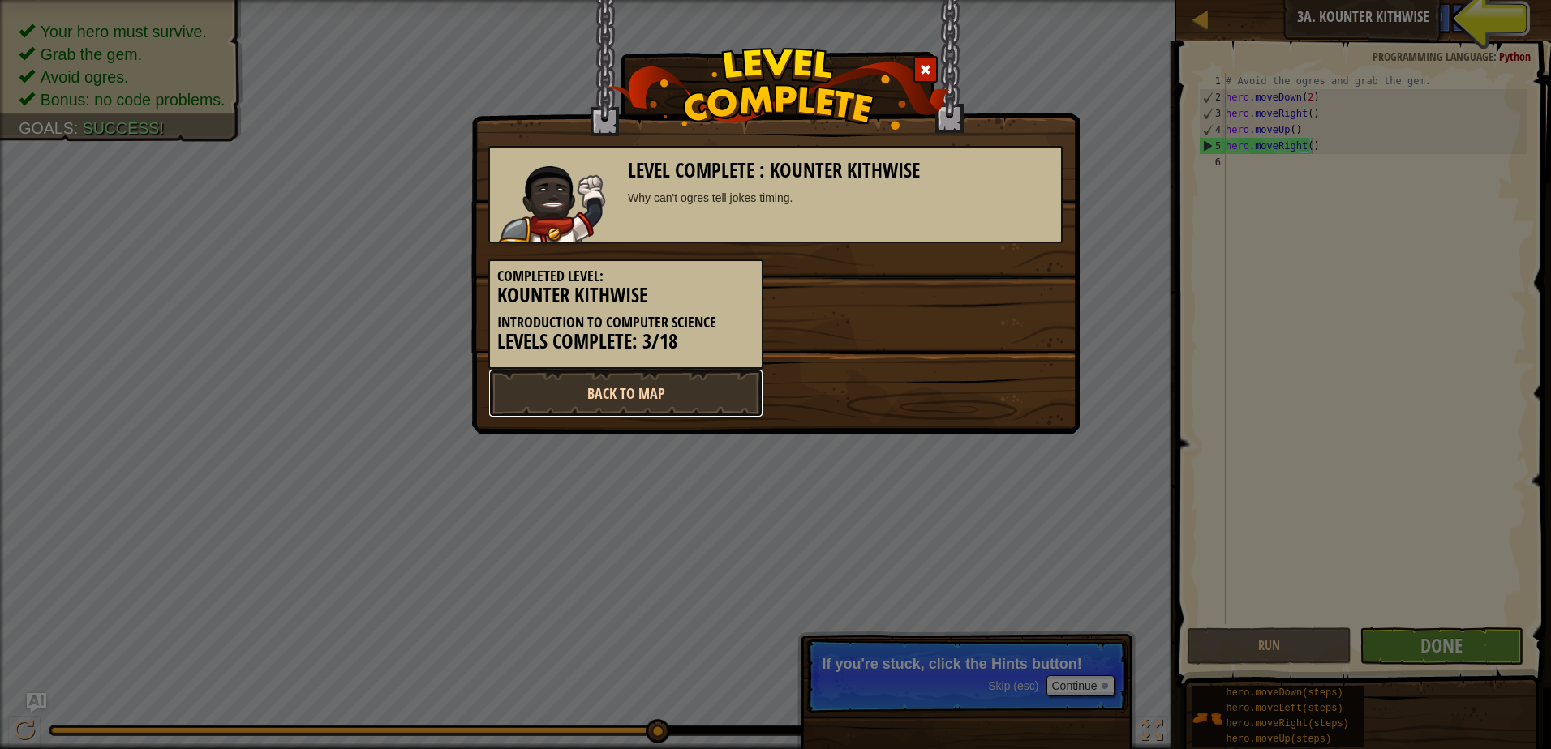
click at [694, 390] on link "Back to Map" at bounding box center [625, 393] width 275 height 49
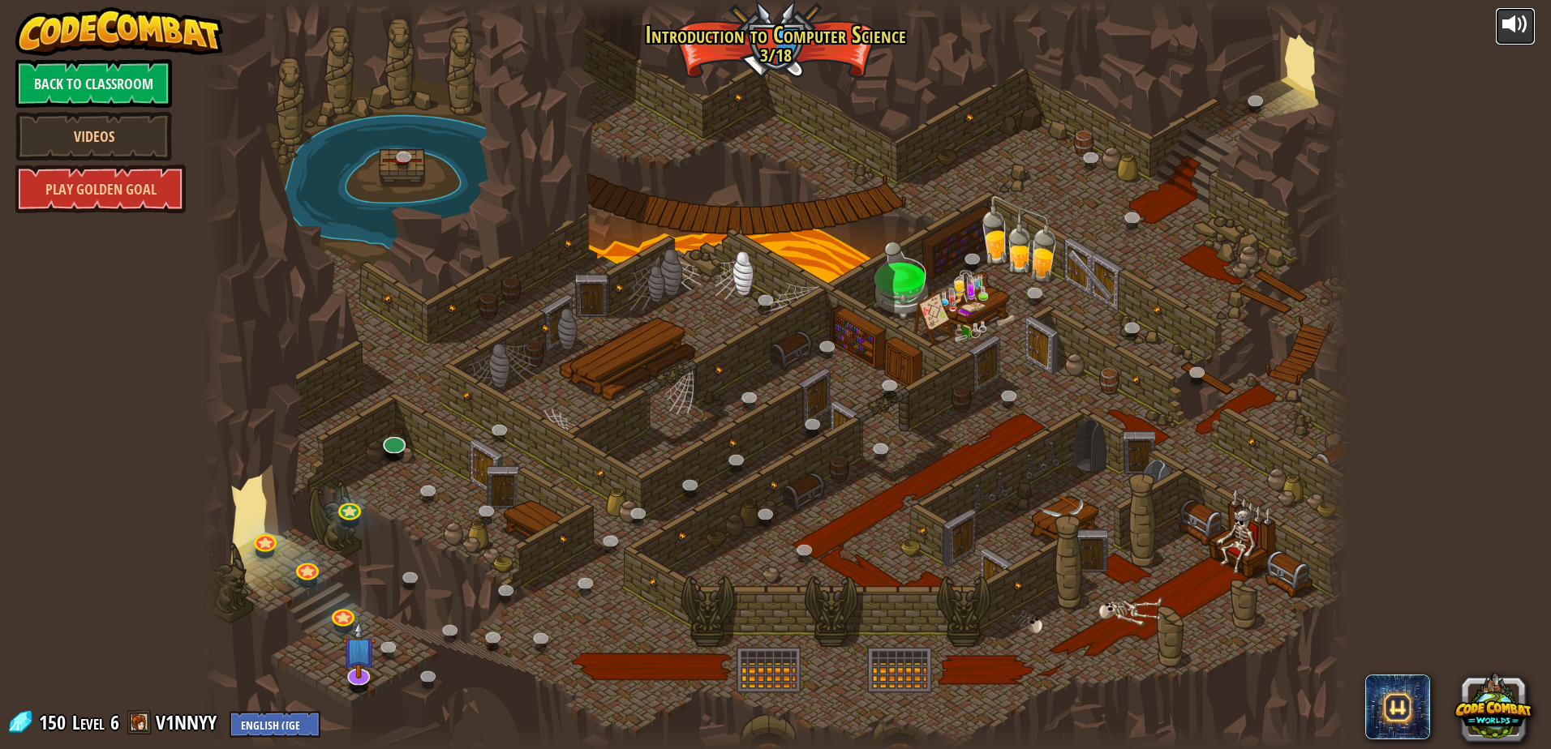
click at [1504, 30] on div at bounding box center [1515, 24] width 26 height 26
click at [366, 513] on div at bounding box center [775, 374] width 1147 height 749
click at [353, 504] on link at bounding box center [349, 507] width 32 height 32
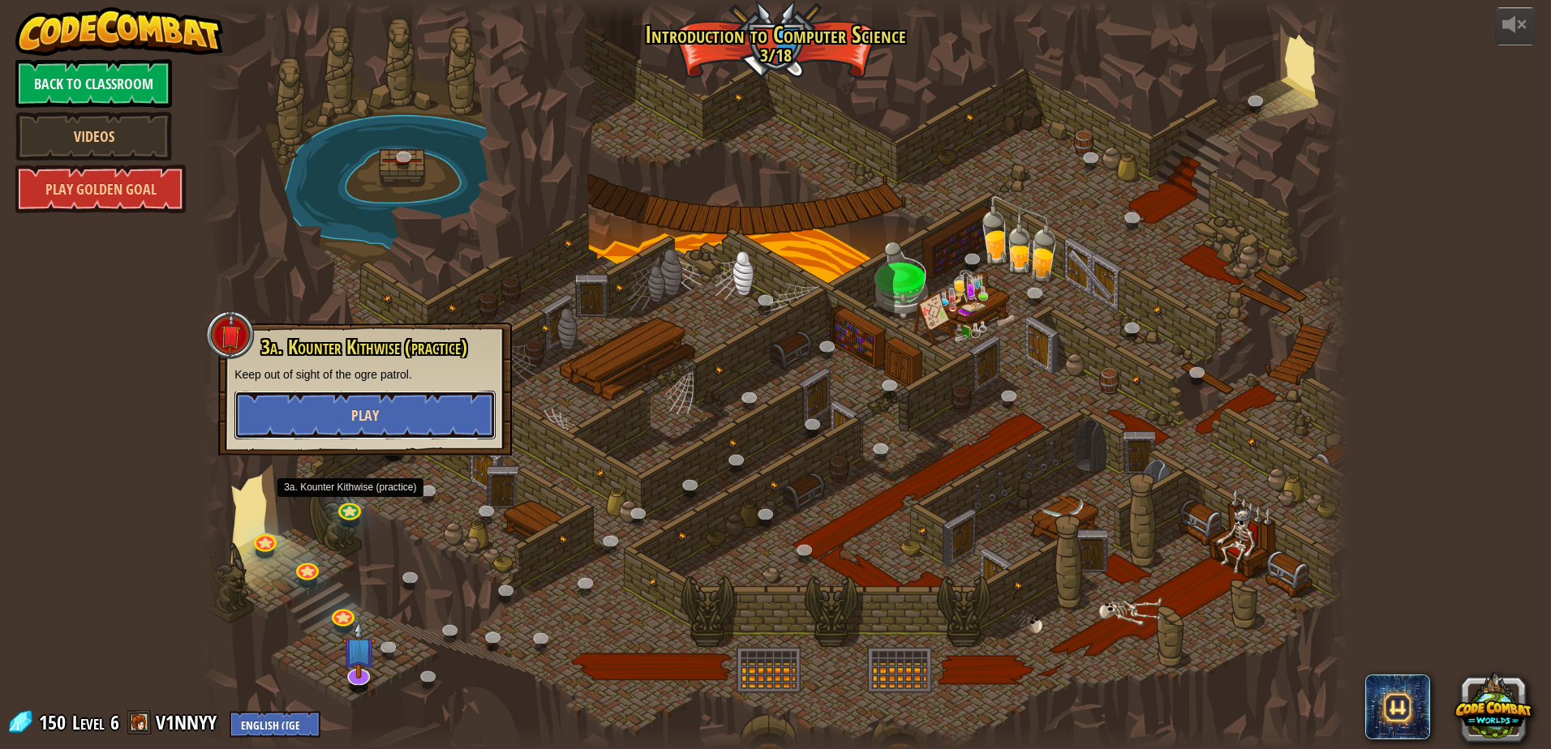
click at [372, 411] on span "Play" at bounding box center [365, 415] width 28 height 20
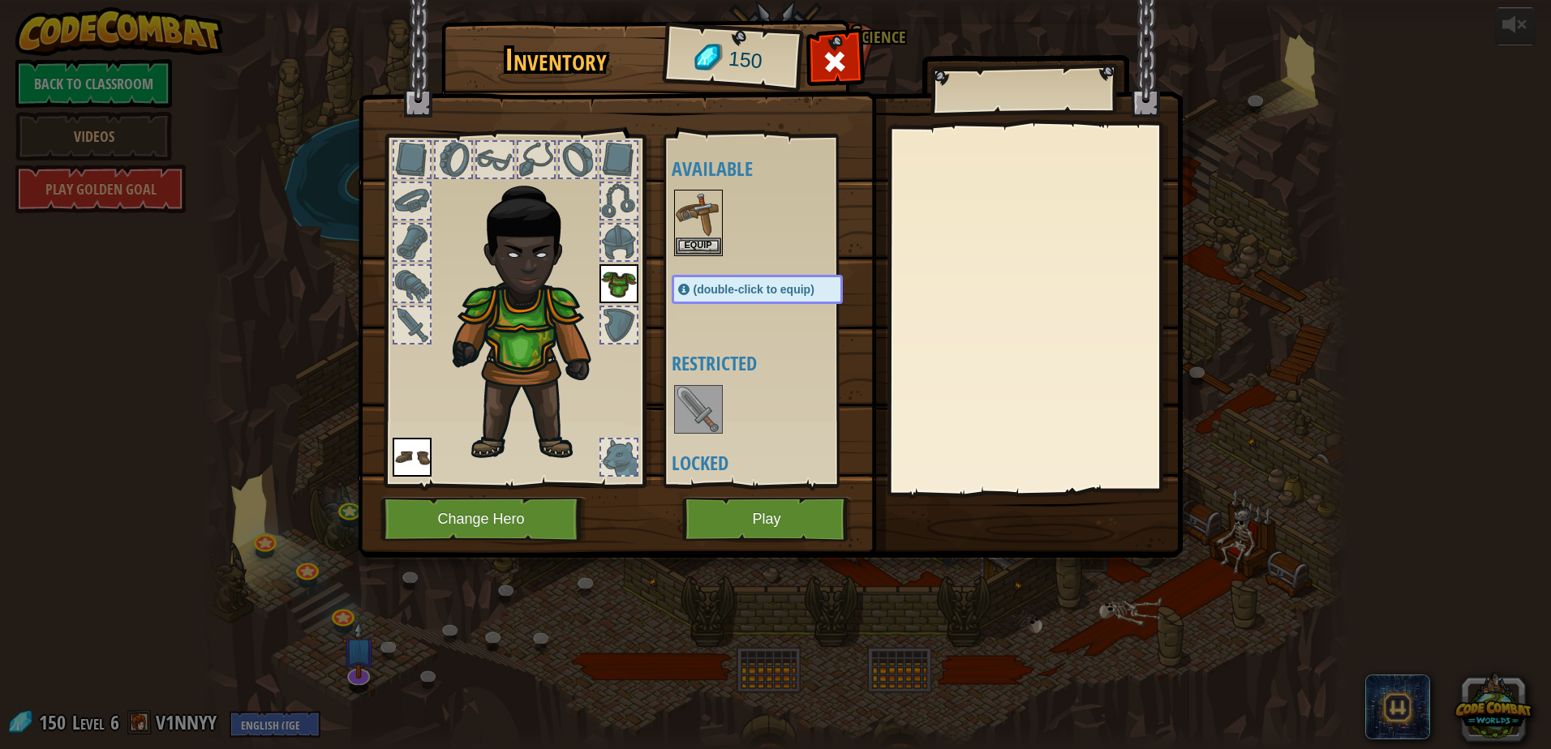
click at [756, 548] on img at bounding box center [770, 263] width 825 height 589
click at [758, 524] on button "Play" at bounding box center [766, 519] width 169 height 45
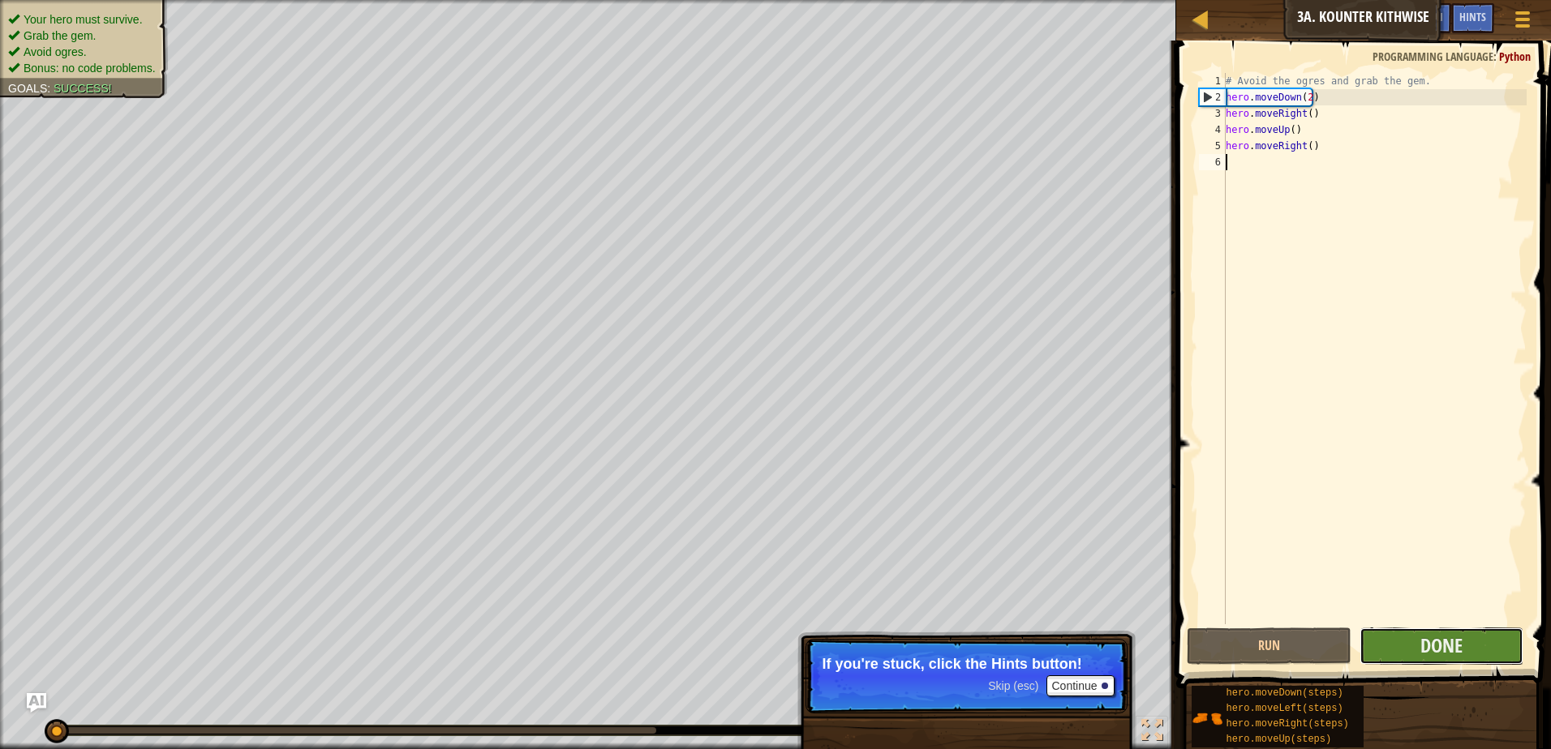
click at [1434, 662] on button "Done" at bounding box center [1441, 646] width 165 height 37
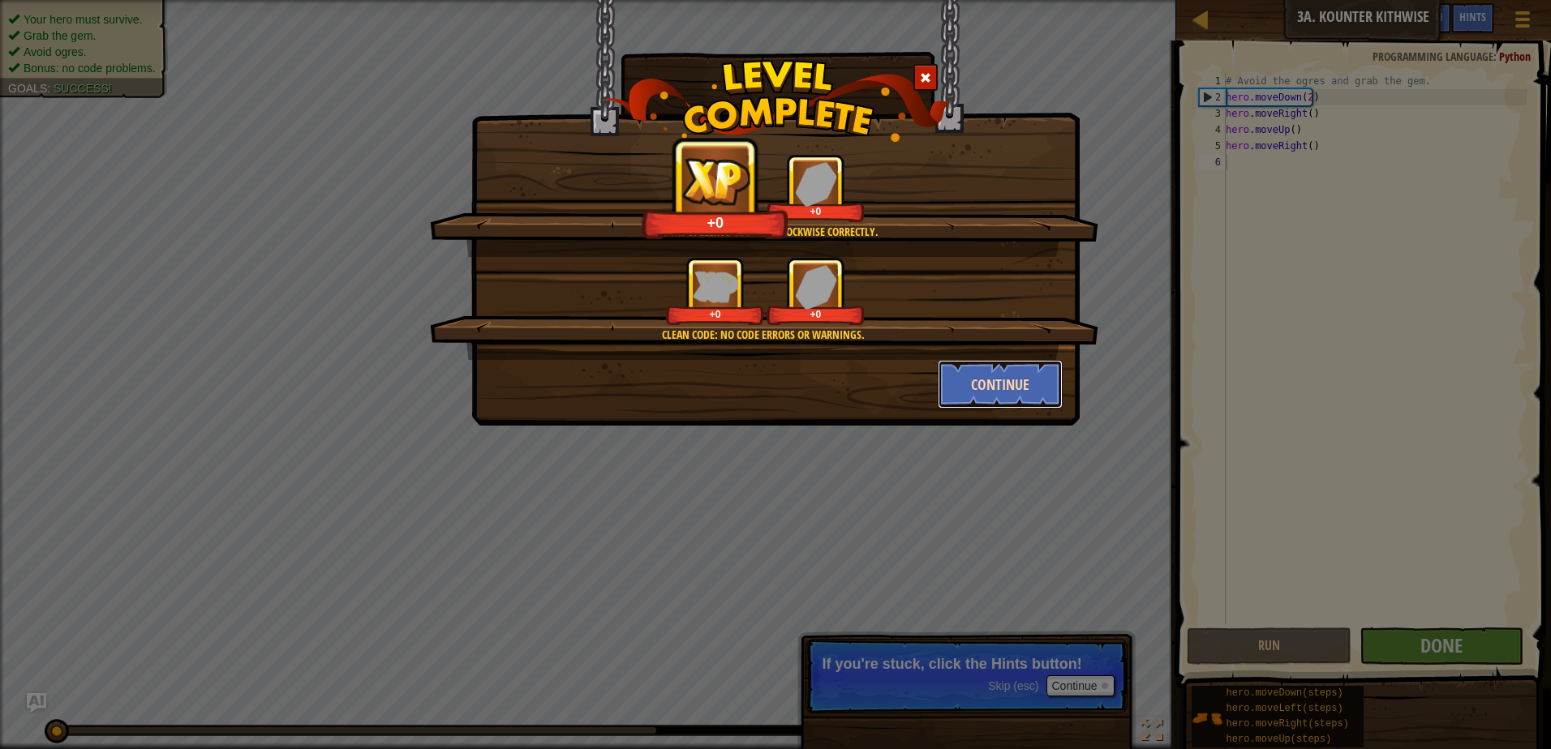
click at [979, 384] on button "Continue" at bounding box center [1001, 384] width 126 height 49
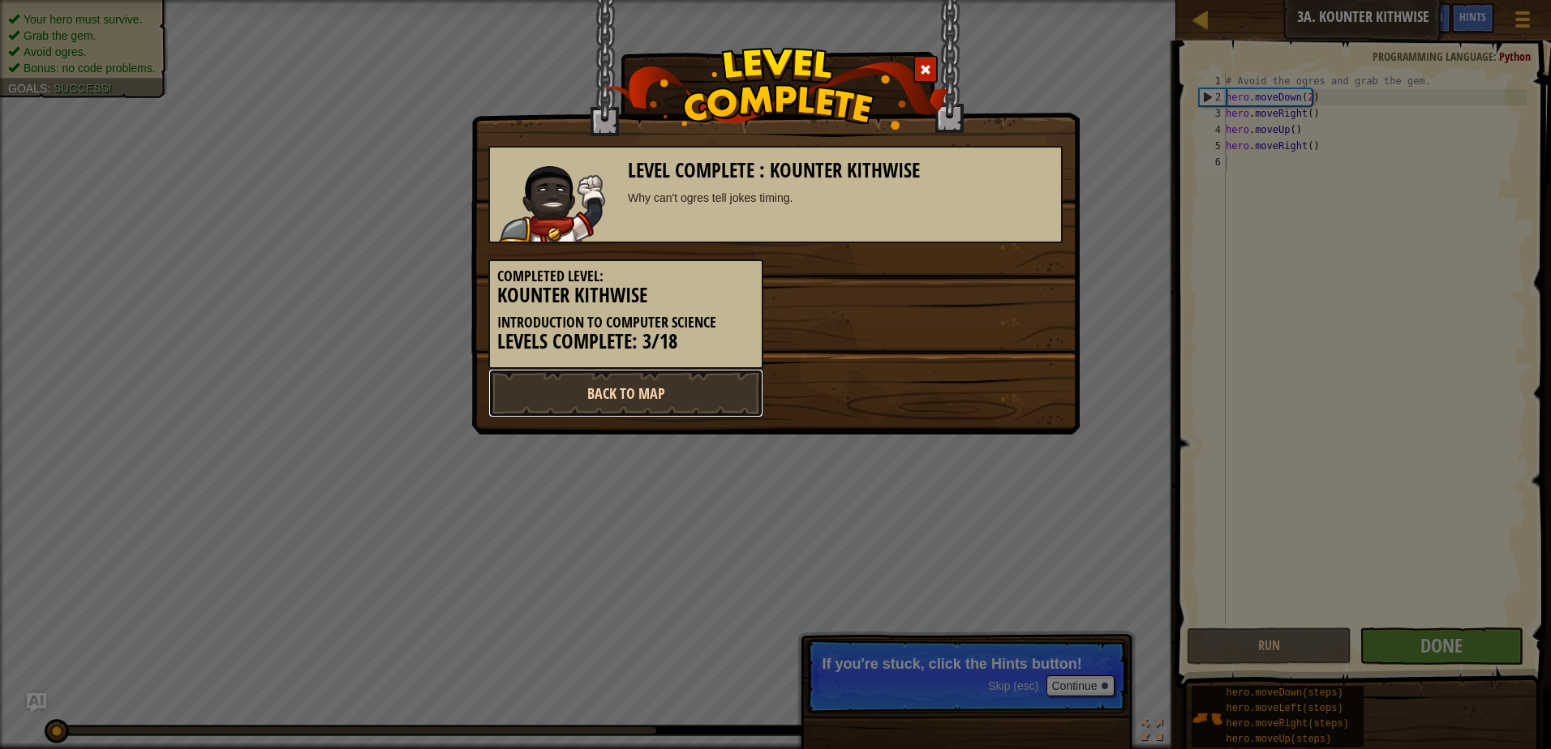
click at [660, 400] on link "Back to Map" at bounding box center [625, 393] width 275 height 49
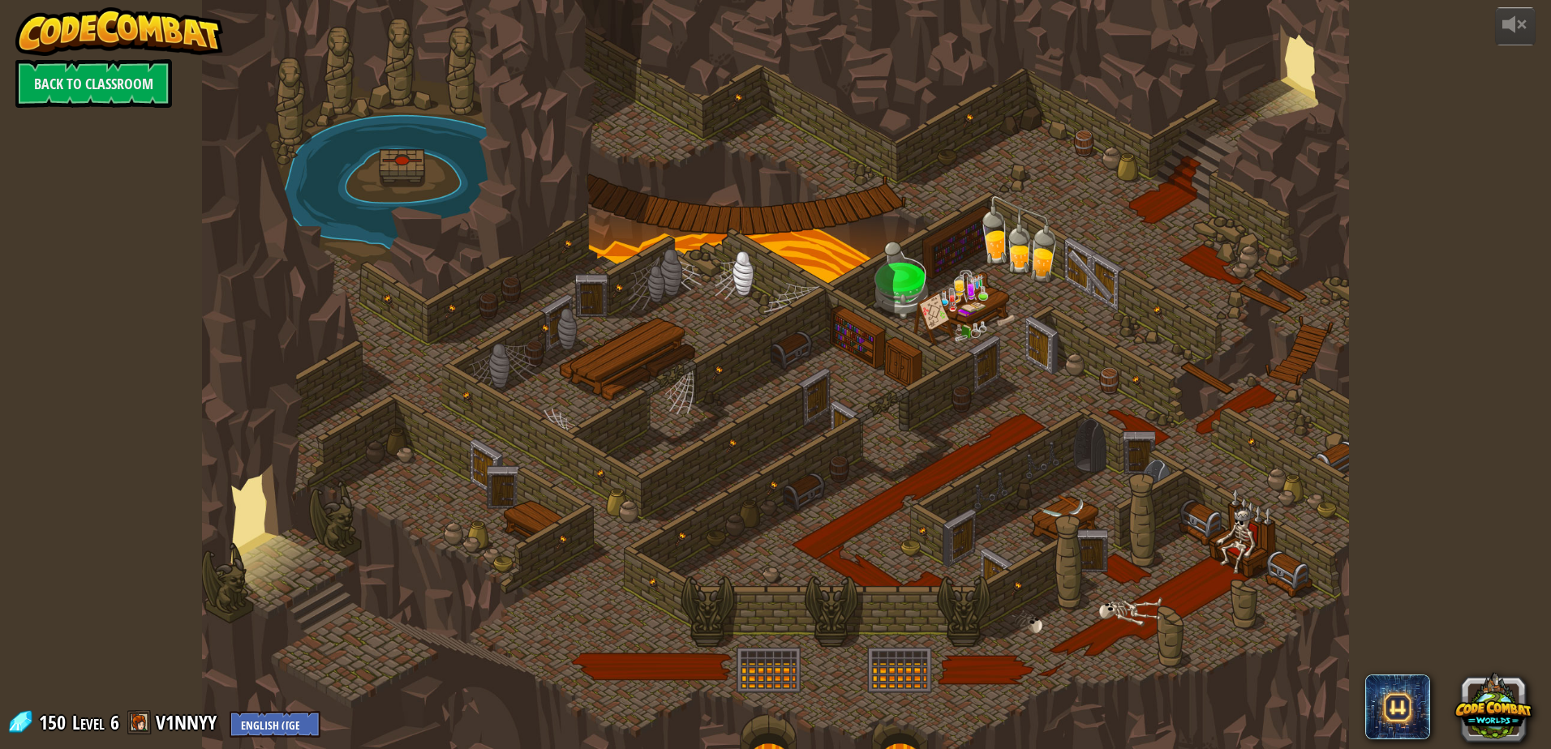
click at [395, 470] on div at bounding box center [775, 374] width 1147 height 749
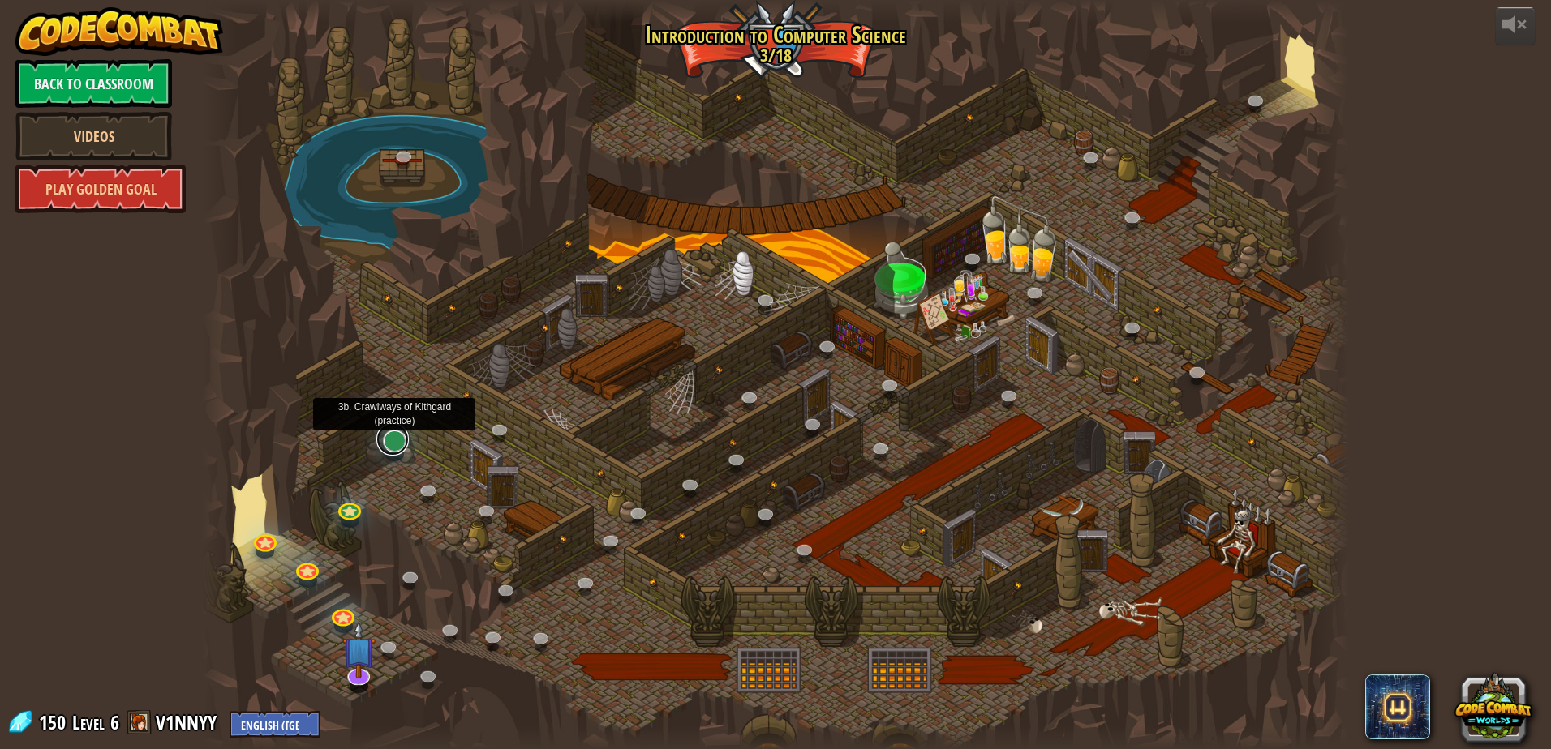
click at [406, 443] on link at bounding box center [392, 439] width 32 height 32
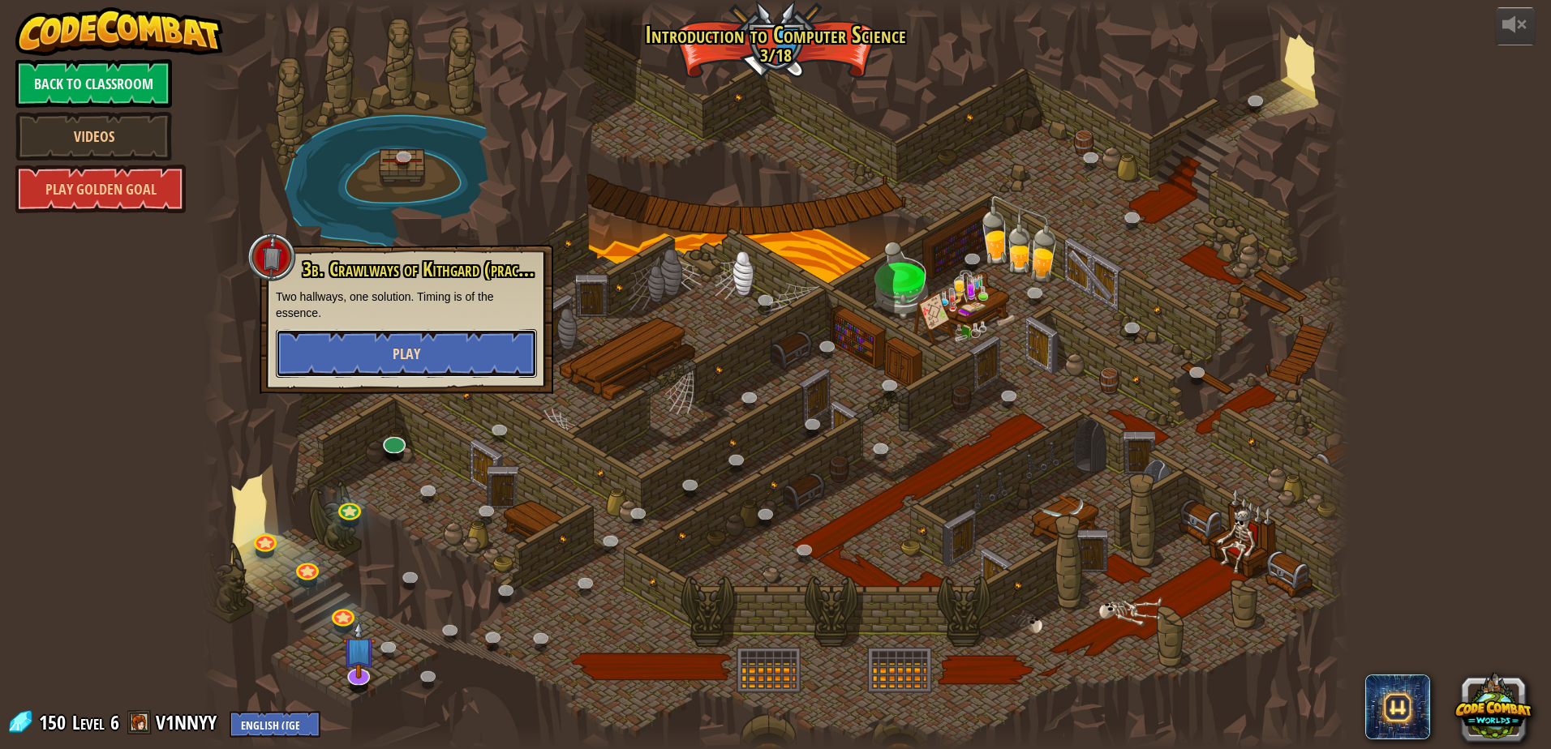
click at [458, 377] on button "Play" at bounding box center [406, 353] width 261 height 49
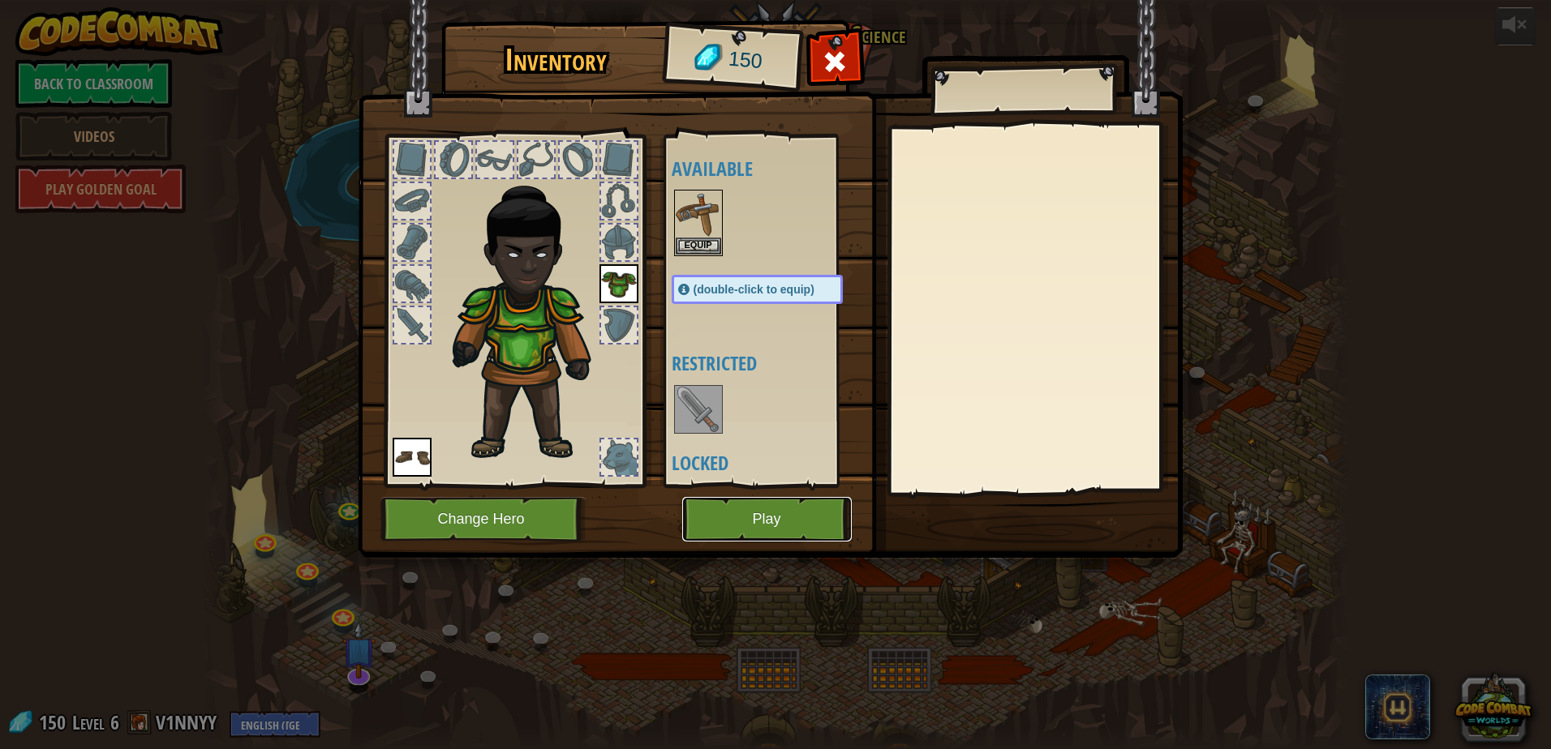
click at [737, 525] on button "Play" at bounding box center [766, 519] width 169 height 45
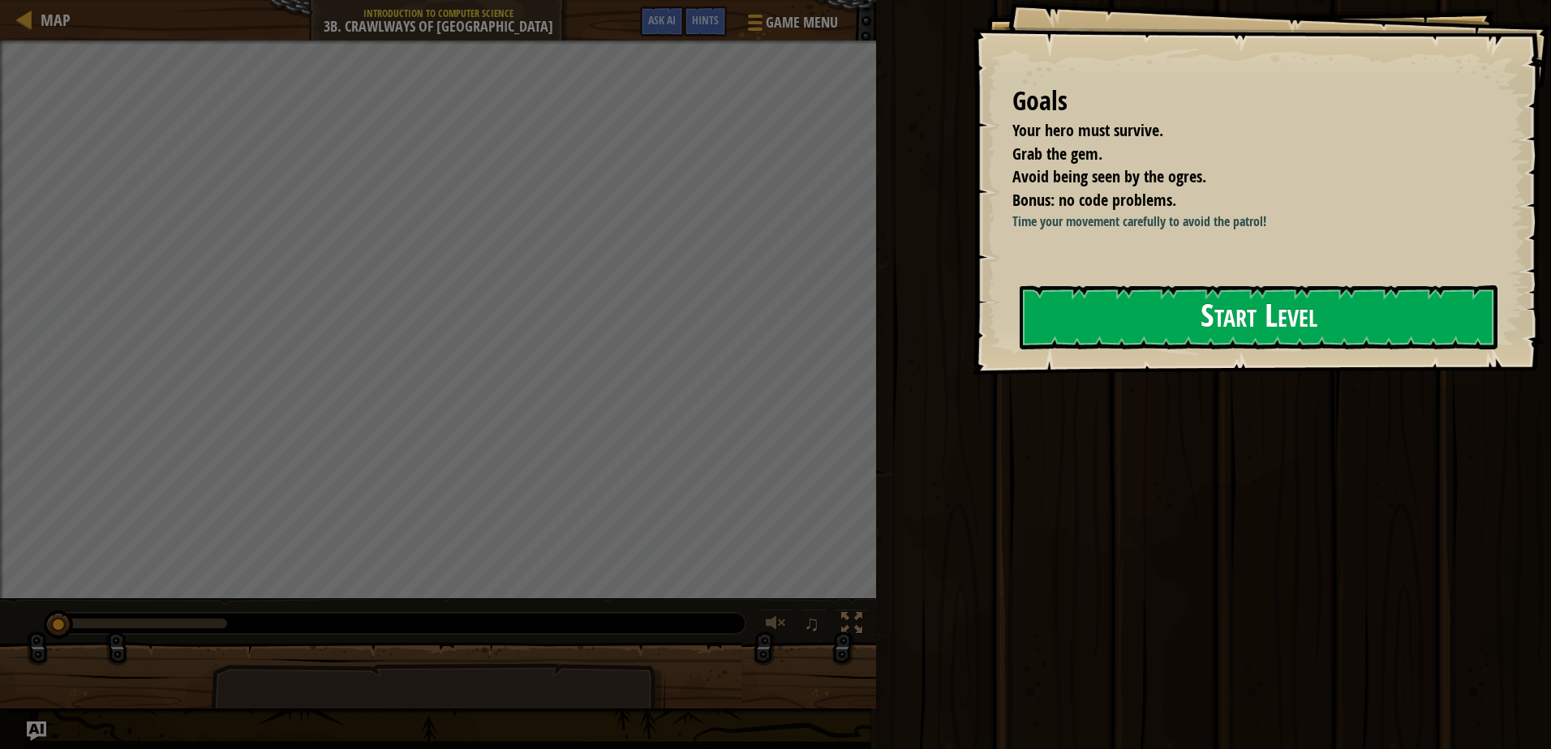
click at [1152, 334] on button "Start Level" at bounding box center [1258, 317] width 478 height 64
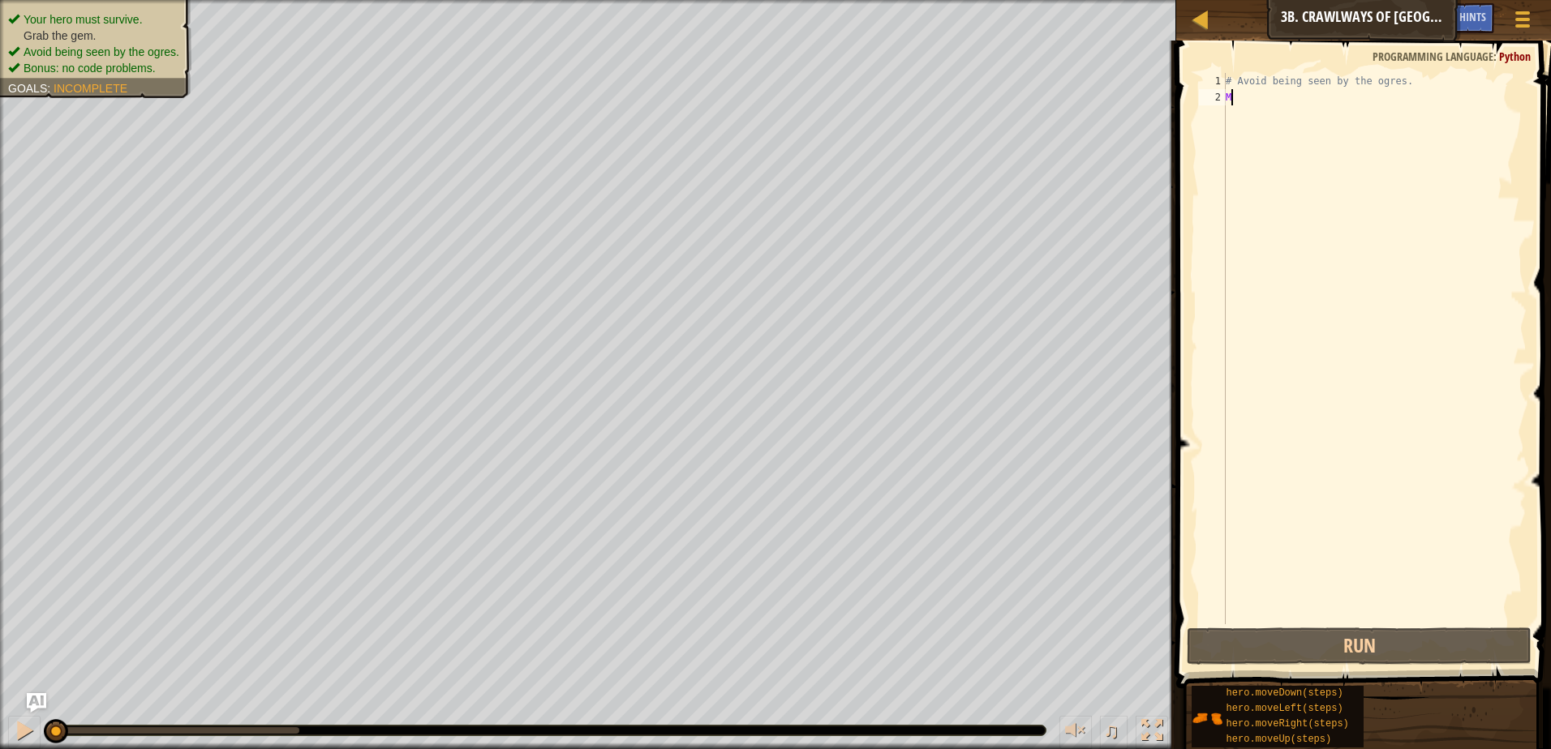
scroll to position [7, 0]
type textarea "M"
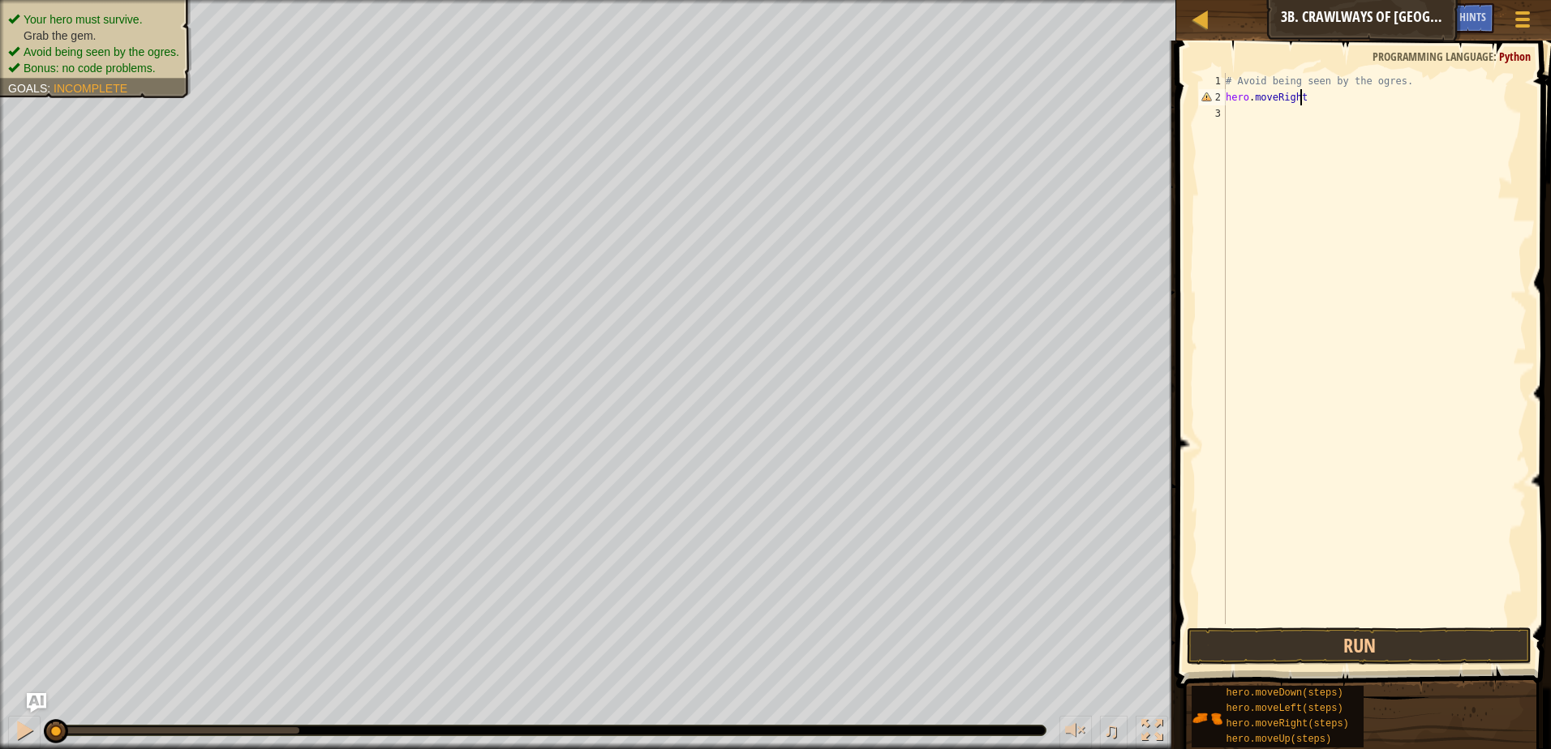
scroll to position [7, 6]
type textarea "hero.moveRight(2)"
click at [1264, 133] on div "# Avoid being seen by the ogres. hero . moveRight ( 2 )" at bounding box center [1374, 365] width 304 height 584
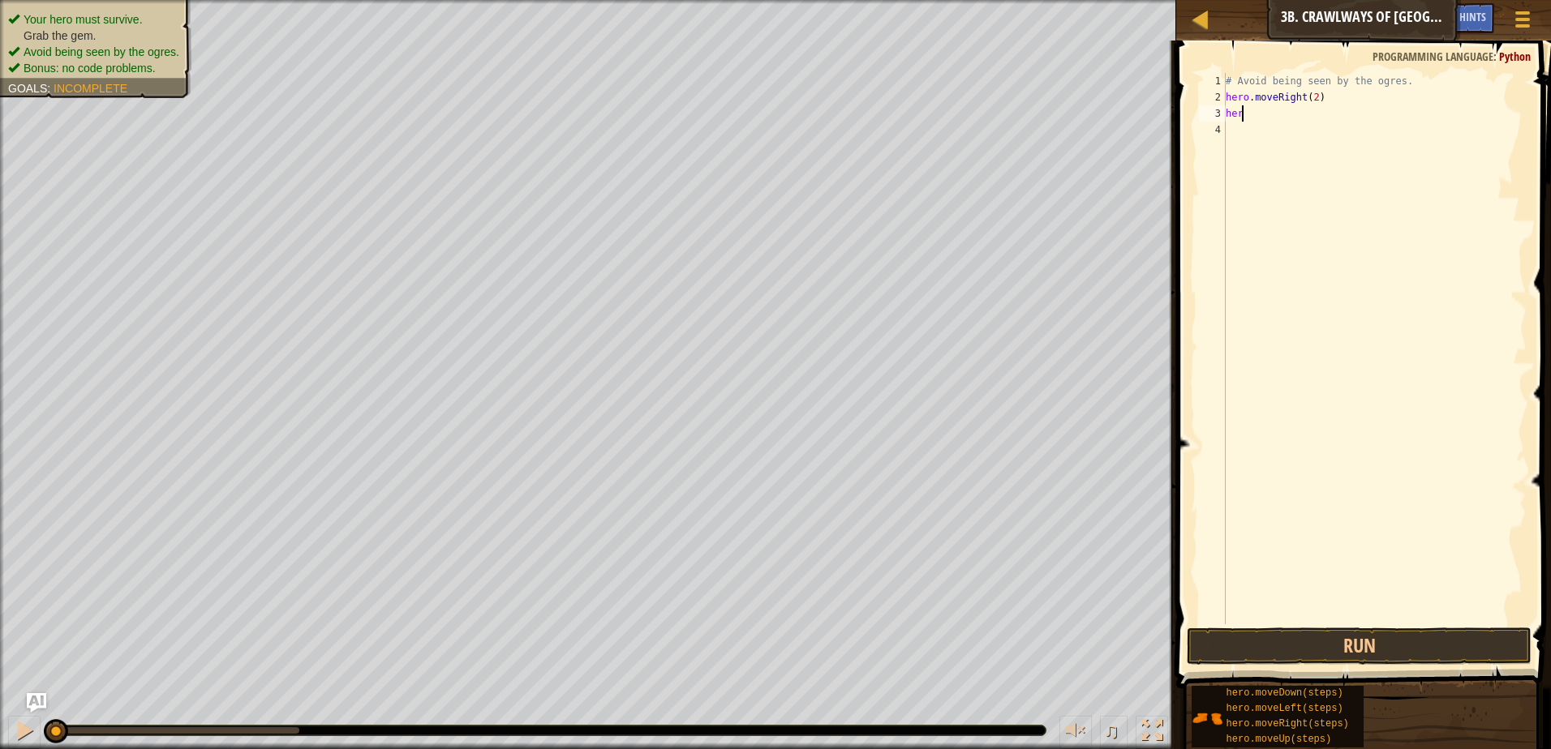
type textarea "h"
drag, startPoint x: 1280, startPoint y: 569, endPoint x: 1320, endPoint y: 622, distance: 66.5
drag, startPoint x: 1320, startPoint y: 622, endPoint x: 1311, endPoint y: 637, distance: 17.5
click at [1311, 637] on button "Run" at bounding box center [1358, 646] width 345 height 37
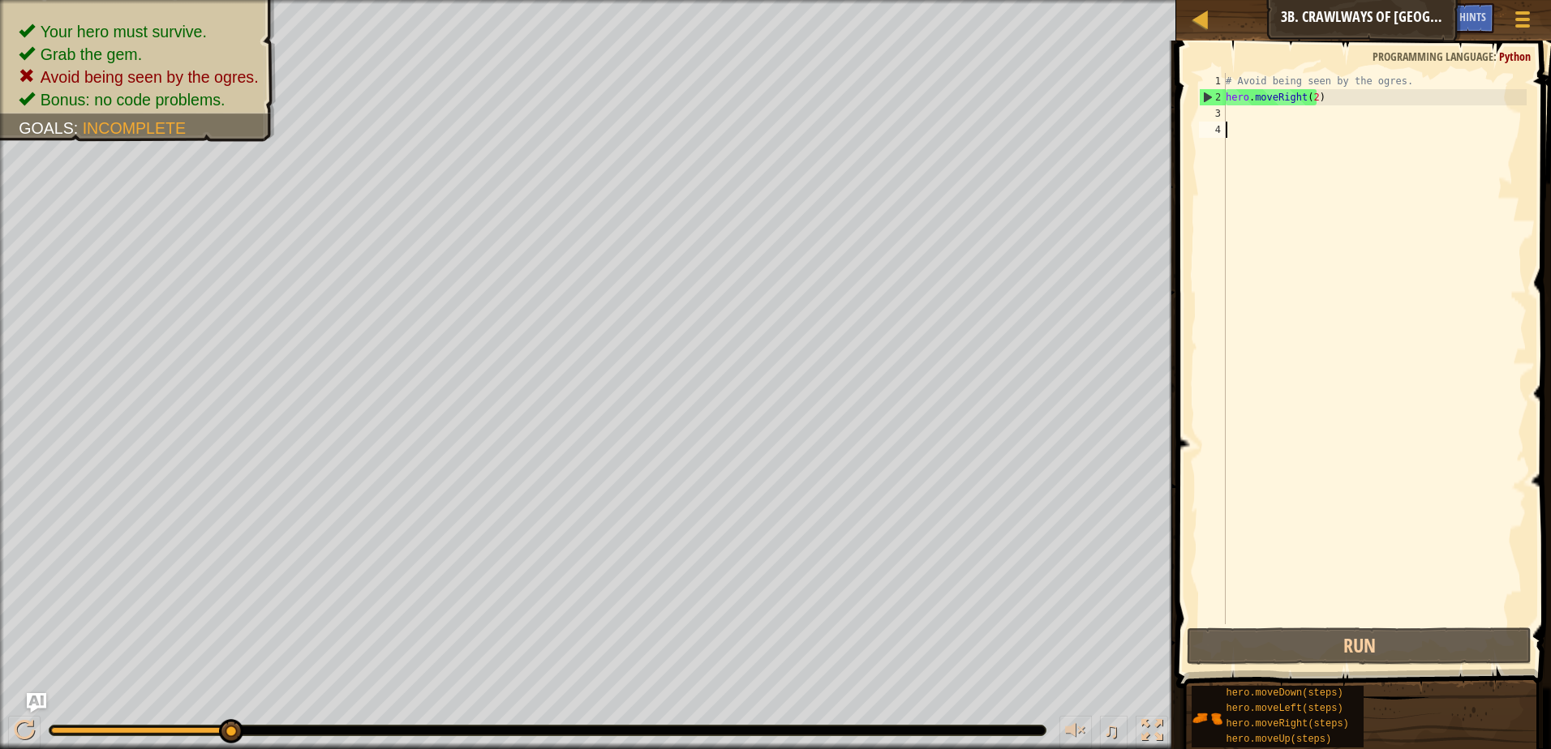
click at [1308, 97] on div "# Avoid being seen by the ogres. hero . moveRight ( 2 )" at bounding box center [1374, 365] width 304 height 584
type textarea "hero.moveRight()"
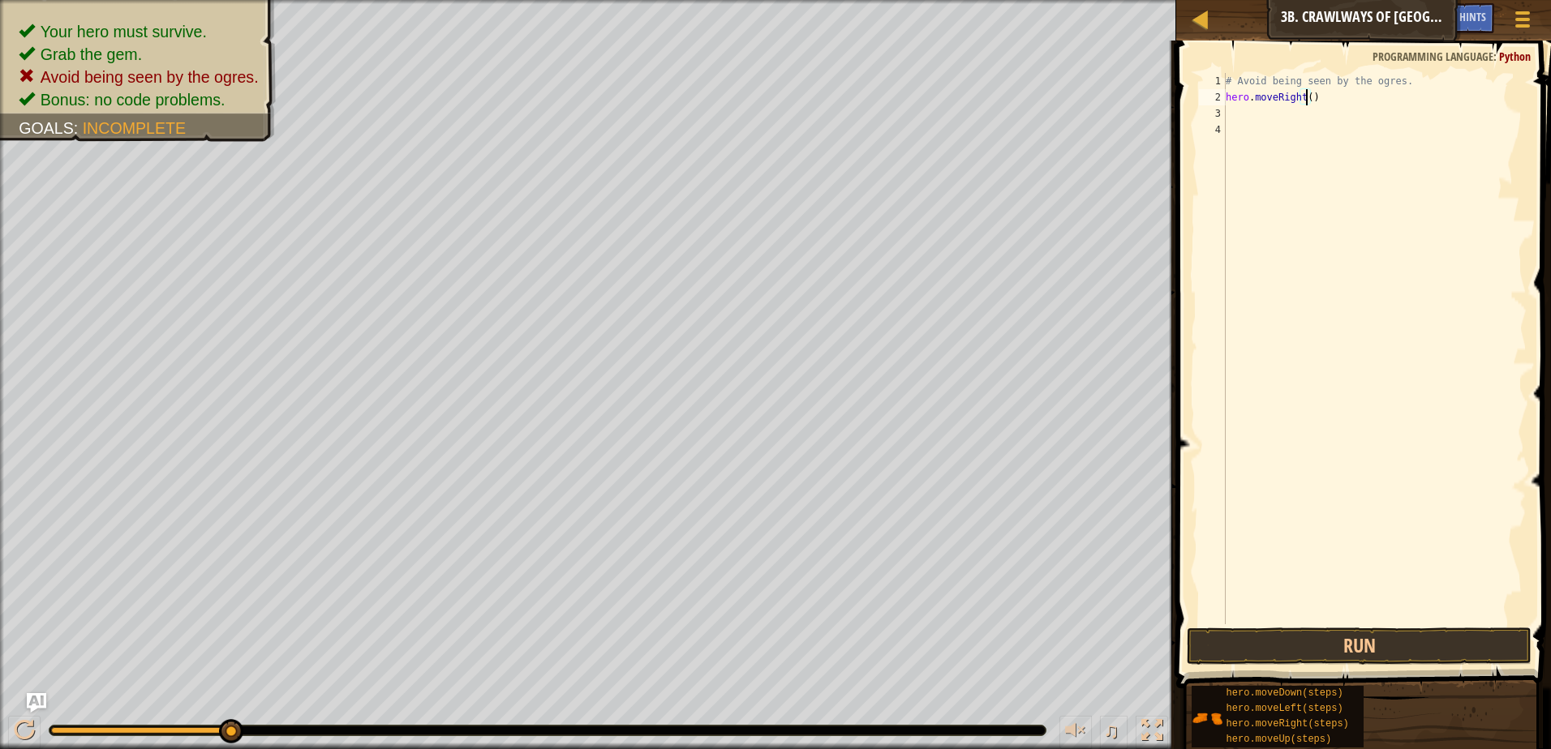
click at [1278, 127] on div "# Avoid being seen by the ogres. hero . moveRight ( )" at bounding box center [1374, 365] width 304 height 584
click at [1271, 118] on div "# Avoid being seen by the ogres. hero . moveRight ( )" at bounding box center [1374, 365] width 304 height 584
type textarea "hero.moveLeft()"
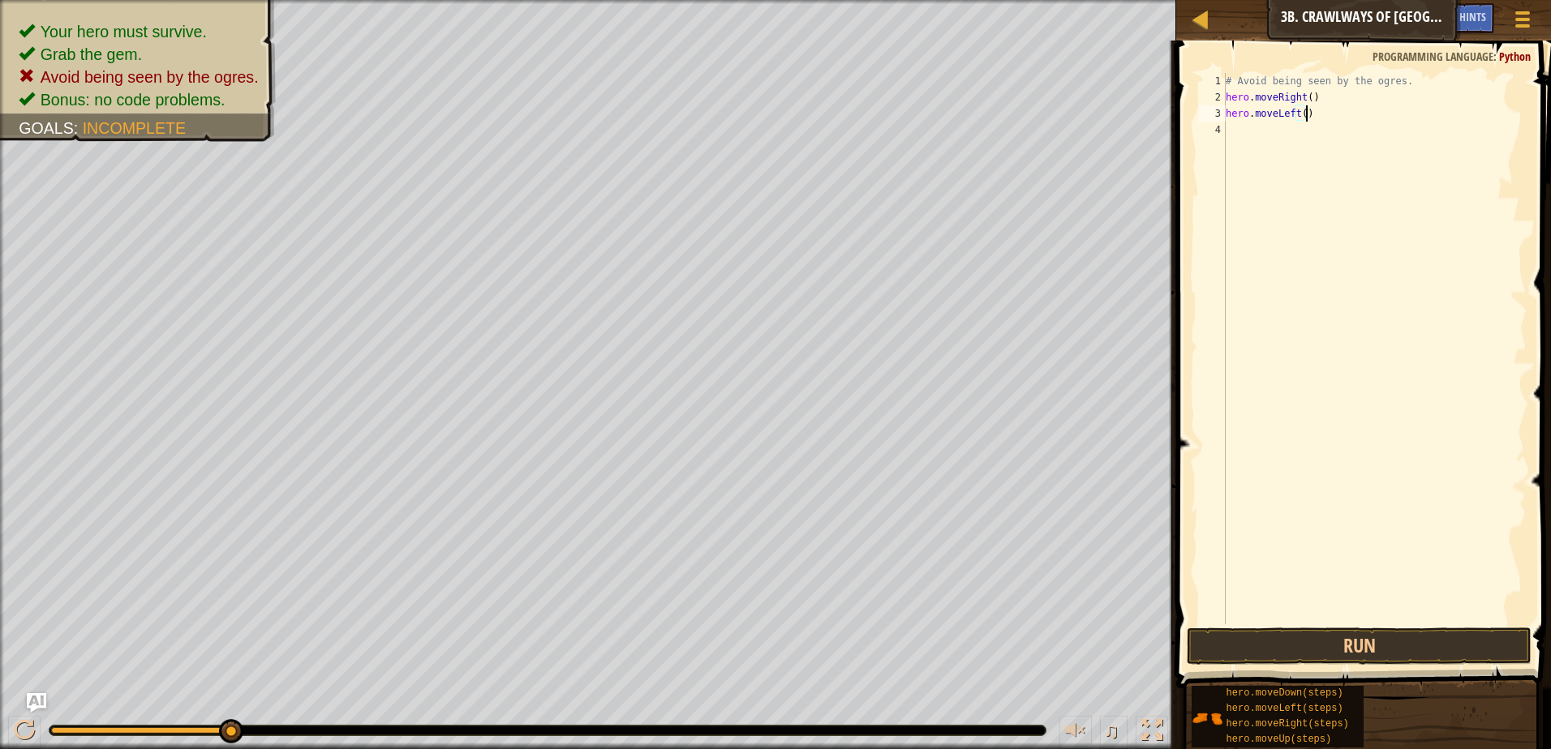
click at [1239, 139] on div "# Avoid being seen by the ogres. hero . moveRight ( ) hero . moveLeft ( )" at bounding box center [1374, 365] width 304 height 584
type textarea "hero.moveright(2)"
click at [1281, 126] on div "# Avoid being seen by the ogres. hero . moveRight ( ) hero . moveLeft ( ) hero …" at bounding box center [1374, 365] width 304 height 584
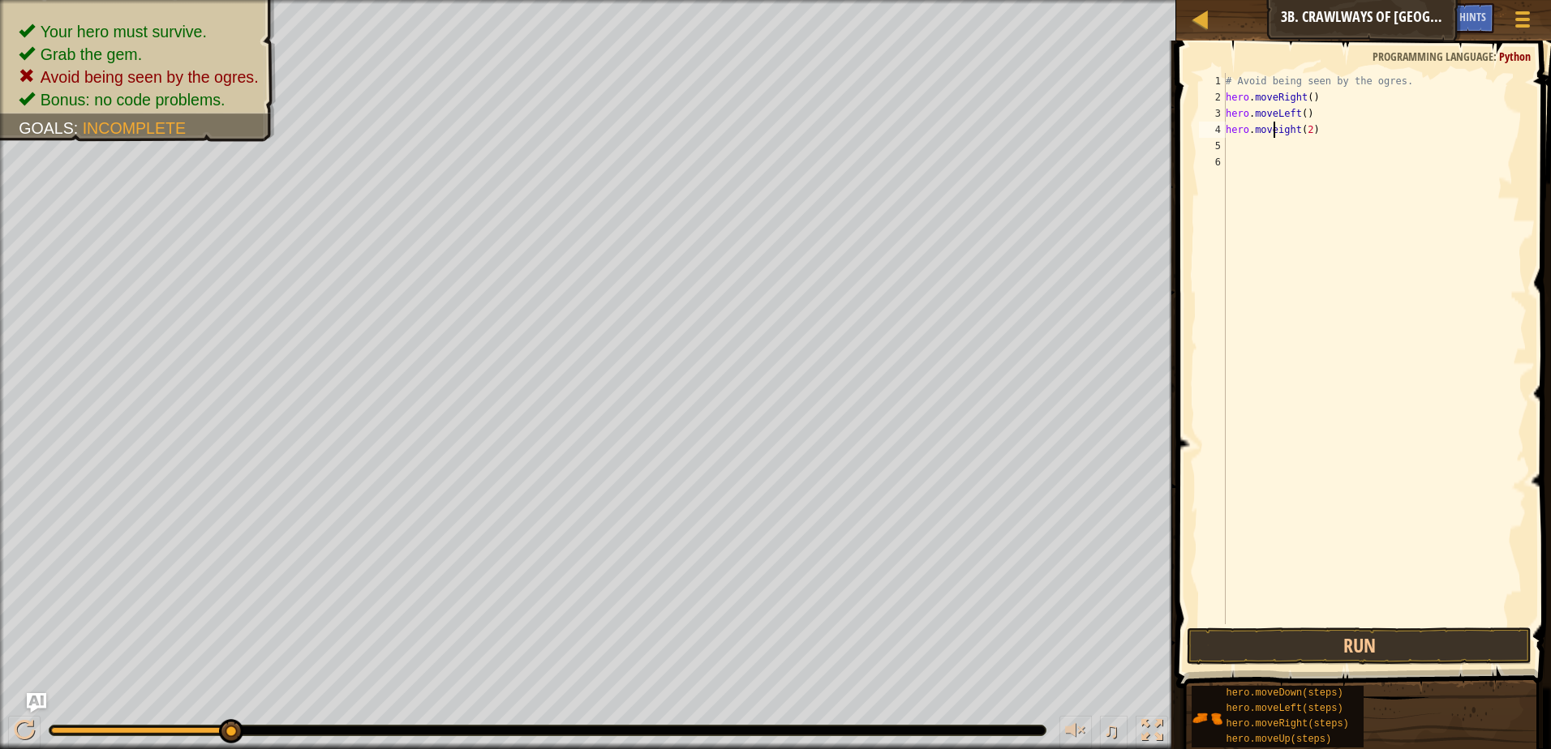
scroll to position [7, 4]
type textarea "hero.moveRight(2)"
click at [1372, 661] on button "Run" at bounding box center [1358, 646] width 345 height 37
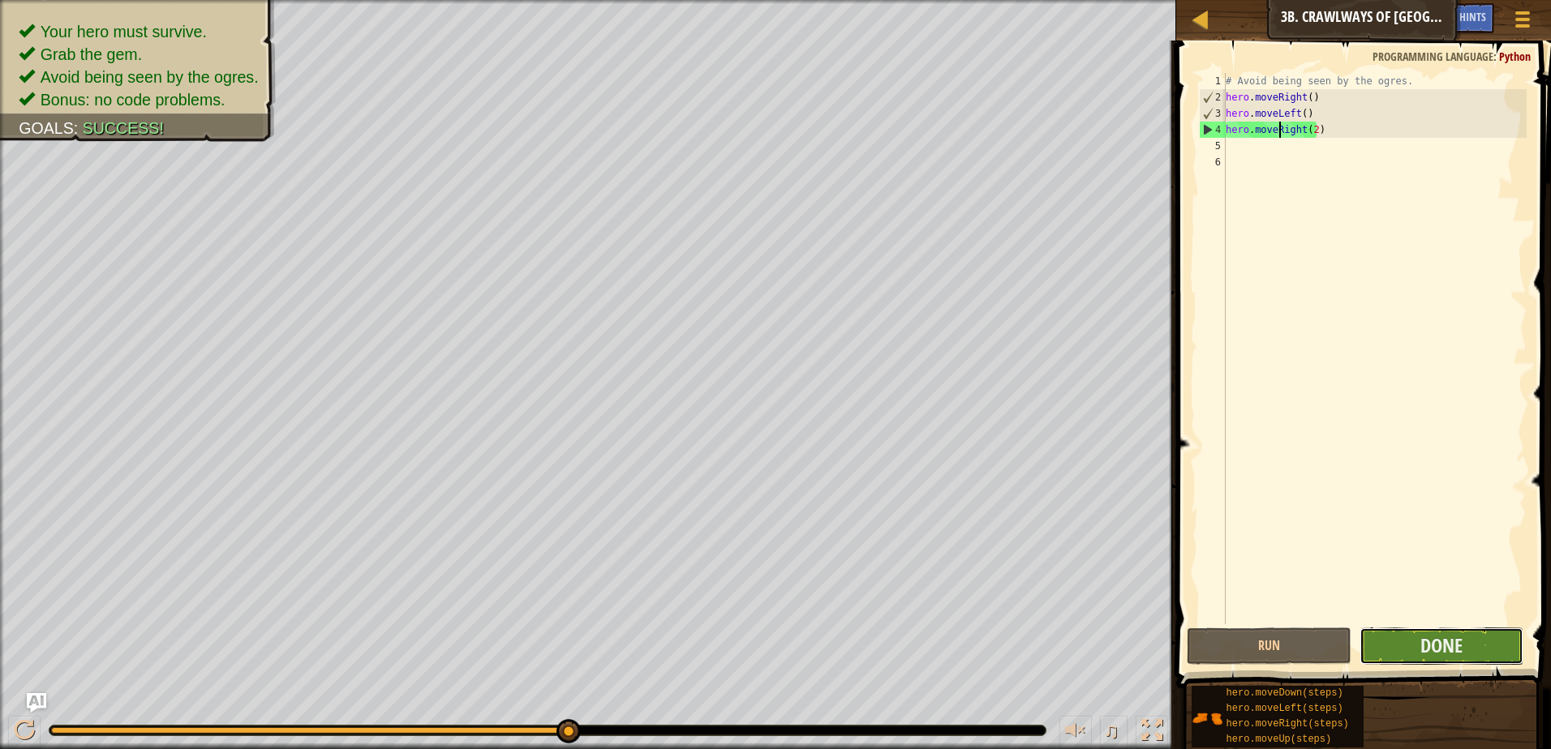
click at [1485, 646] on button "Done" at bounding box center [1441, 646] width 165 height 37
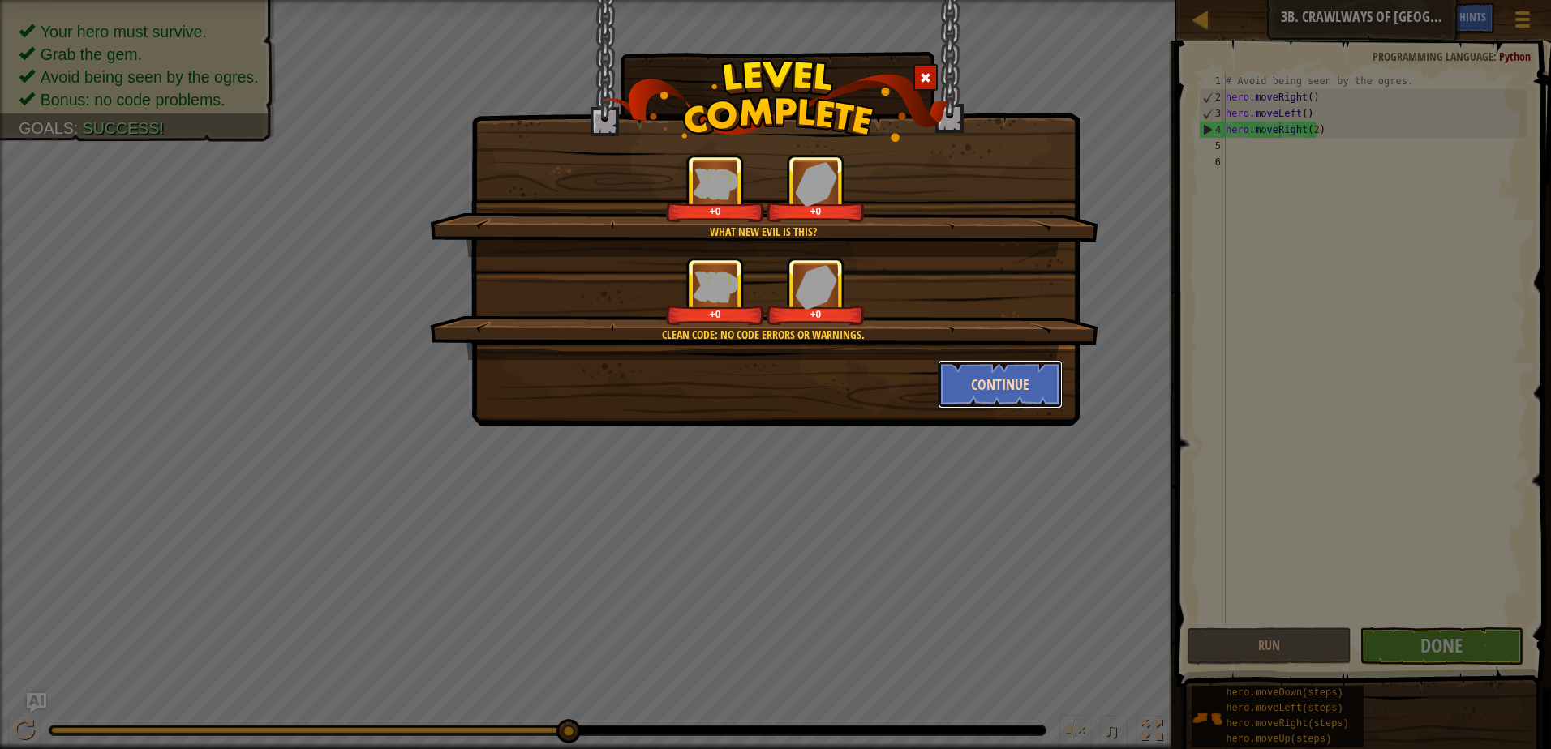
drag, startPoint x: 963, startPoint y: 386, endPoint x: 967, endPoint y: 408, distance: 22.1
click at [967, 408] on button "Continue" at bounding box center [1001, 384] width 126 height 49
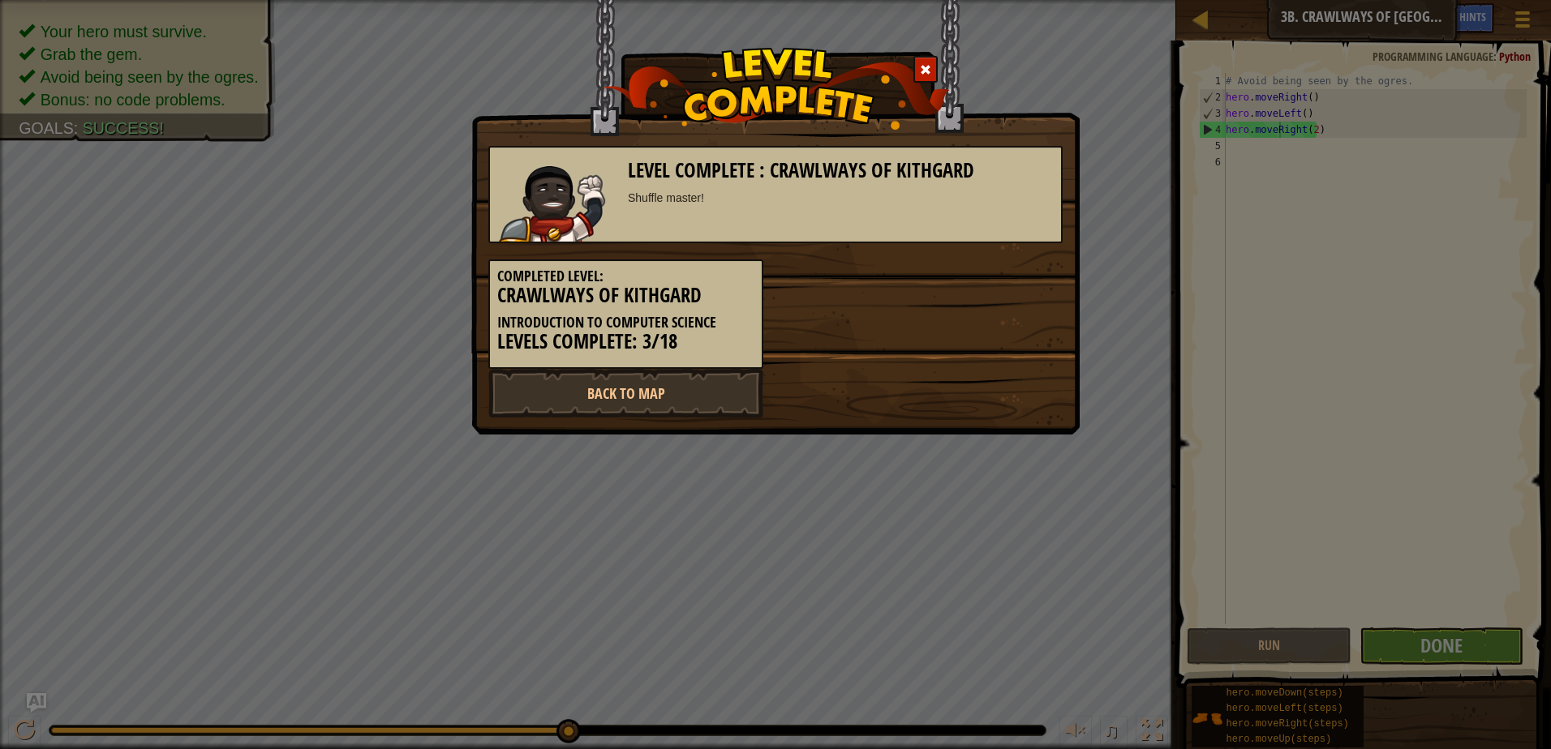
click at [988, 384] on div "Back to Map" at bounding box center [775, 393] width 599 height 49
click at [693, 388] on link "Back to Map" at bounding box center [625, 393] width 275 height 49
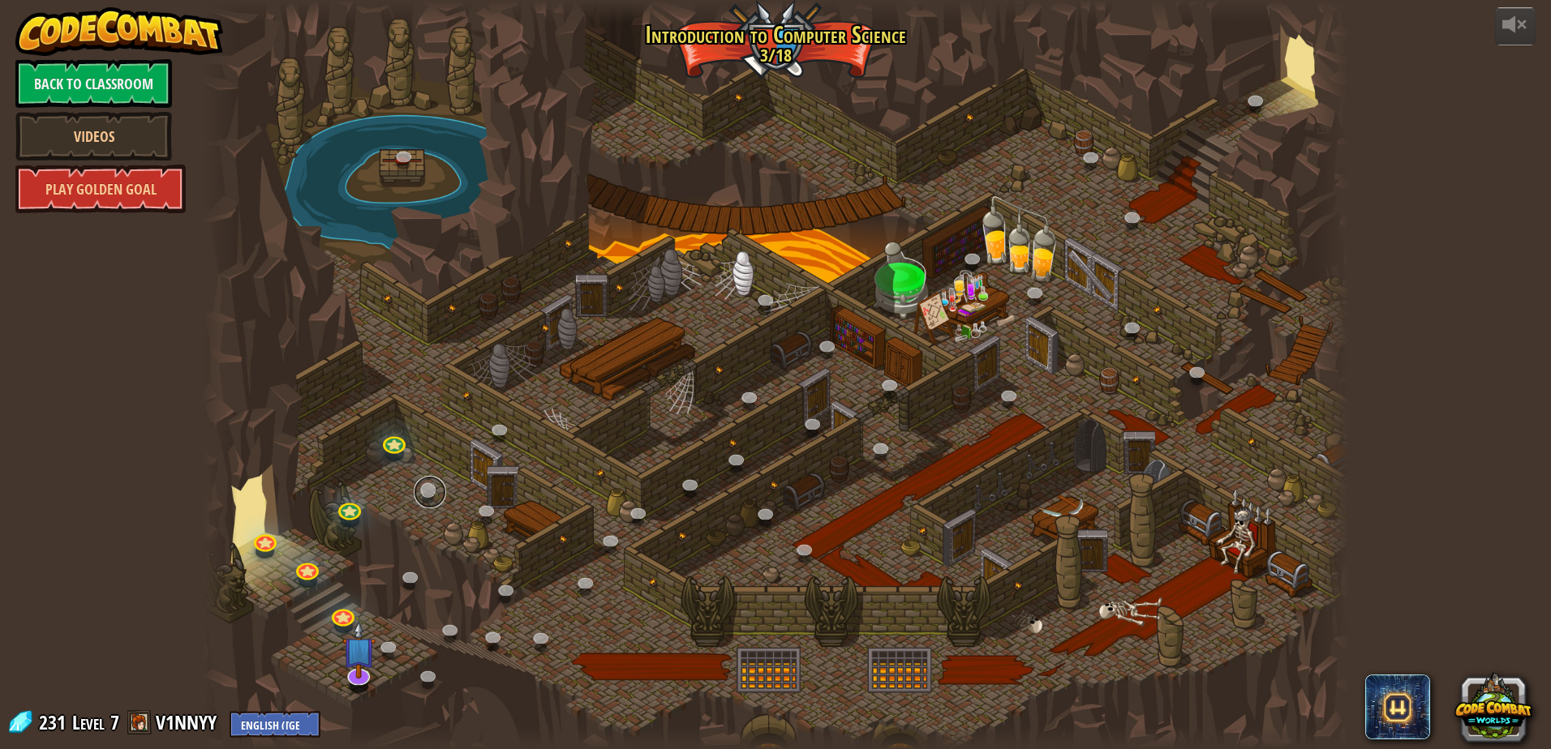
click at [422, 498] on link at bounding box center [430, 492] width 32 height 32
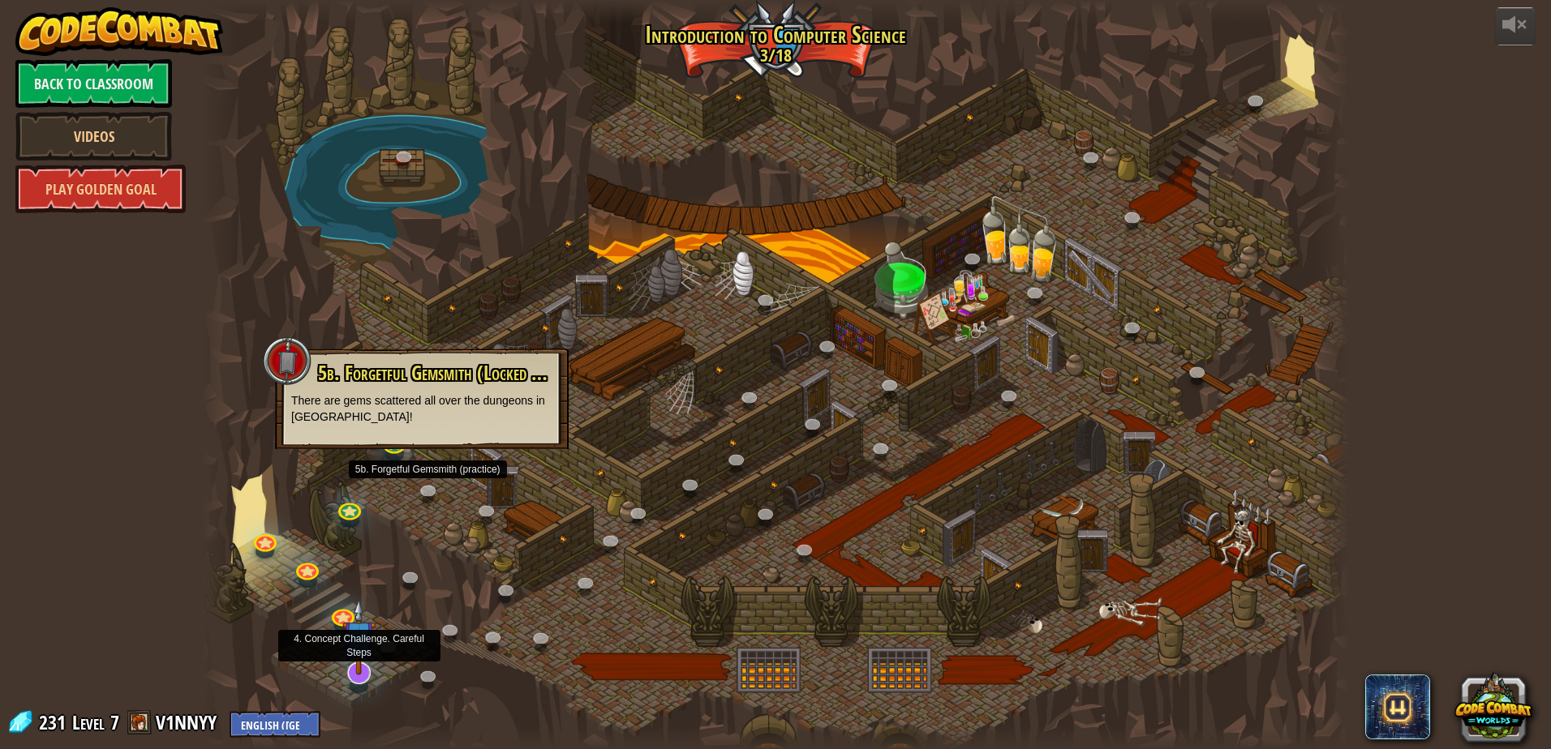
click at [365, 675] on img at bounding box center [358, 637] width 33 height 77
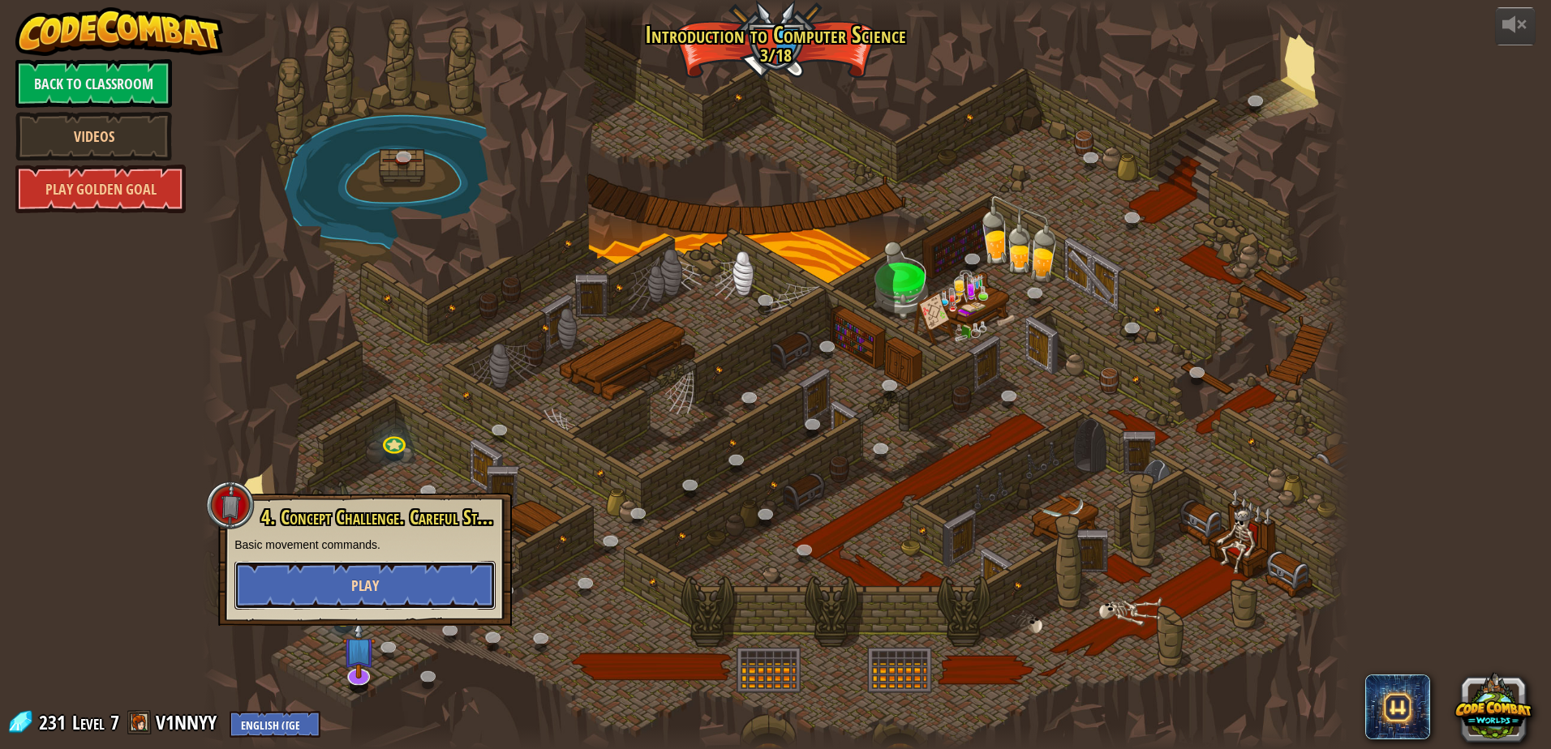
click at [410, 574] on button "Play" at bounding box center [364, 585] width 261 height 49
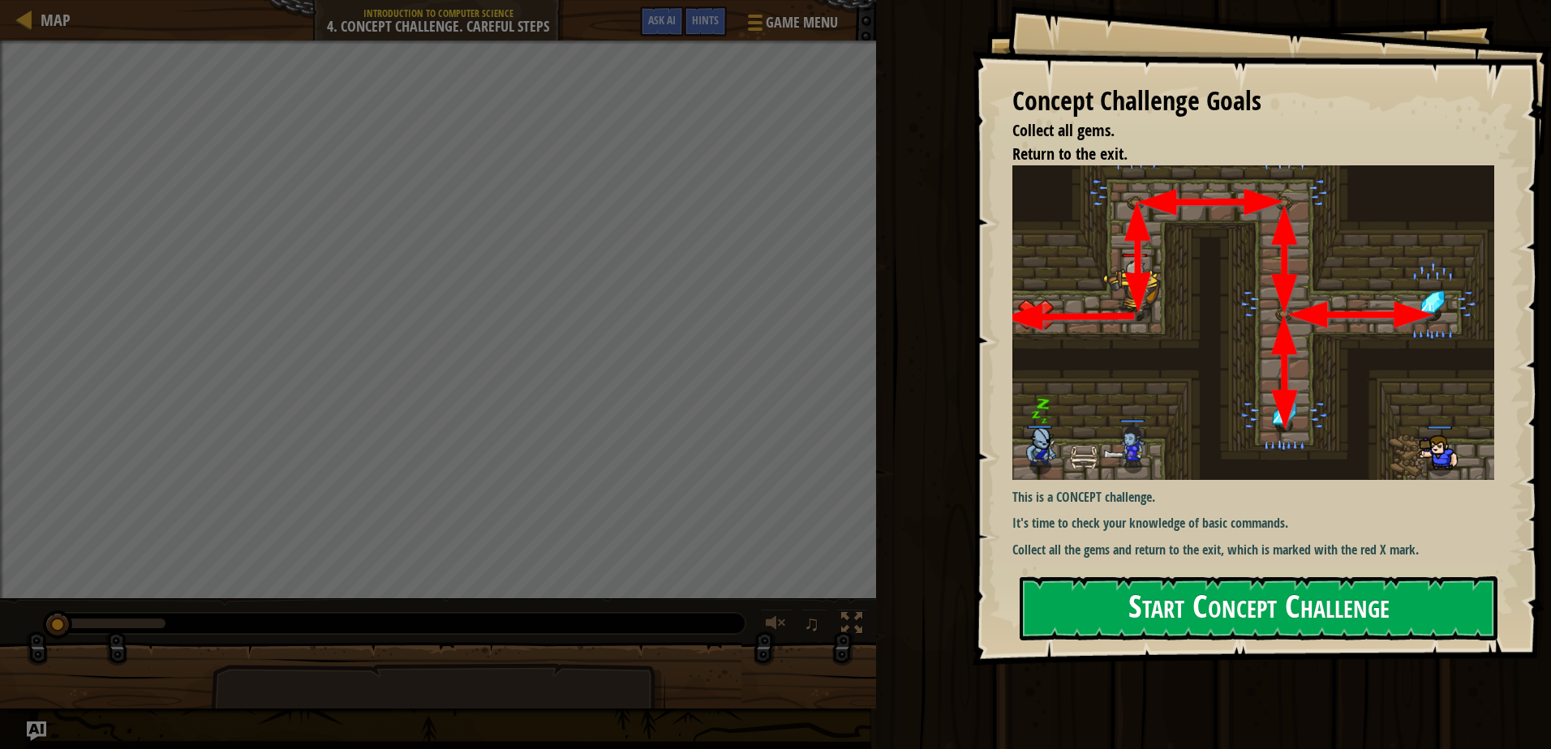
click at [1240, 594] on button "Start Concept Challenge" at bounding box center [1258, 609] width 478 height 64
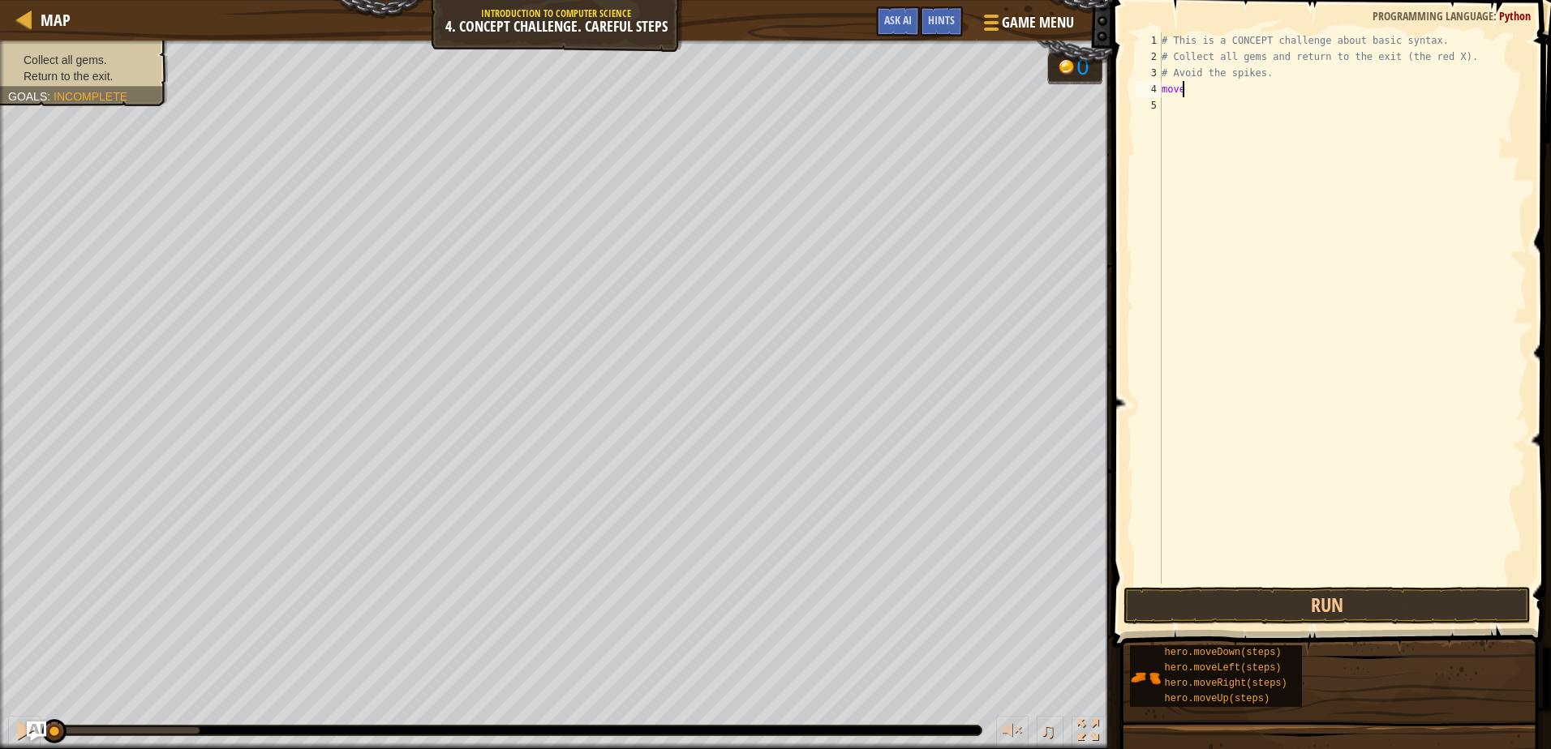
scroll to position [7, 1]
type textarea "m"
type textarea "# Avo"
click at [1184, 92] on div "# This is a CONCEPT challenge about basic syntax. # Collect all gems and return…" at bounding box center [1342, 324] width 368 height 584
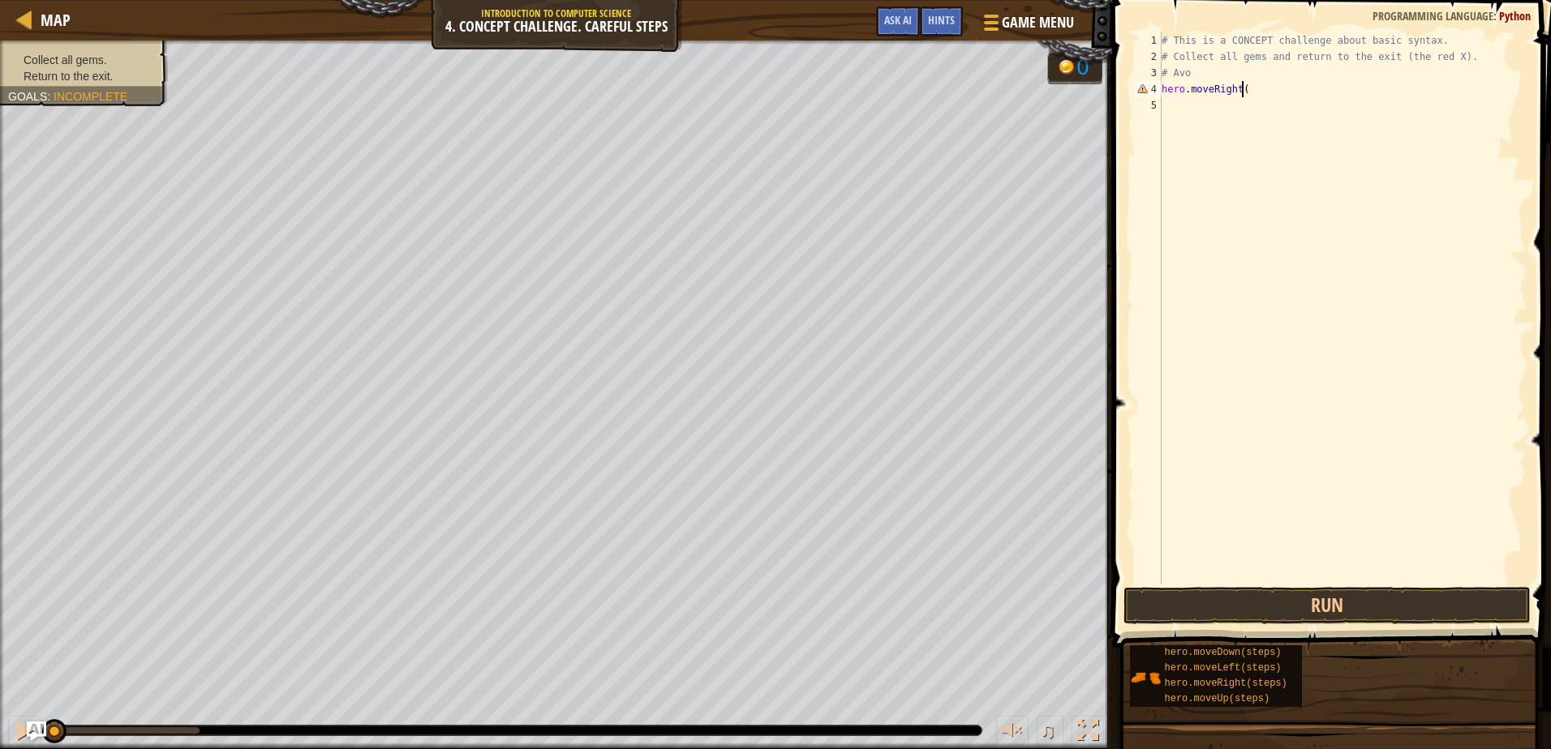
scroll to position [7, 6]
click at [1239, 607] on button "Run" at bounding box center [1326, 605] width 406 height 37
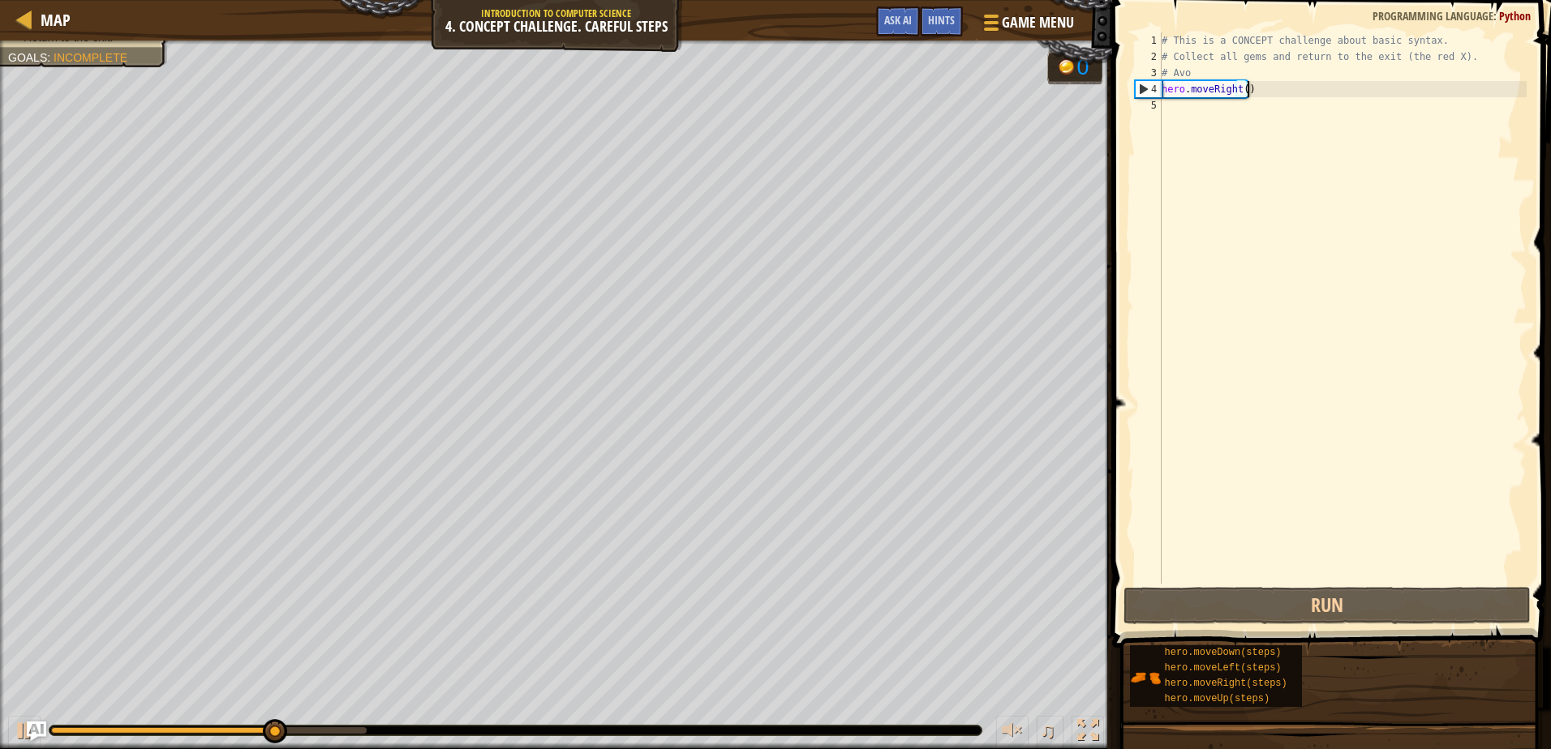
click at [1239, 90] on div "# This is a CONCEPT challenge about basic syntax. # Collect all gems and return…" at bounding box center [1342, 324] width 368 height 584
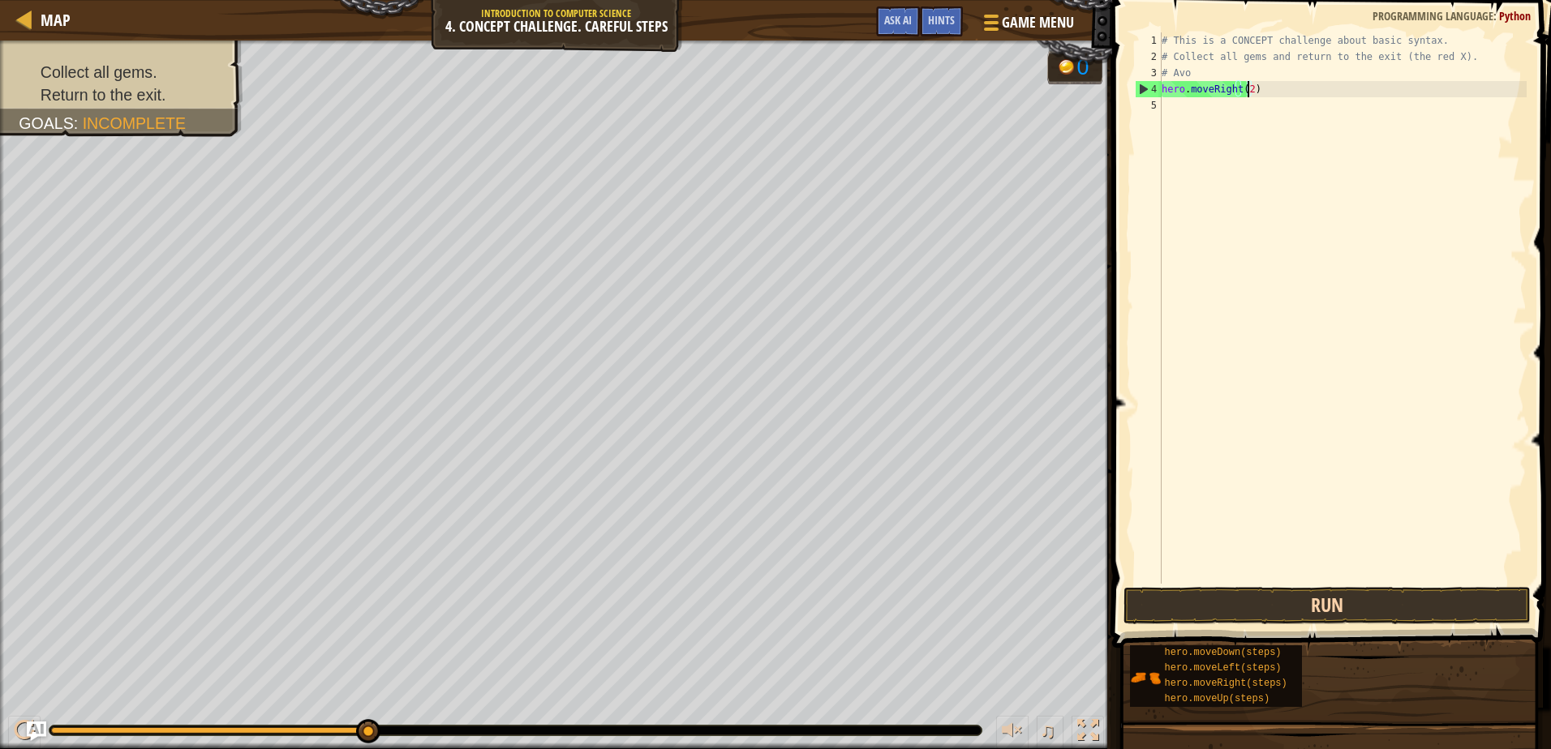
type textarea "hero.moveRight(2)"
click at [1355, 598] on button "Run" at bounding box center [1326, 605] width 406 height 37
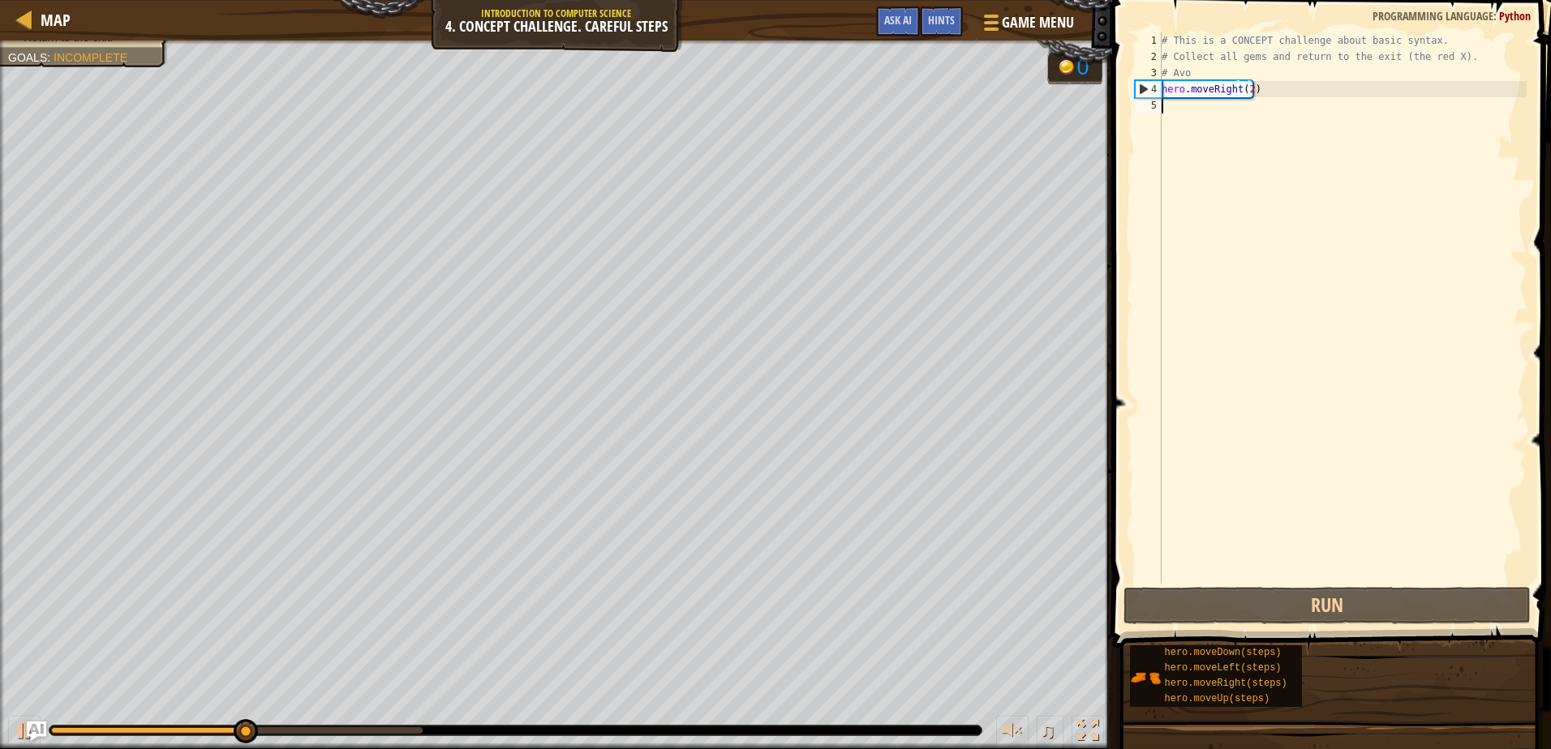
click at [1216, 118] on div "# This is a CONCEPT challenge about basic syntax. # Collect all gems and return…" at bounding box center [1342, 324] width 368 height 584
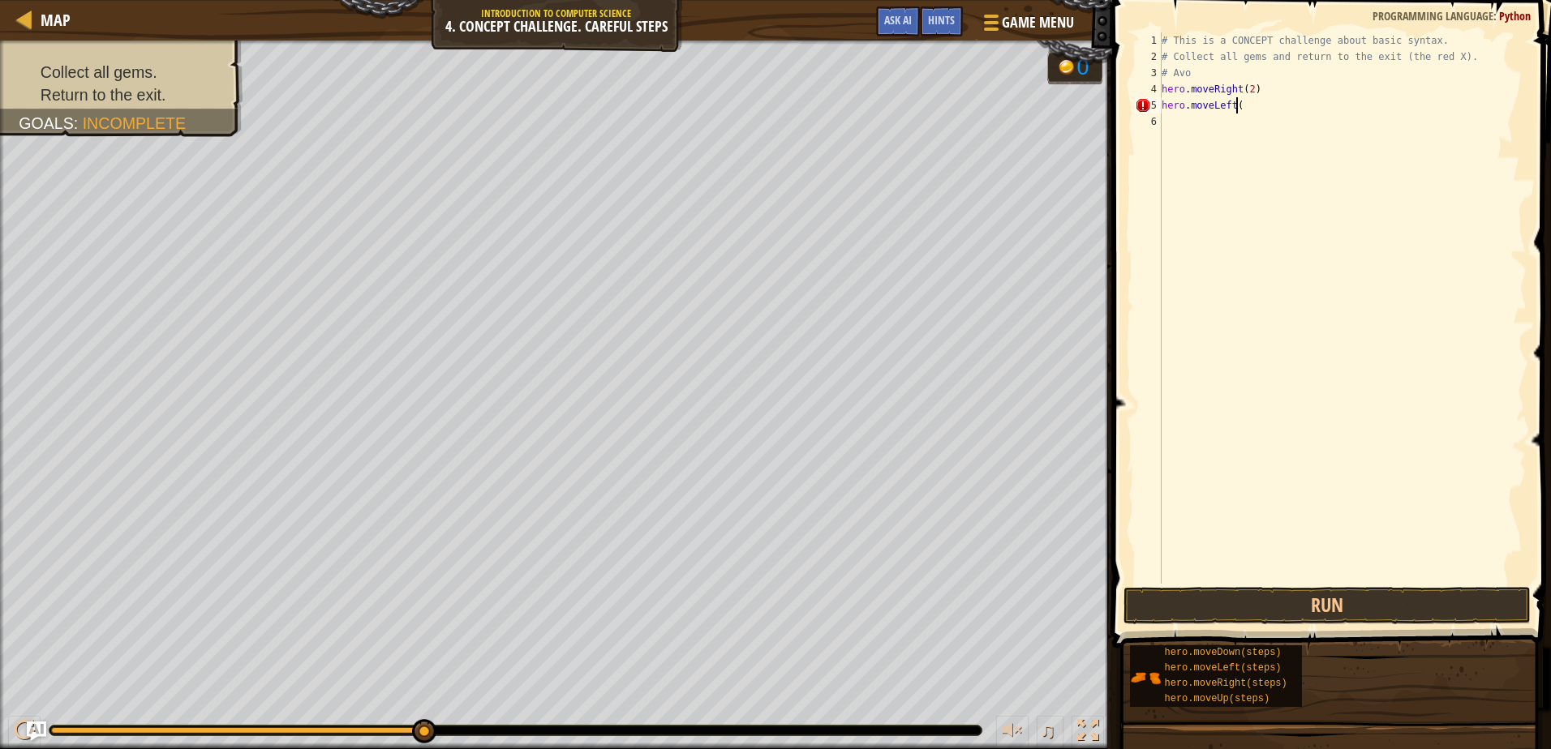
scroll to position [7, 6]
type textarea "hero.moveLeft()"
click at [1209, 130] on div "1 2 3 4 5 6 # This is a CONCEPT challenge about basic syntax. # Collect all gem…" at bounding box center [1328, 307] width 395 height 551
type textarea "r"
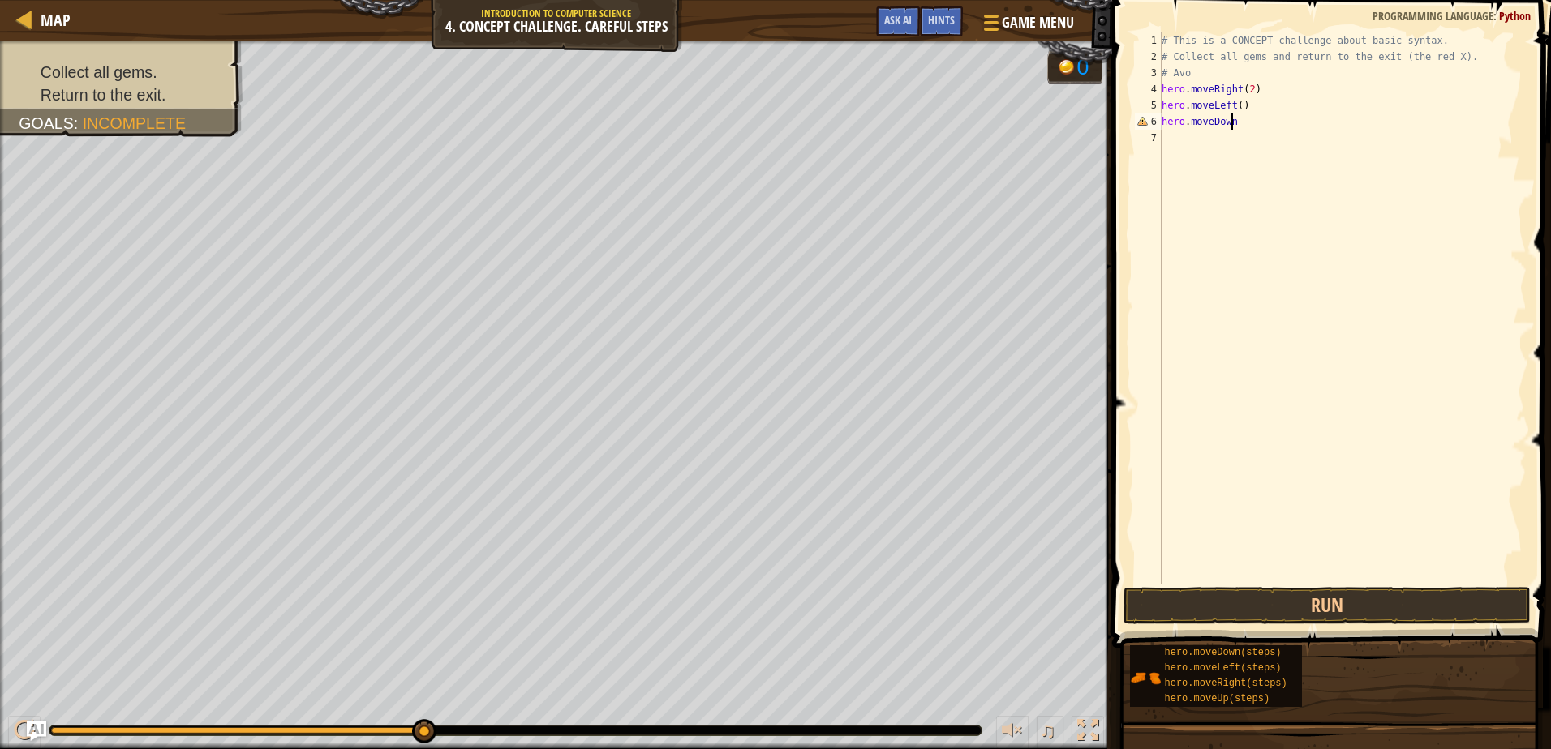
scroll to position [7, 6]
type textarea "hero.moveDown()"
click at [1330, 611] on button "Run" at bounding box center [1326, 605] width 406 height 37
